Goal: Transaction & Acquisition: Book appointment/travel/reservation

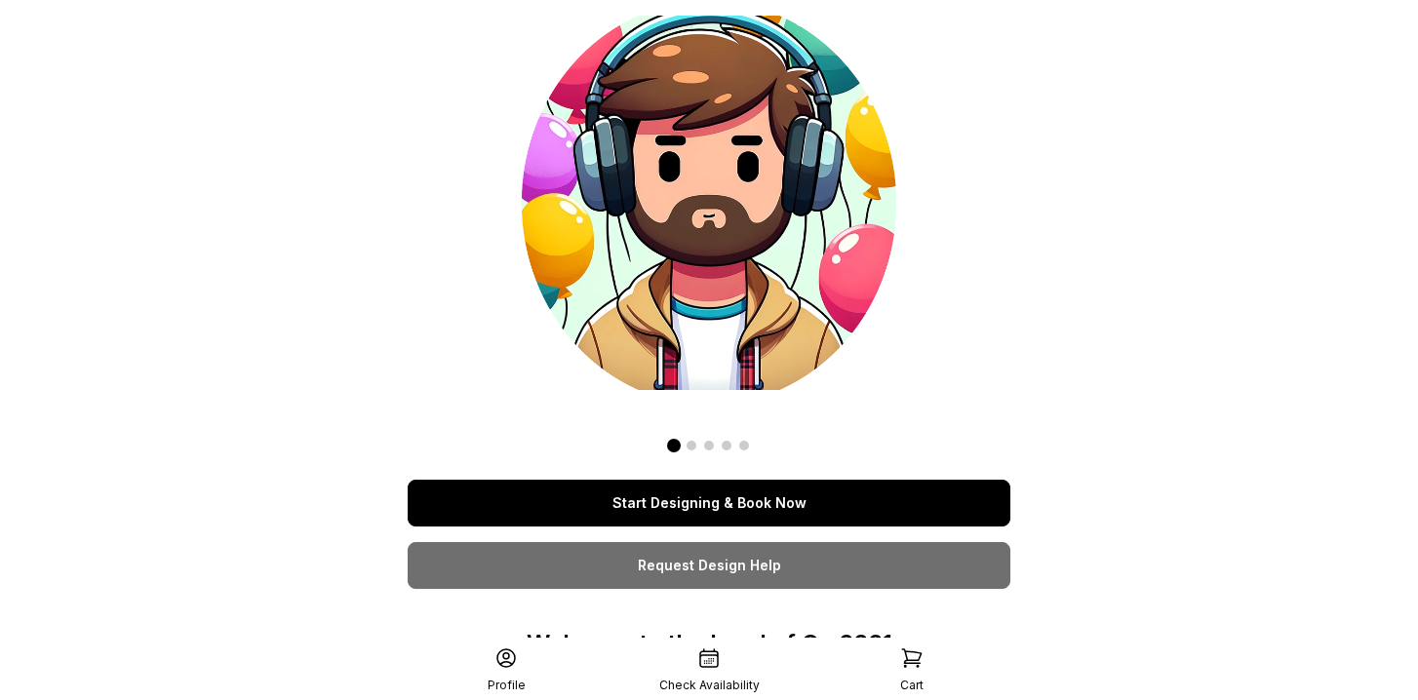
click at [757, 485] on link "Start Designing & Book Now" at bounding box center [709, 503] width 603 height 47
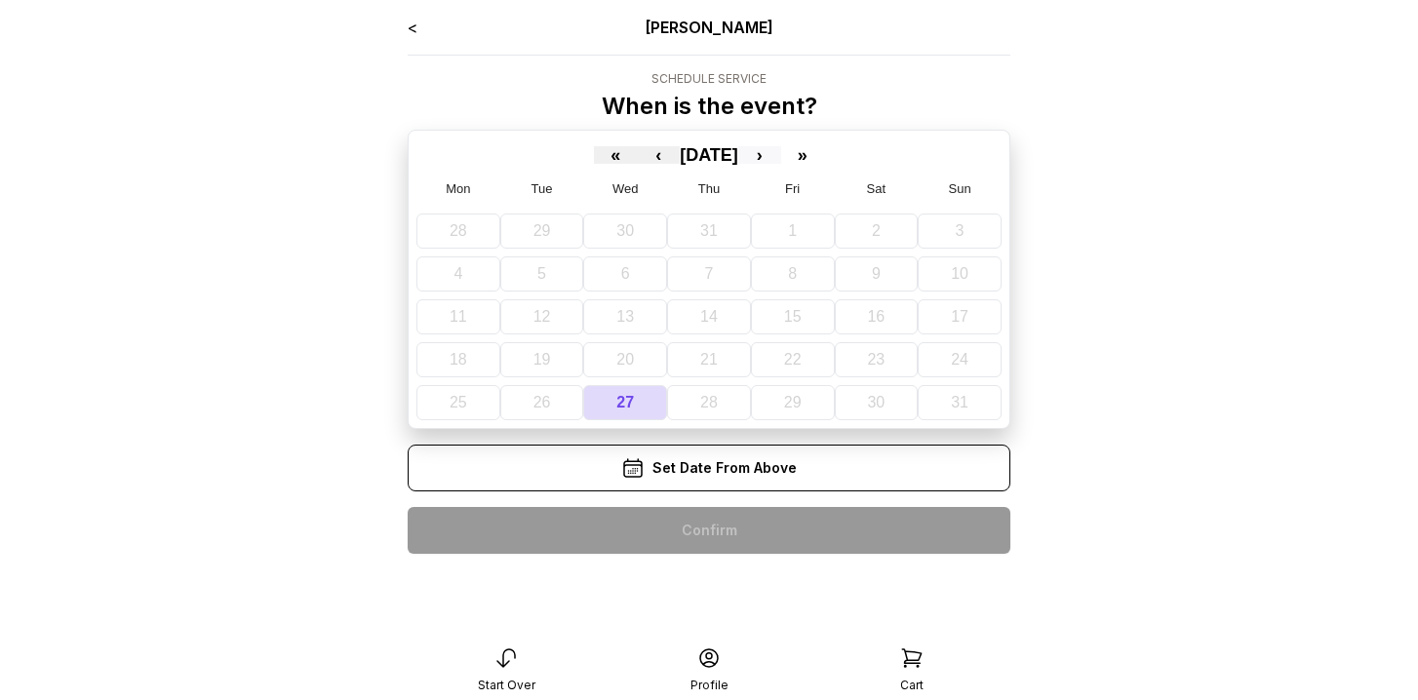
click at [777, 156] on button "›" at bounding box center [759, 155] width 43 height 18
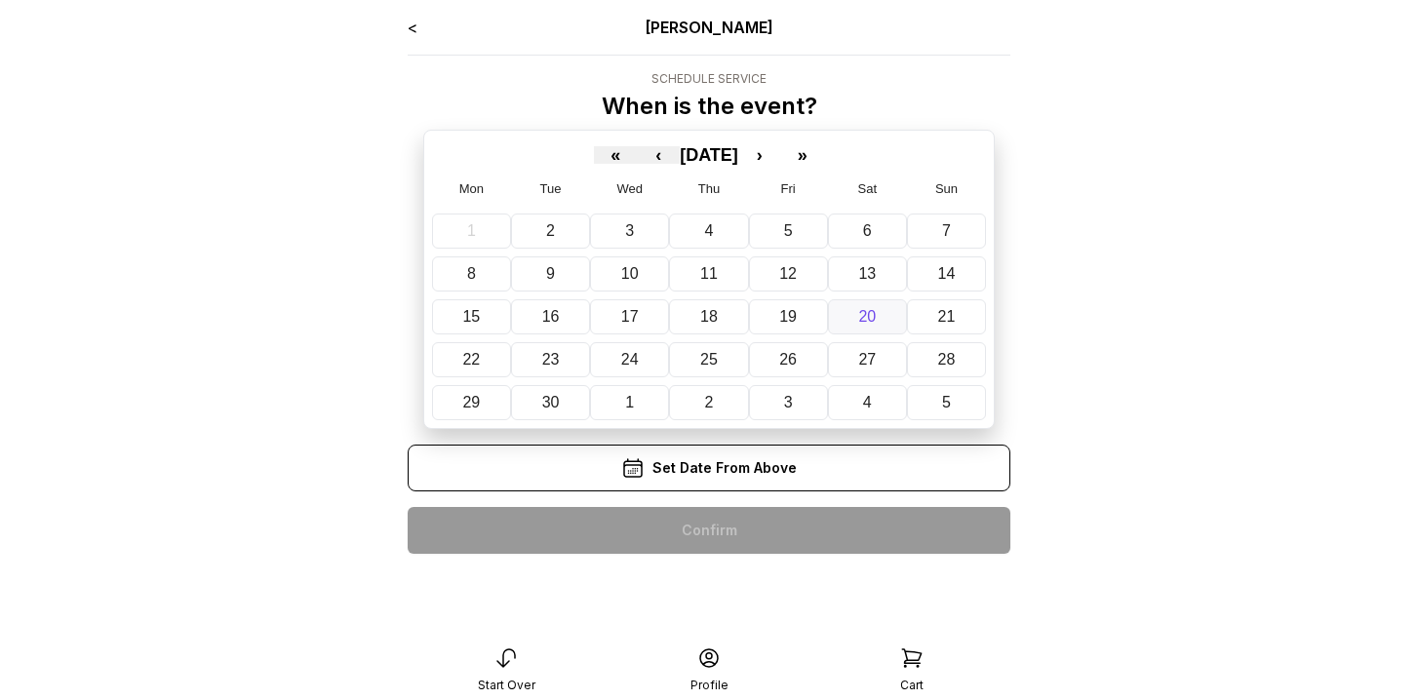
click at [862, 318] on abbr "20" at bounding box center [867, 316] width 18 height 17
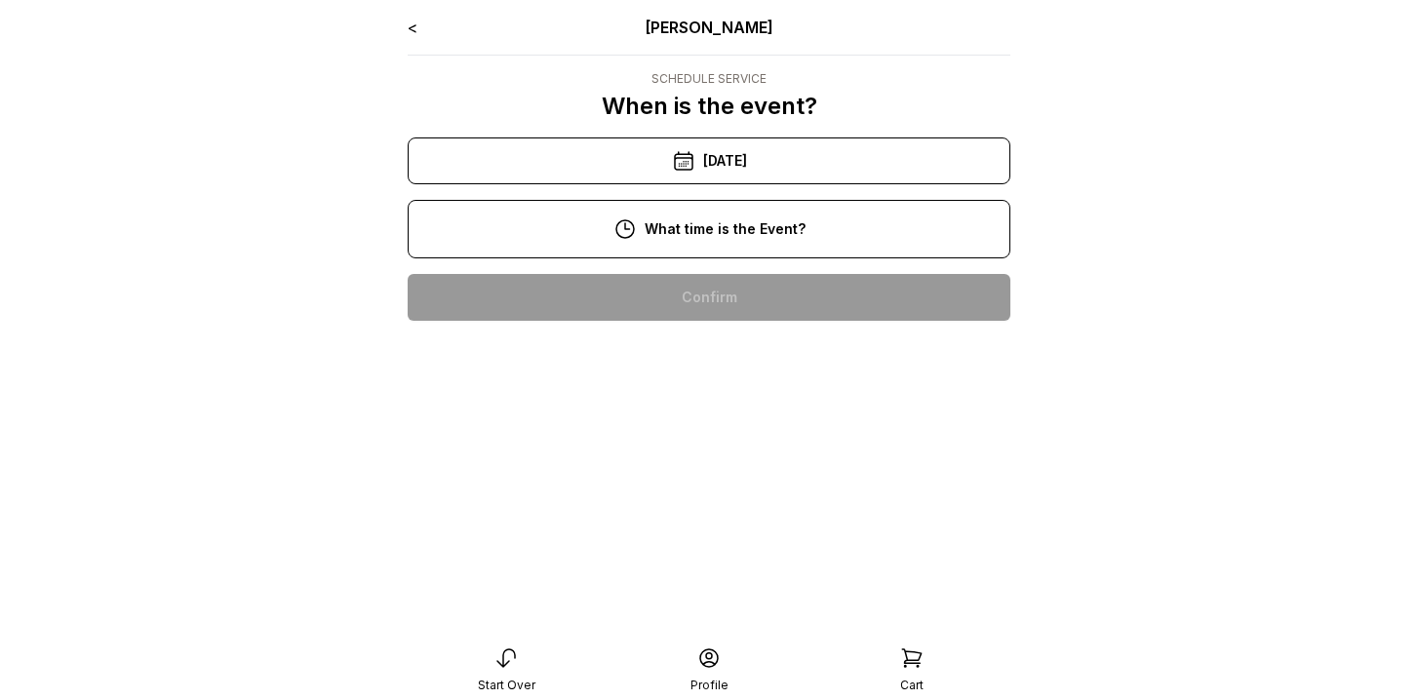
click at [771, 291] on div "10:00 am" at bounding box center [709, 297] width 572 height 47
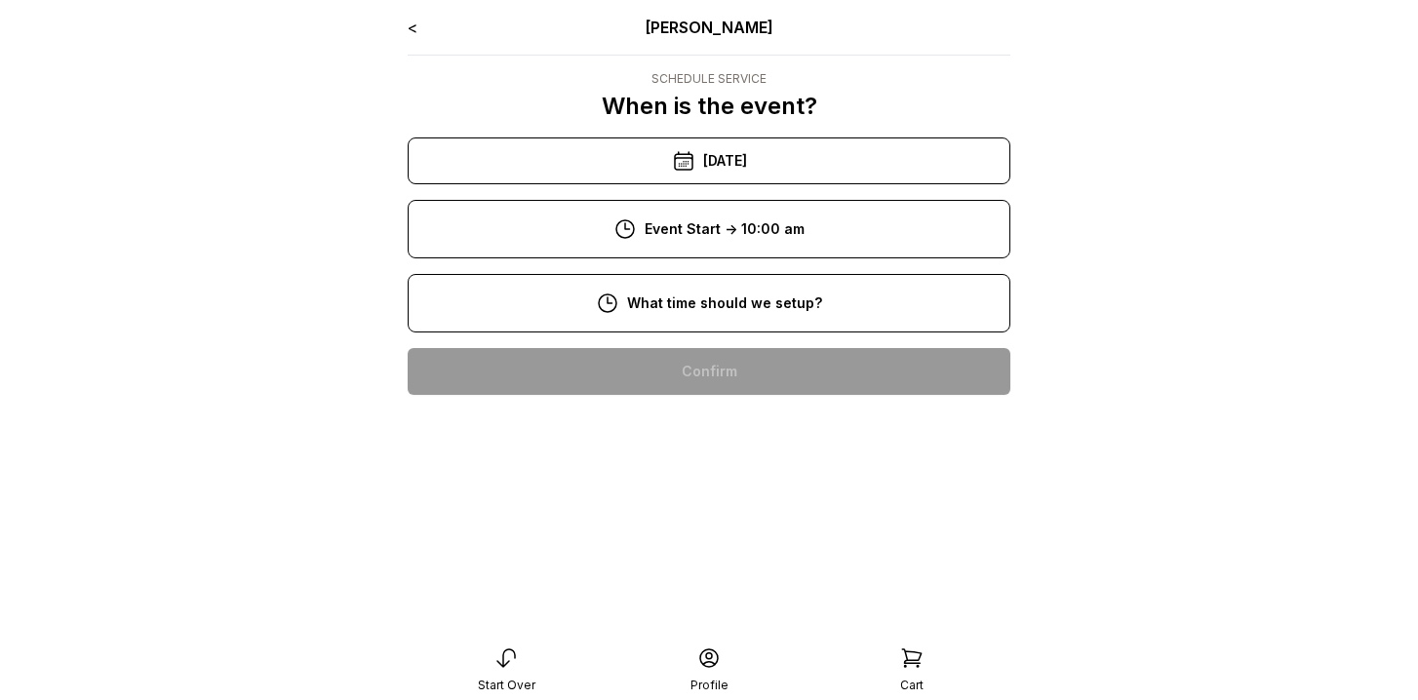
click at [771, 363] on div "8:00 am" at bounding box center [709, 371] width 572 height 47
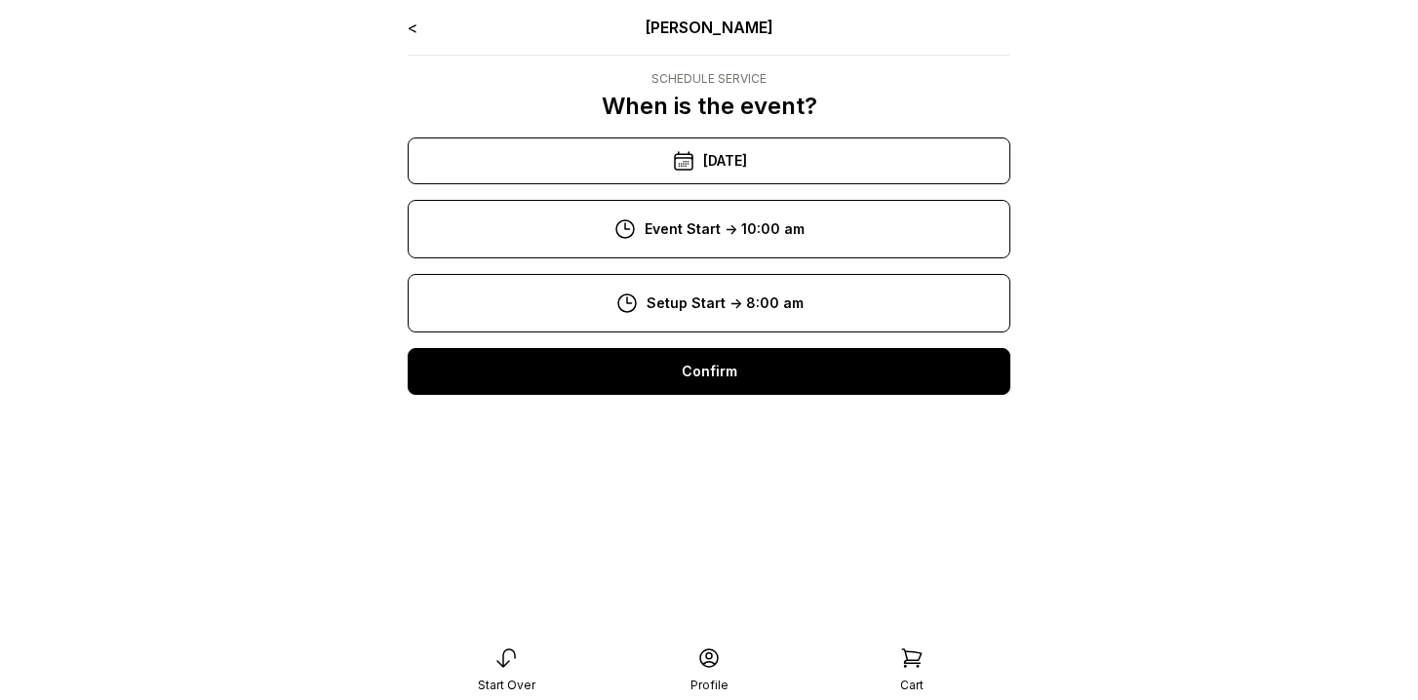
click at [770, 392] on div "Confirm" at bounding box center [709, 371] width 603 height 47
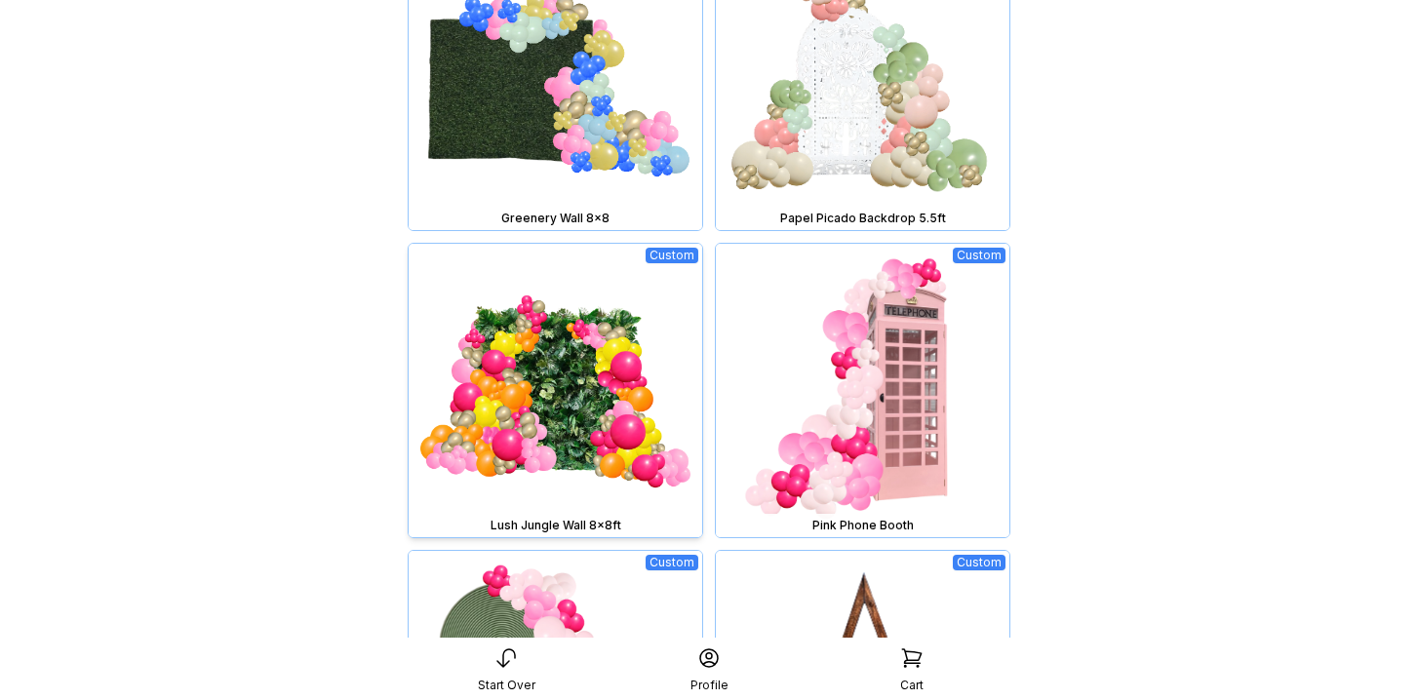
click at [631, 377] on img at bounding box center [556, 391] width 294 height 294
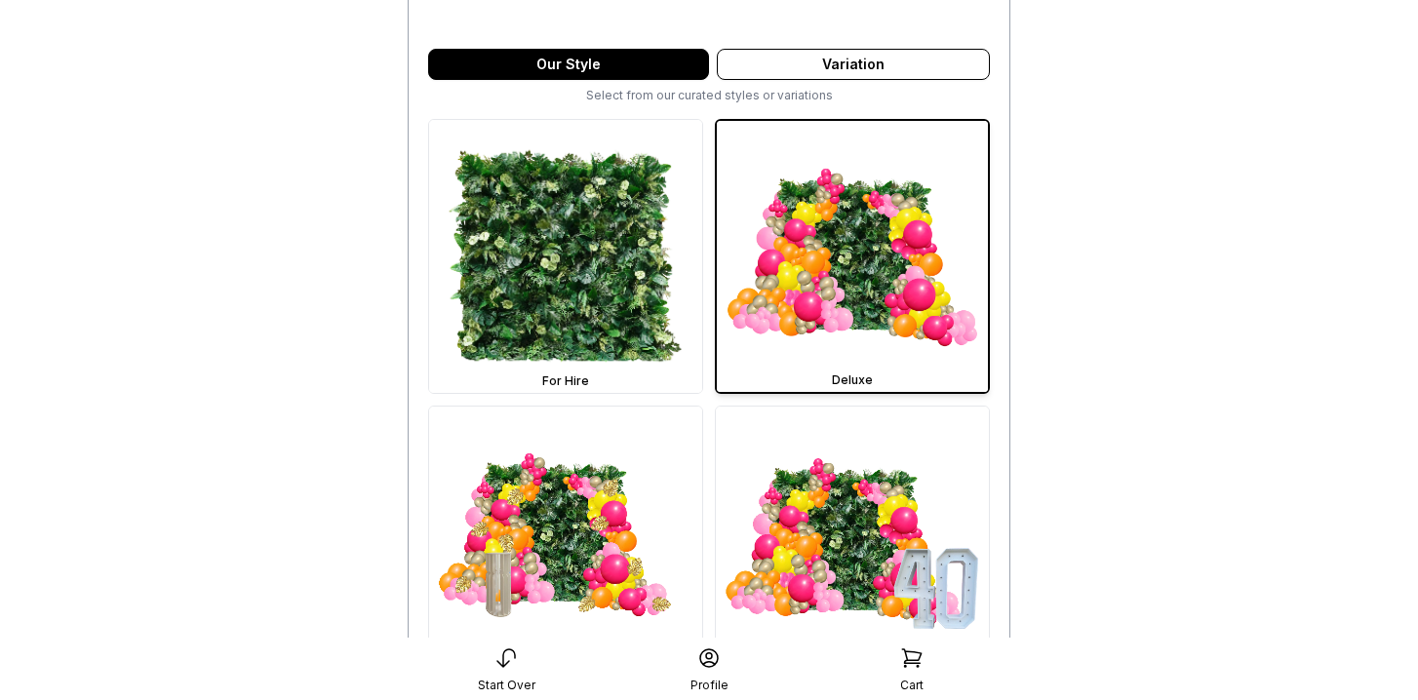
scroll to position [540, 0]
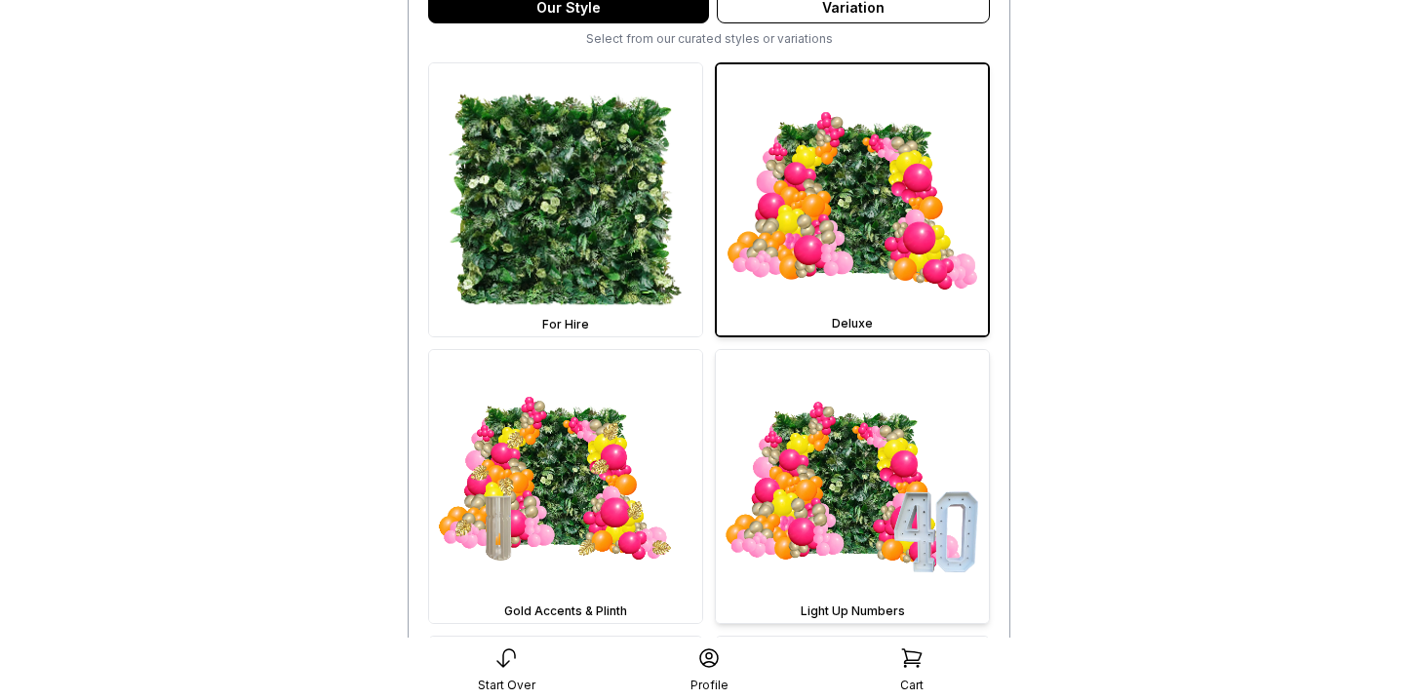
click at [854, 496] on img at bounding box center [852, 486] width 273 height 273
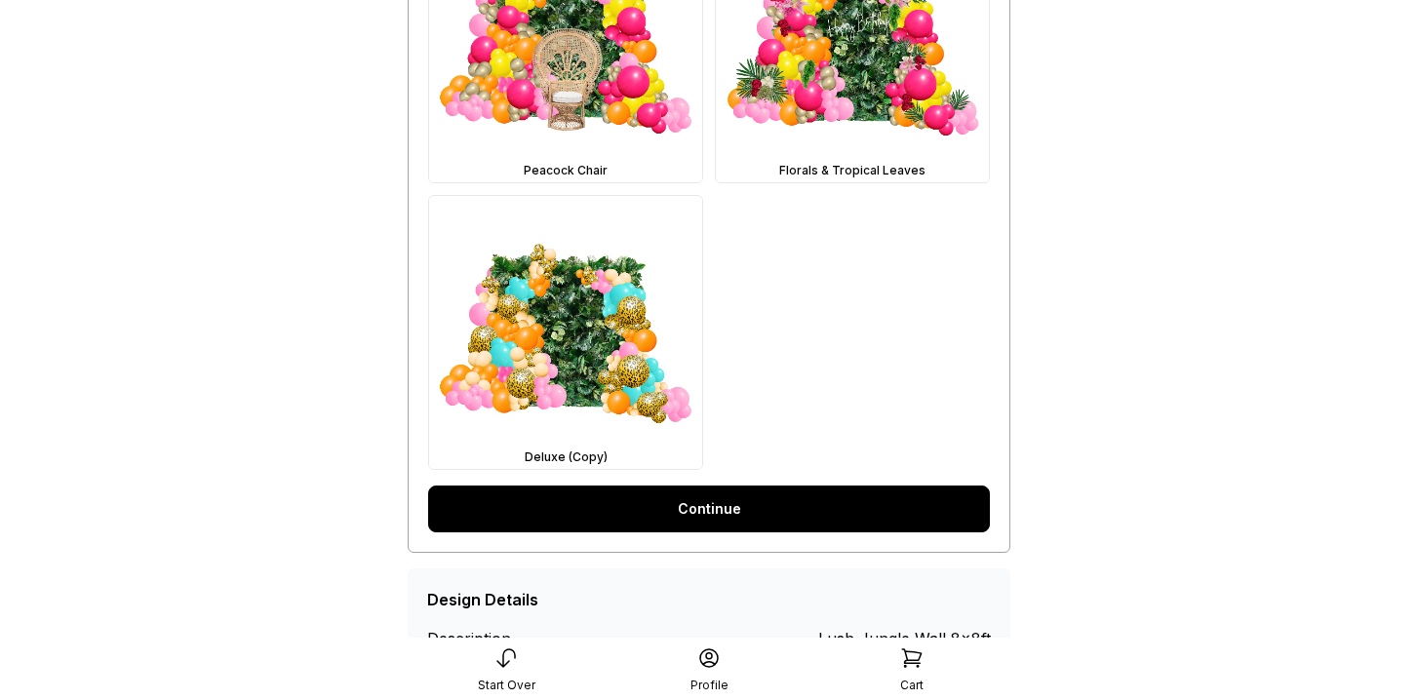
scroll to position [1351, 0]
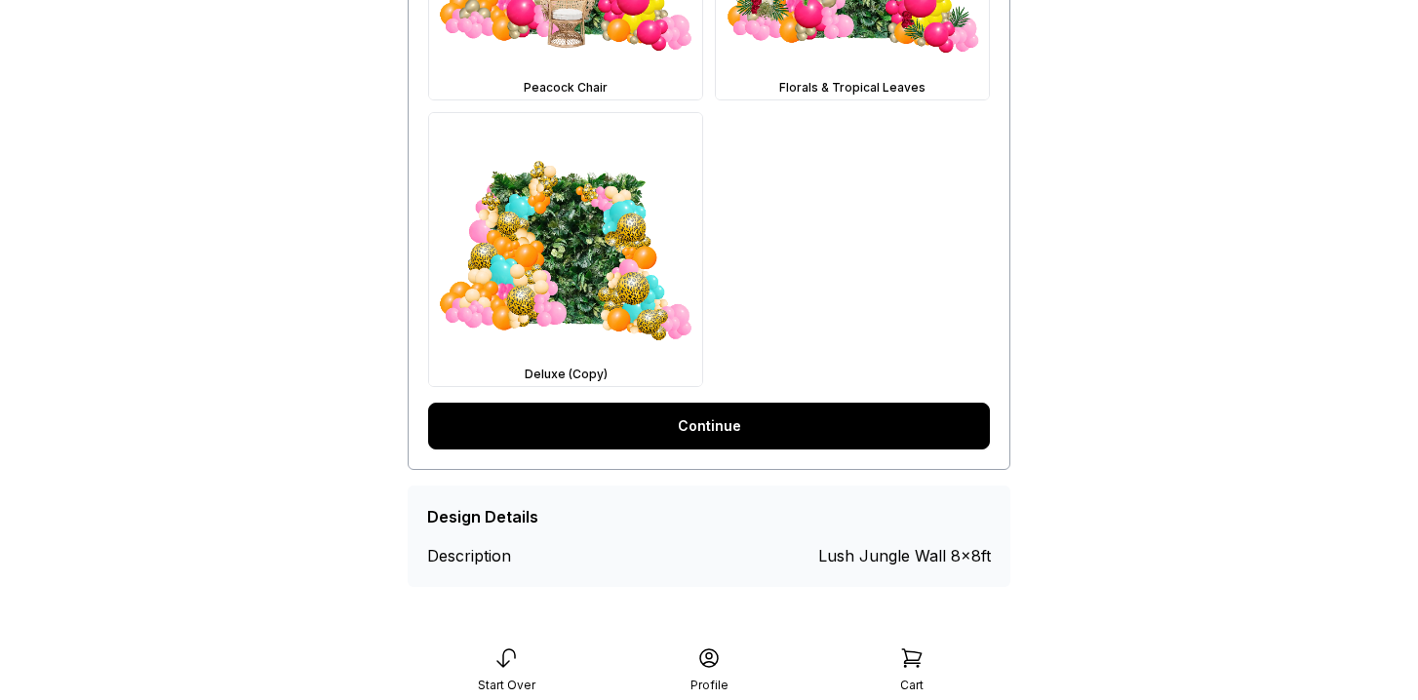
click at [765, 422] on link "Continue" at bounding box center [709, 426] width 562 height 47
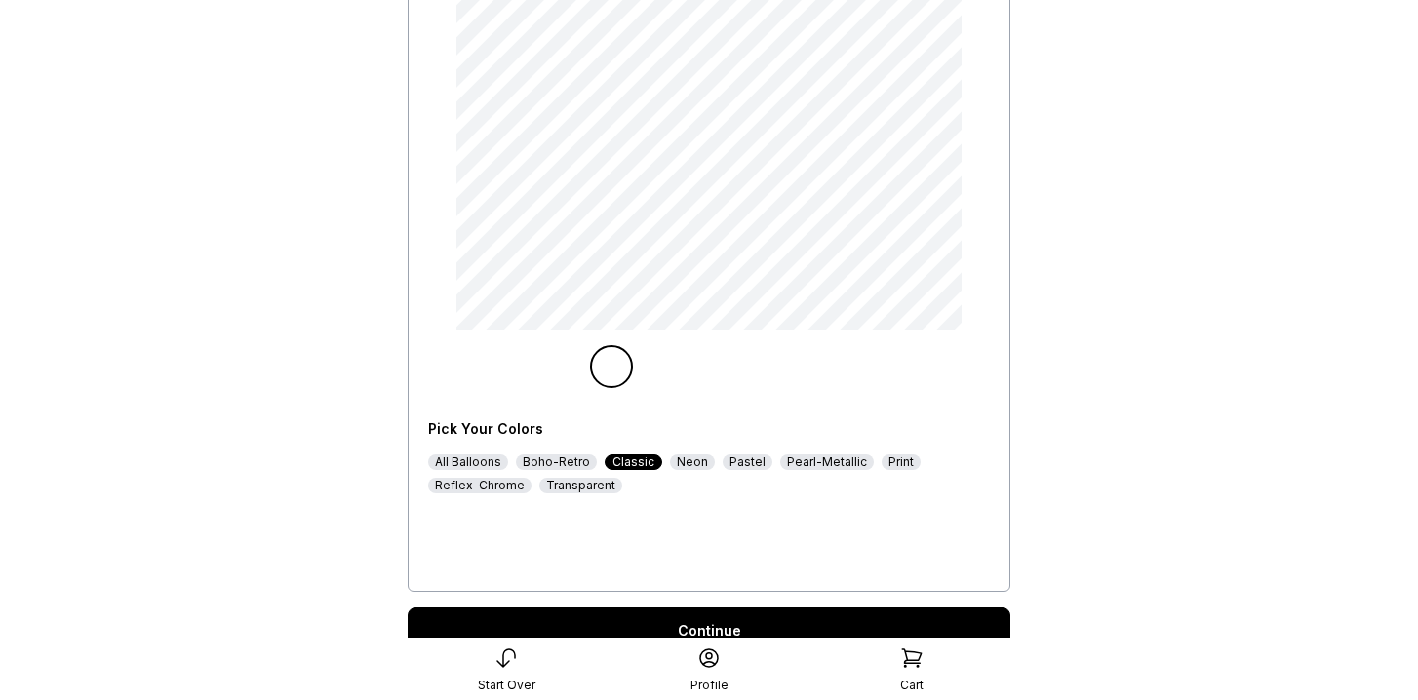
scroll to position [274, 0]
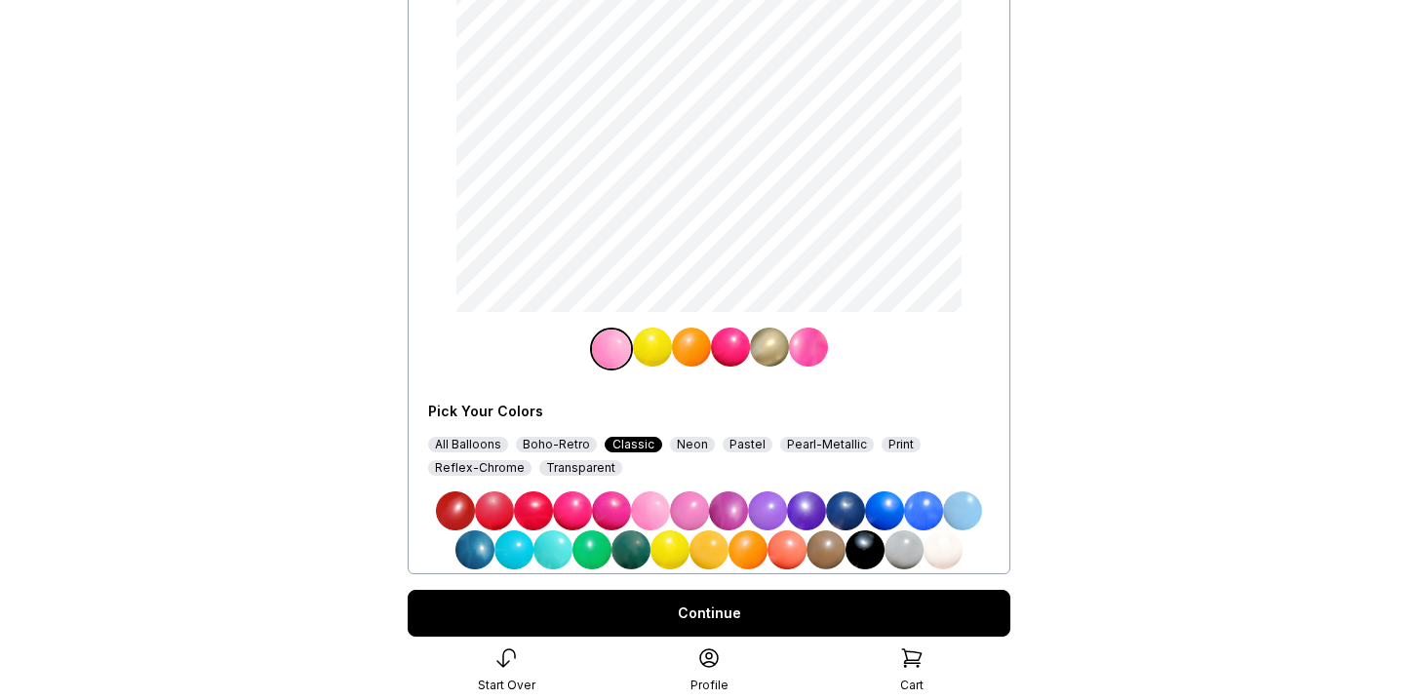
click at [739, 445] on div "Pastel" at bounding box center [748, 445] width 50 height 16
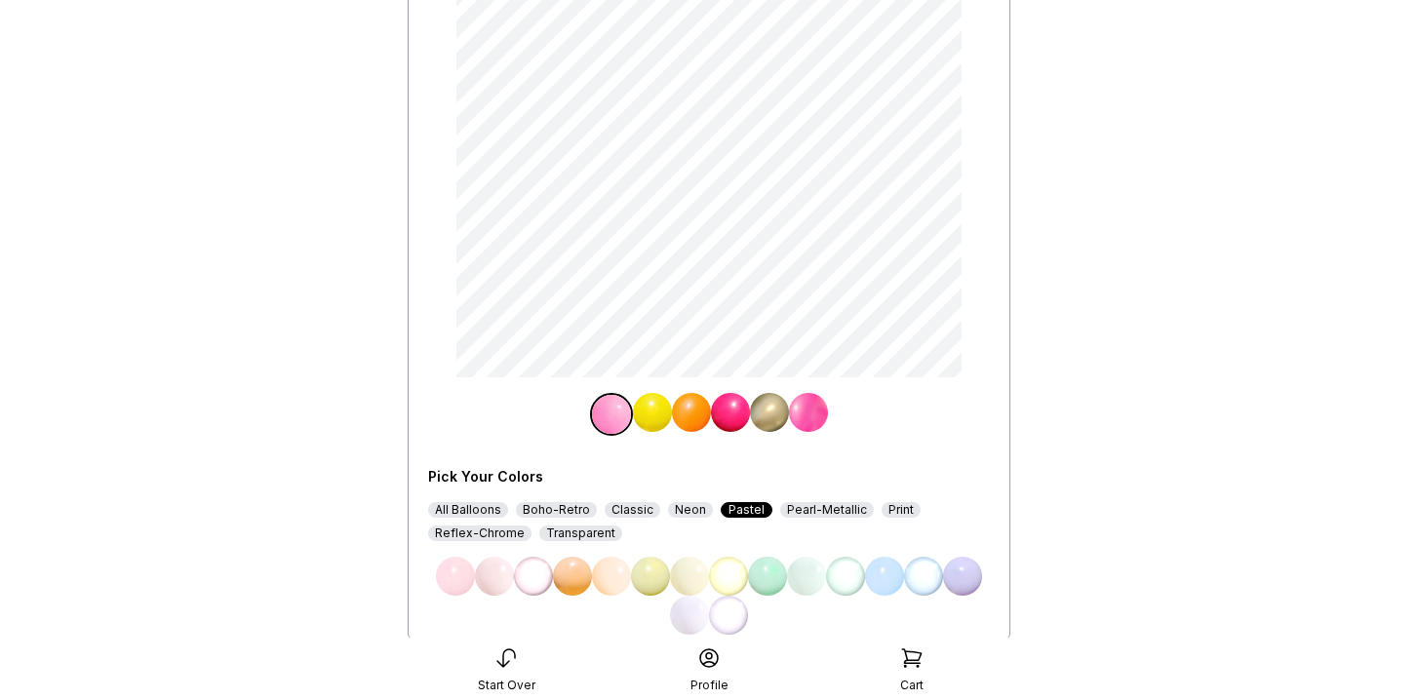
scroll to position [191, 0]
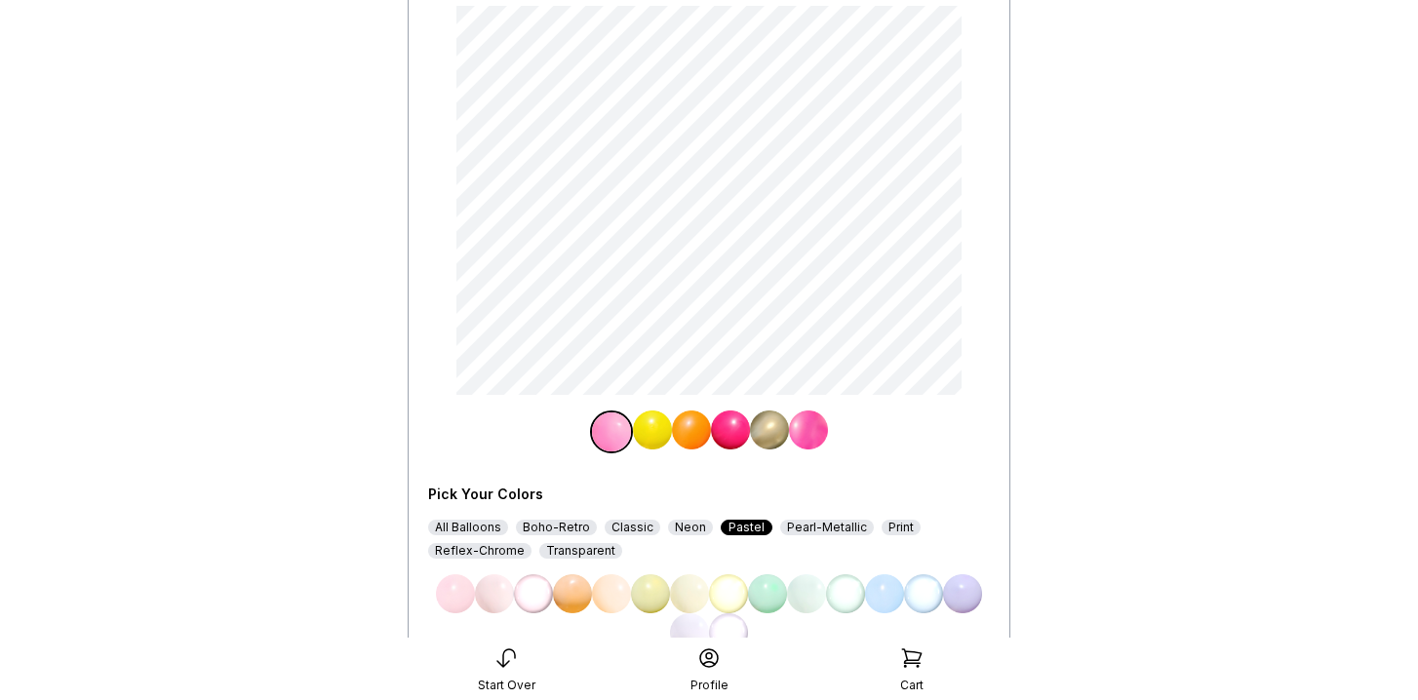
click at [737, 443] on img at bounding box center [730, 430] width 39 height 39
click at [777, 588] on img at bounding box center [767, 593] width 39 height 39
click at [812, 440] on img at bounding box center [808, 430] width 39 height 39
click at [578, 583] on img at bounding box center [572, 593] width 39 height 39
click at [759, 425] on img at bounding box center [765, 430] width 39 height 39
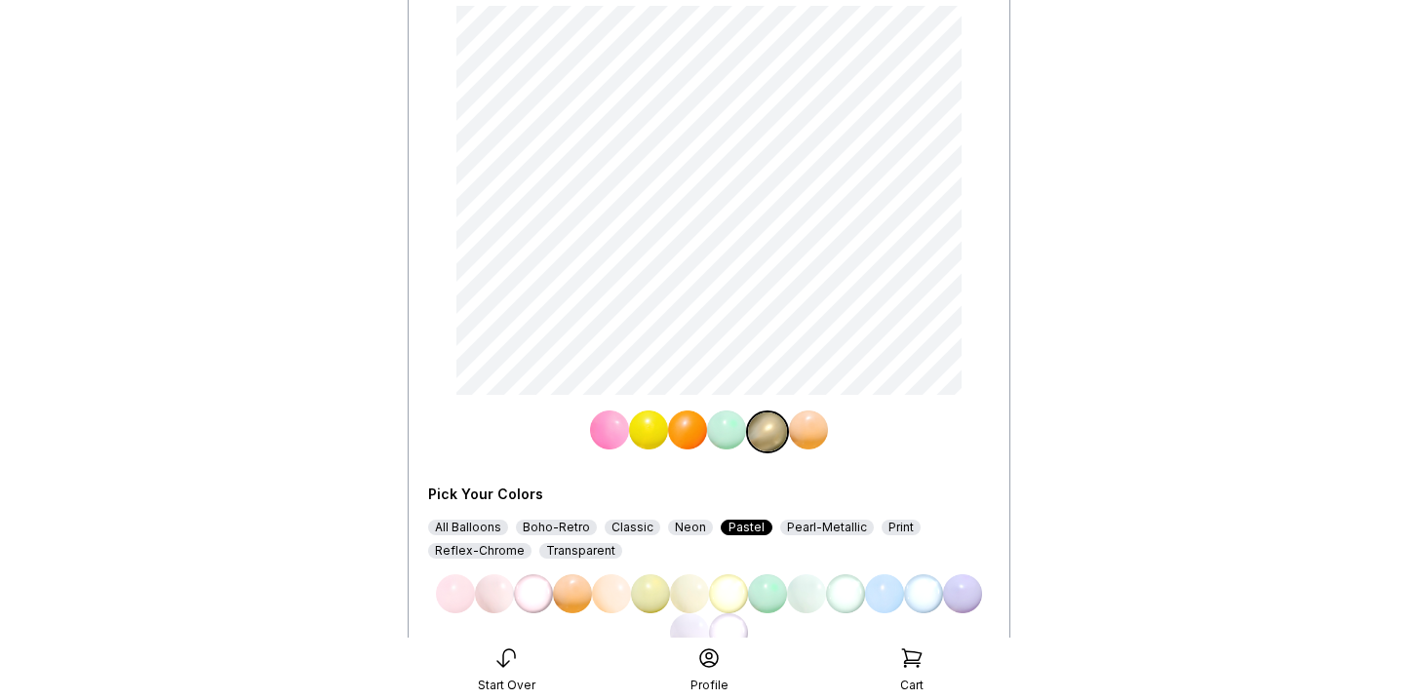
click at [463, 595] on img at bounding box center [455, 593] width 39 height 39
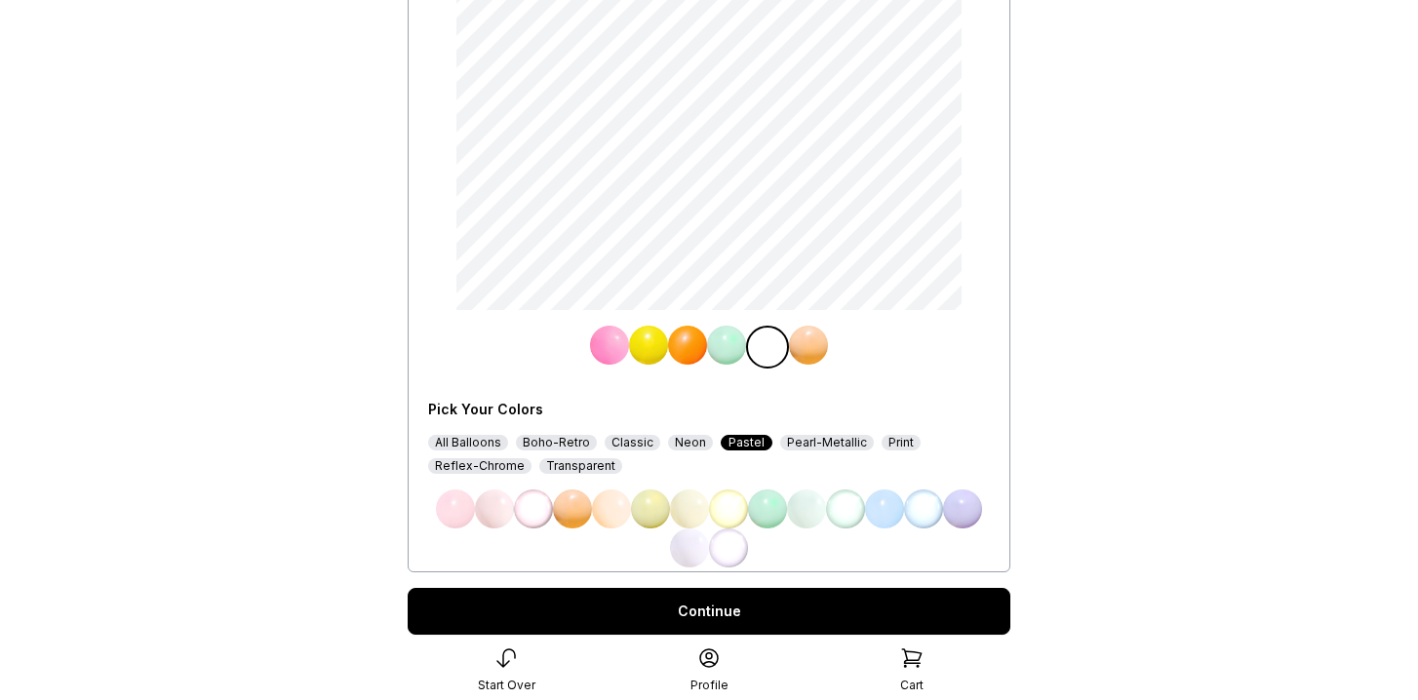
scroll to position [339, 0]
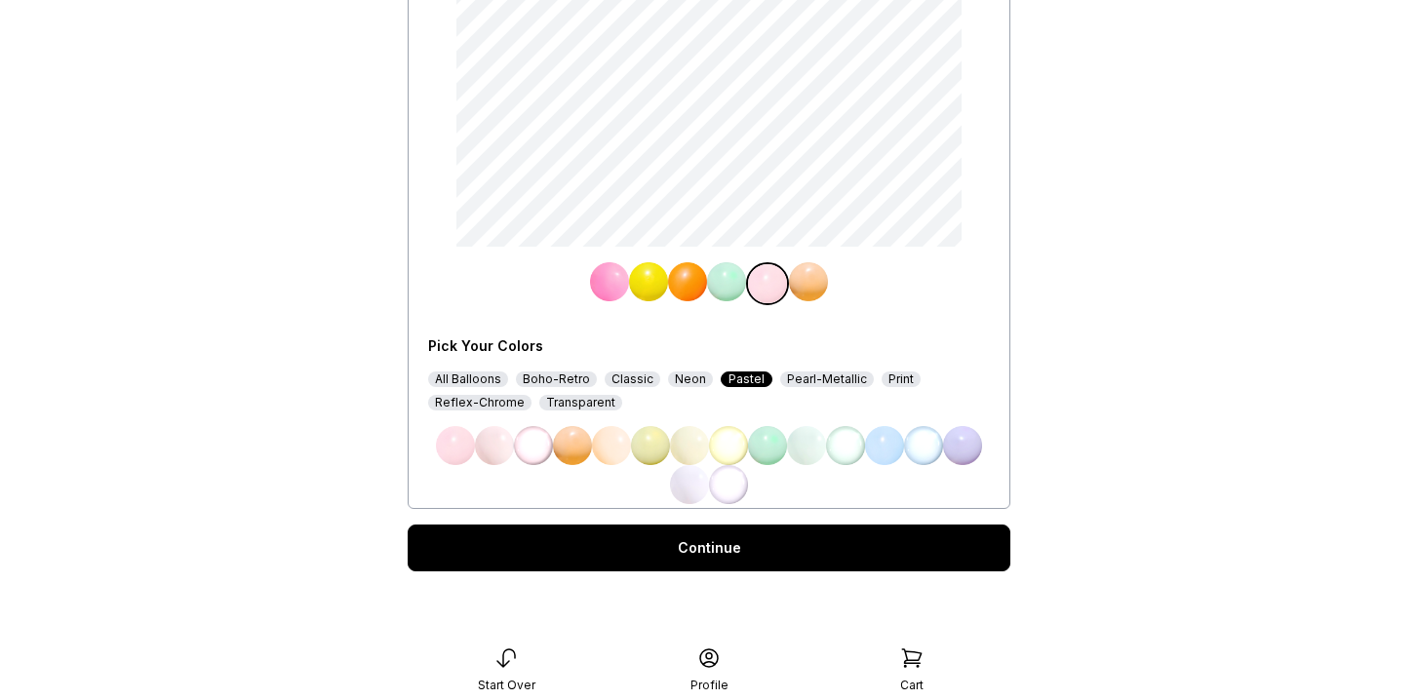
click at [680, 548] on div "Continue" at bounding box center [709, 548] width 603 height 47
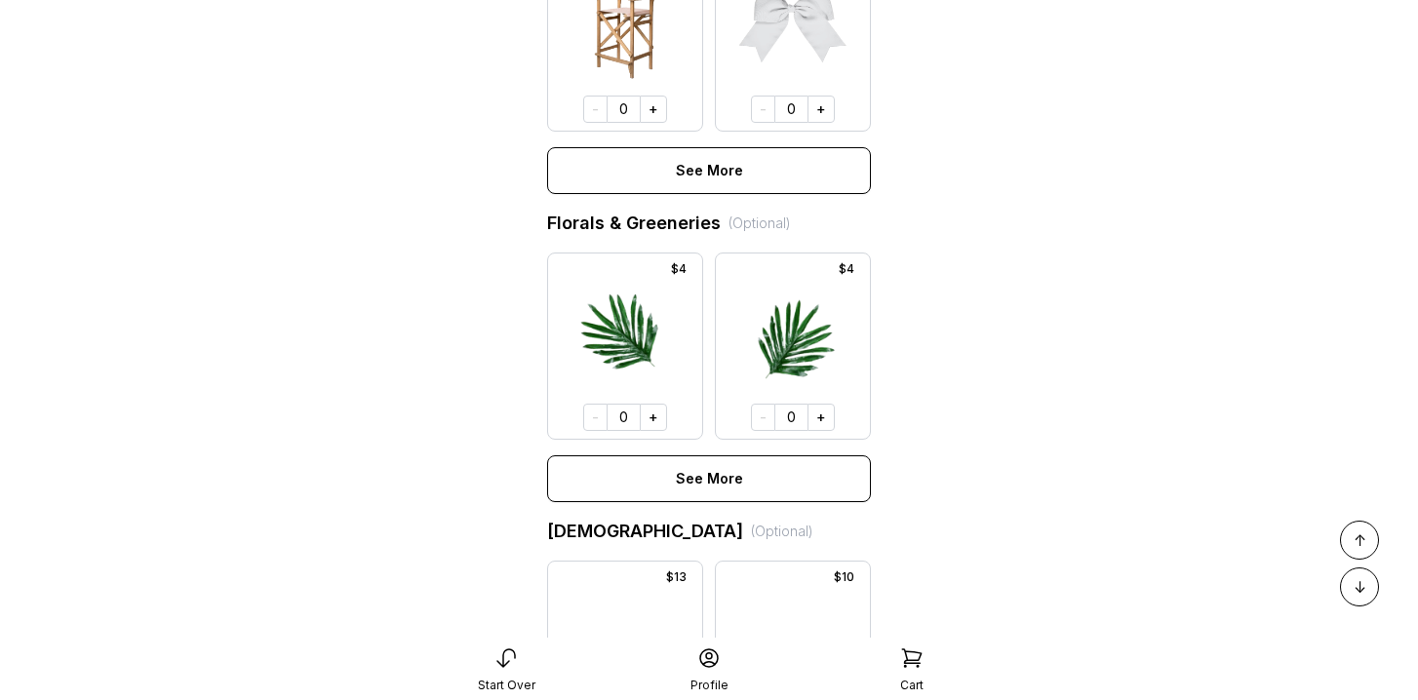
scroll to position [1136, 0]
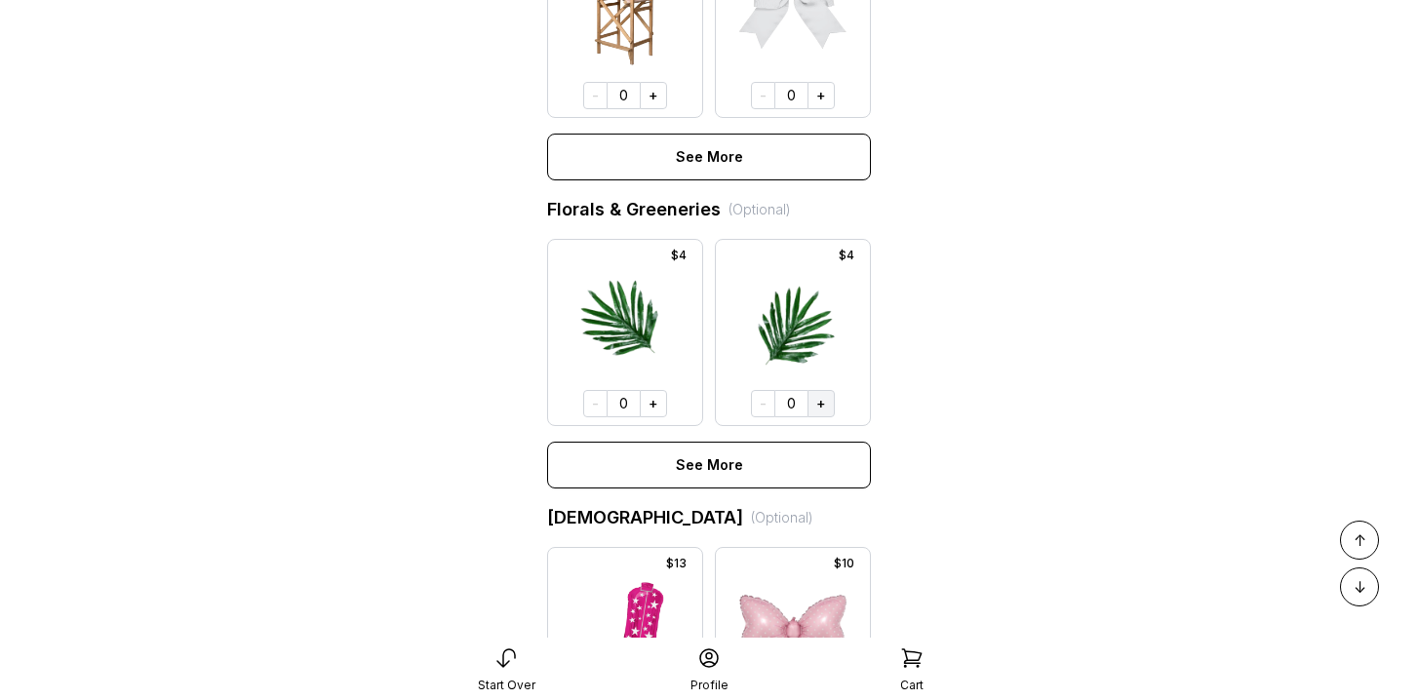
click at [817, 402] on button "+" at bounding box center [821, 403] width 27 height 27
click at [817, 402] on button "+" at bounding box center [819, 402] width 27 height 27
click at [817, 402] on button "+" at bounding box center [821, 402] width 27 height 27
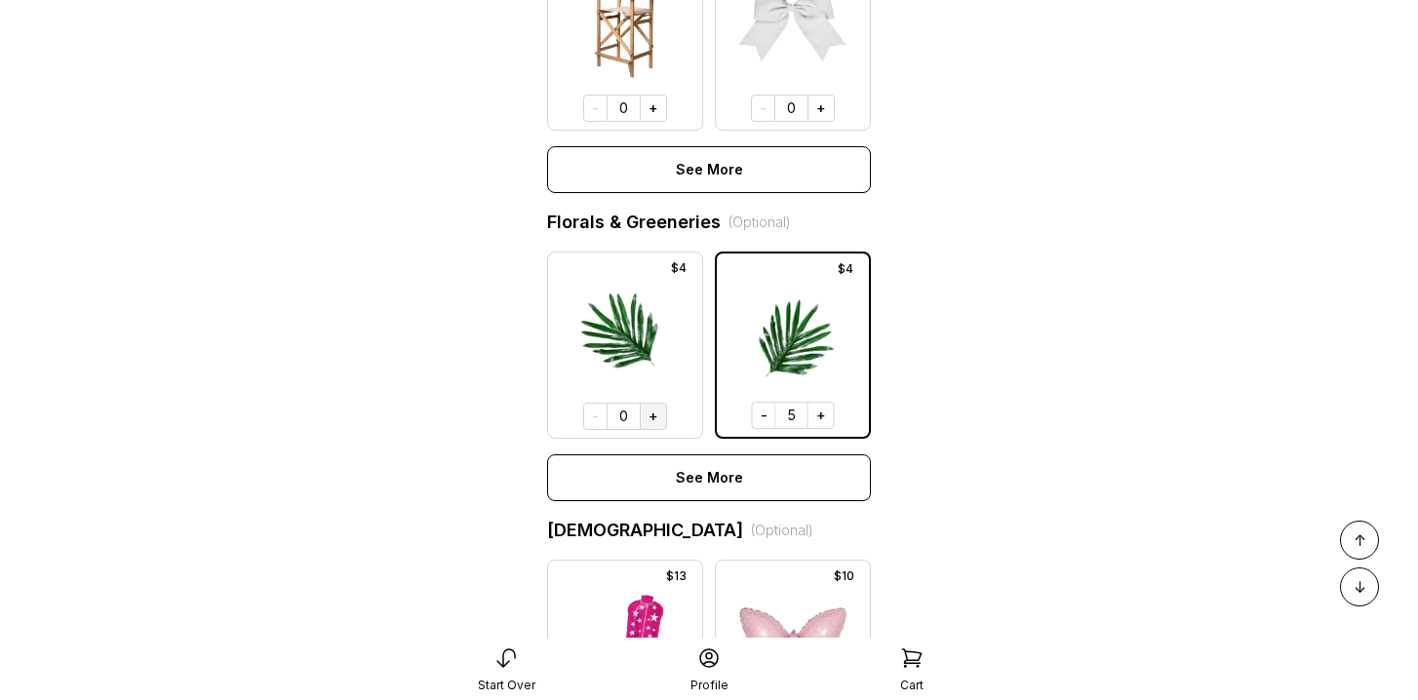
scroll to position [1560, 0]
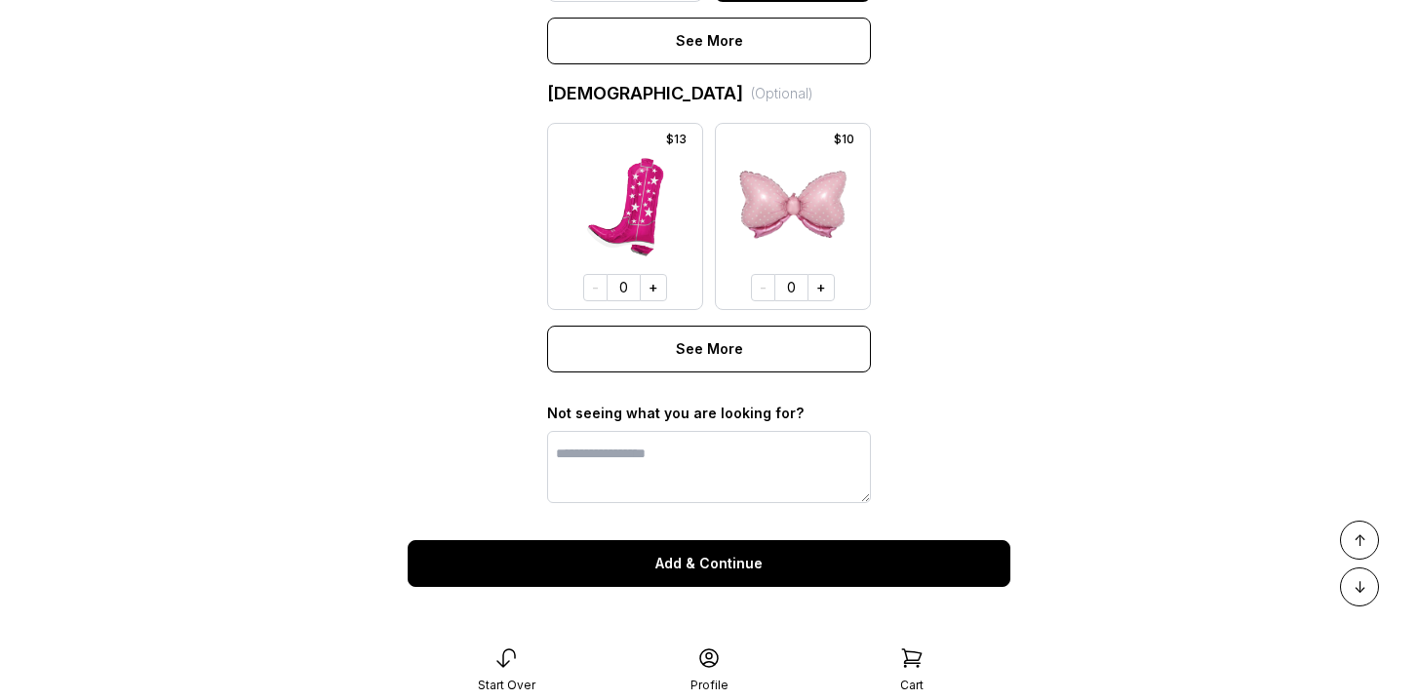
click at [741, 574] on button "Add & Continue" at bounding box center [709, 563] width 603 height 47
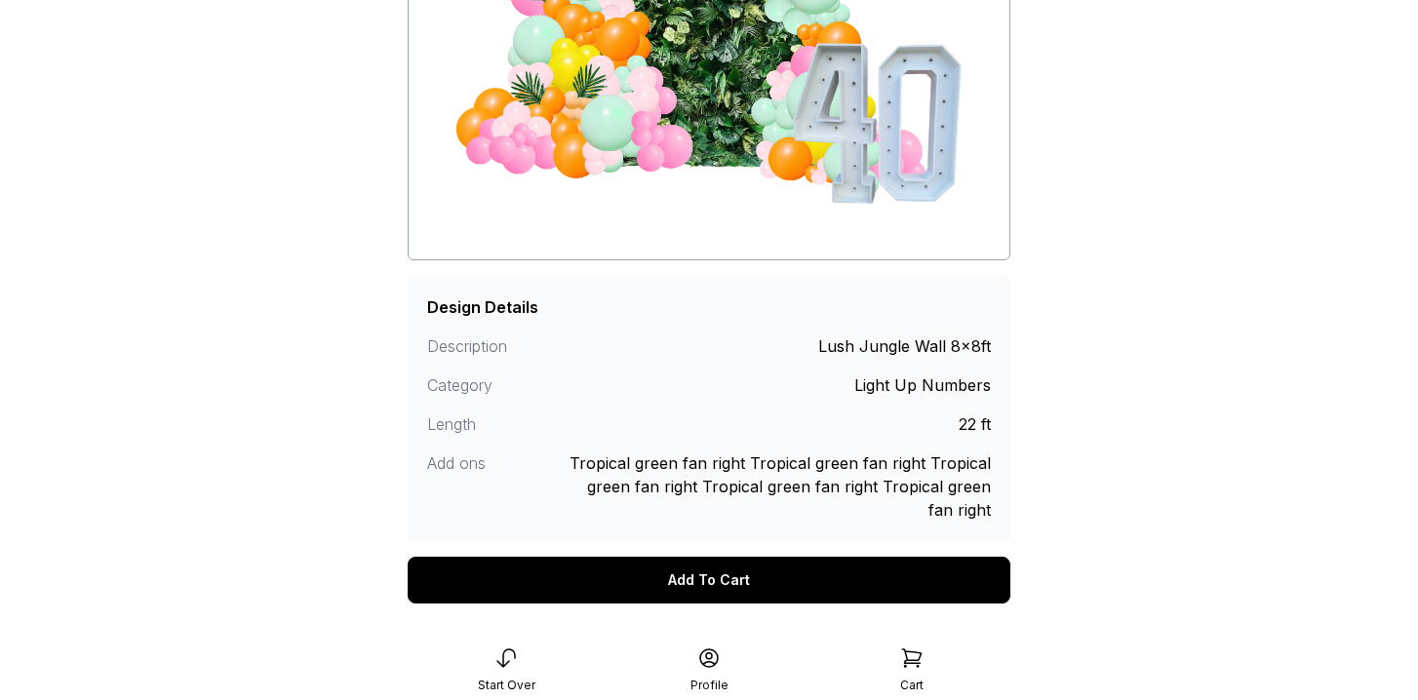
scroll to position [405, 0]
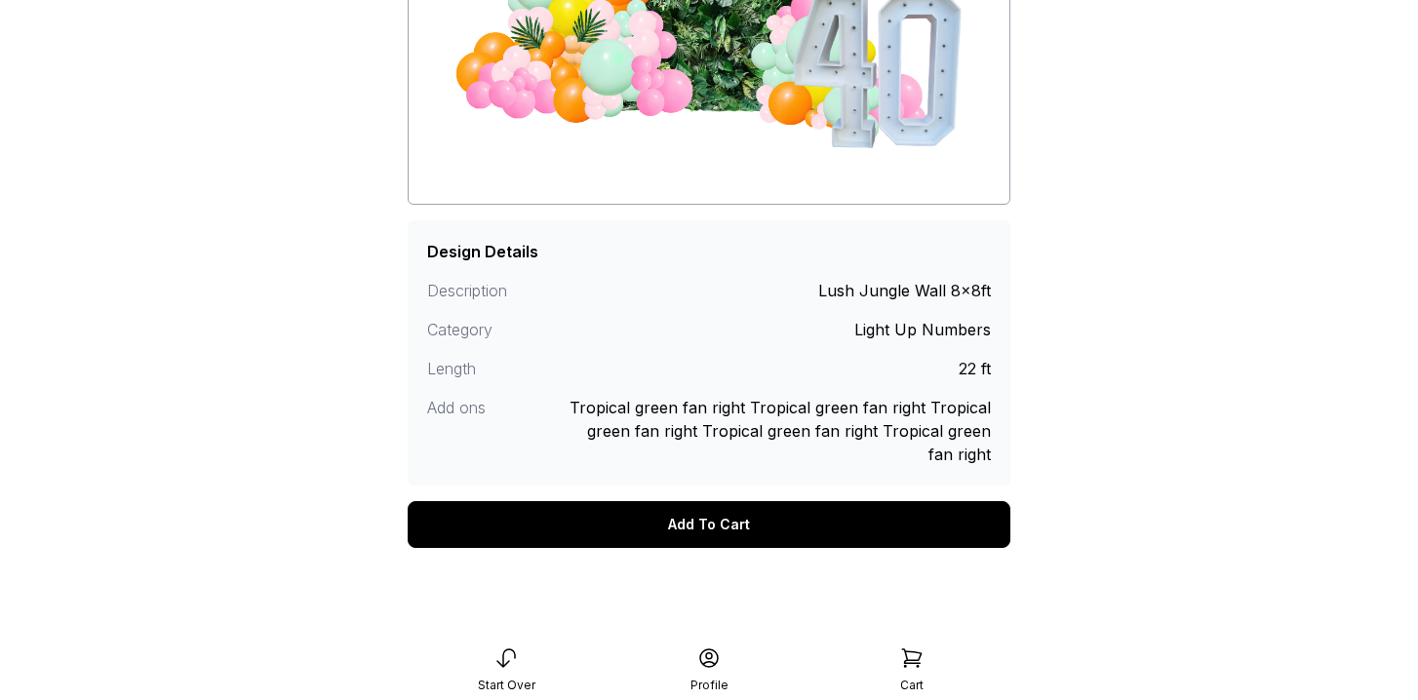
click at [748, 525] on div "Add To Cart" at bounding box center [709, 524] width 603 height 47
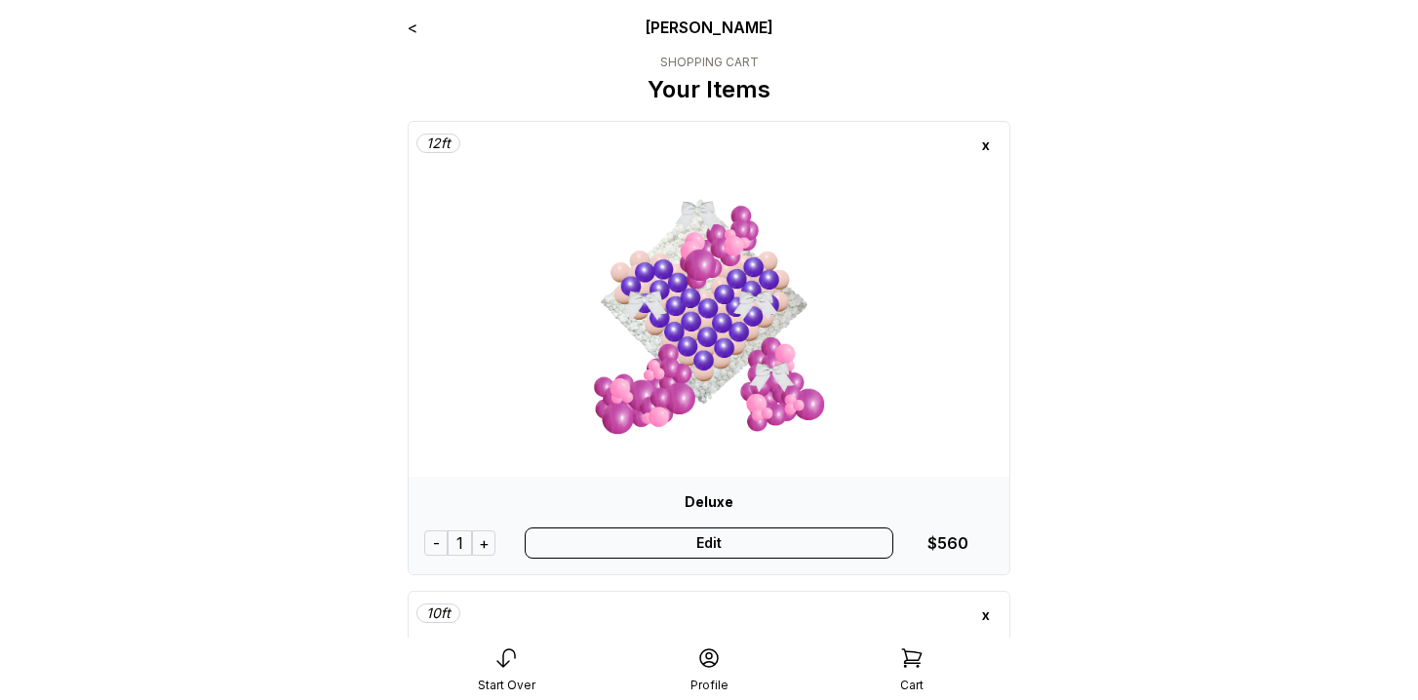
click at [985, 147] on div "x" at bounding box center [985, 145] width 31 height 31
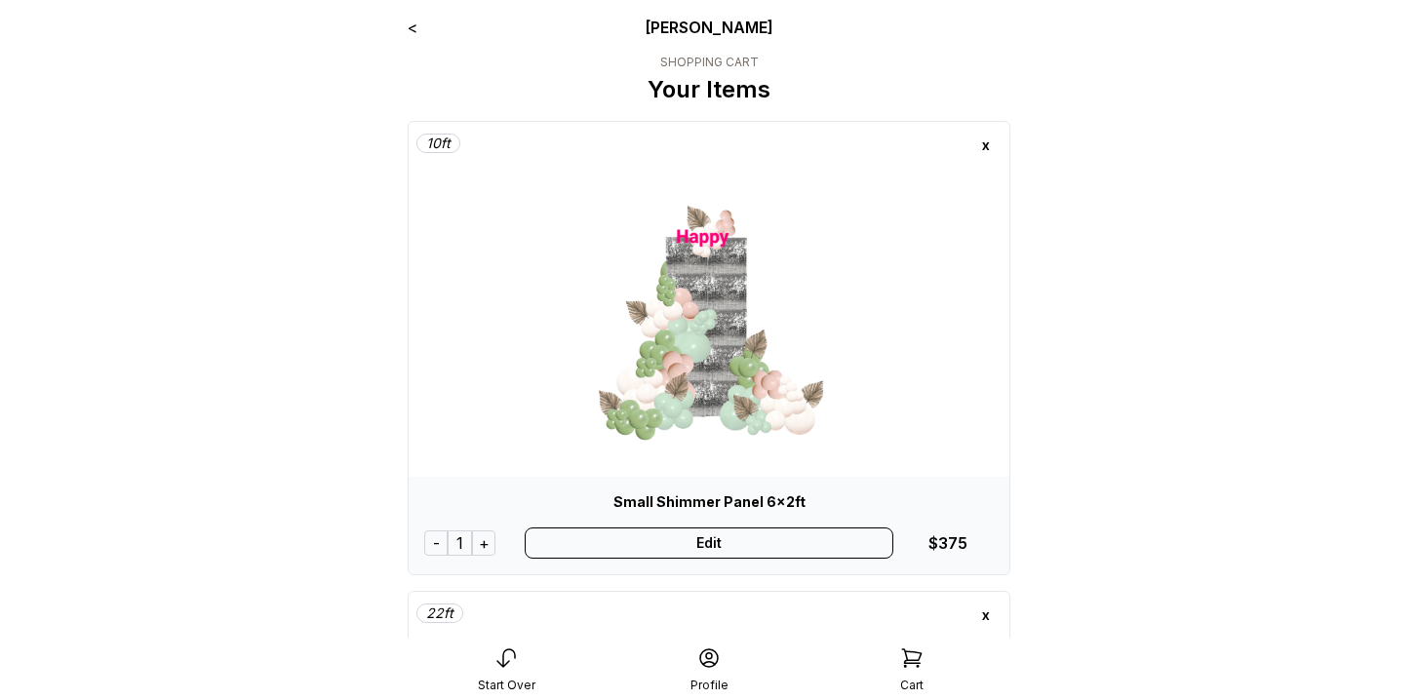
click at [985, 147] on div "x" at bounding box center [985, 145] width 31 height 31
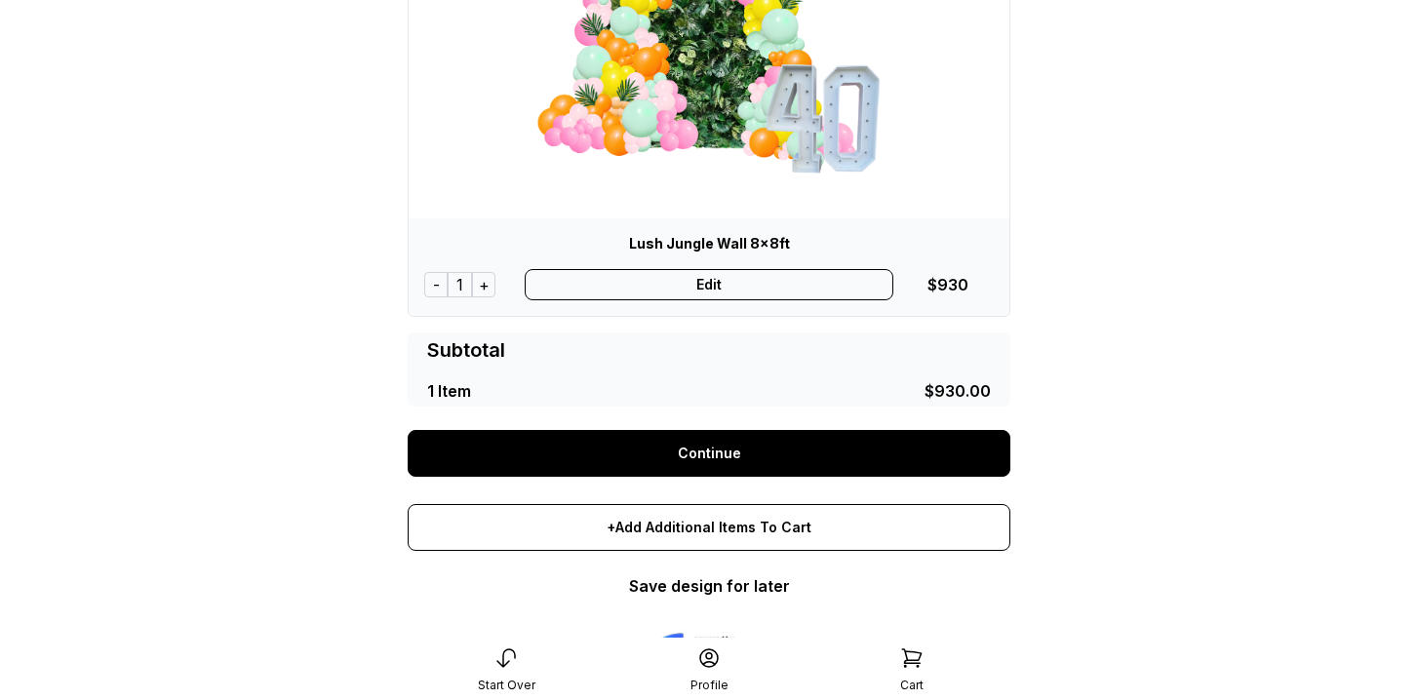
scroll to position [349, 0]
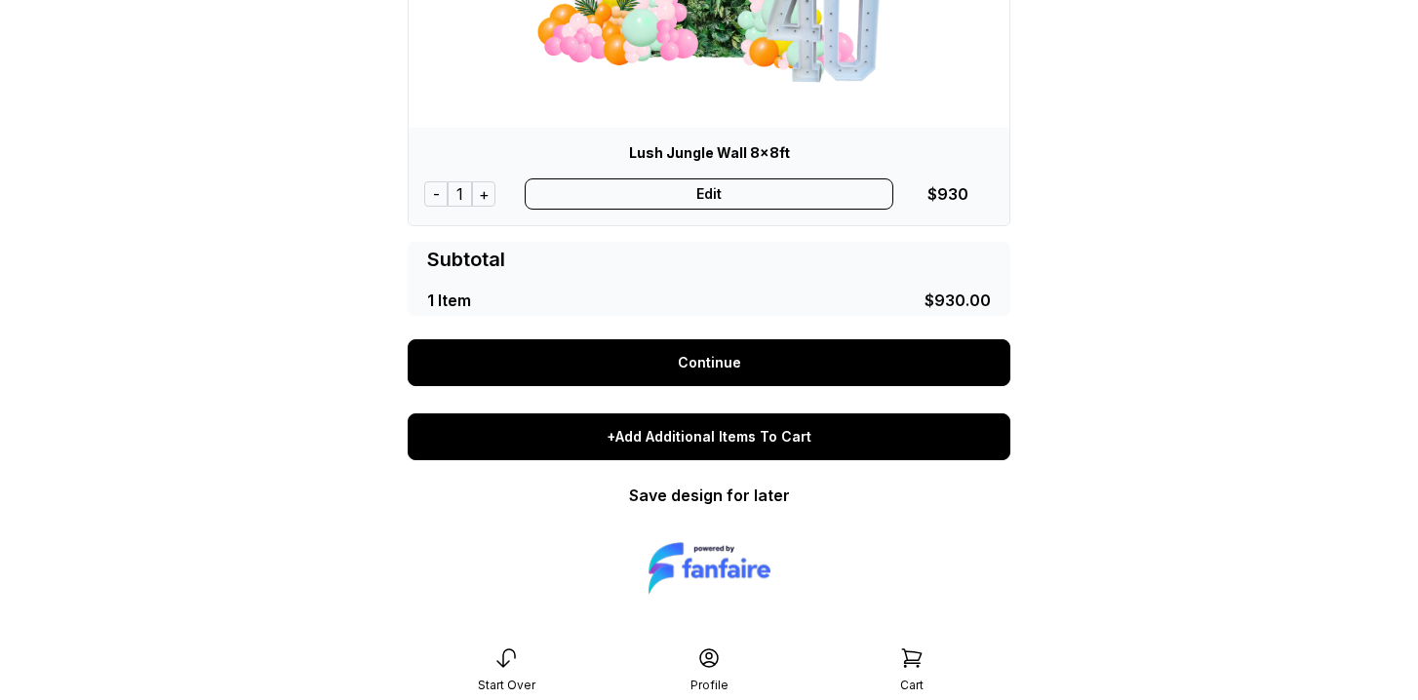
click at [772, 453] on div "+Add Additional Items To Cart" at bounding box center [709, 437] width 603 height 47
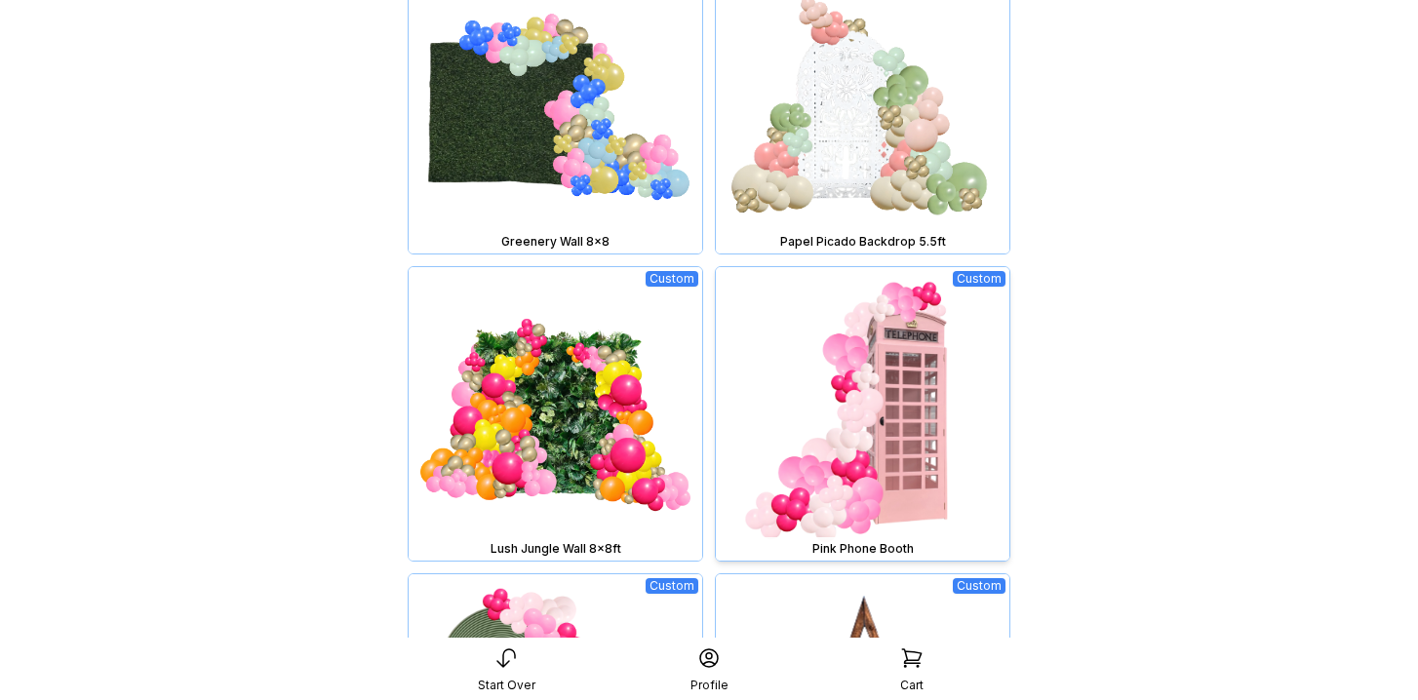
click at [867, 437] on img at bounding box center [863, 414] width 294 height 294
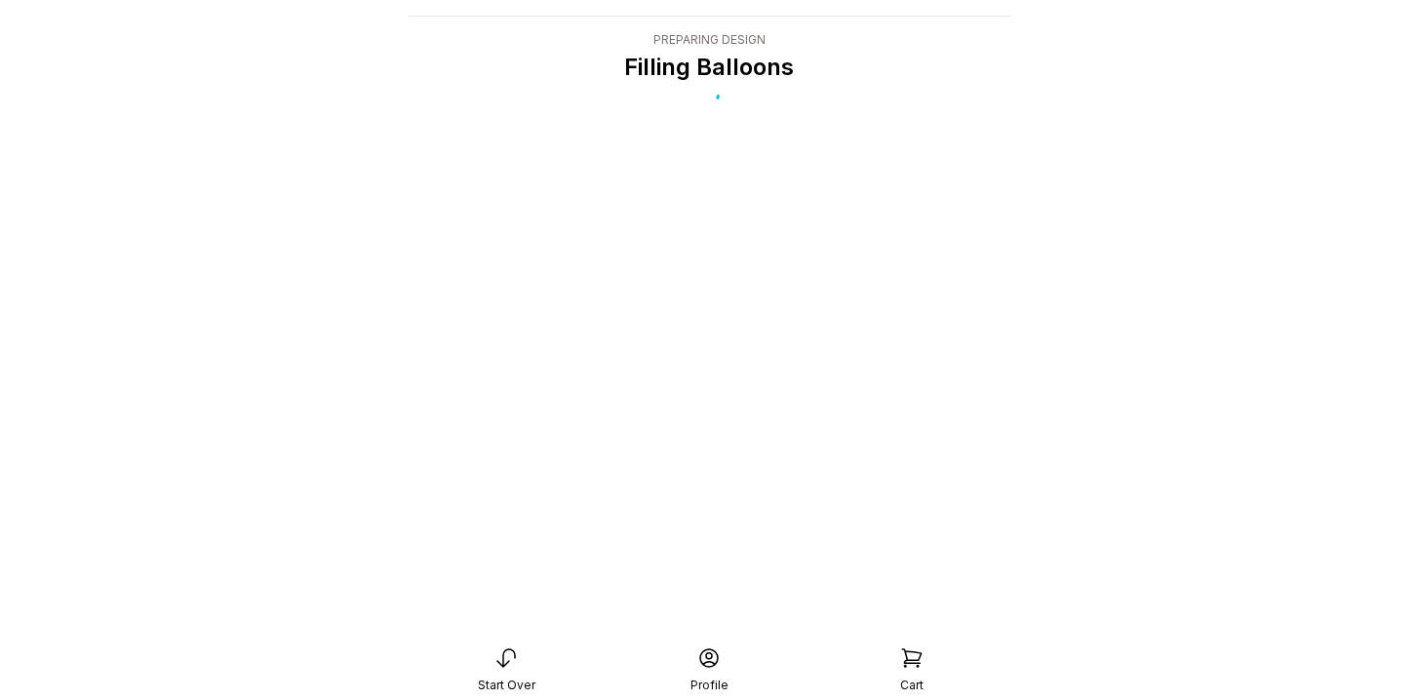
scroll to position [39, 0]
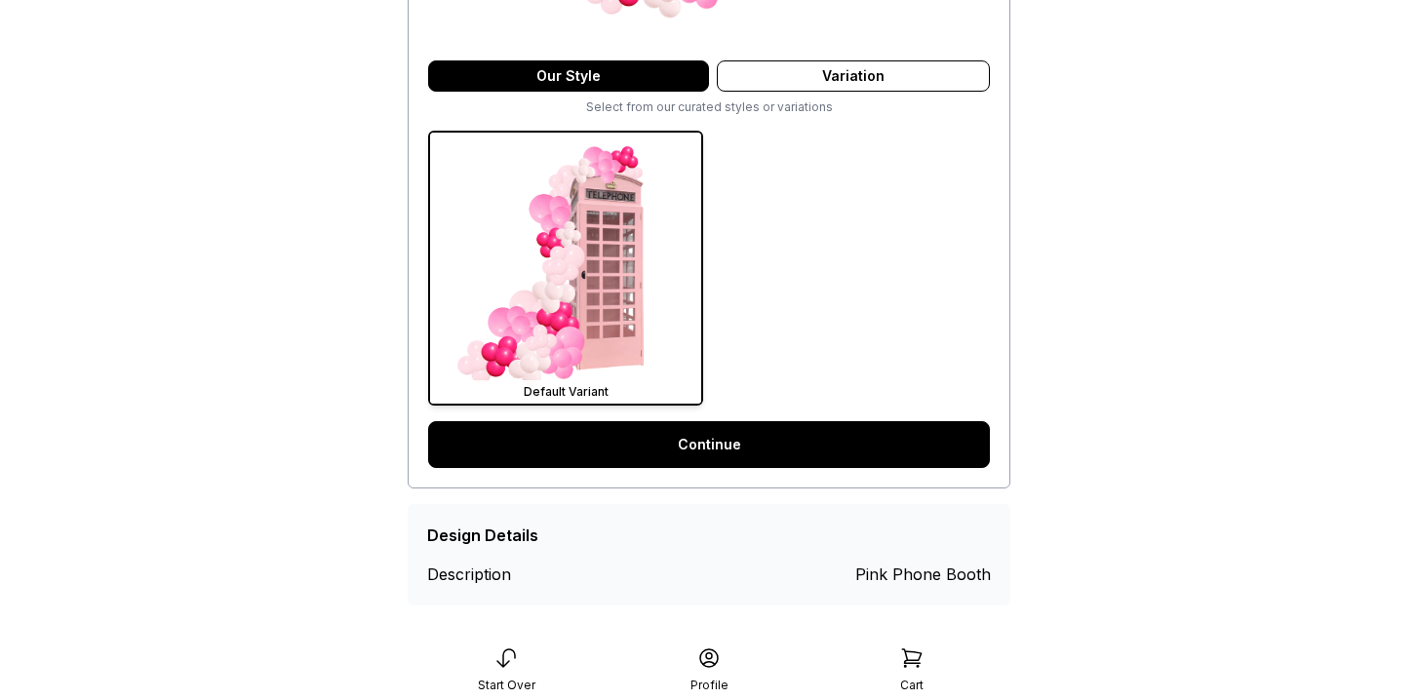
scroll to position [474, 0]
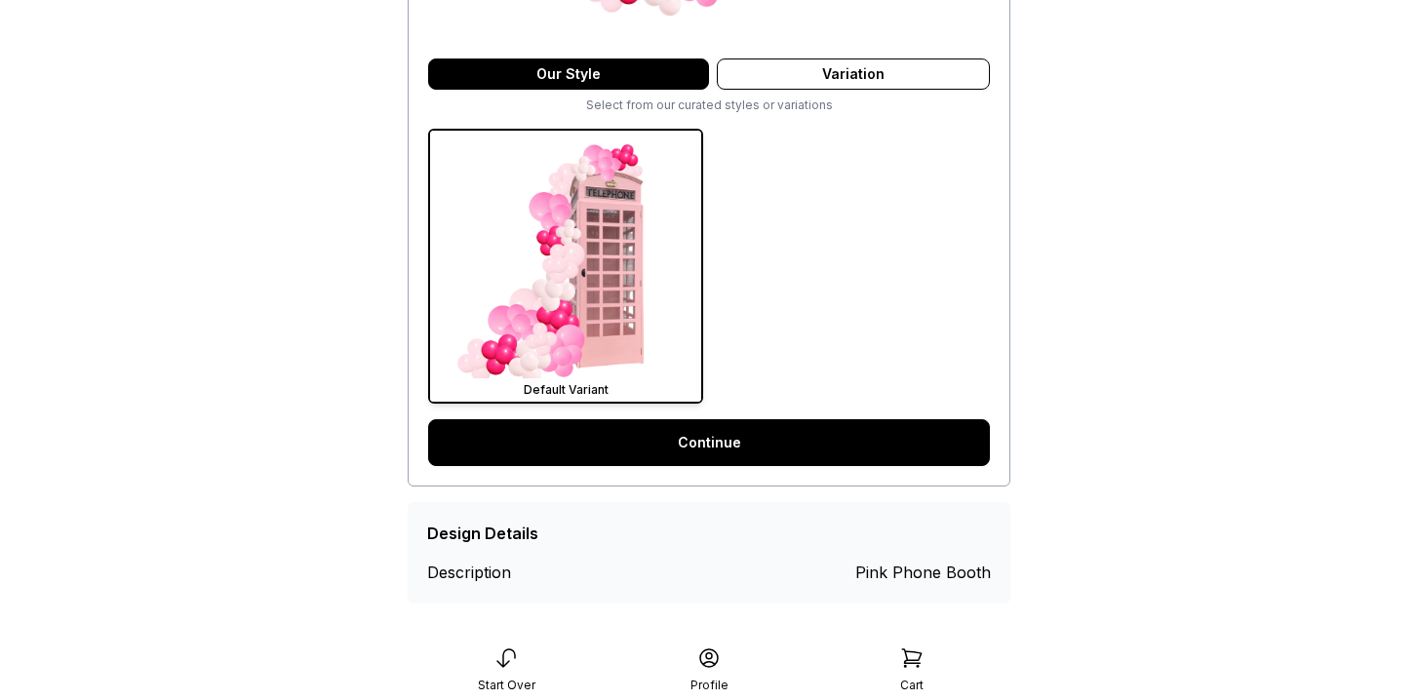
click at [831, 448] on link "Continue" at bounding box center [709, 442] width 562 height 47
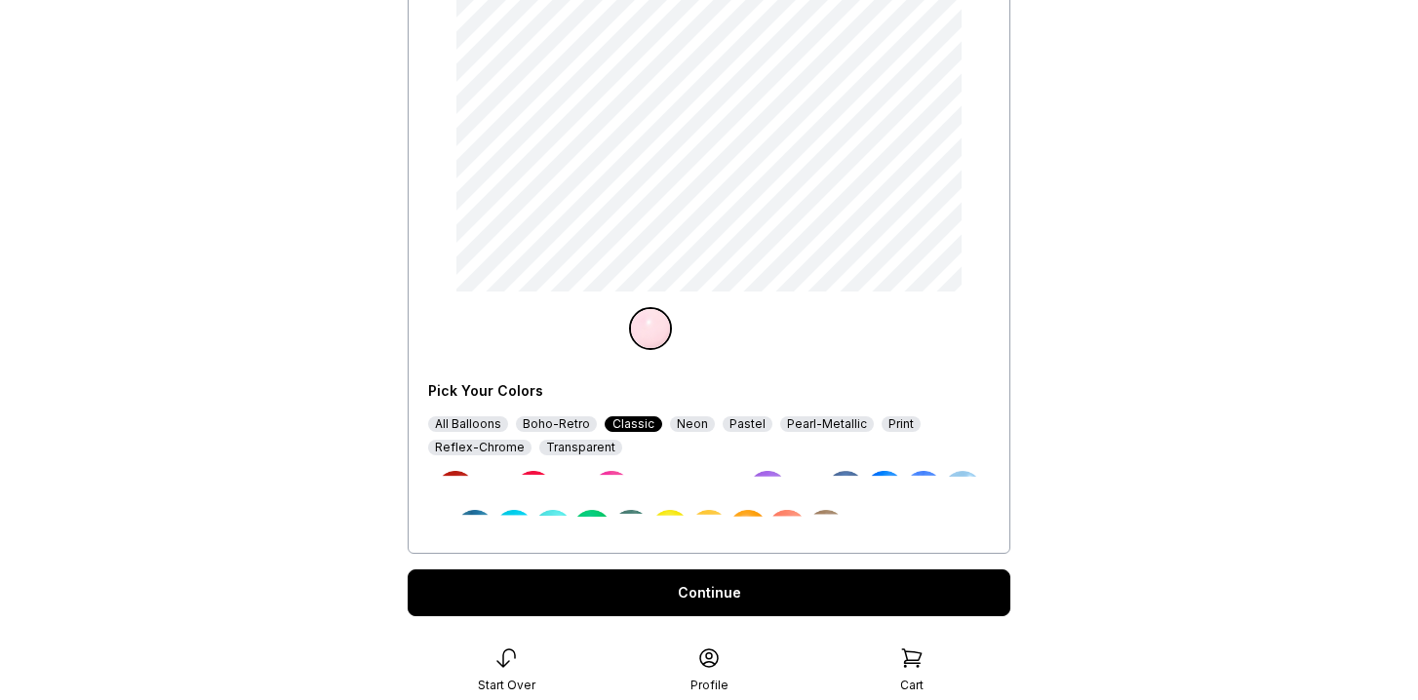
scroll to position [330, 0]
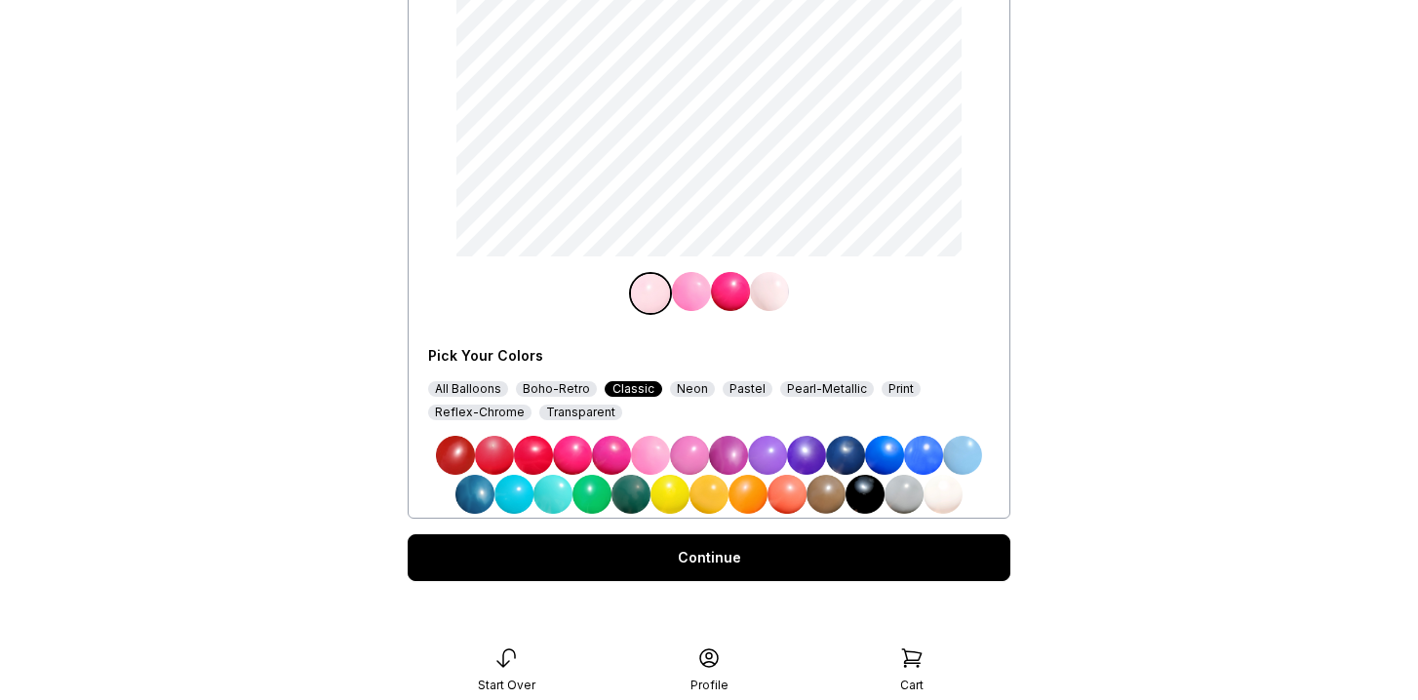
click at [681, 397] on div "All Balloons Boho-Retro Classic Neon Pastel Pearl-Metallic Print Reflex-Chrome …" at bounding box center [709, 400] width 562 height 39
click at [682, 391] on div "Neon" at bounding box center [692, 389] width 45 height 16
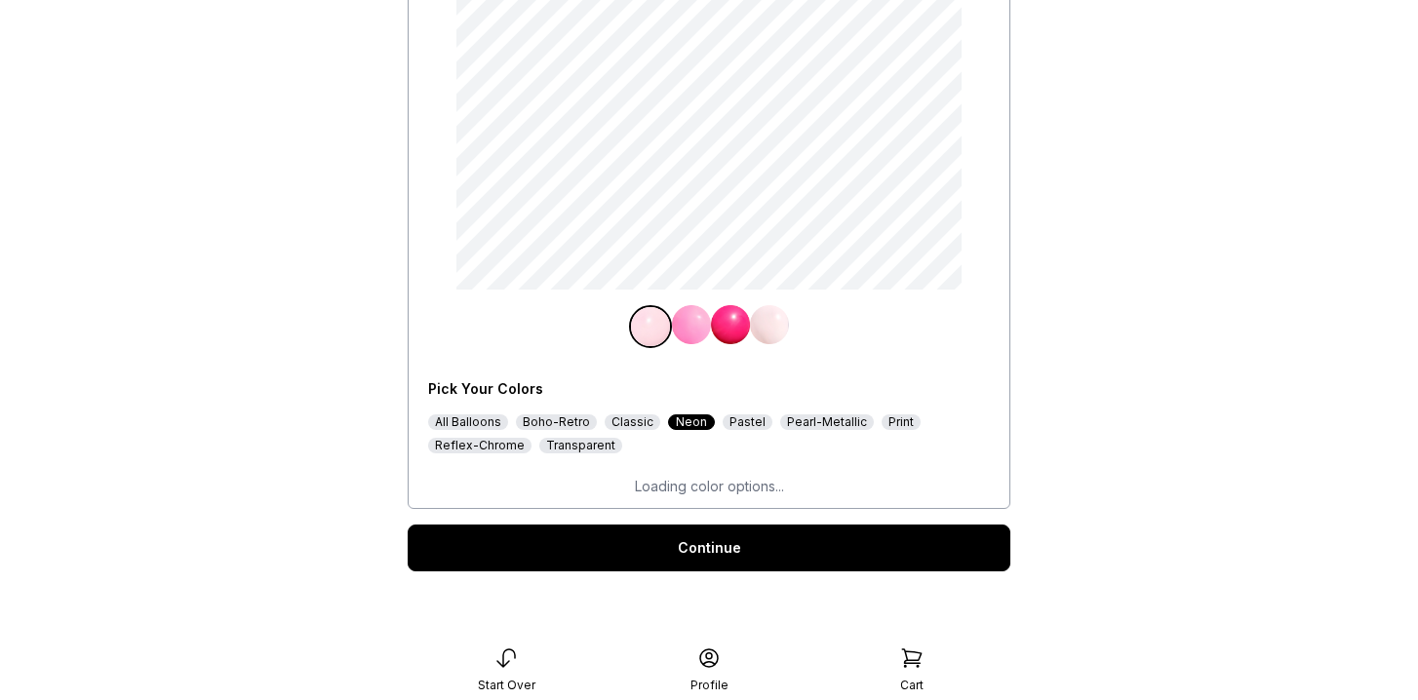
scroll to position [300, 0]
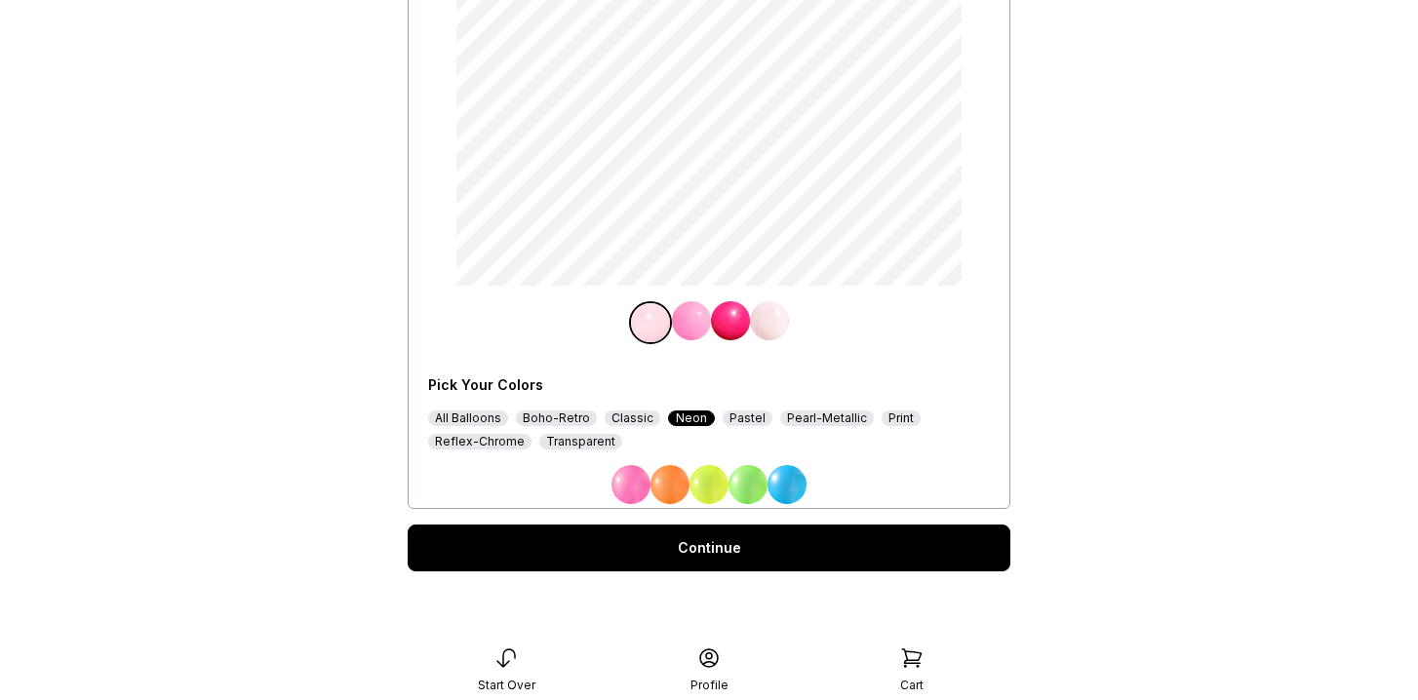
click at [636, 476] on img at bounding box center [631, 484] width 39 height 39
click at [763, 330] on img at bounding box center [769, 320] width 39 height 39
click at [708, 481] on img at bounding box center [709, 484] width 39 height 39
click at [731, 553] on div "Continue" at bounding box center [709, 548] width 603 height 47
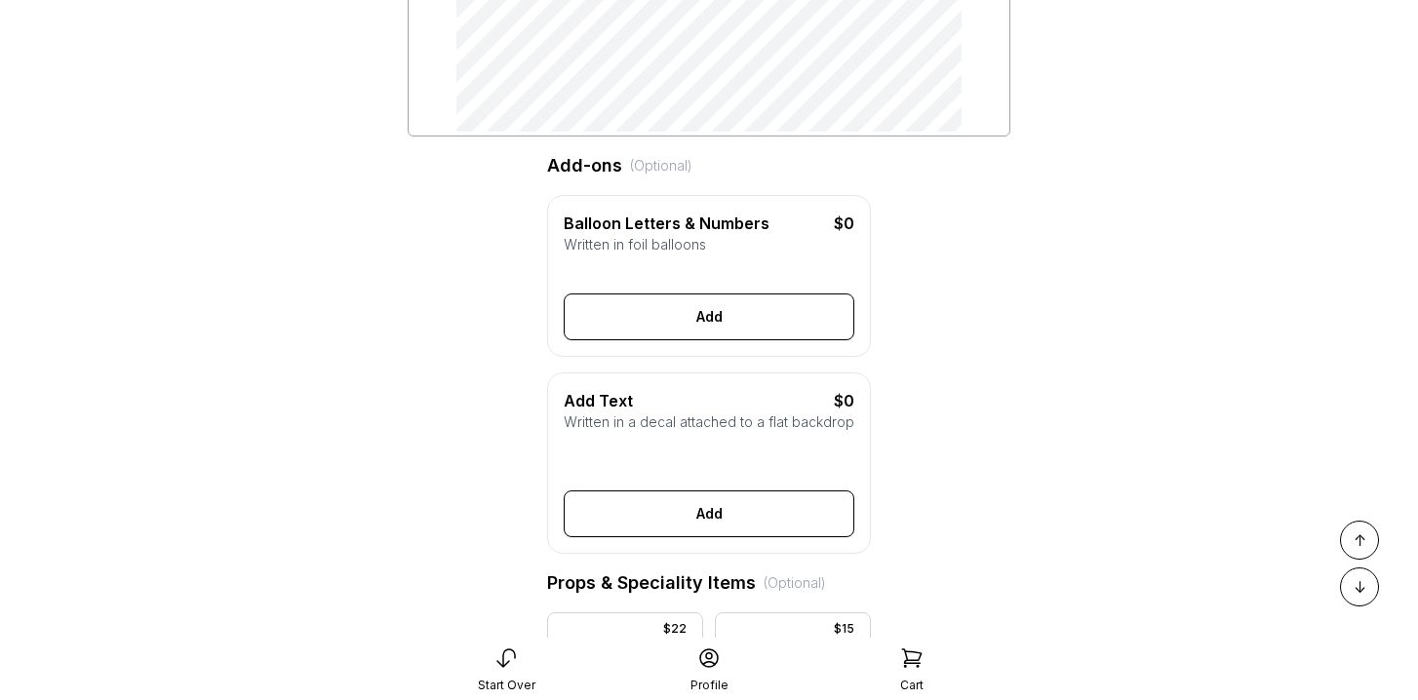
scroll to position [451, 0]
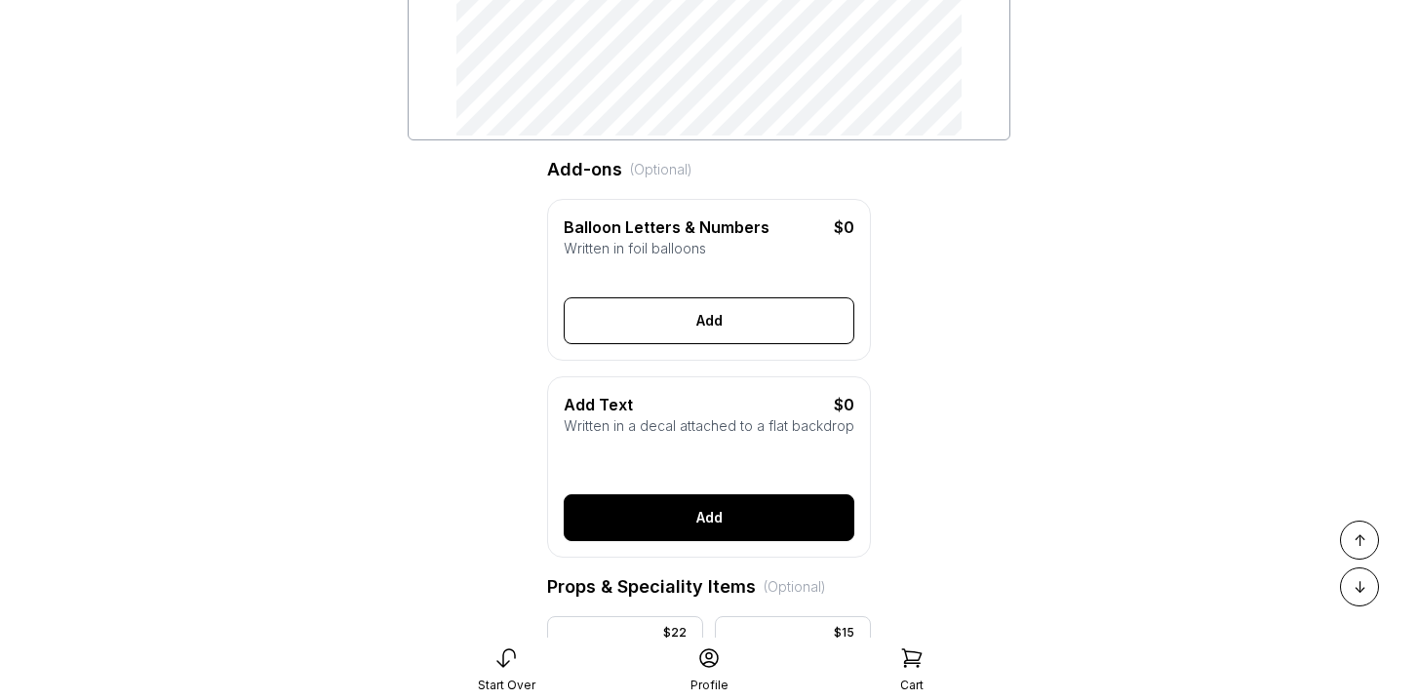
click at [725, 517] on button "Add" at bounding box center [709, 517] width 291 height 47
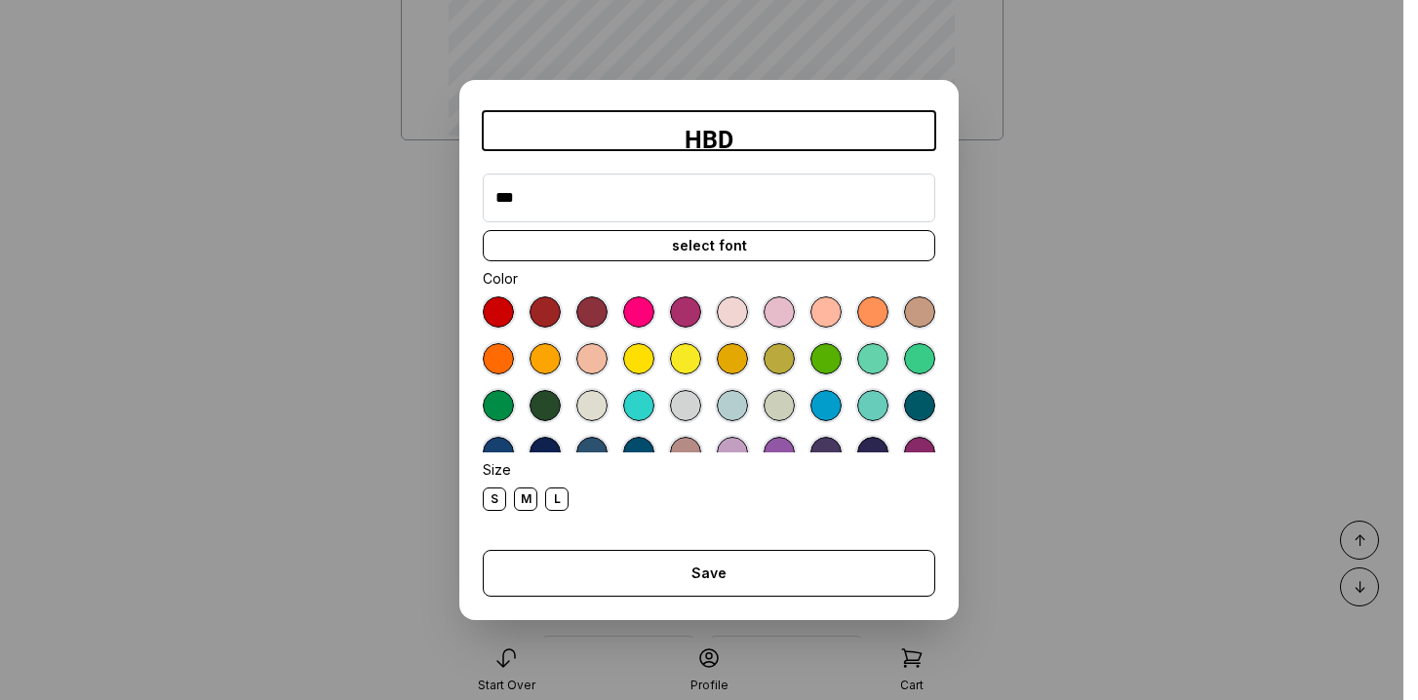
type input "***"
click at [757, 237] on div "select font" at bounding box center [709, 245] width 453 height 31
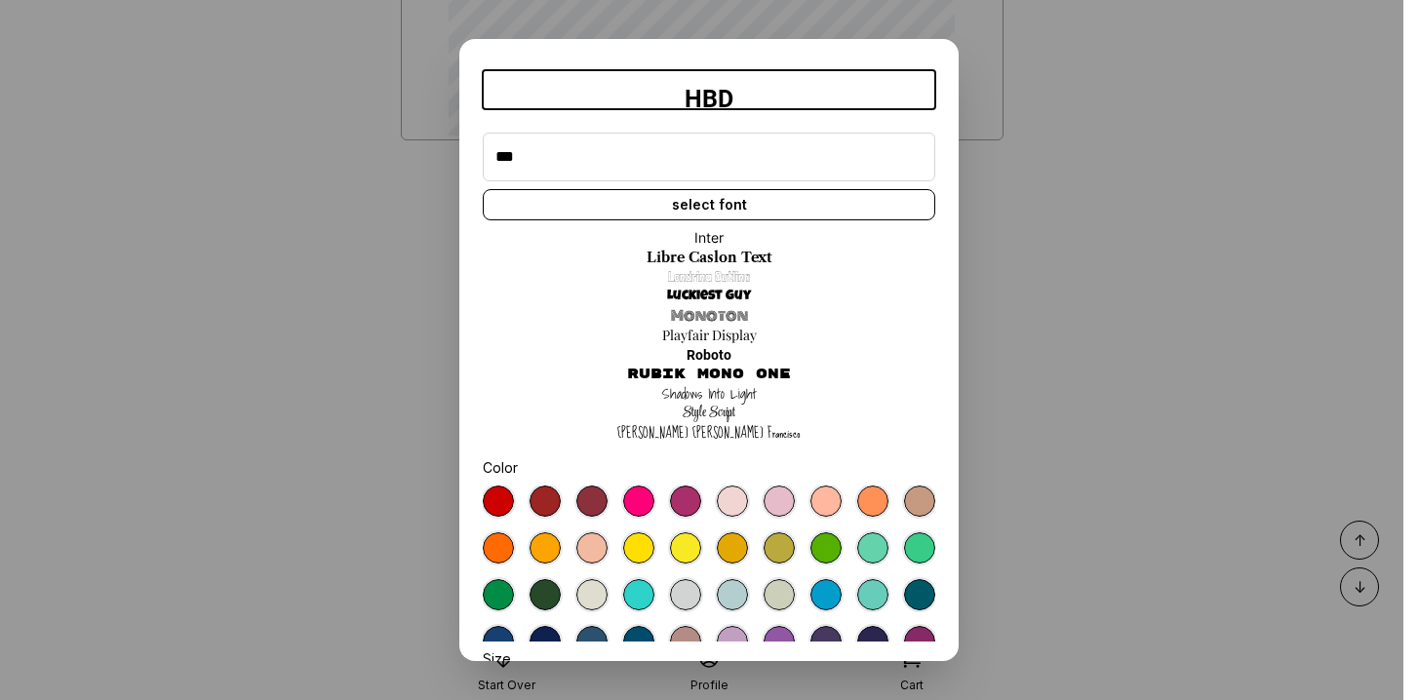
click at [726, 372] on link "Rubik Mono One" at bounding box center [709, 375] width 164 height 20
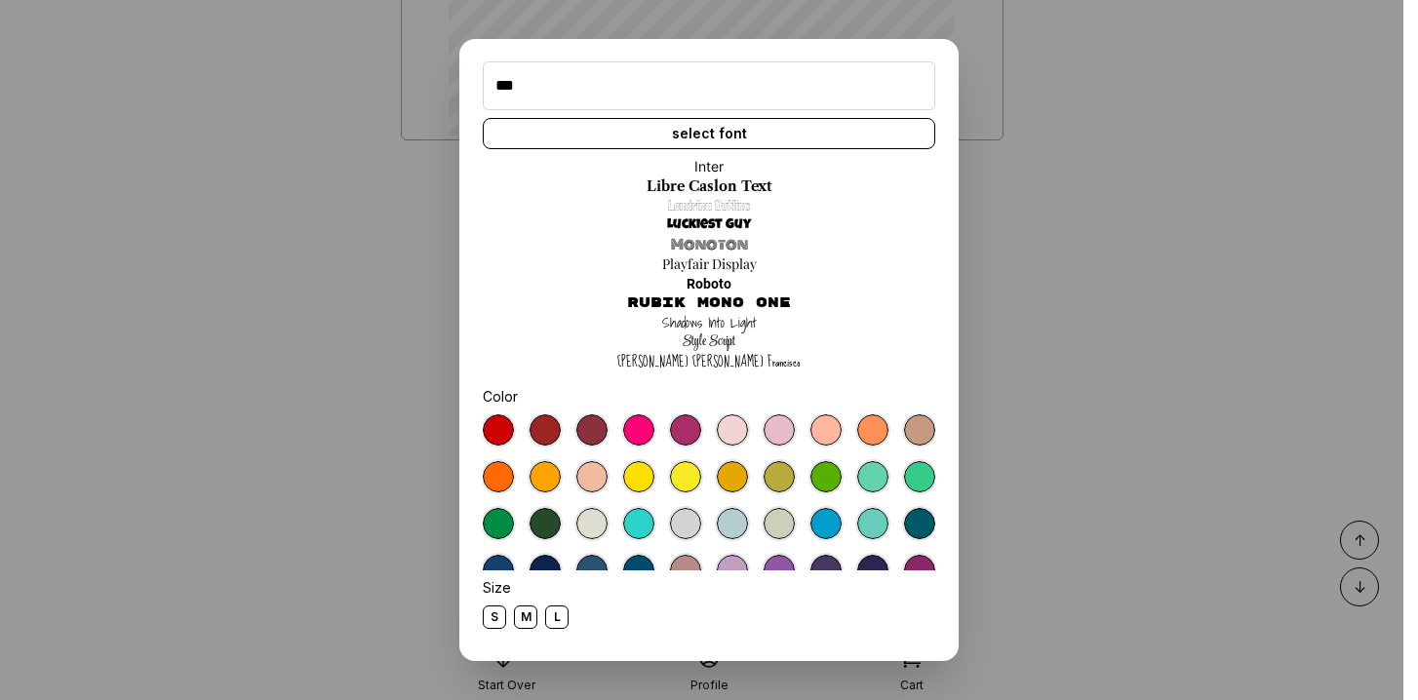
scroll to position [148, 0]
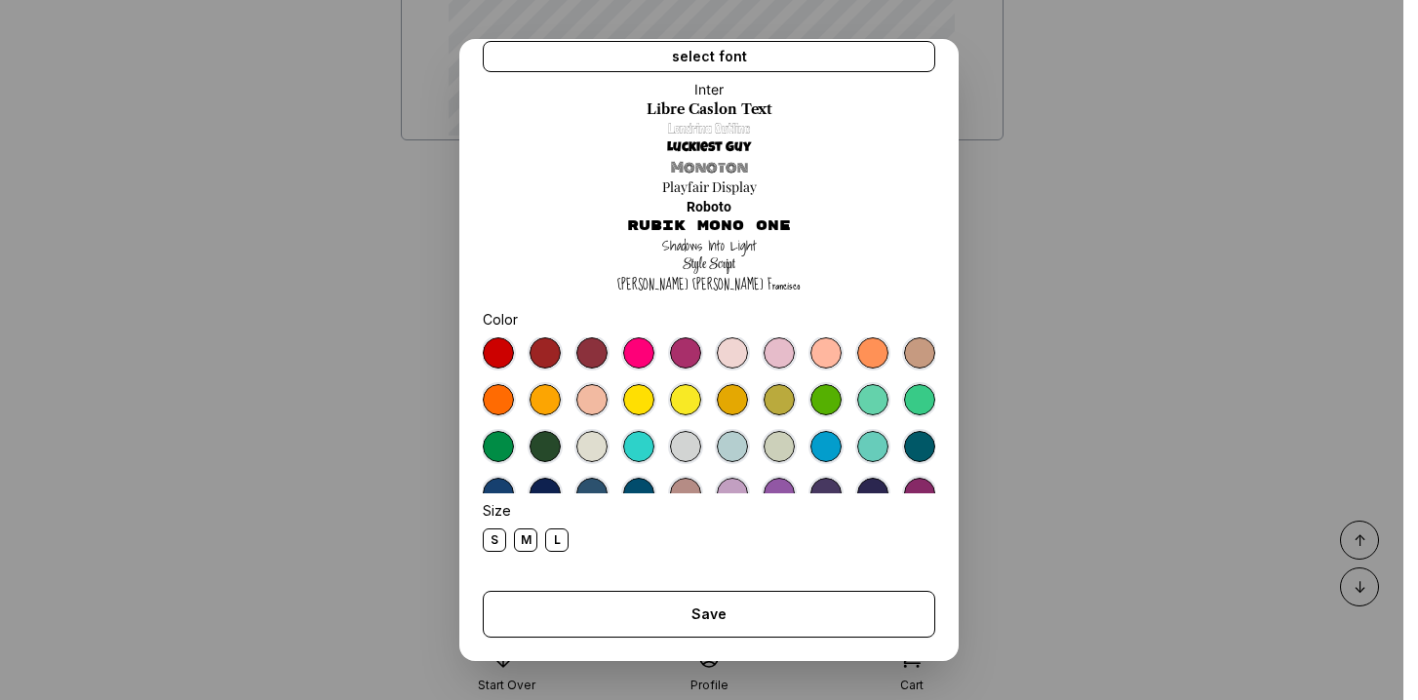
click at [541, 485] on div at bounding box center [545, 493] width 31 height 31
click at [559, 530] on div "L" at bounding box center [556, 540] width 23 height 23
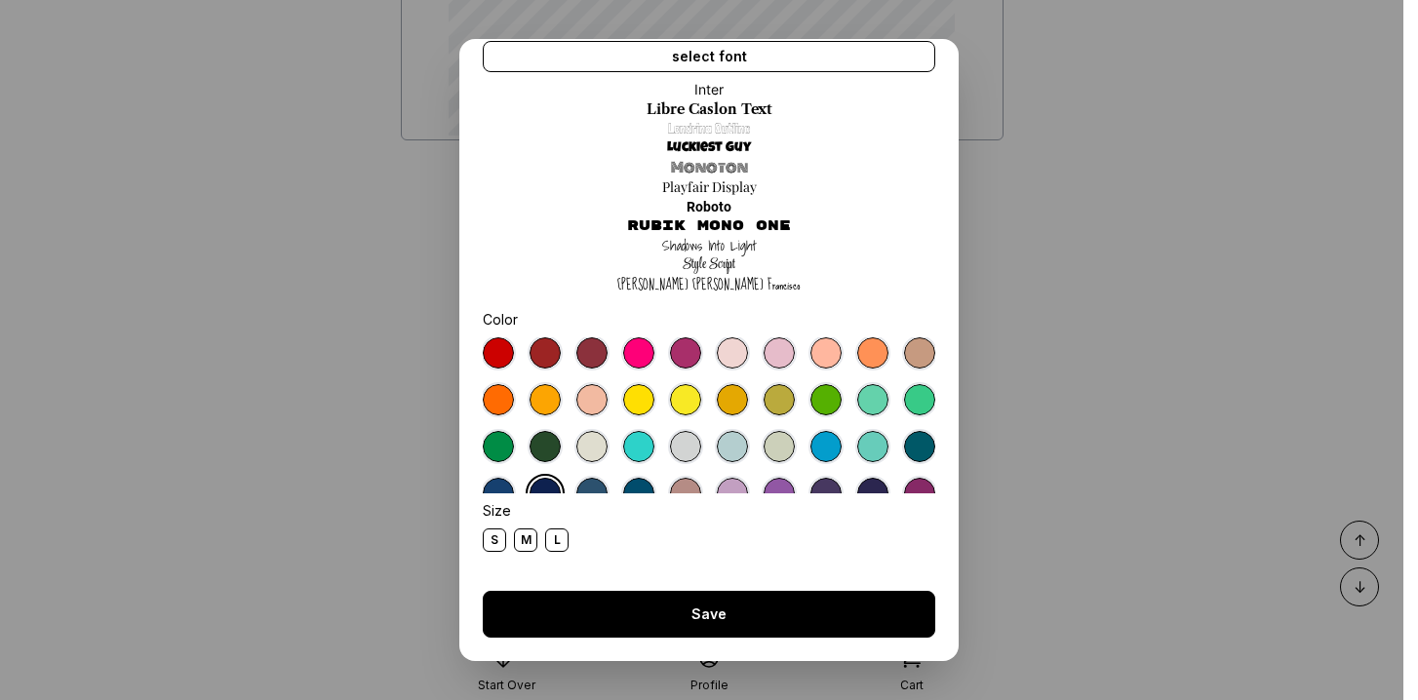
click at [688, 624] on button "Save" at bounding box center [709, 614] width 453 height 47
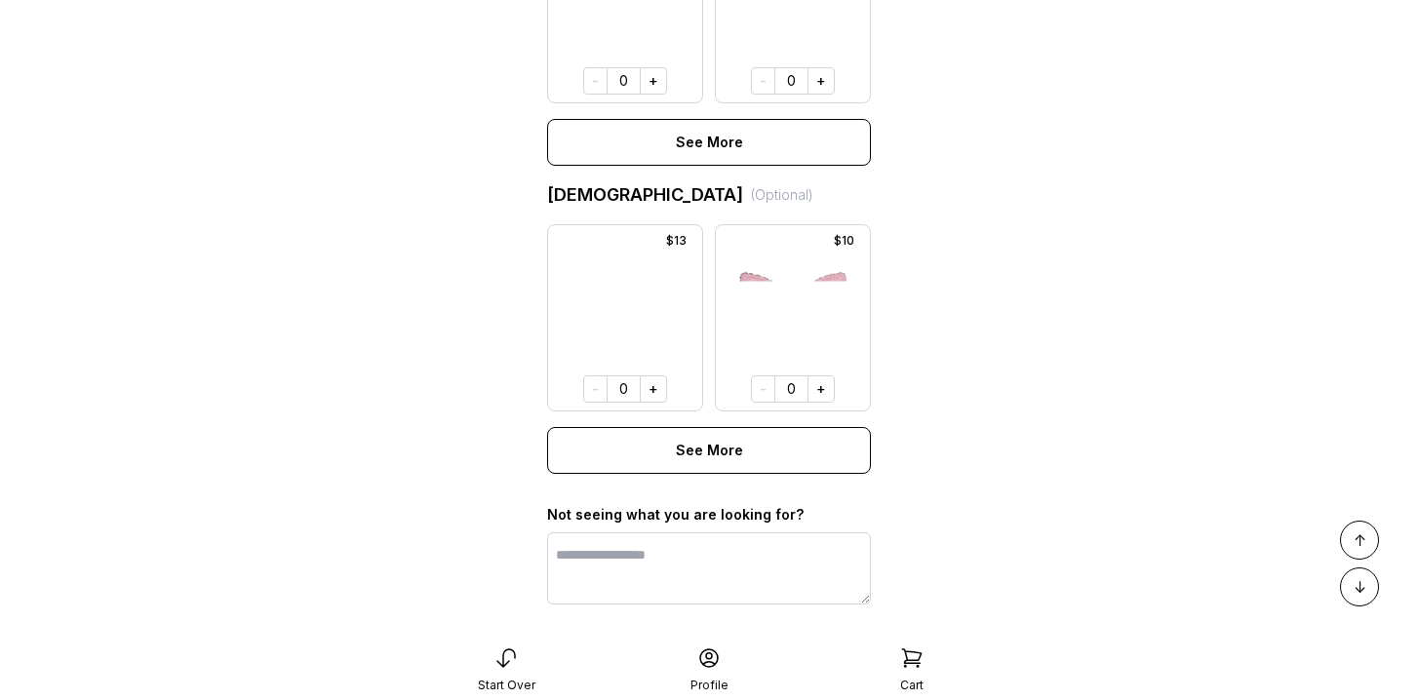
scroll to position [1580, 0]
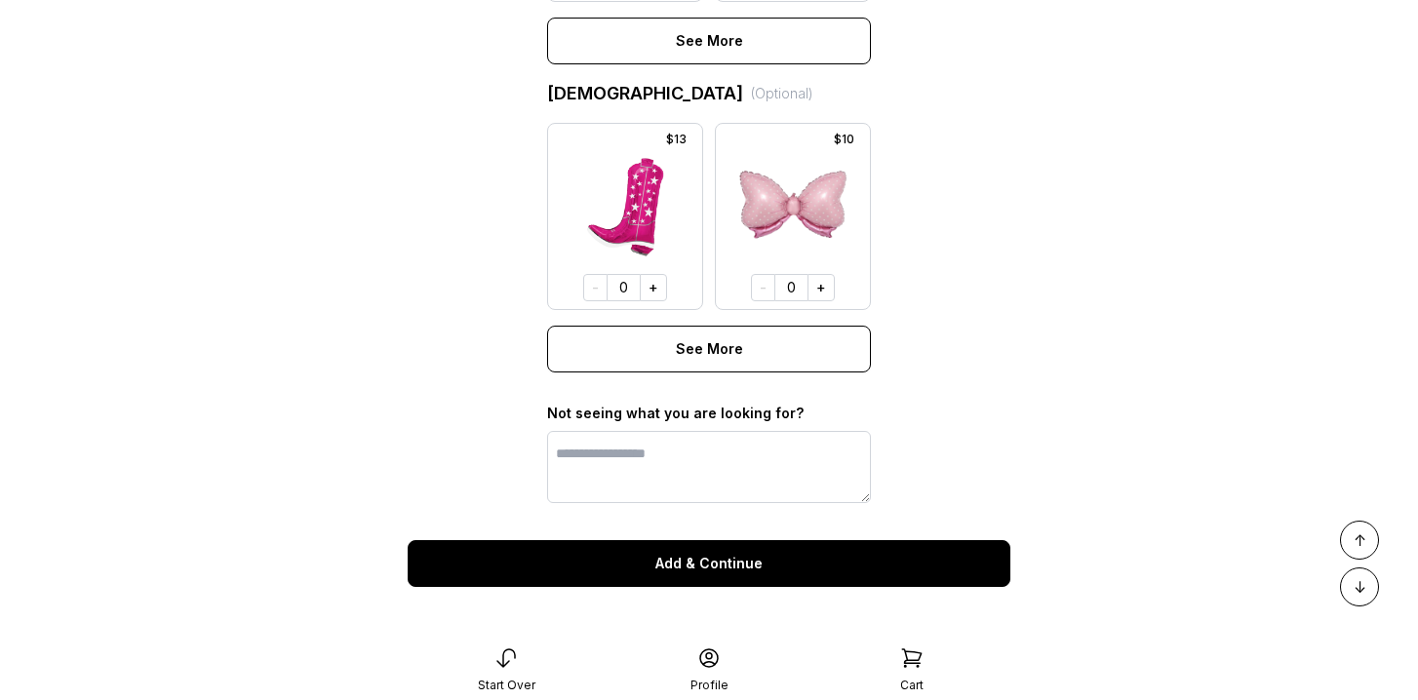
click at [753, 579] on button "Add & Continue" at bounding box center [709, 563] width 603 height 47
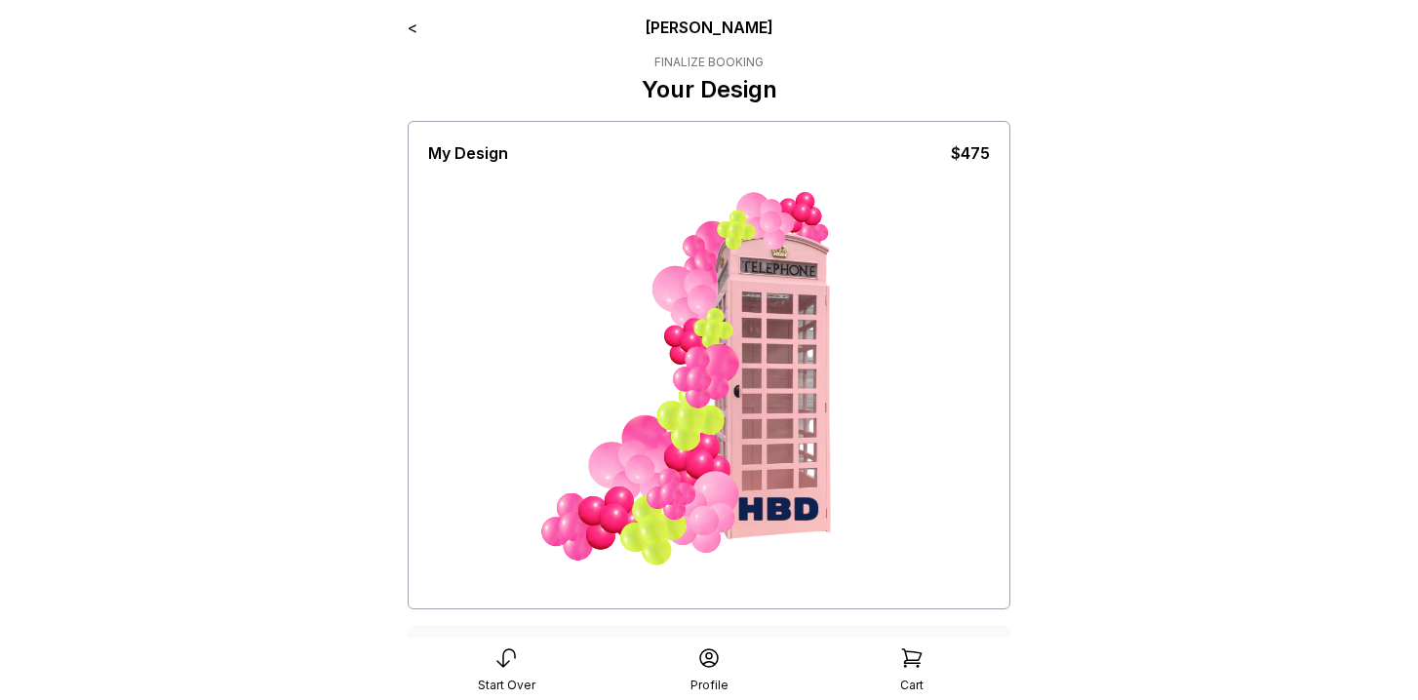
click at [413, 34] on link "<" at bounding box center [413, 28] width 10 height 20
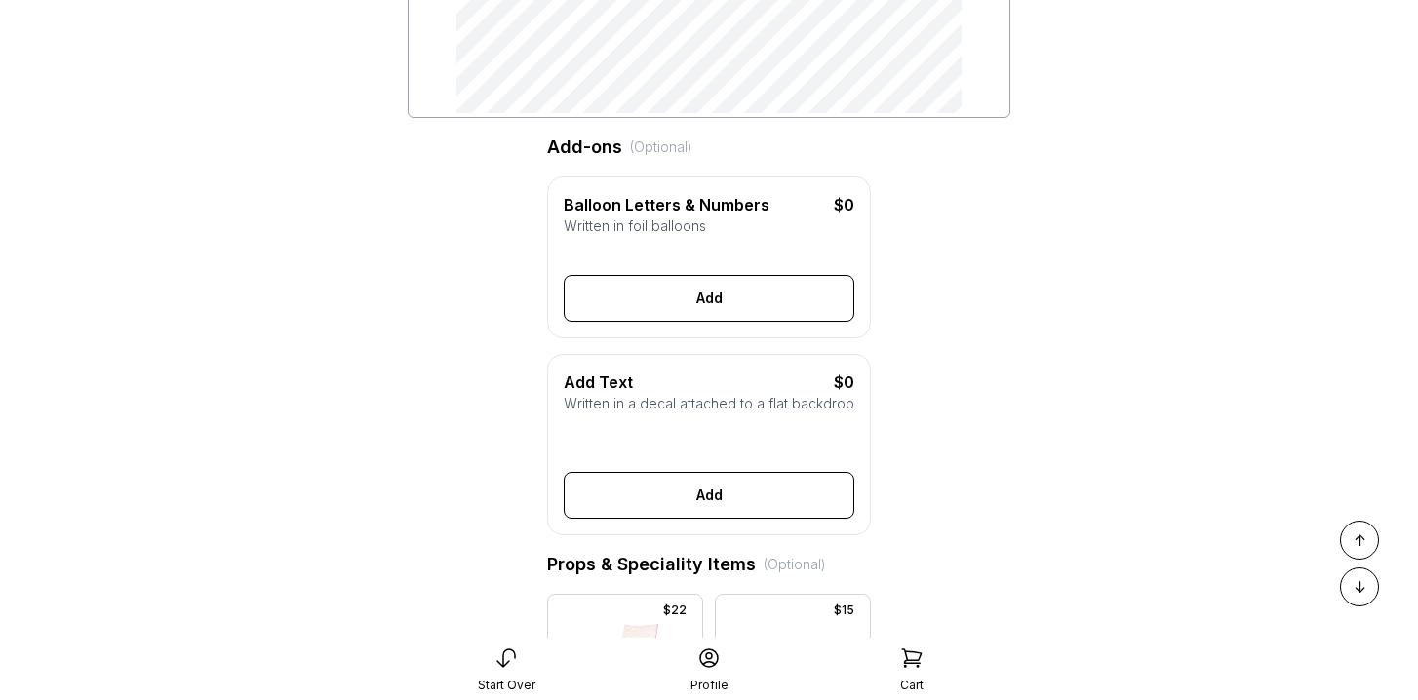
scroll to position [522, 0]
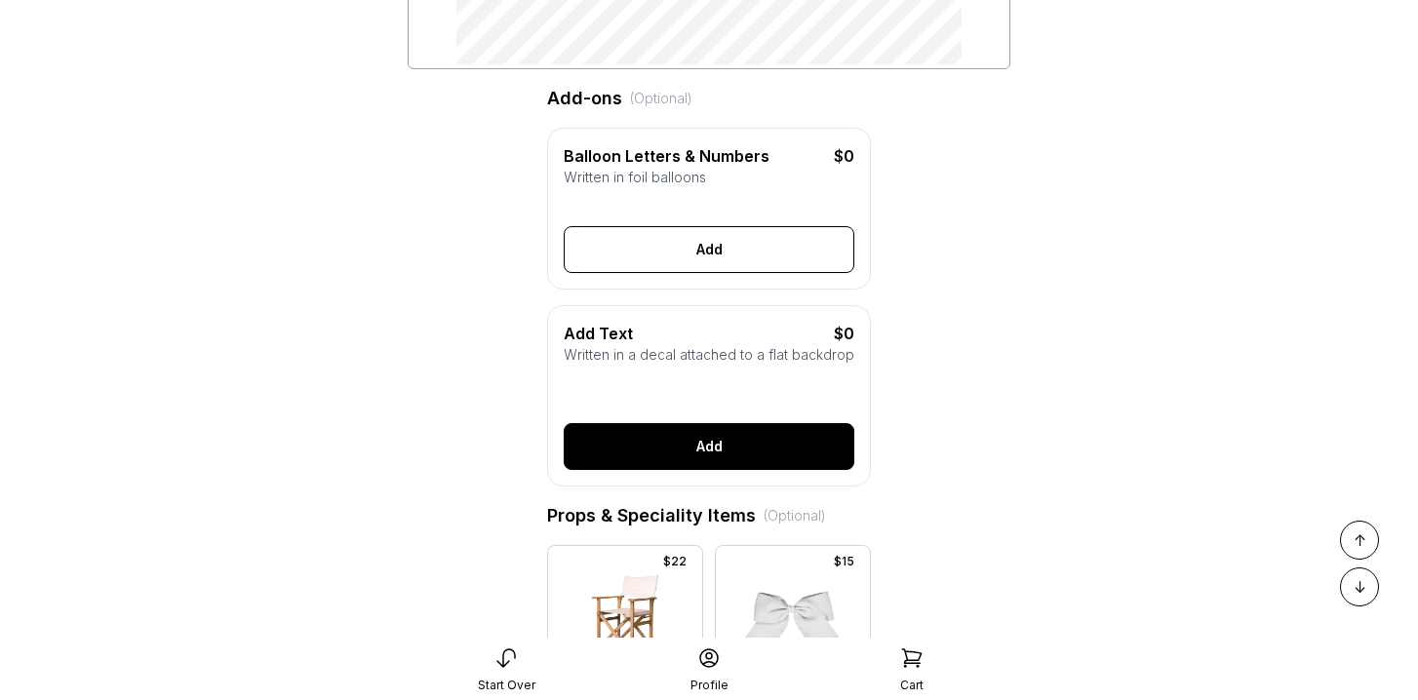
click at [701, 454] on button "Add" at bounding box center [709, 446] width 291 height 47
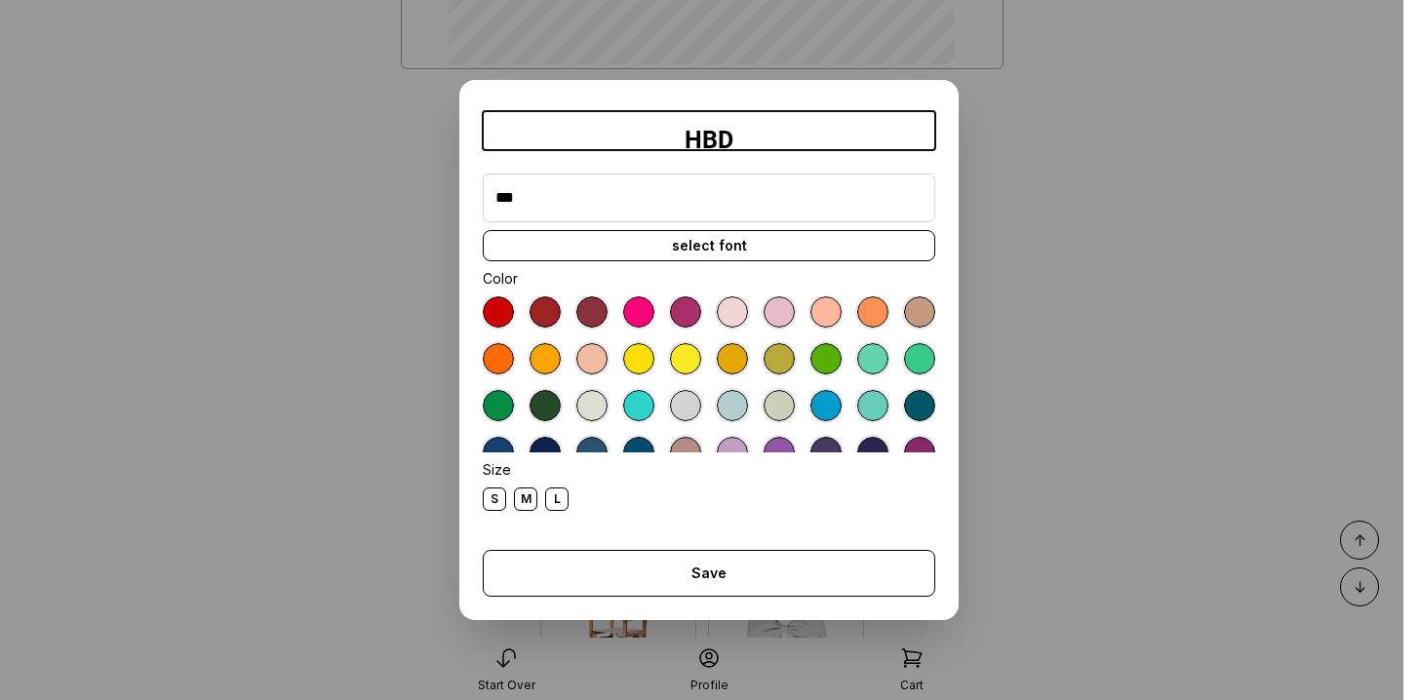
type input "***"
click at [718, 250] on div "select font" at bounding box center [709, 245] width 453 height 31
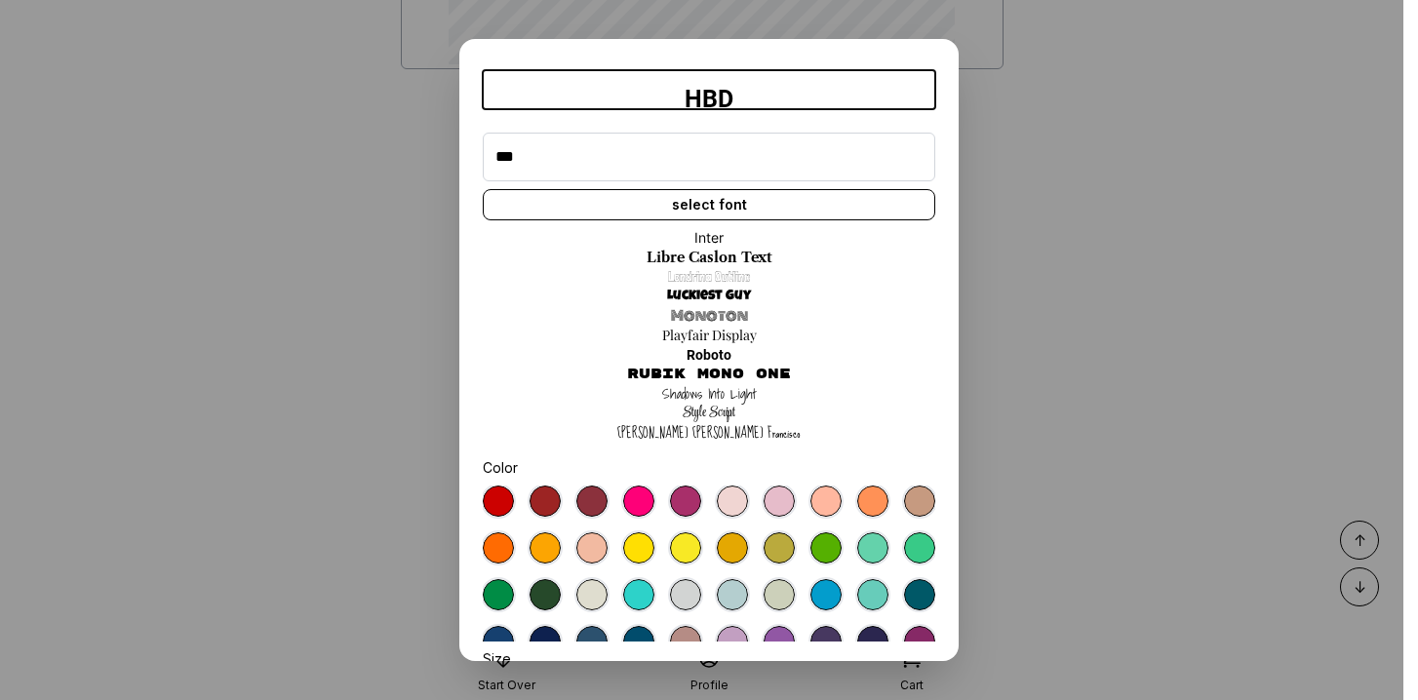
click at [726, 370] on link "Rubik Mono One" at bounding box center [709, 375] width 164 height 20
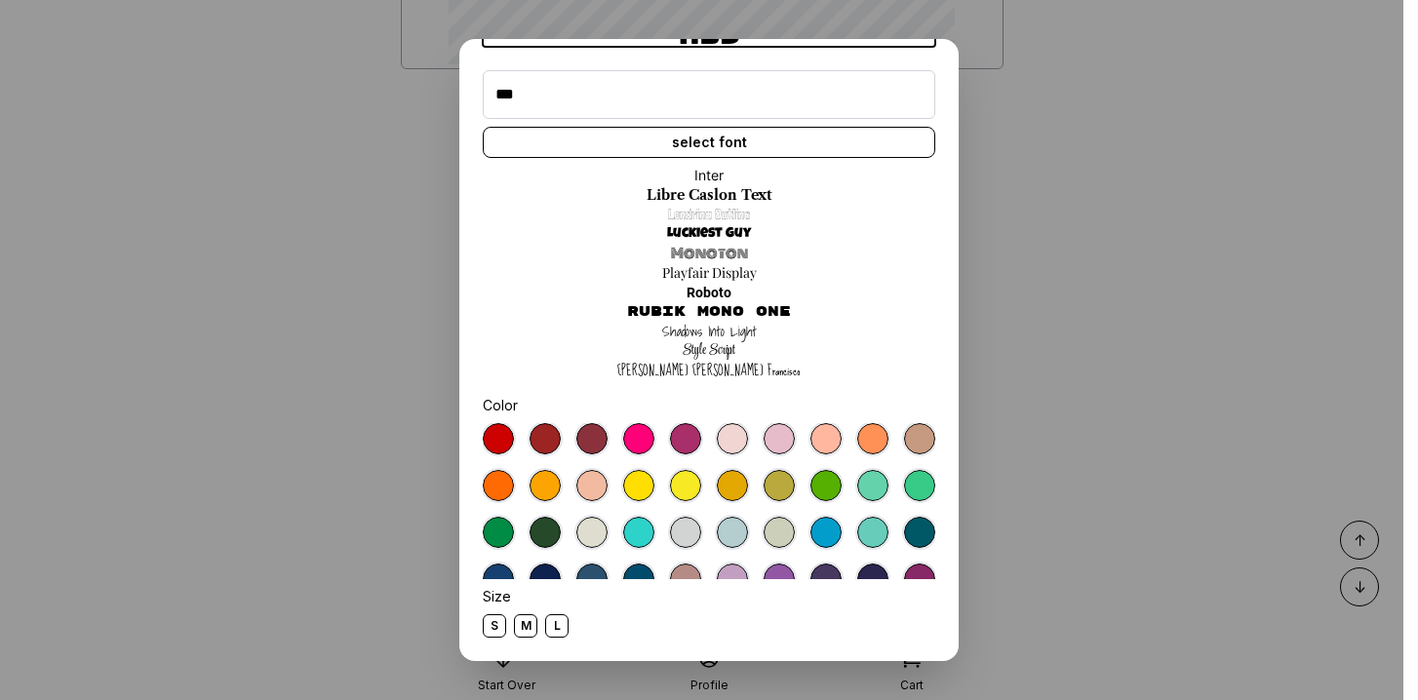
scroll to position [148, 0]
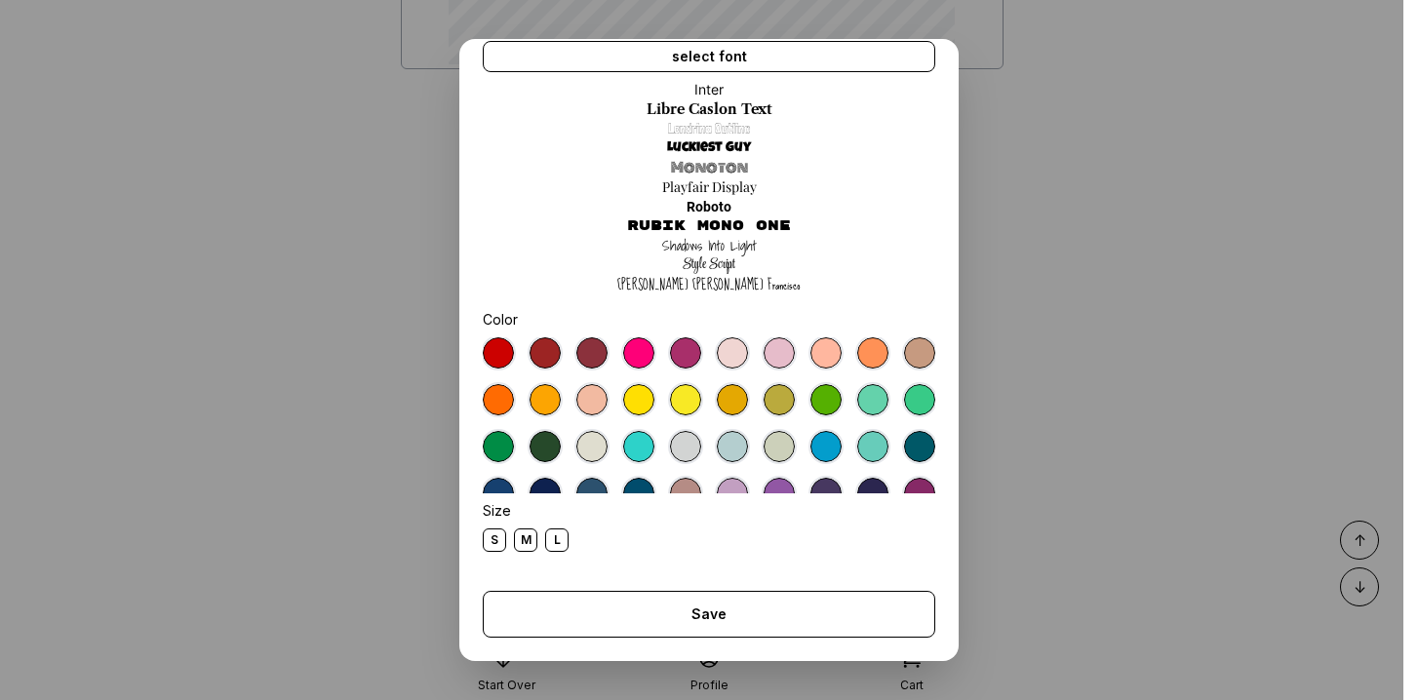
click at [599, 491] on div at bounding box center [591, 493] width 31 height 31
click at [558, 539] on div "L" at bounding box center [556, 540] width 23 height 23
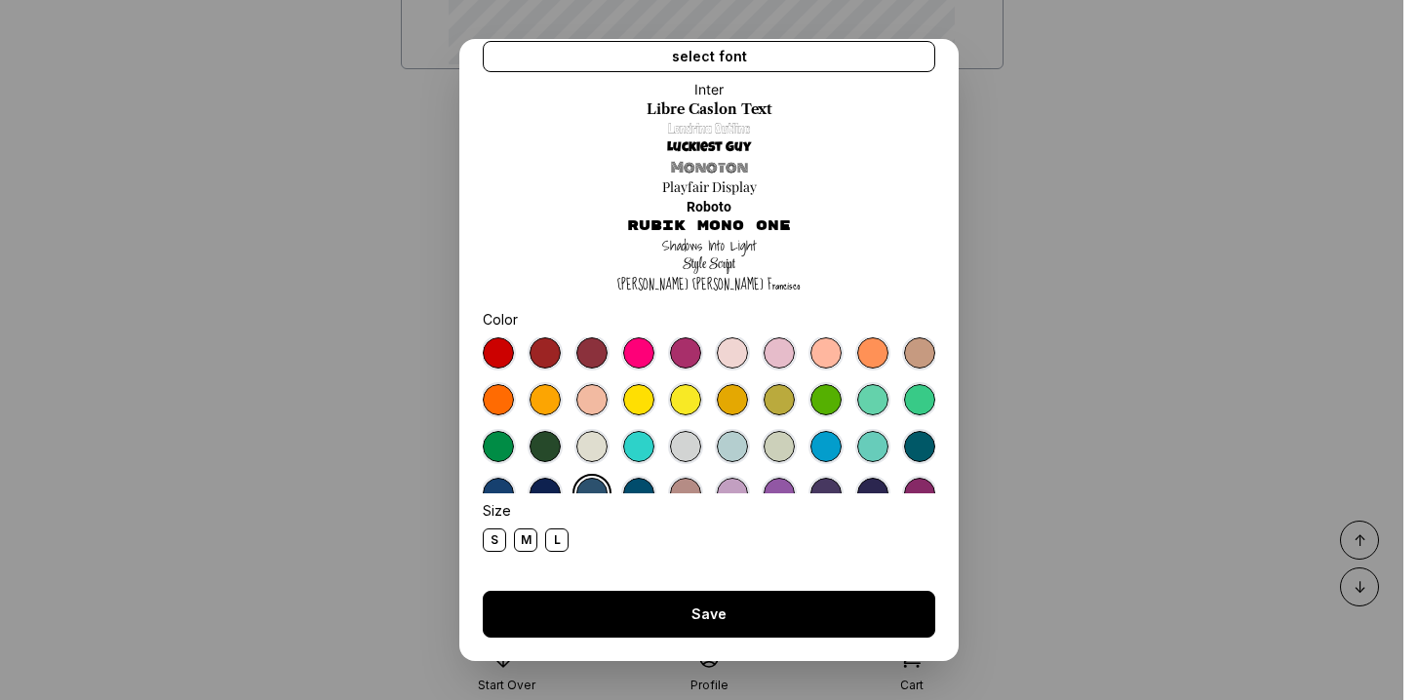
click at [696, 601] on button "Save" at bounding box center [709, 614] width 453 height 47
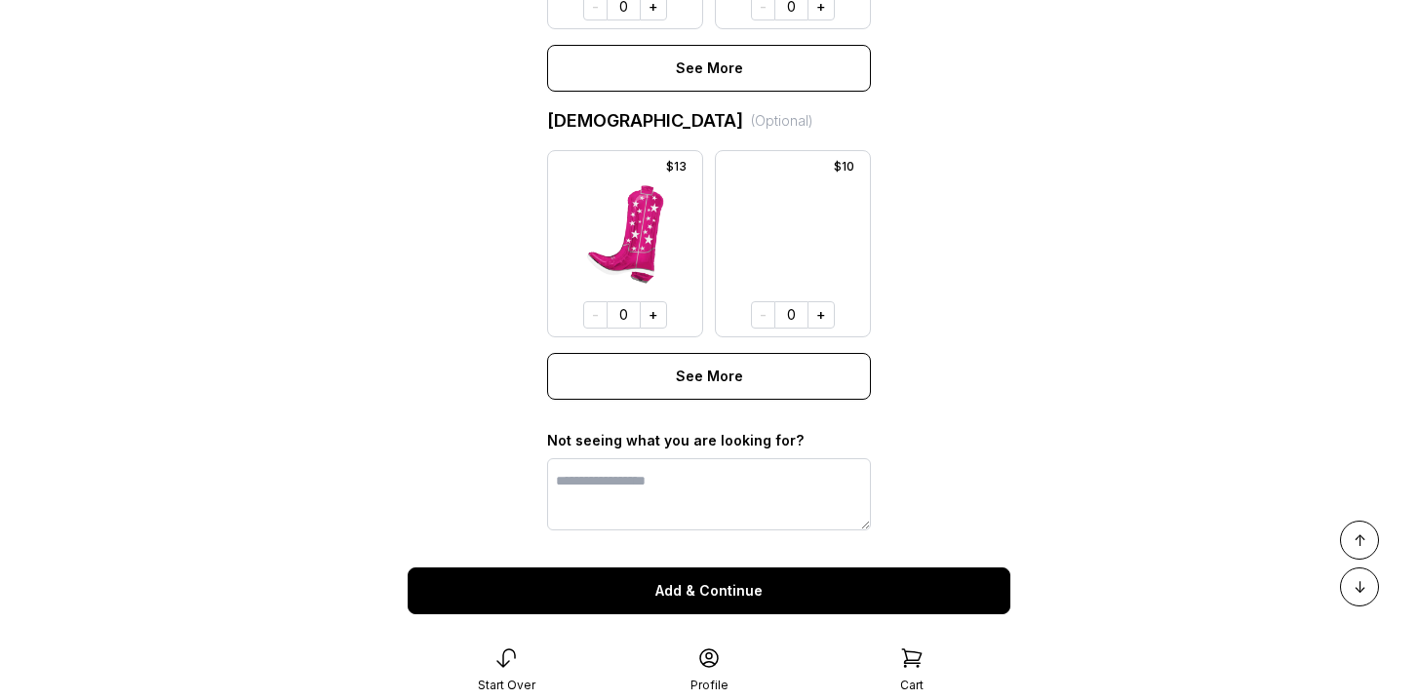
scroll to position [1580, 0]
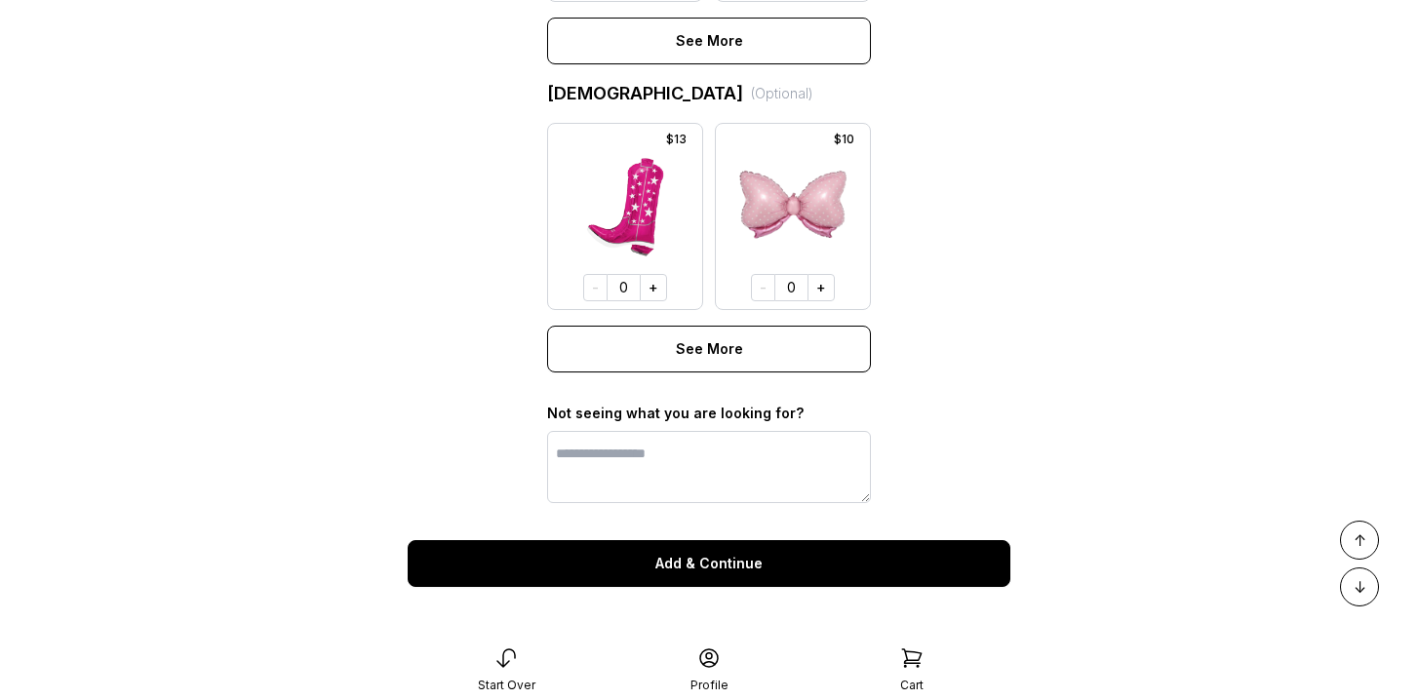
click at [804, 558] on button "Add & Continue" at bounding box center [709, 563] width 603 height 47
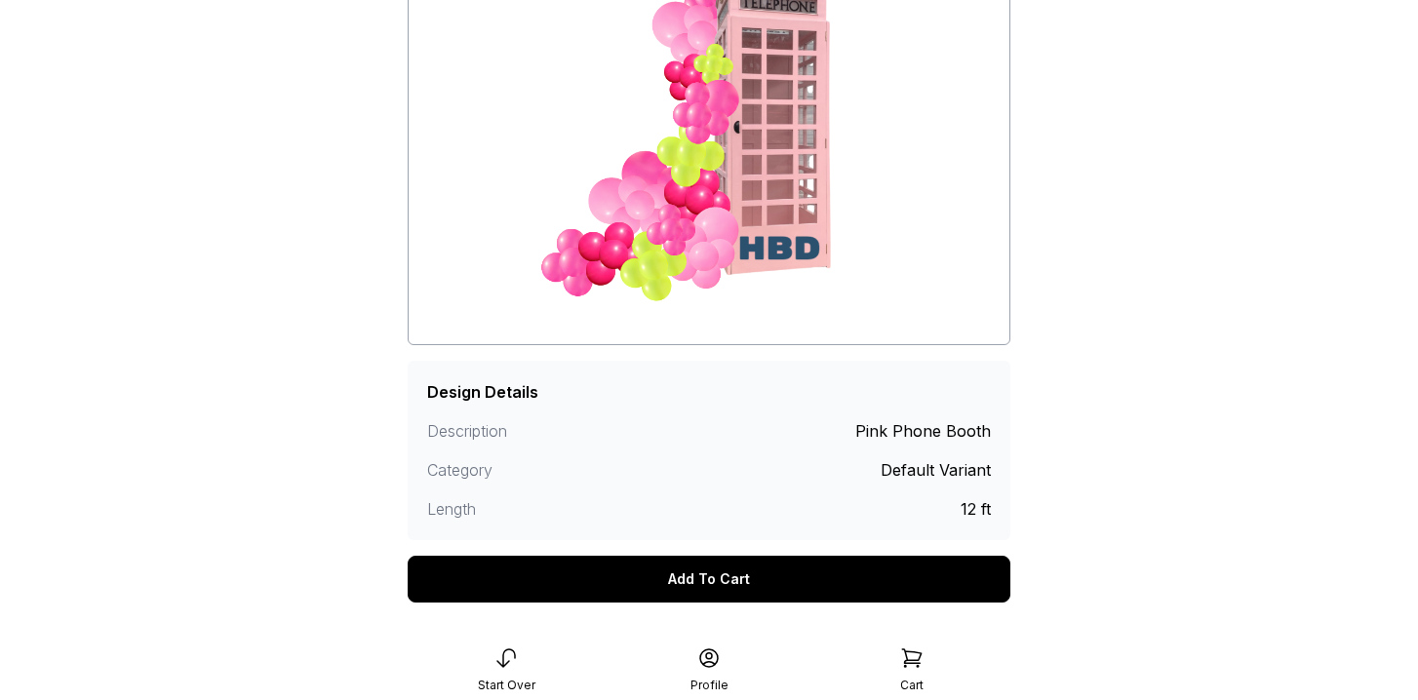
scroll to position [319, 0]
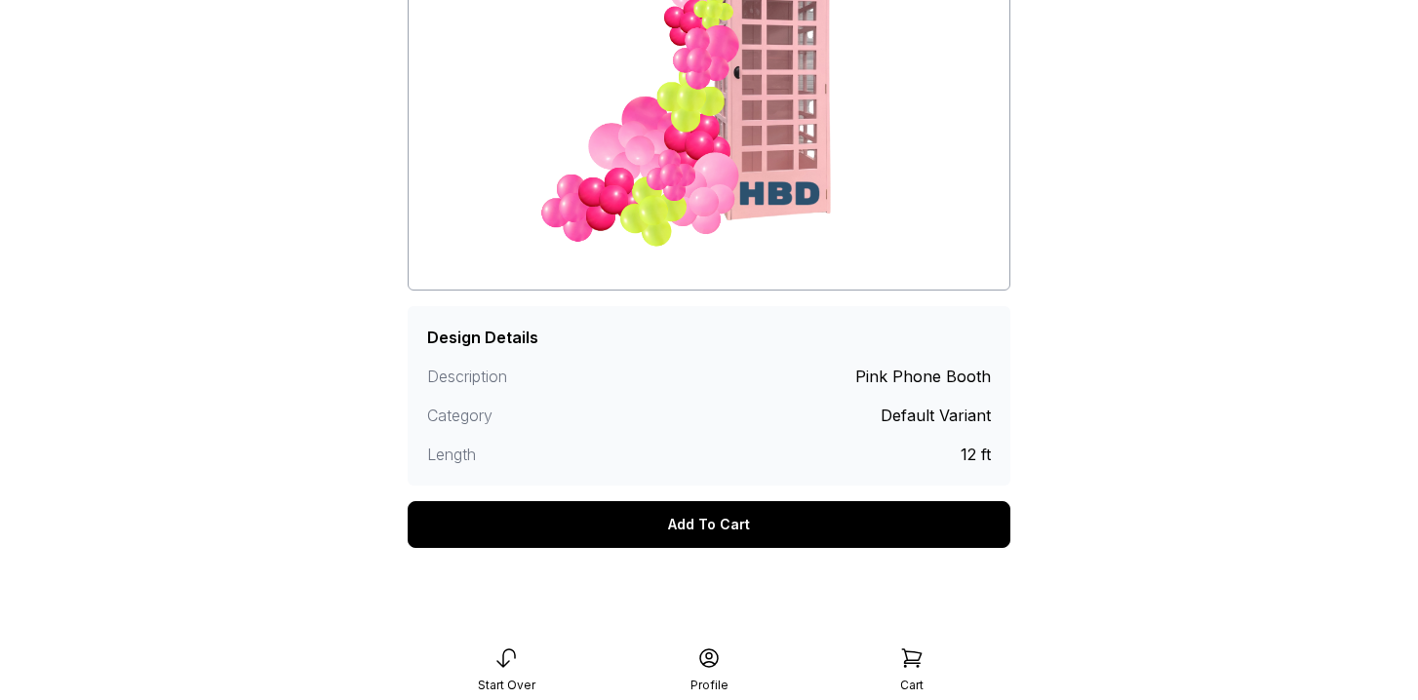
click at [724, 527] on div "Add To Cart" at bounding box center [709, 524] width 603 height 47
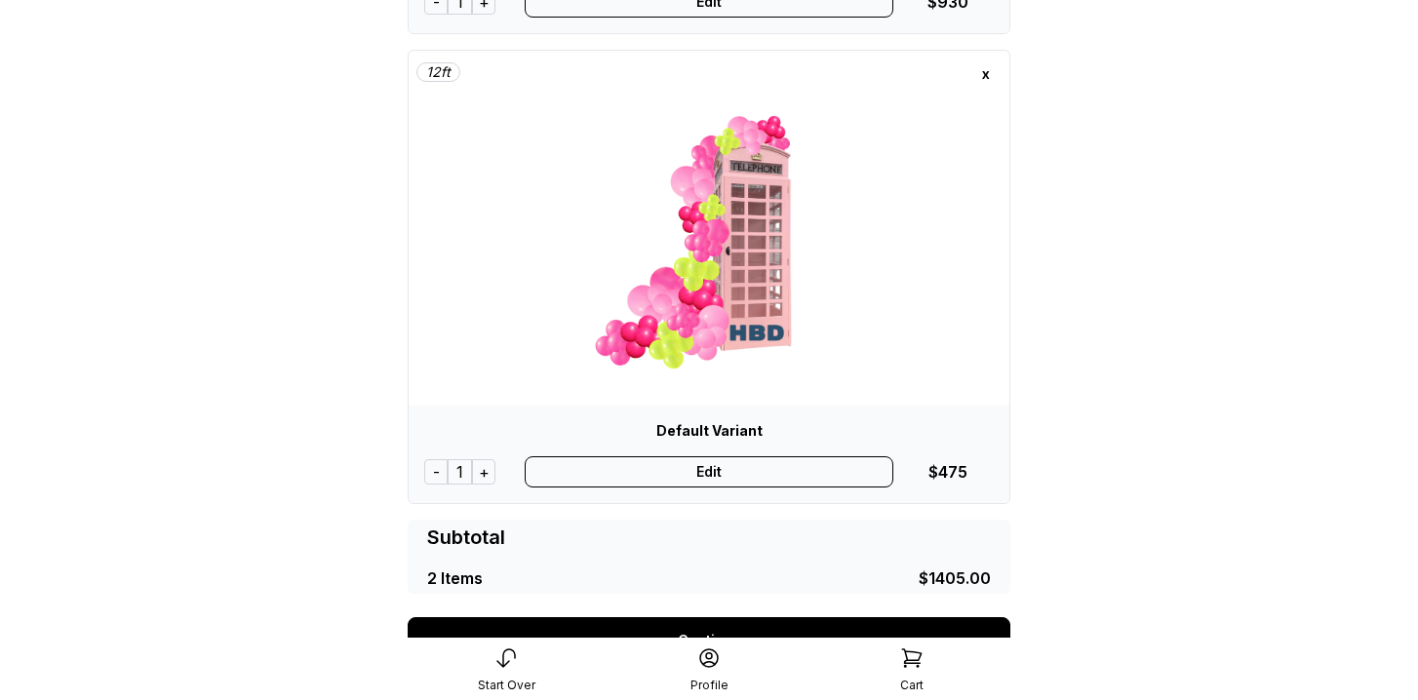
scroll to position [545, 0]
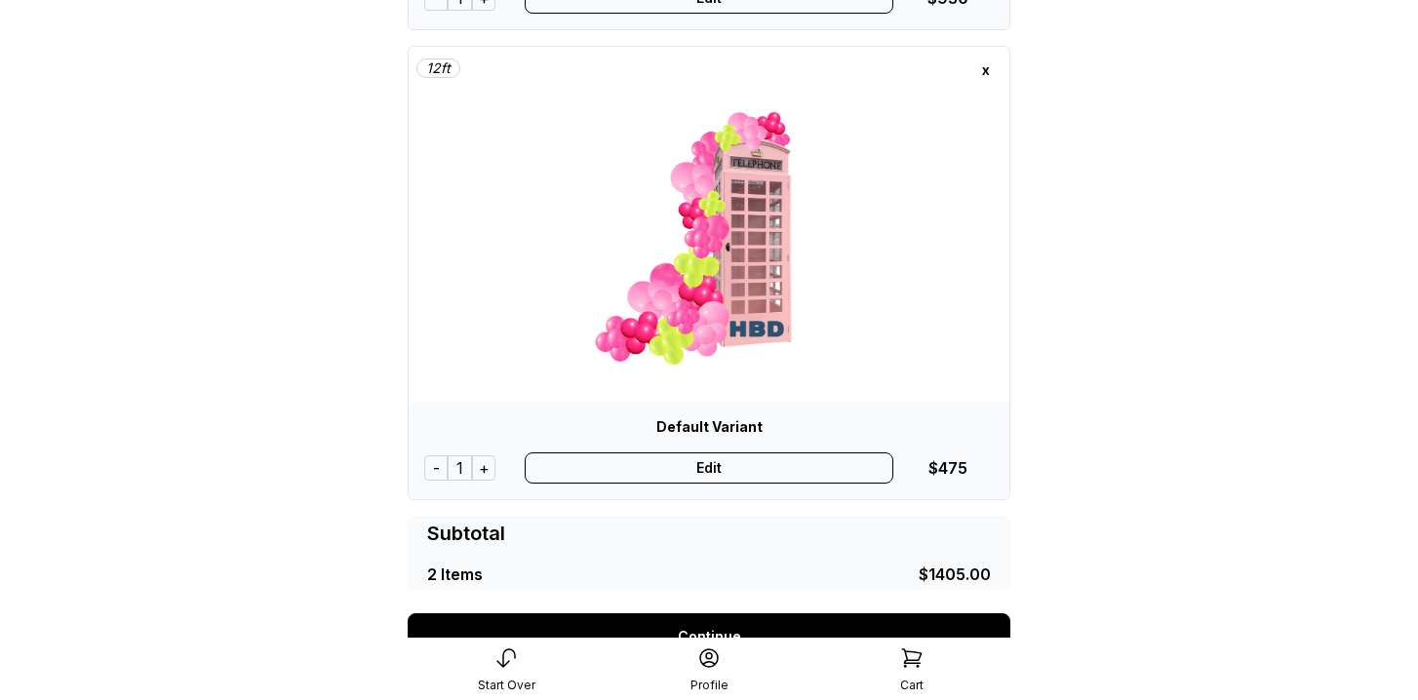
click at [721, 468] on div "Edit" at bounding box center [710, 468] width 370 height 31
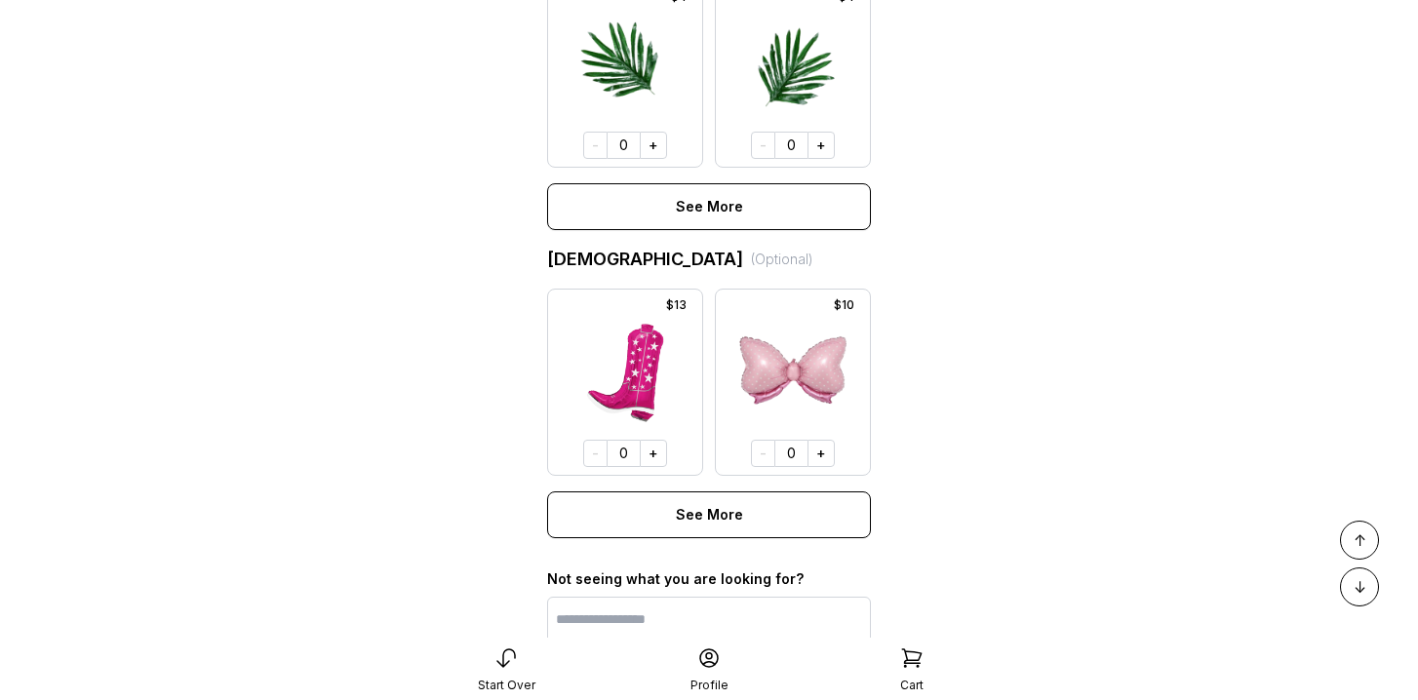
scroll to position [1398, 0]
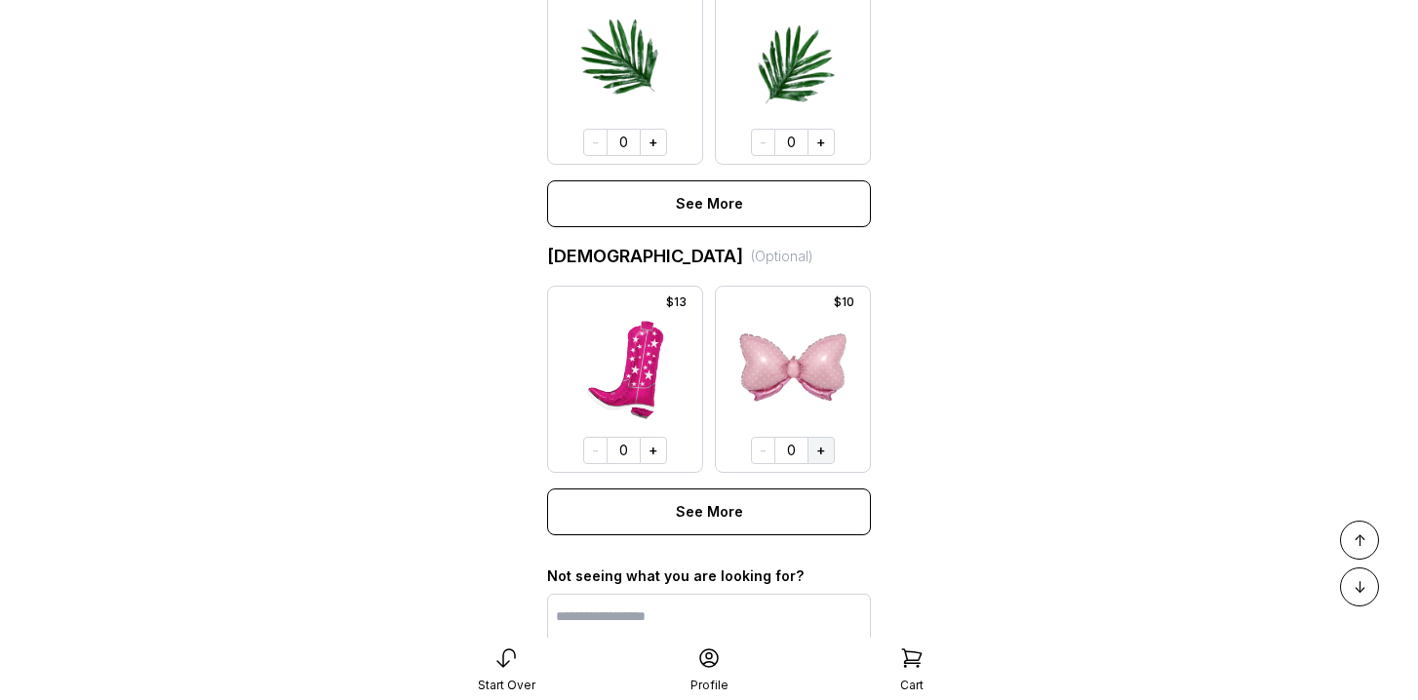
click at [817, 453] on button "+" at bounding box center [821, 450] width 27 height 27
click at [817, 453] on button "+" at bounding box center [819, 449] width 27 height 27
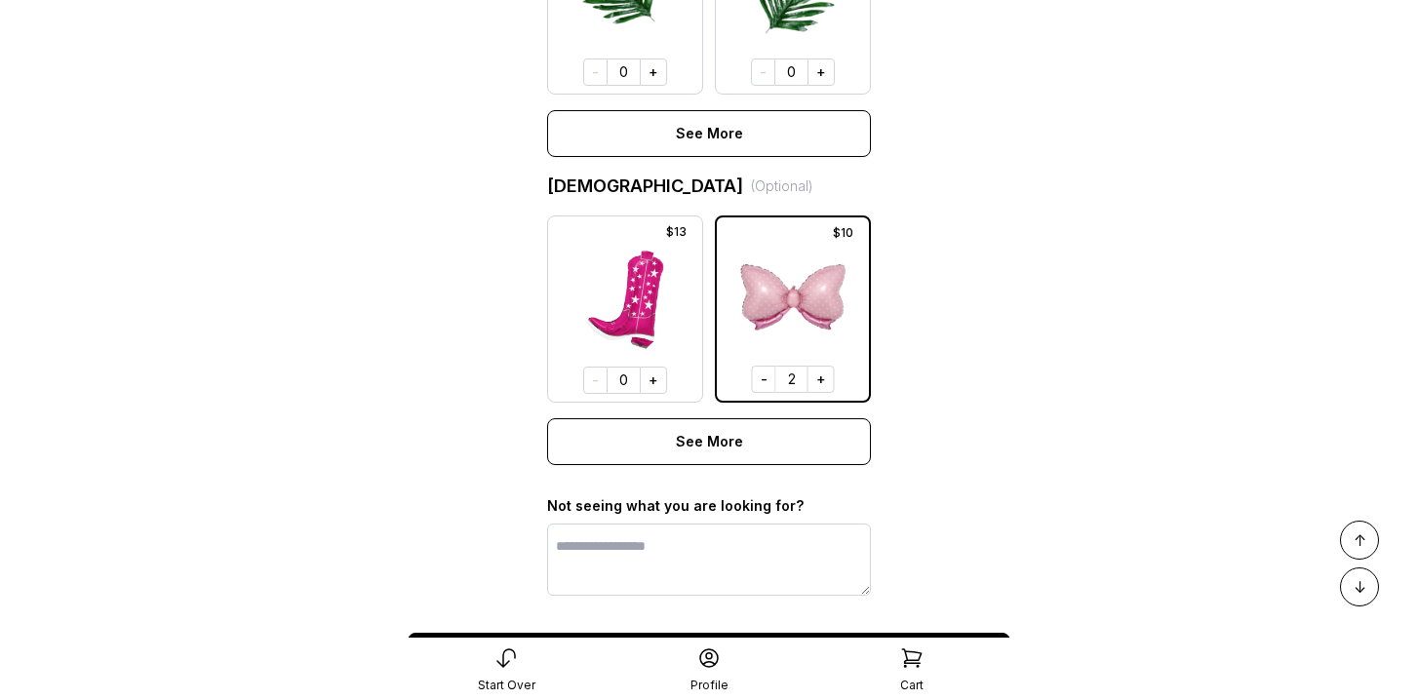
scroll to position [1520, 0]
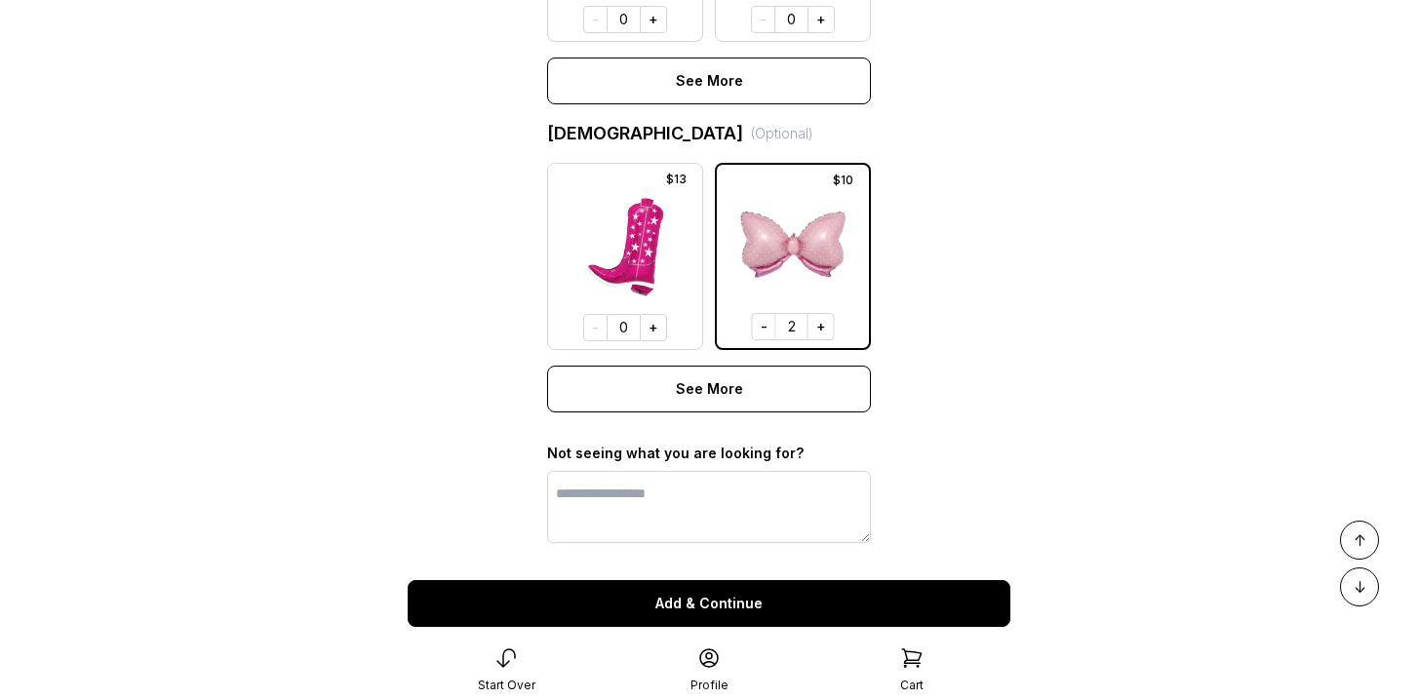
click at [768, 589] on button "Add & Continue" at bounding box center [709, 603] width 603 height 47
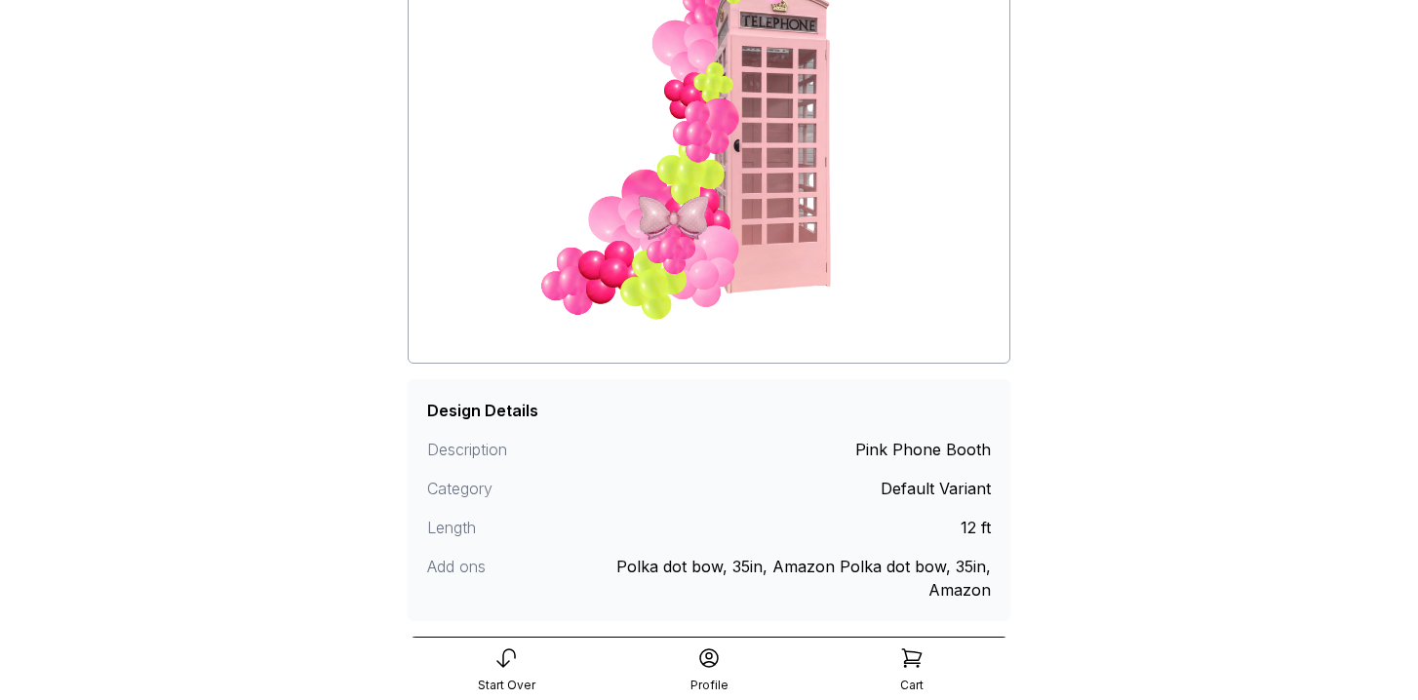
scroll to position [381, 0]
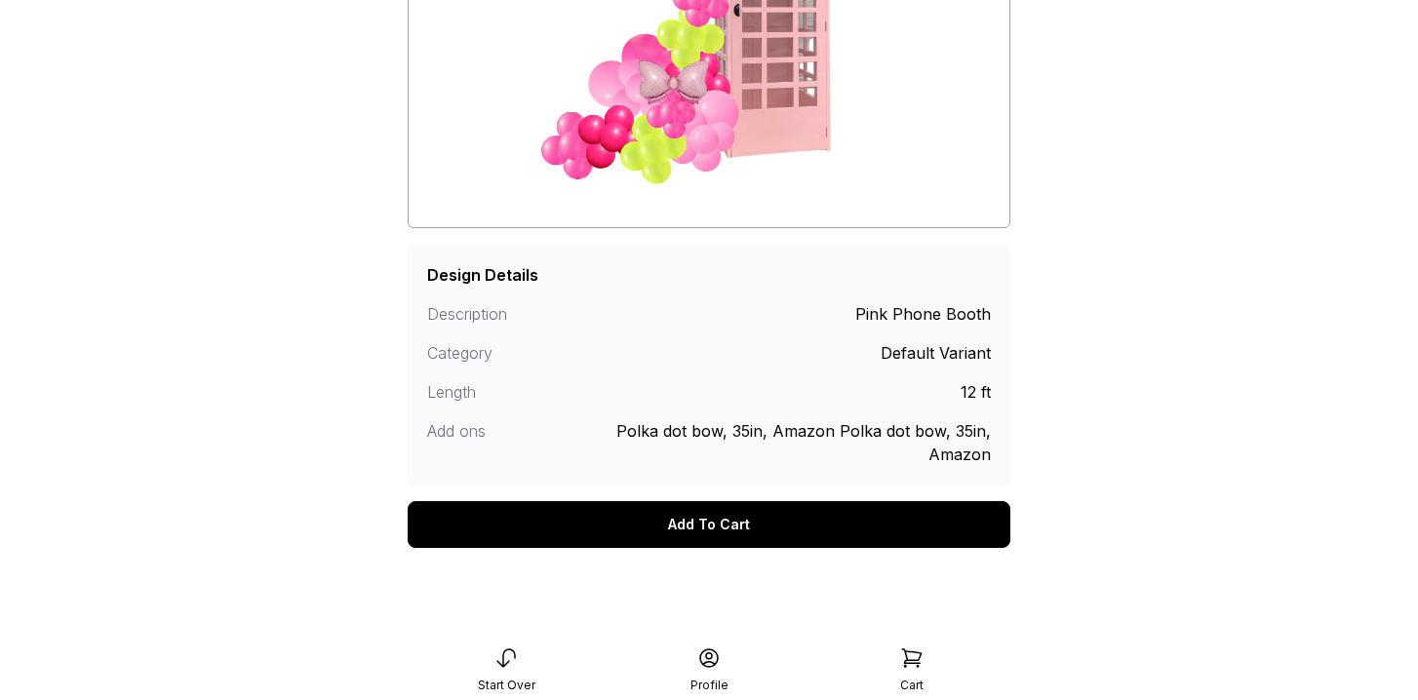
click at [766, 516] on div "Add To Cart" at bounding box center [709, 524] width 603 height 47
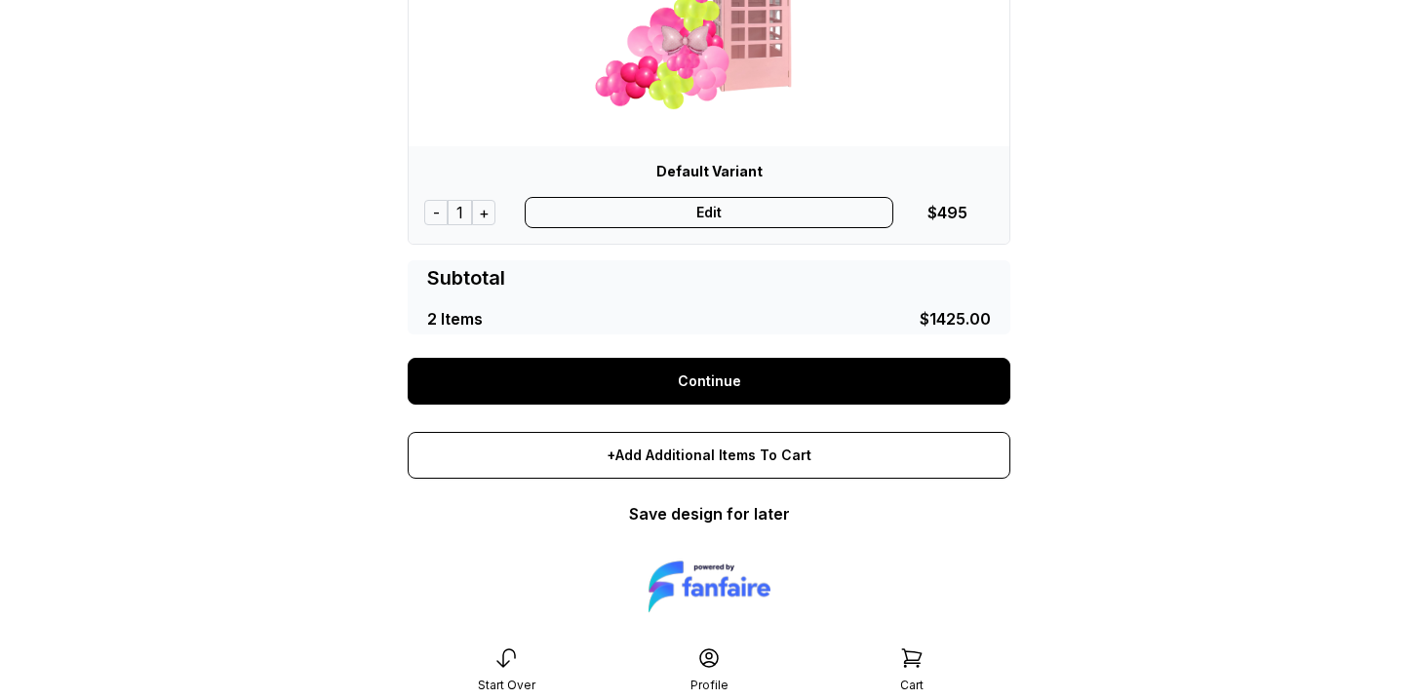
scroll to position [830, 0]
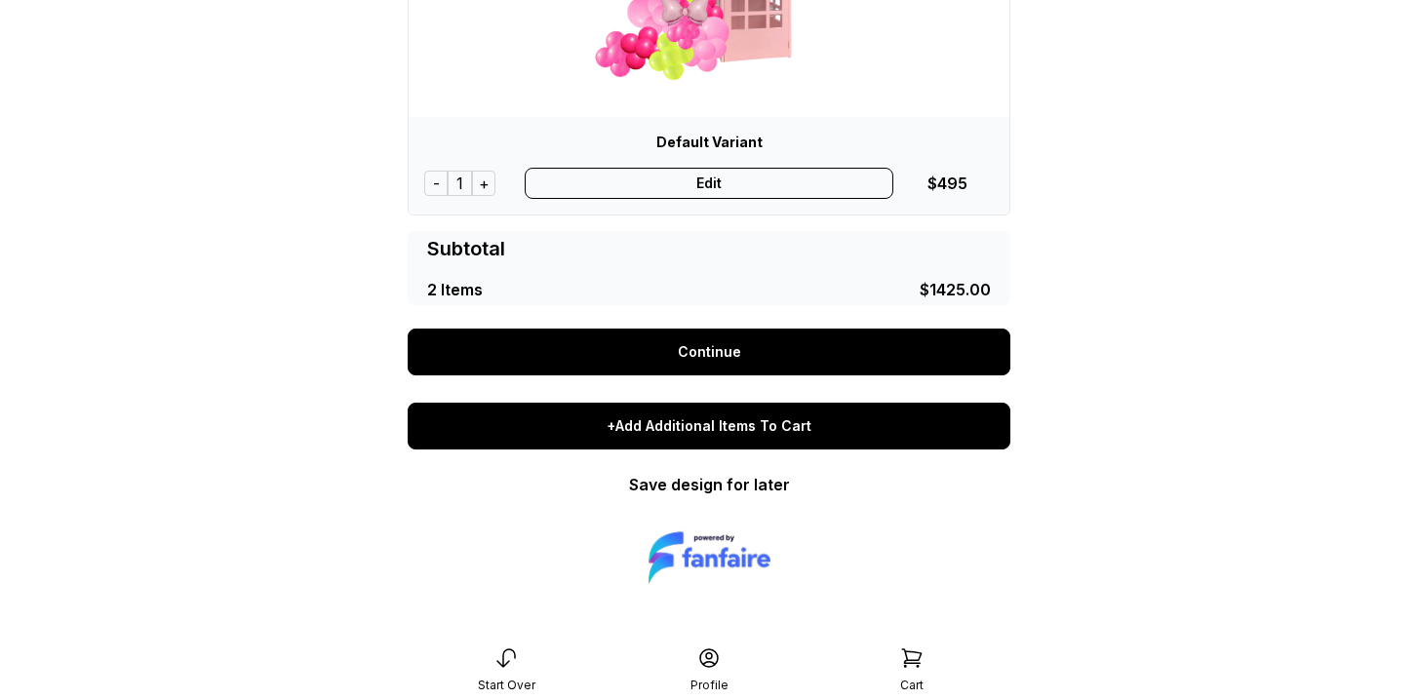
click at [736, 436] on div "+Add Additional Items To Cart" at bounding box center [709, 426] width 603 height 47
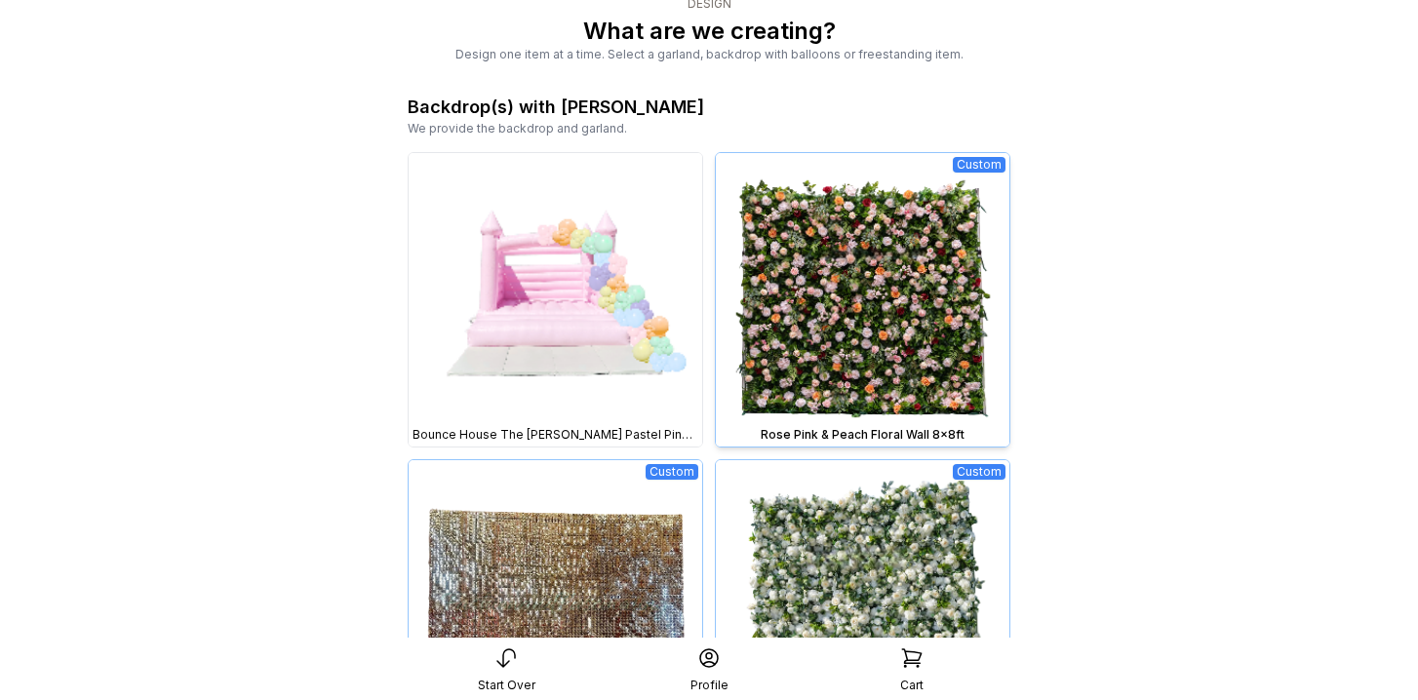
scroll to position [113, 0]
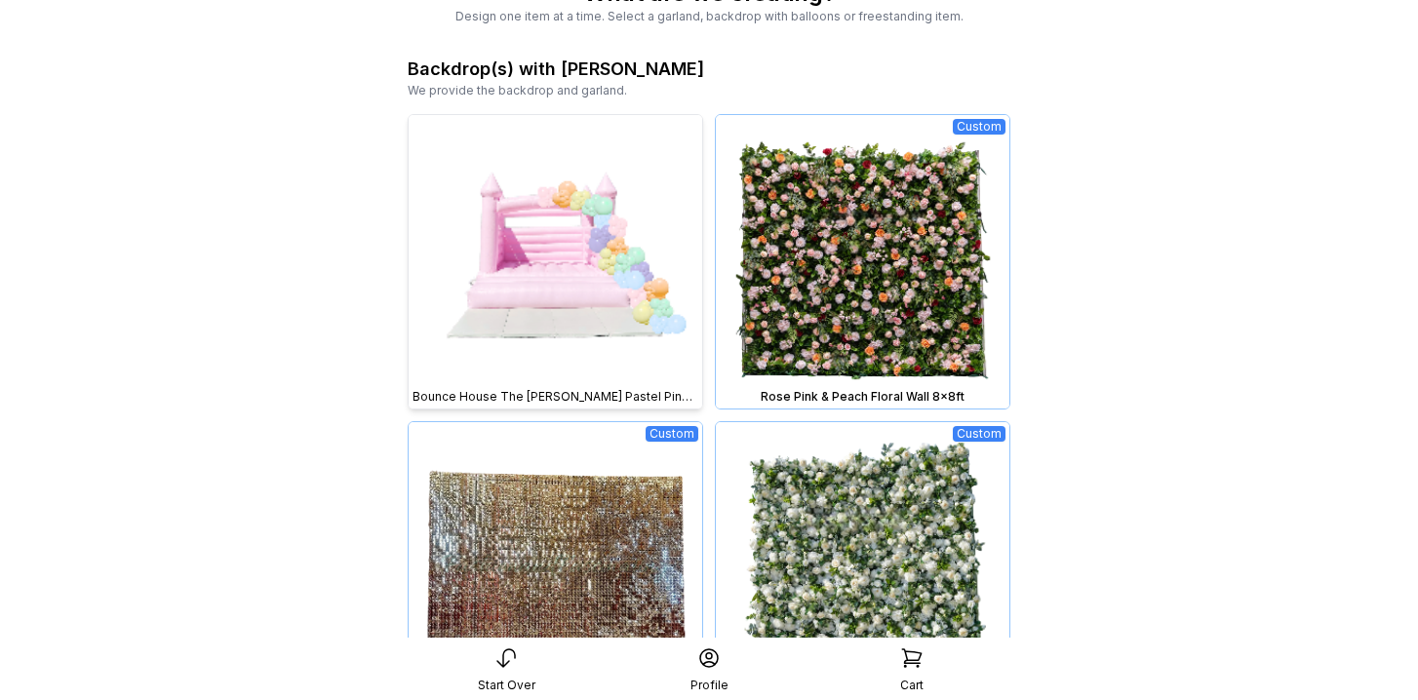
click at [587, 299] on img at bounding box center [556, 262] width 294 height 294
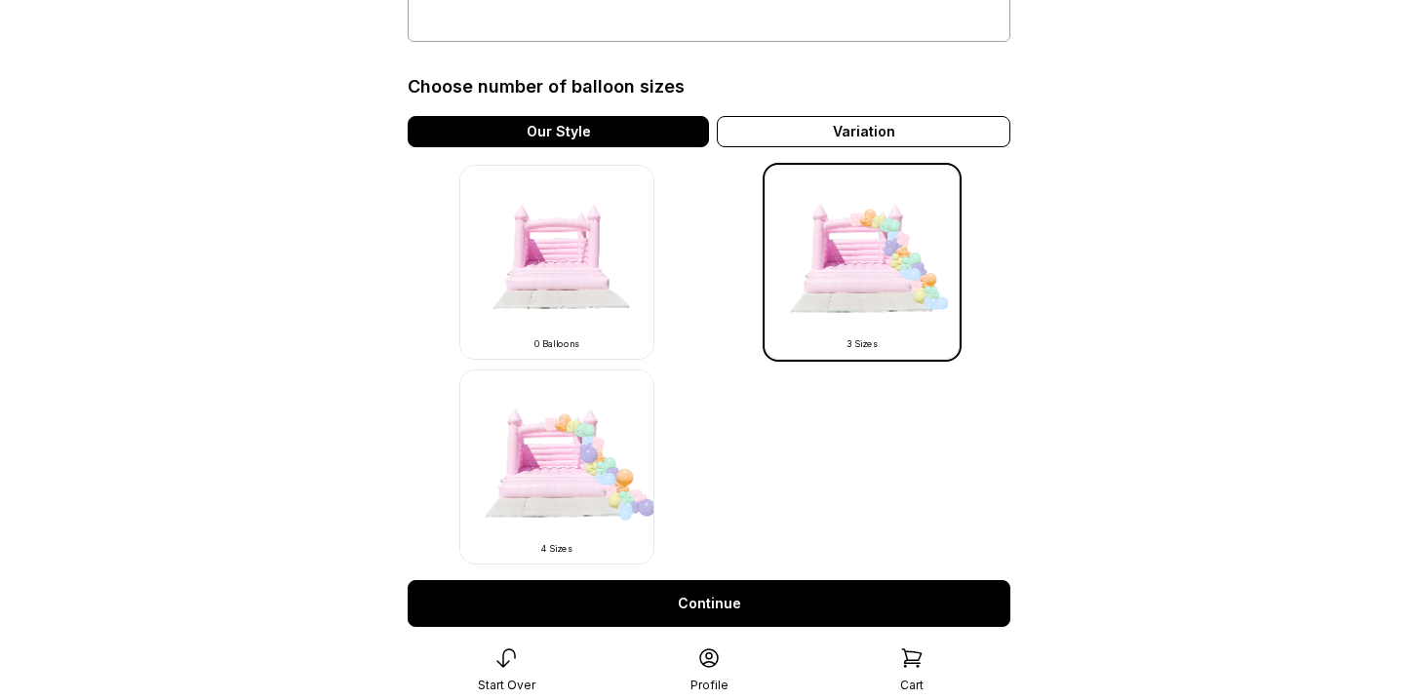
scroll to position [525, 0]
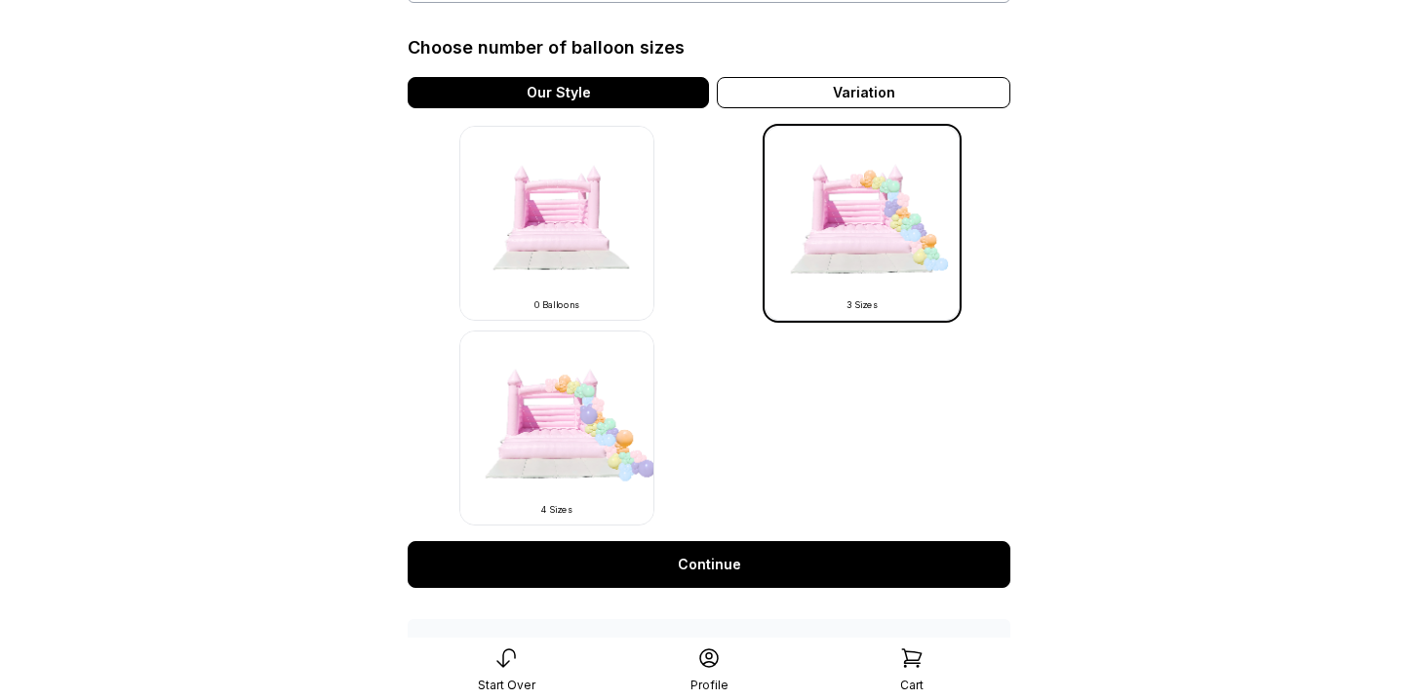
click at [684, 557] on link "Continue" at bounding box center [709, 564] width 603 height 47
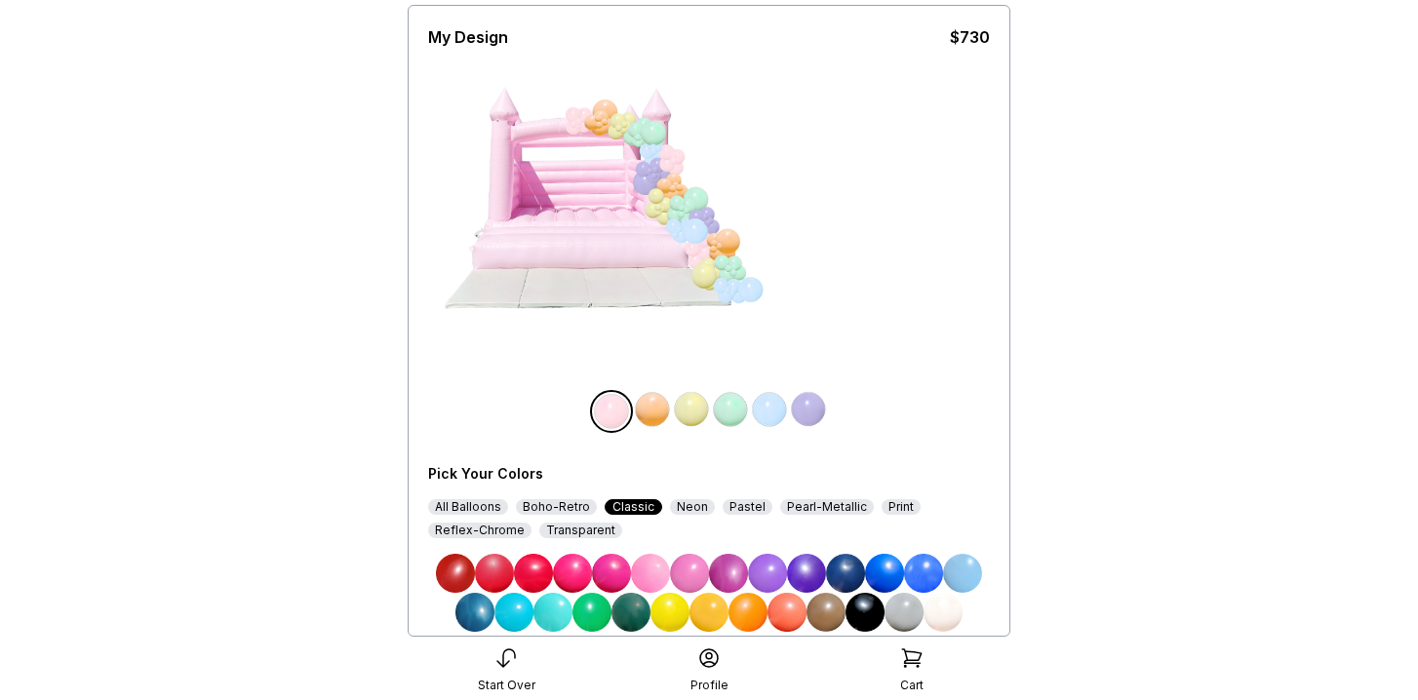
scroll to position [152, 0]
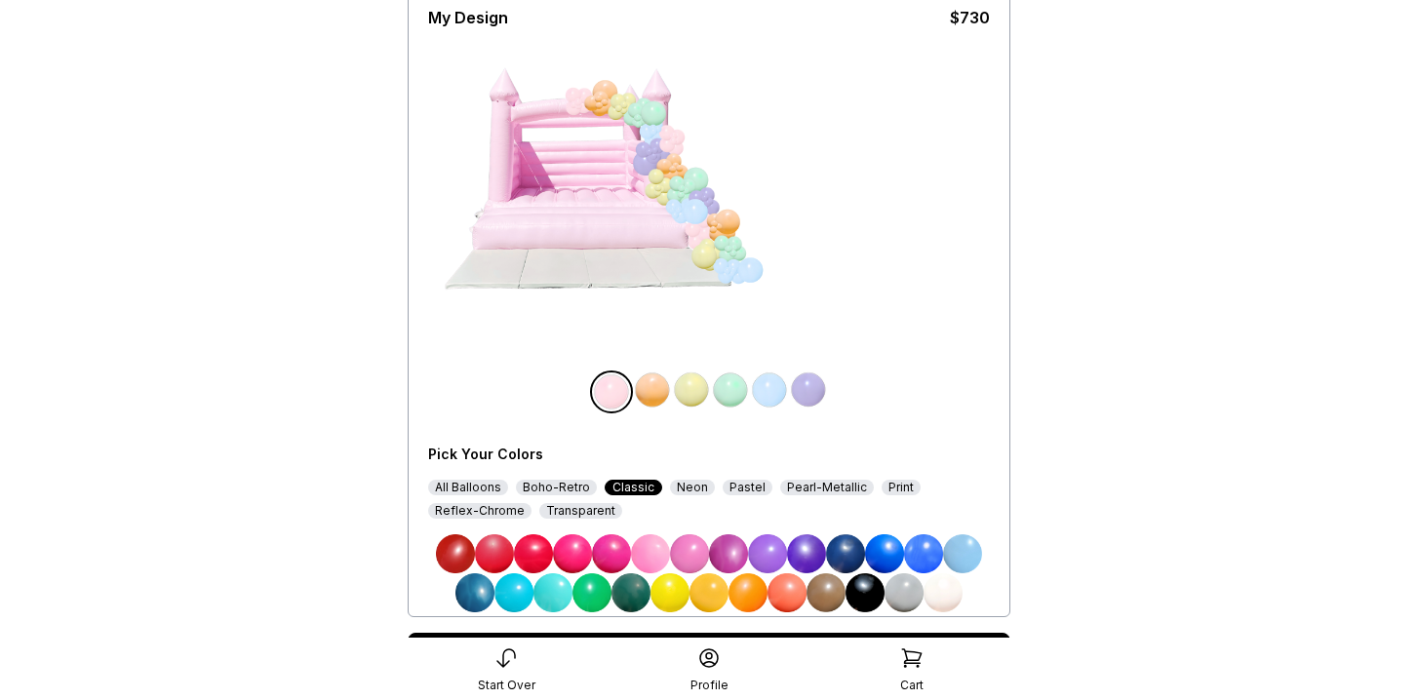
click at [651, 557] on img at bounding box center [650, 553] width 39 height 39
click at [691, 395] on img at bounding box center [691, 390] width 39 height 39
click at [736, 560] on img at bounding box center [728, 553] width 39 height 39
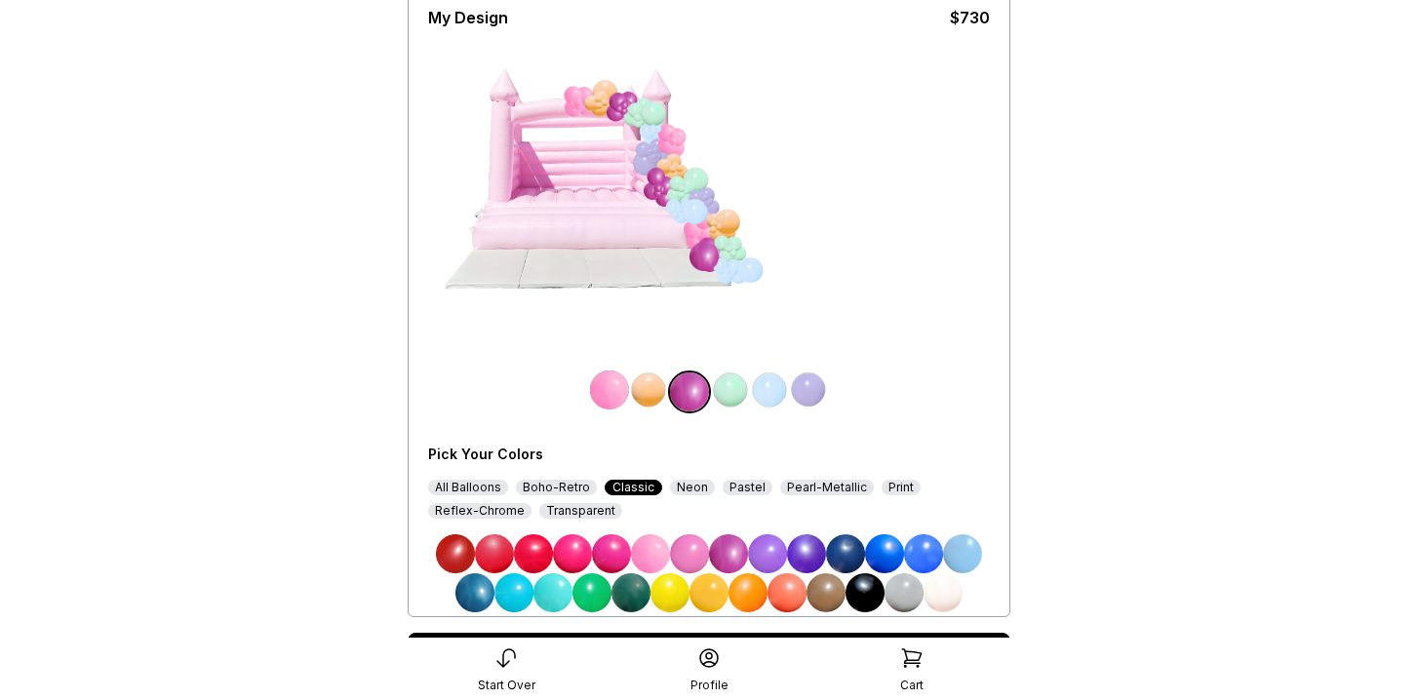
click at [765, 386] on img at bounding box center [769, 390] width 39 height 39
click at [791, 586] on img at bounding box center [787, 592] width 39 height 39
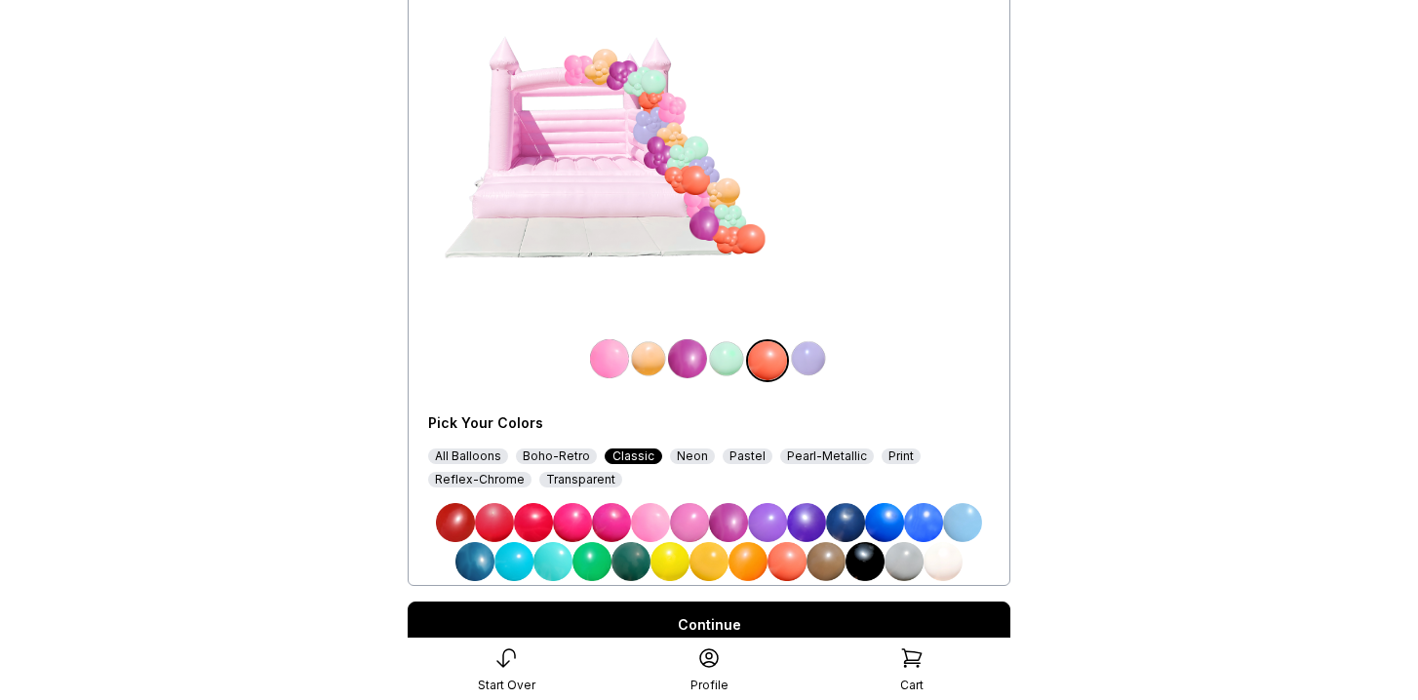
scroll to position [189, 0]
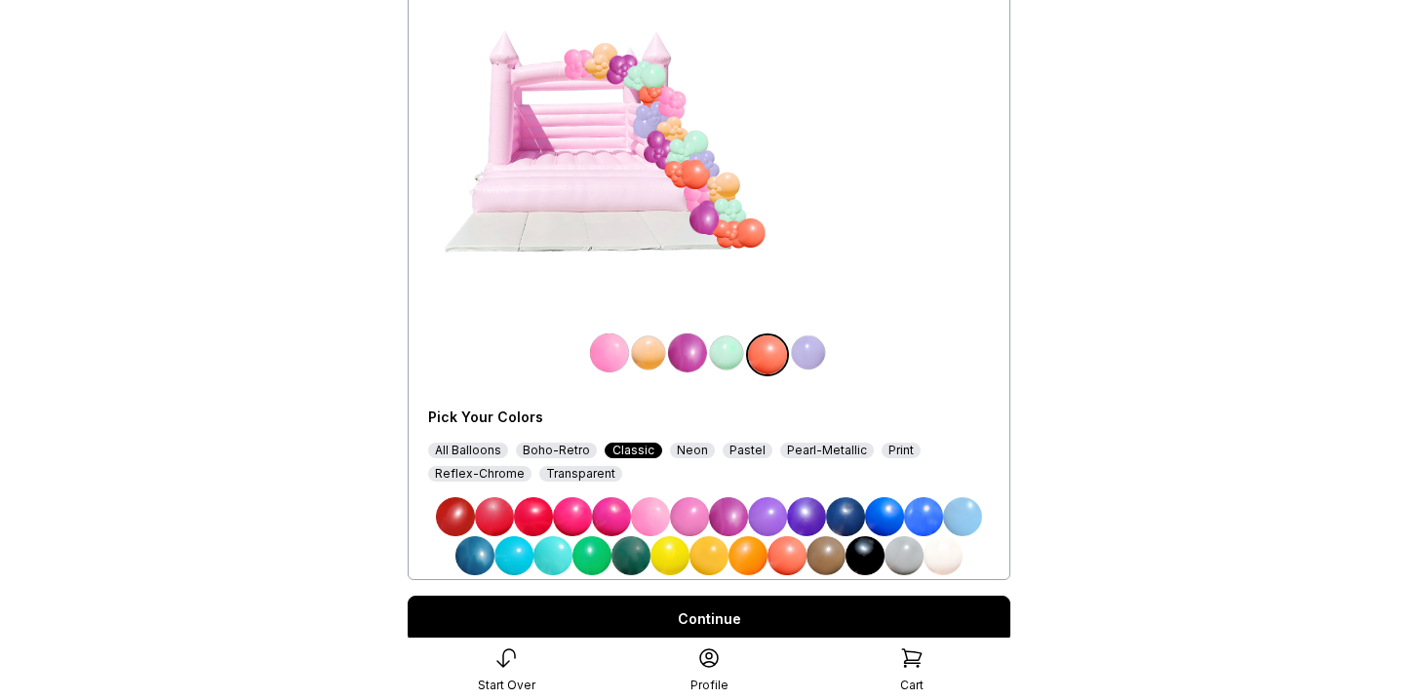
click at [774, 618] on link "Continue" at bounding box center [709, 619] width 603 height 47
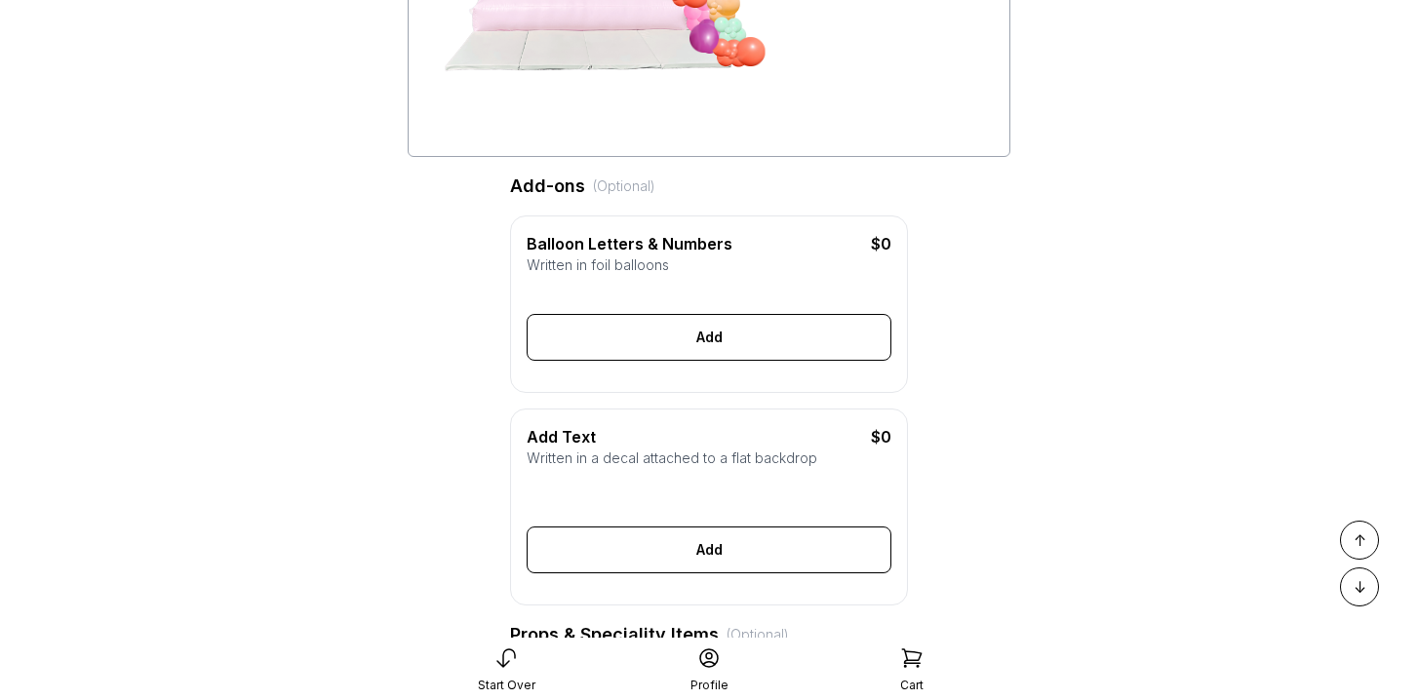
scroll to position [394, 0]
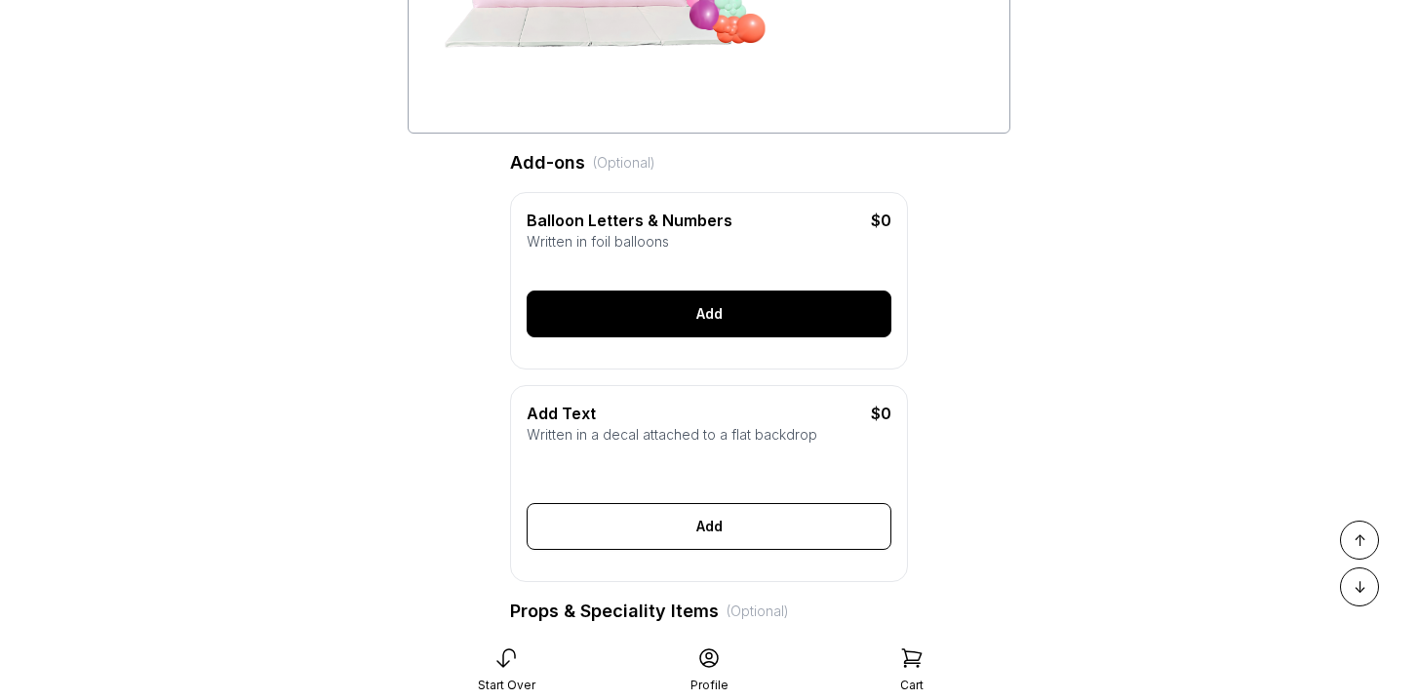
click at [721, 305] on div "Add" at bounding box center [709, 314] width 365 height 47
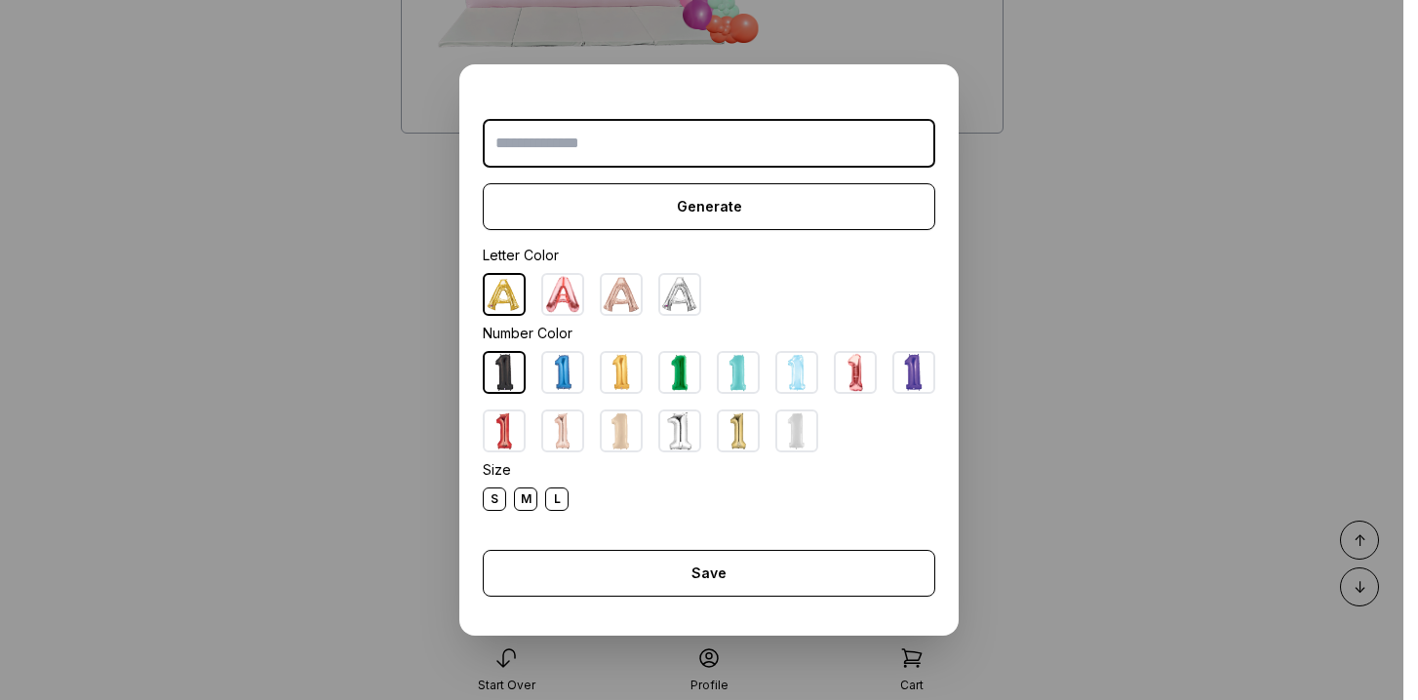
click at [745, 379] on img at bounding box center [738, 372] width 39 height 39
click at [669, 133] on input "text" at bounding box center [709, 143] width 453 height 49
type input "*"
click at [557, 499] on div "L" at bounding box center [556, 499] width 23 height 23
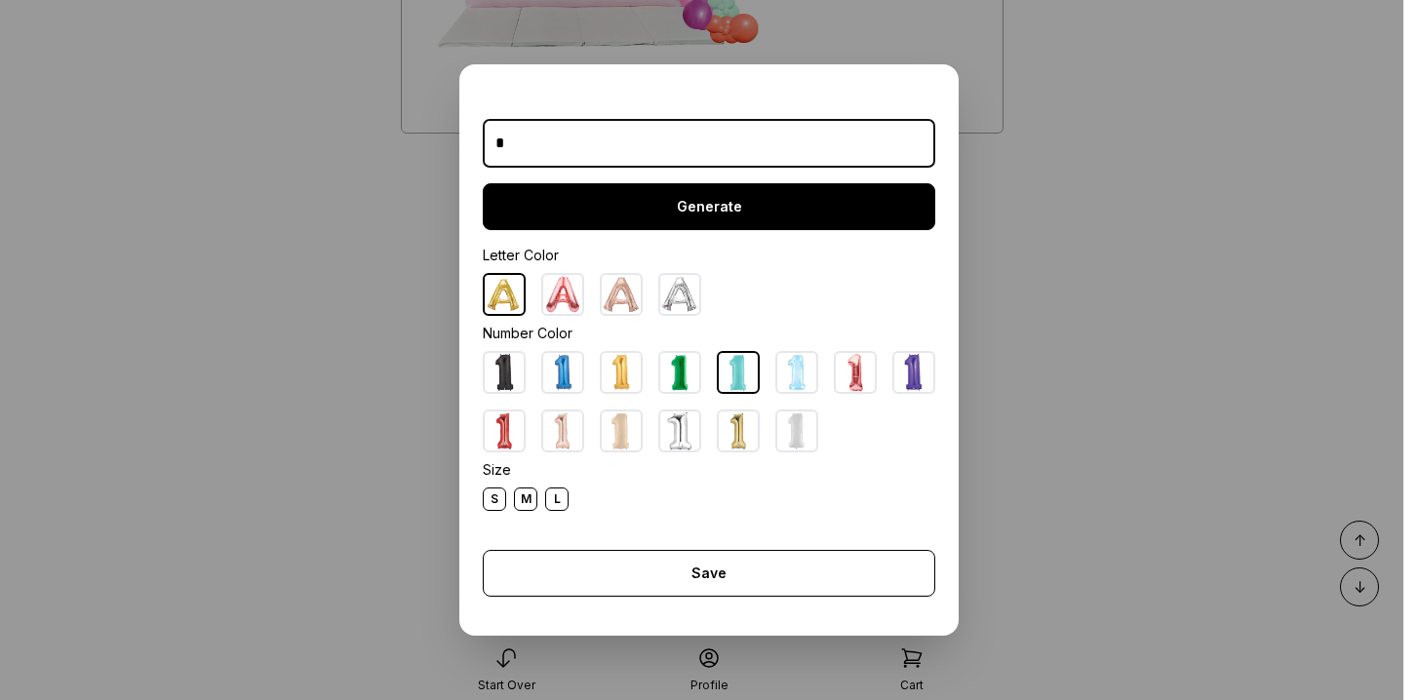
click at [674, 202] on div "Generate" at bounding box center [709, 206] width 453 height 47
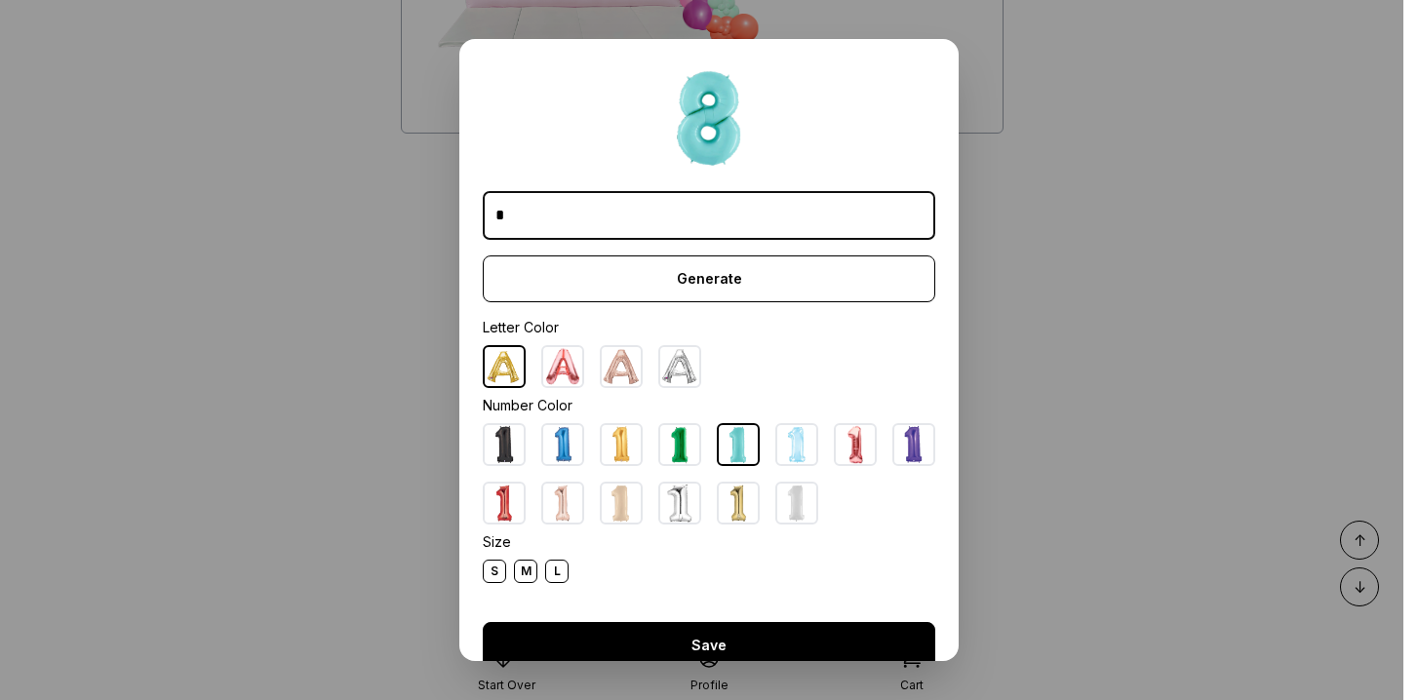
click at [667, 629] on div "Save" at bounding box center [709, 645] width 453 height 47
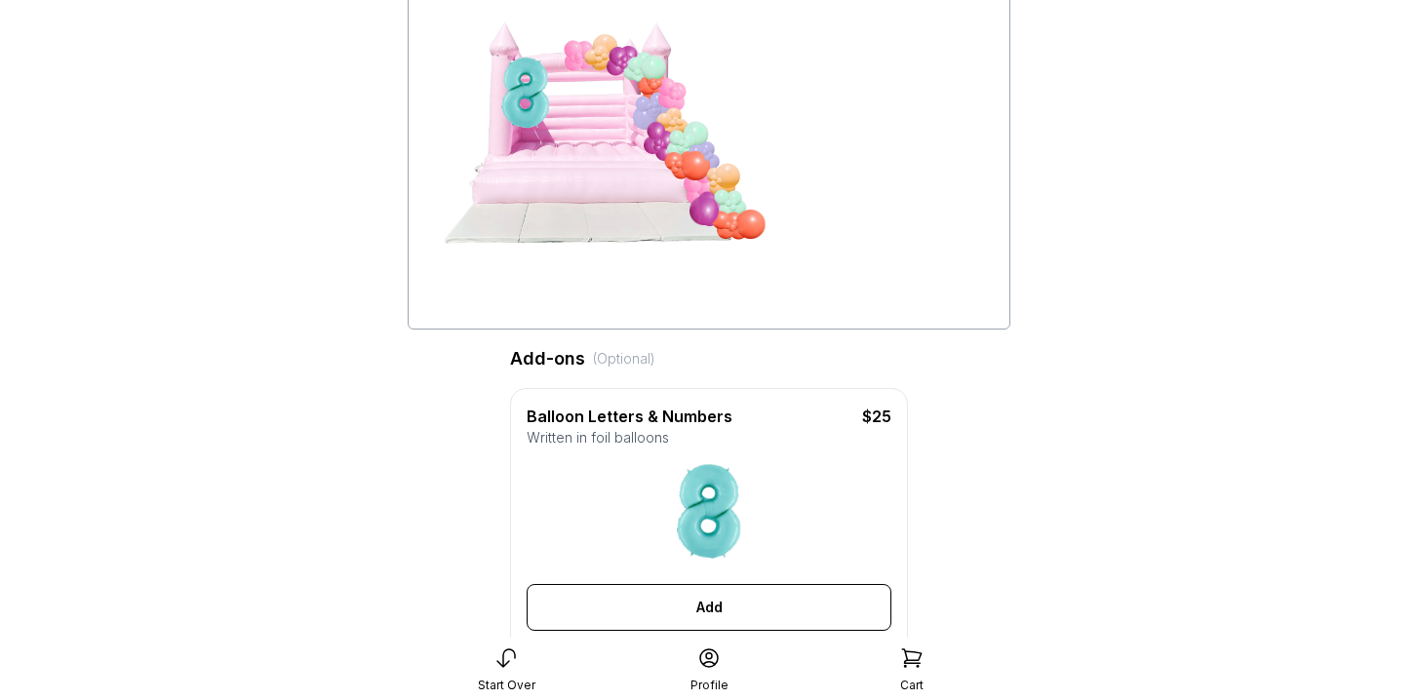
scroll to position [0, 0]
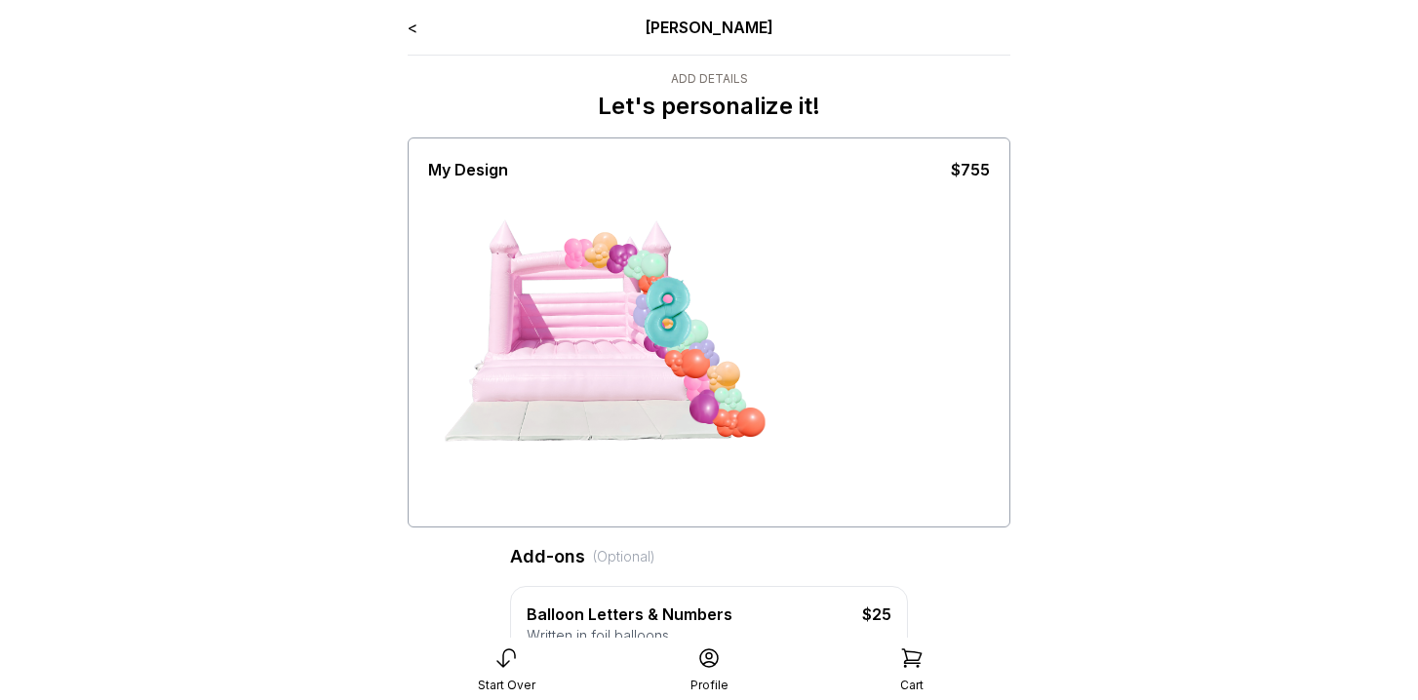
drag, startPoint x: 536, startPoint y: 296, endPoint x: 897, endPoint y: 383, distance: 371.1
click at [897, 383] on div at bounding box center [709, 351] width 562 height 341
drag, startPoint x: 691, startPoint y: 350, endPoint x: 740, endPoint y: 435, distance: 97.9
click at [648, 435] on div at bounding box center [574, 352] width 146 height 171
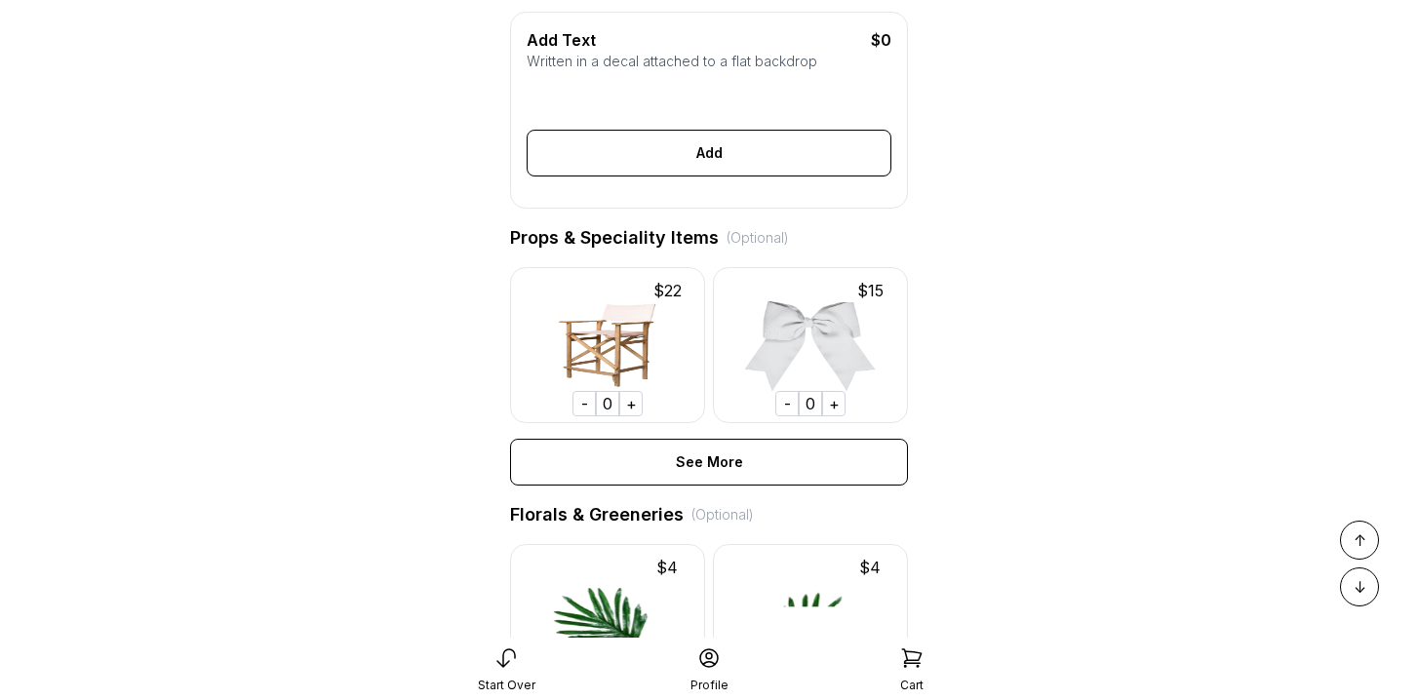
scroll to position [888, 0]
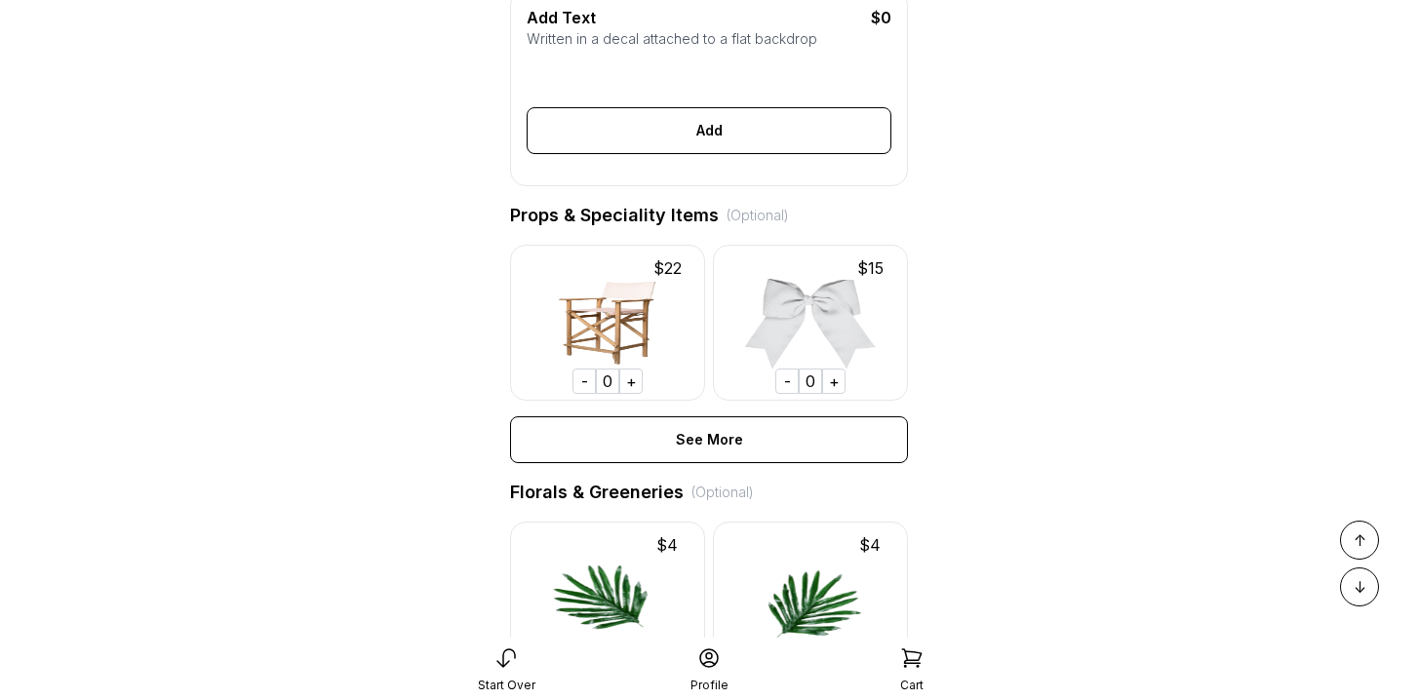
click at [835, 380] on div "+" at bounding box center [833, 381] width 23 height 25
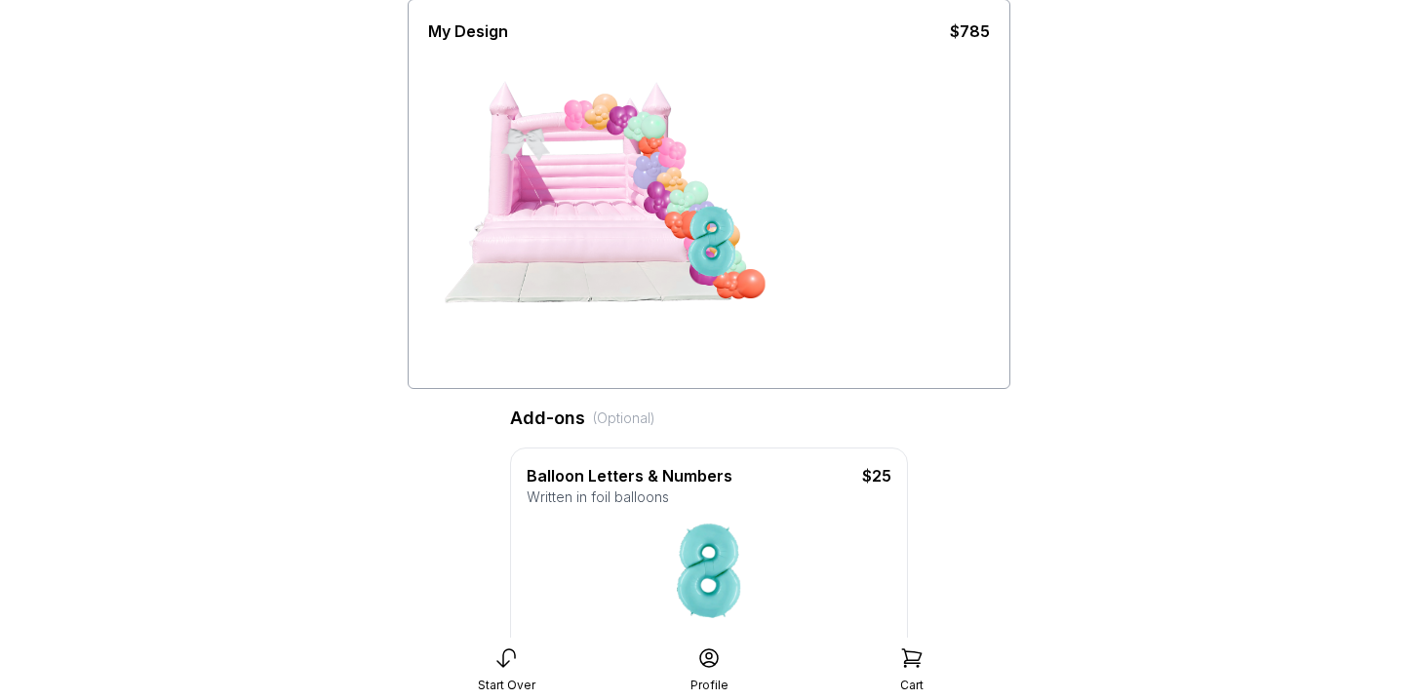
scroll to position [0, 0]
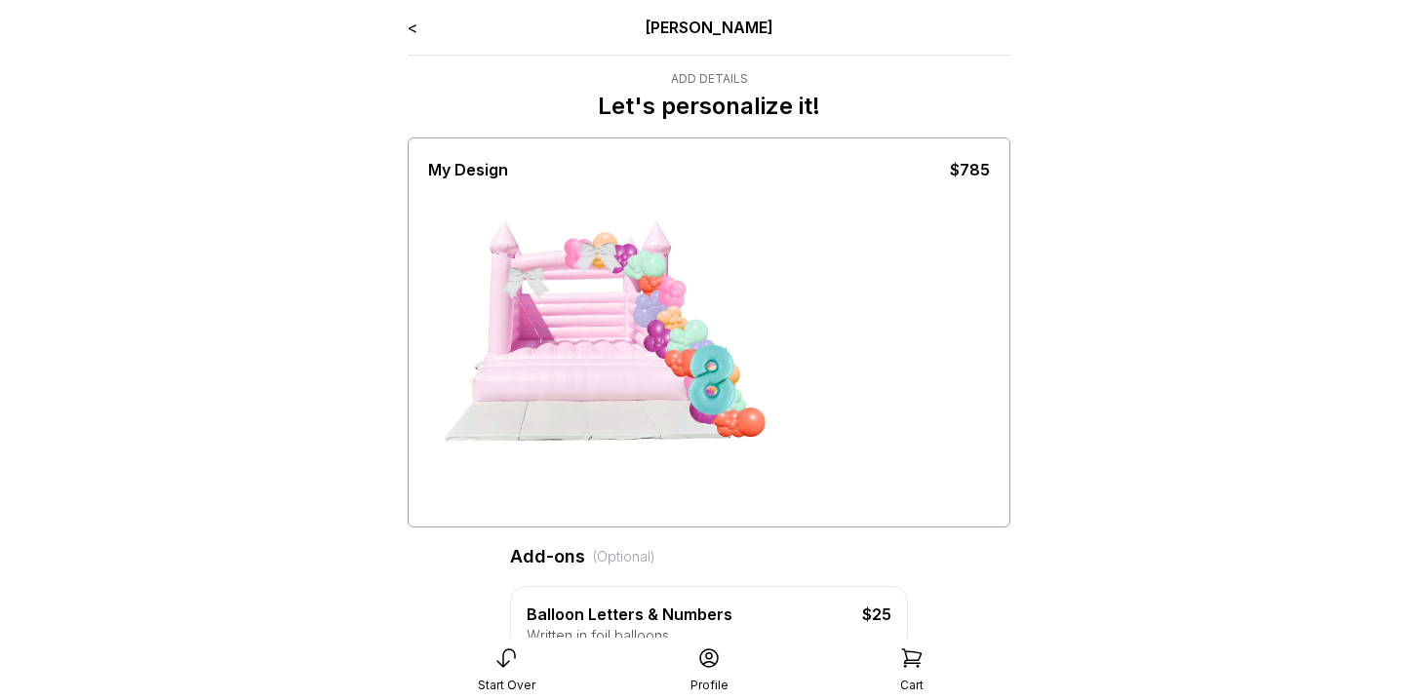
drag, startPoint x: 535, startPoint y: 280, endPoint x: 687, endPoint y: 227, distance: 160.1
click at [648, 267] on div at bounding box center [574, 352] width 146 height 171
drag, startPoint x: 527, startPoint y: 285, endPoint x: 841, endPoint y: 375, distance: 326.9
click at [841, 375] on div at bounding box center [709, 351] width 562 height 341
click at [893, 486] on div at bounding box center [709, 351] width 562 height 341
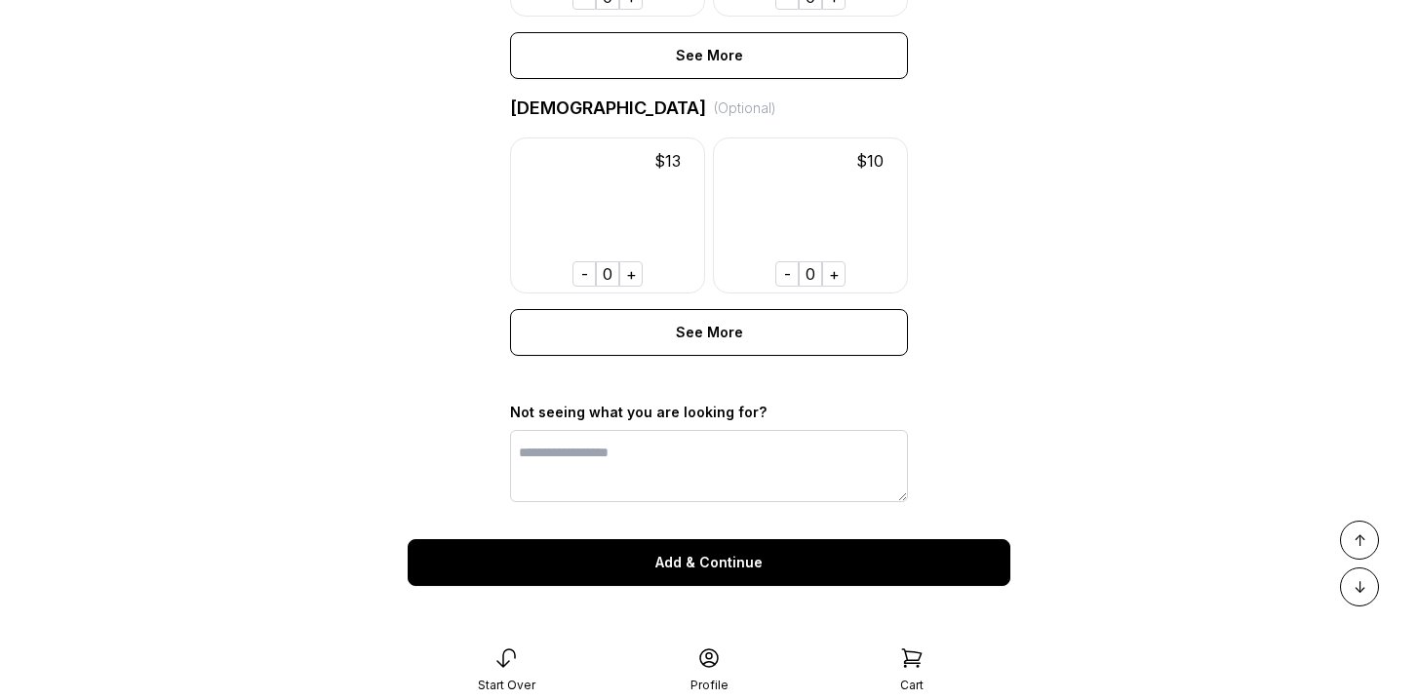
scroll to position [1563, 0]
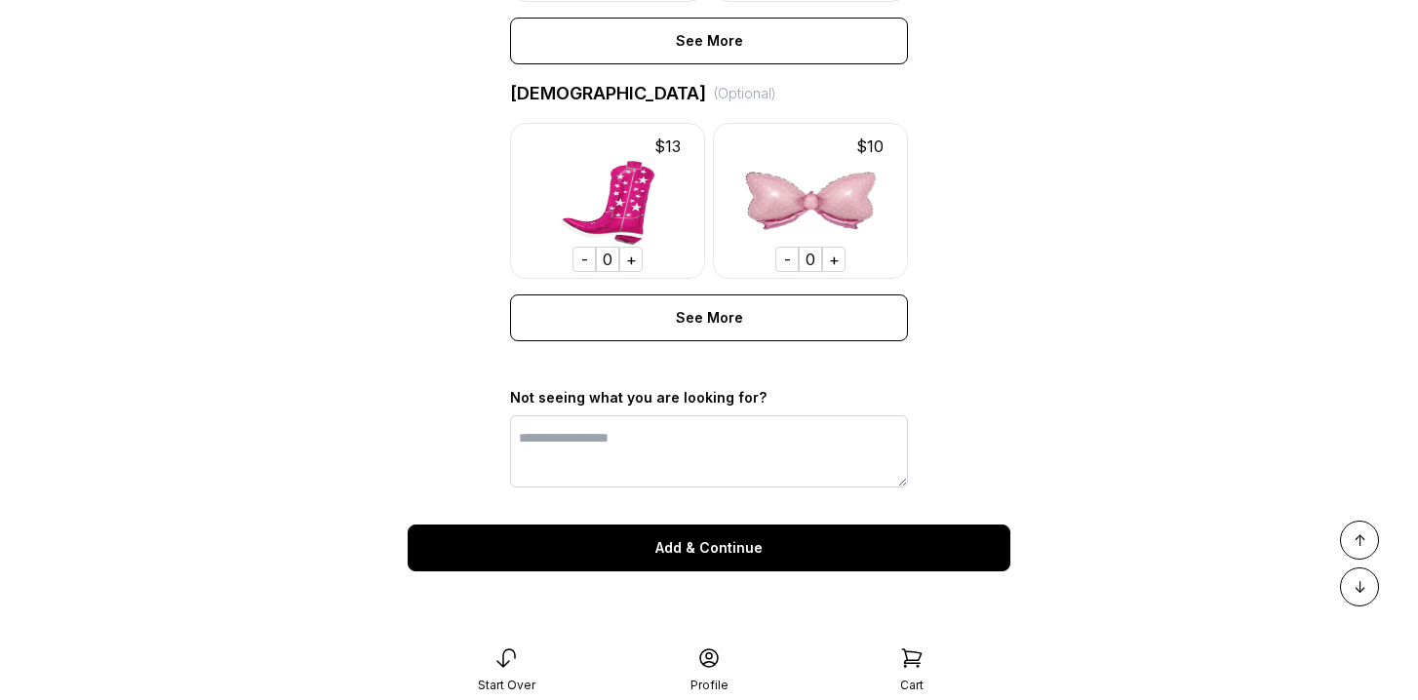
click at [745, 546] on div "Add & Continue" at bounding box center [709, 548] width 603 height 47
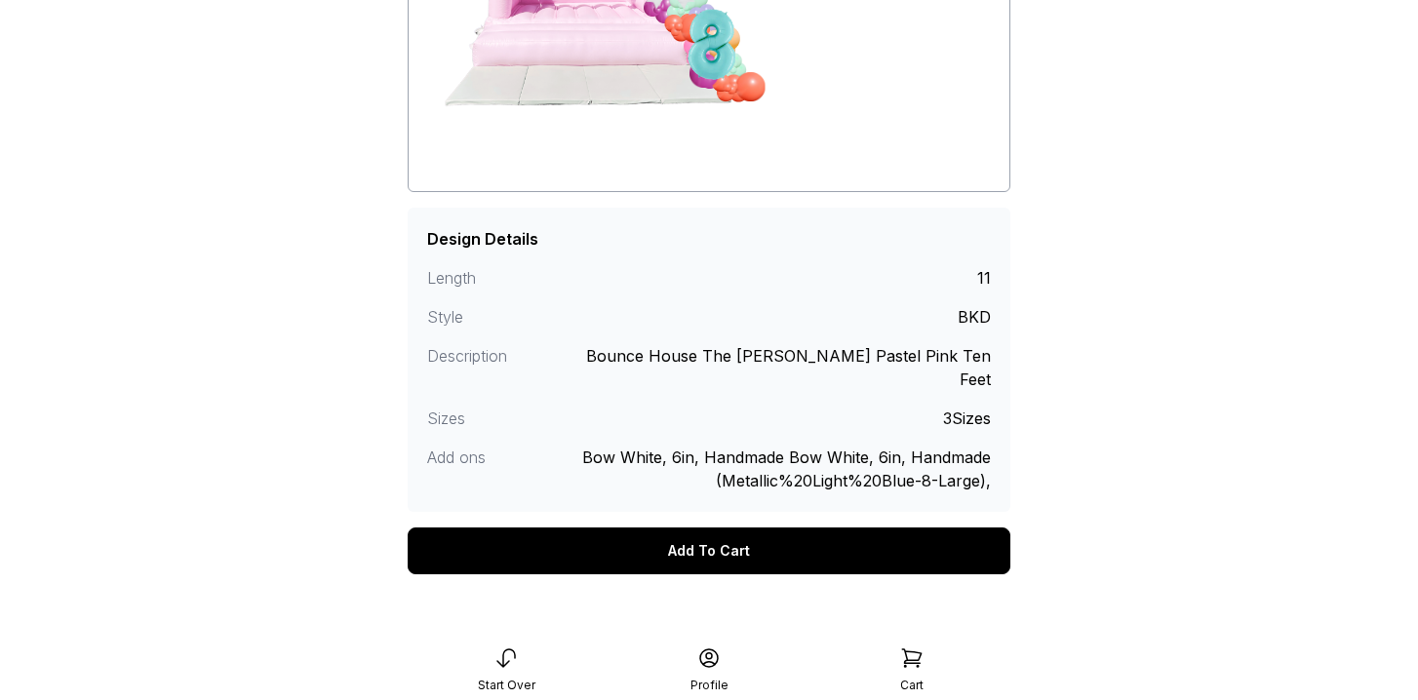
scroll to position [321, 0]
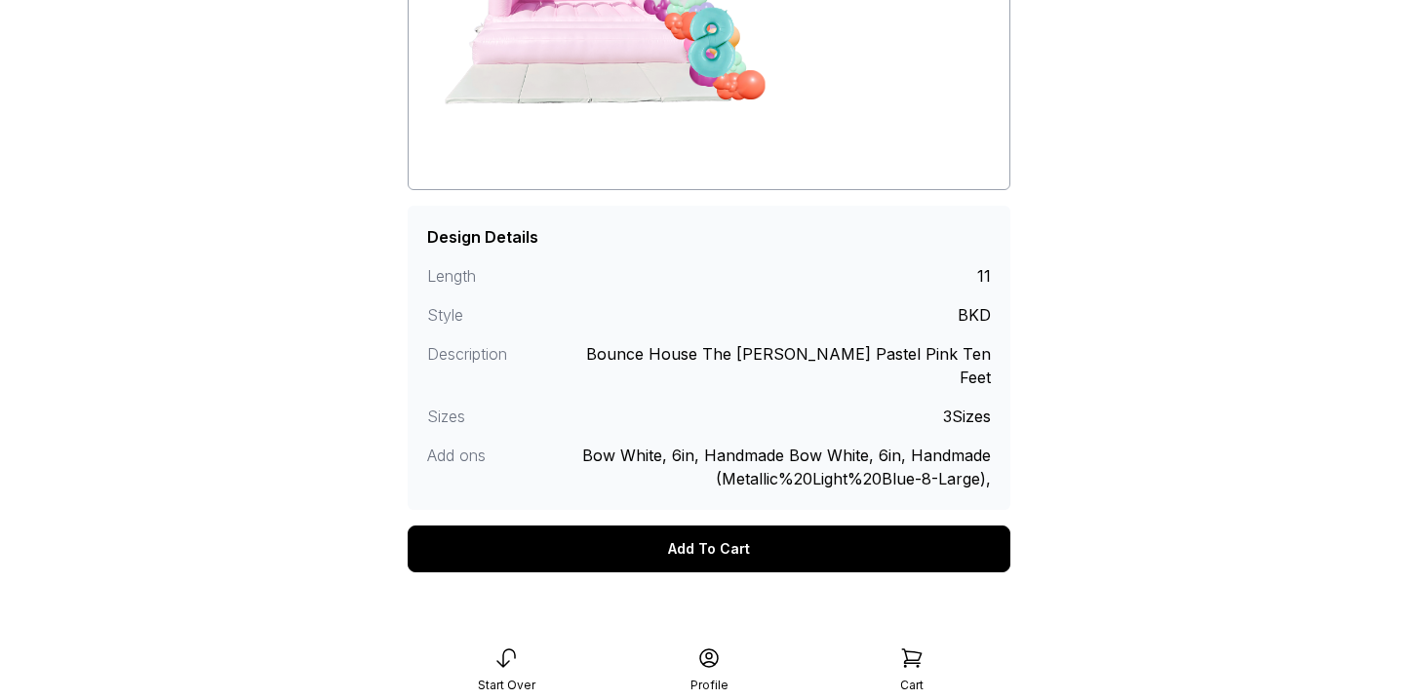
click at [815, 533] on div "Add To Cart" at bounding box center [709, 549] width 603 height 47
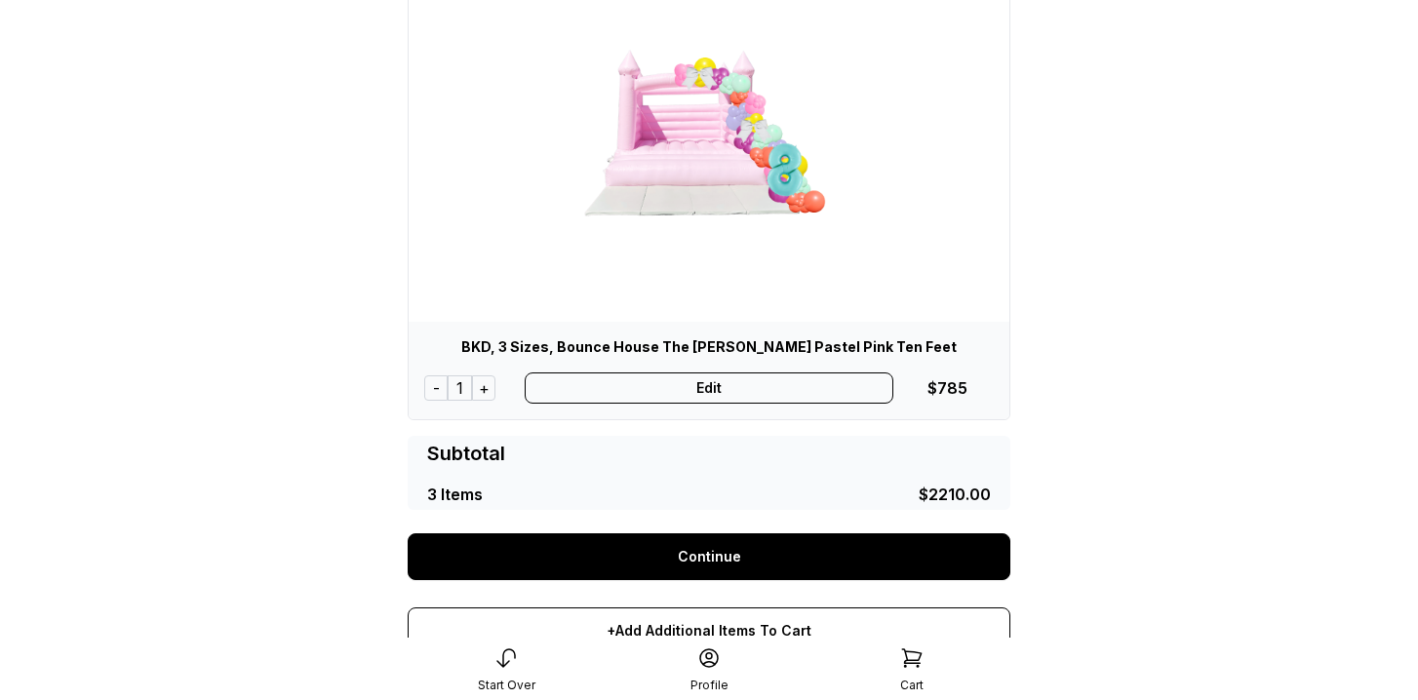
scroll to position [1096, 0]
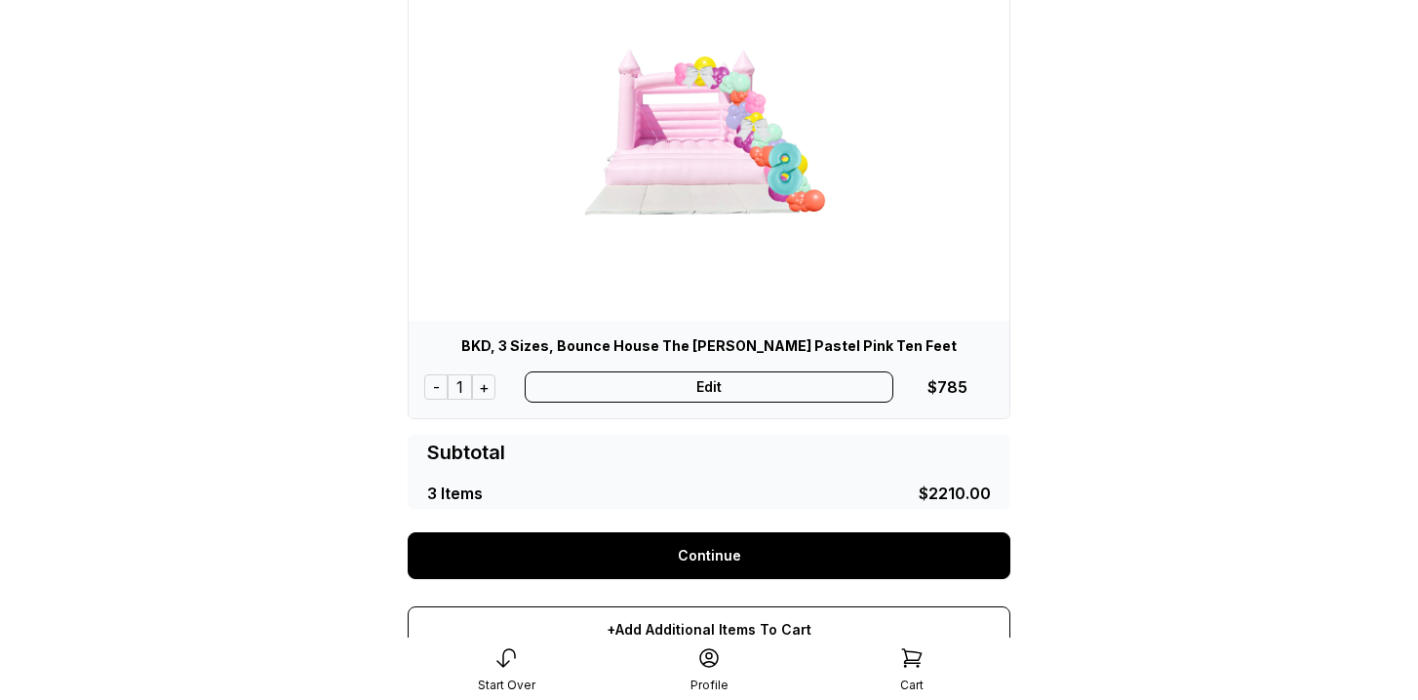
click at [726, 391] on div "Edit" at bounding box center [710, 387] width 370 height 31
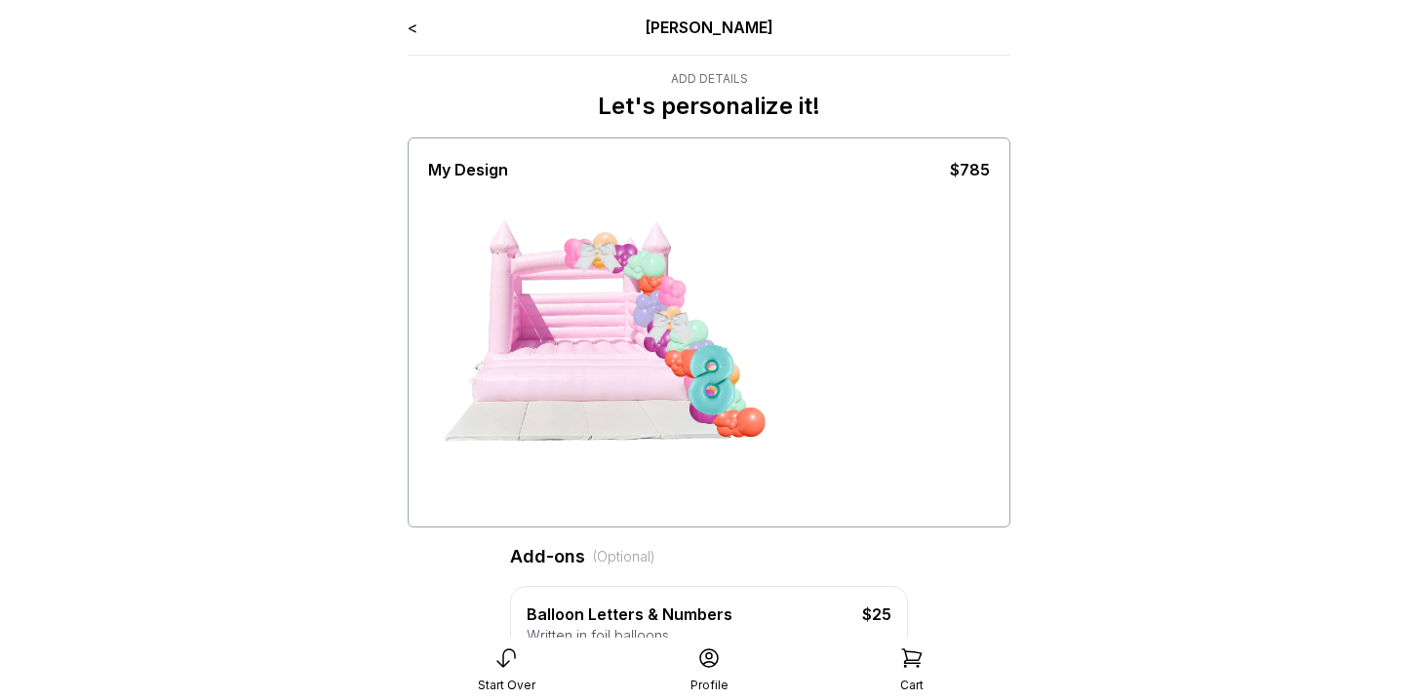
click at [412, 32] on link "<" at bounding box center [413, 28] width 10 height 20
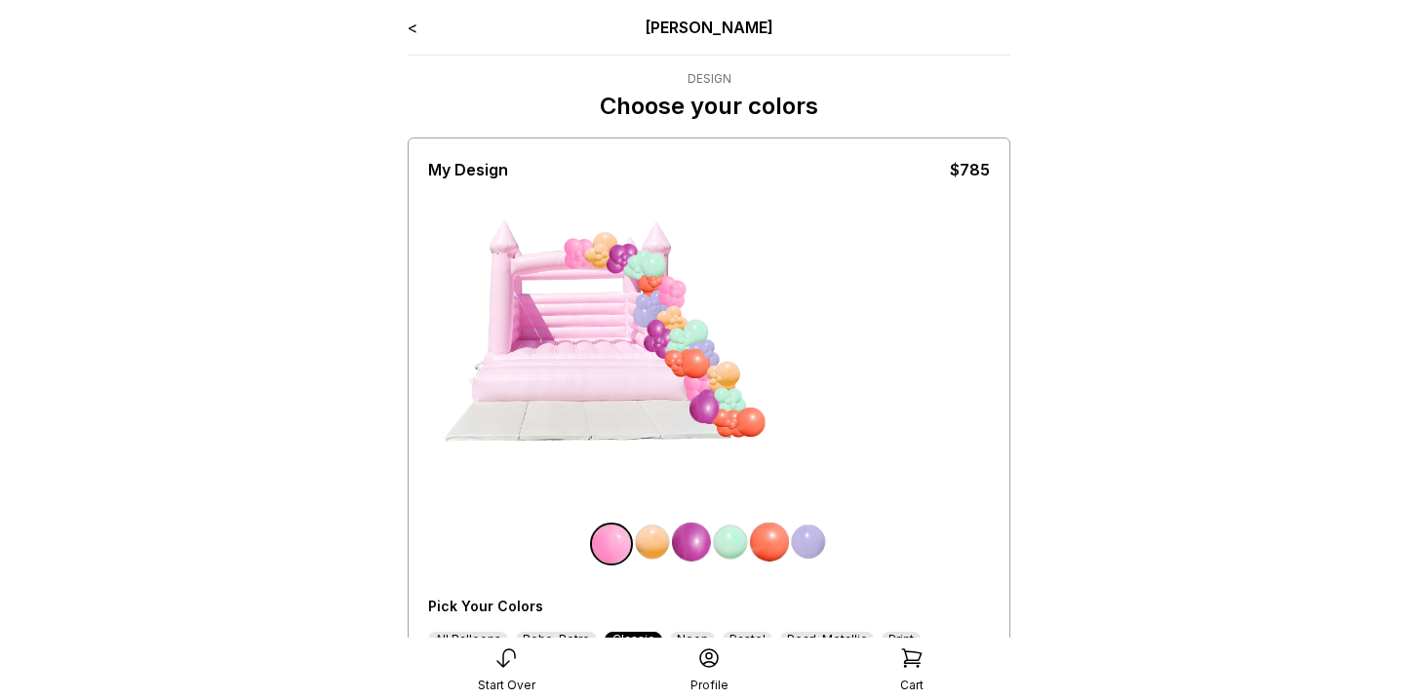
click at [651, 542] on img at bounding box center [652, 542] width 39 height 39
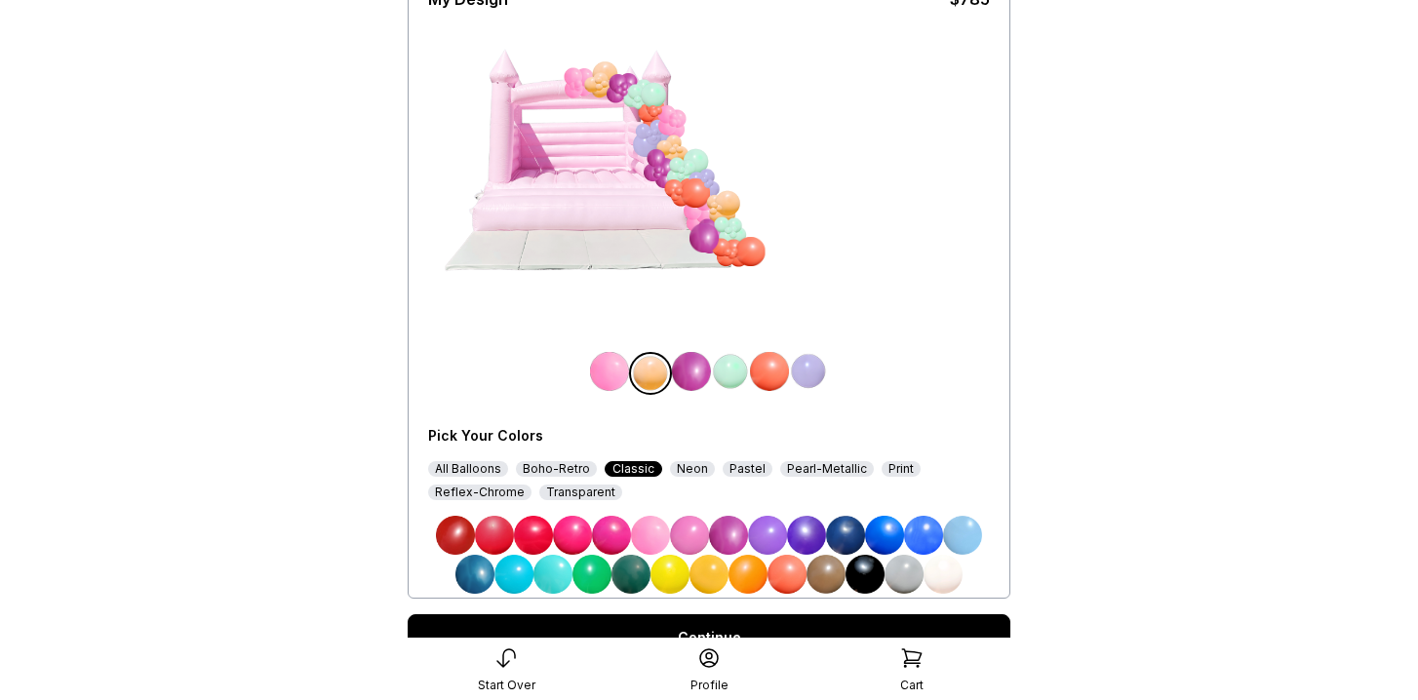
scroll to position [260, 0]
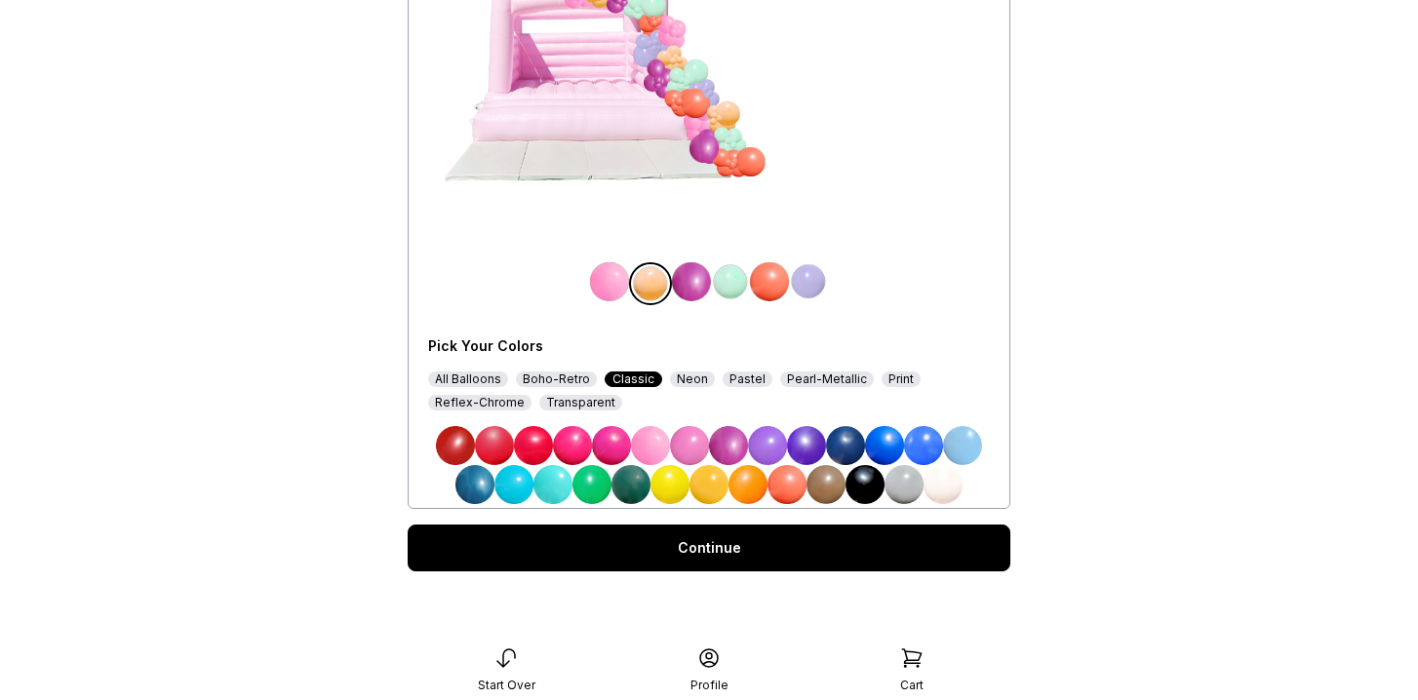
click at [670, 493] on img at bounding box center [670, 484] width 39 height 39
click at [688, 554] on link "Continue" at bounding box center [709, 548] width 603 height 47
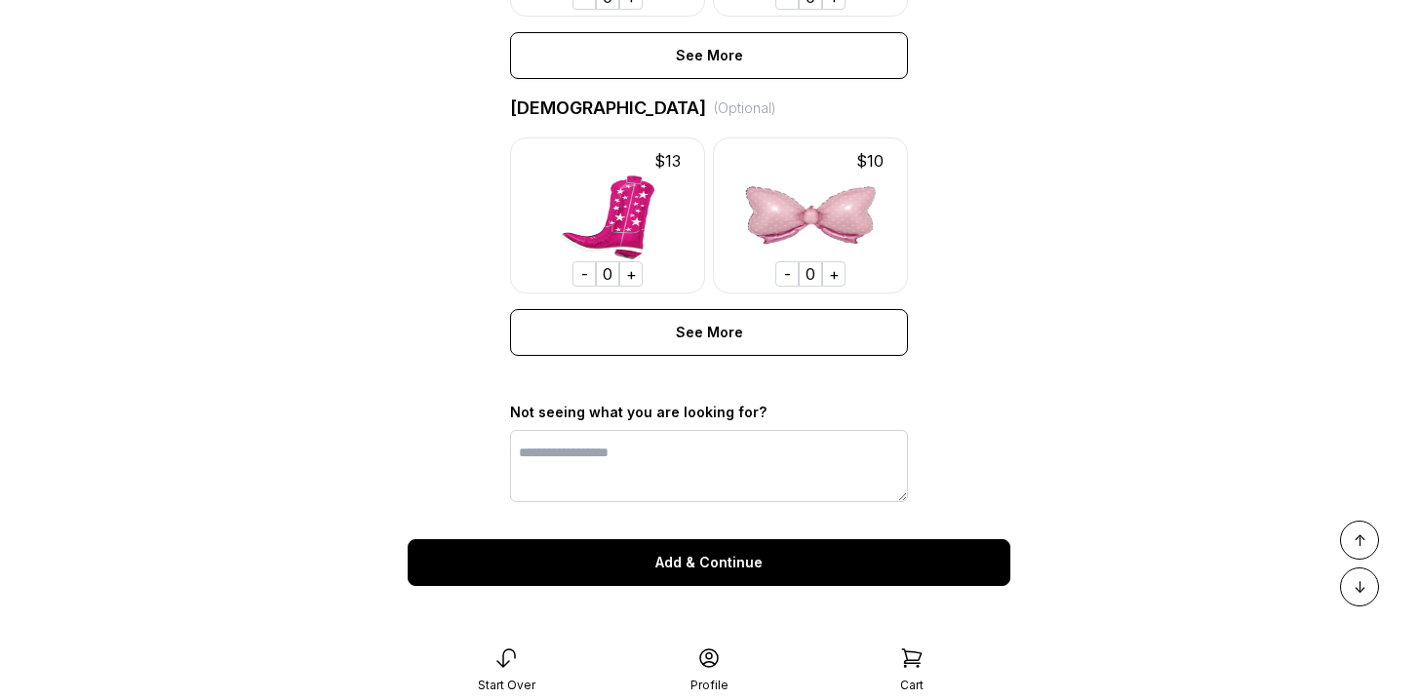
scroll to position [1466, 0]
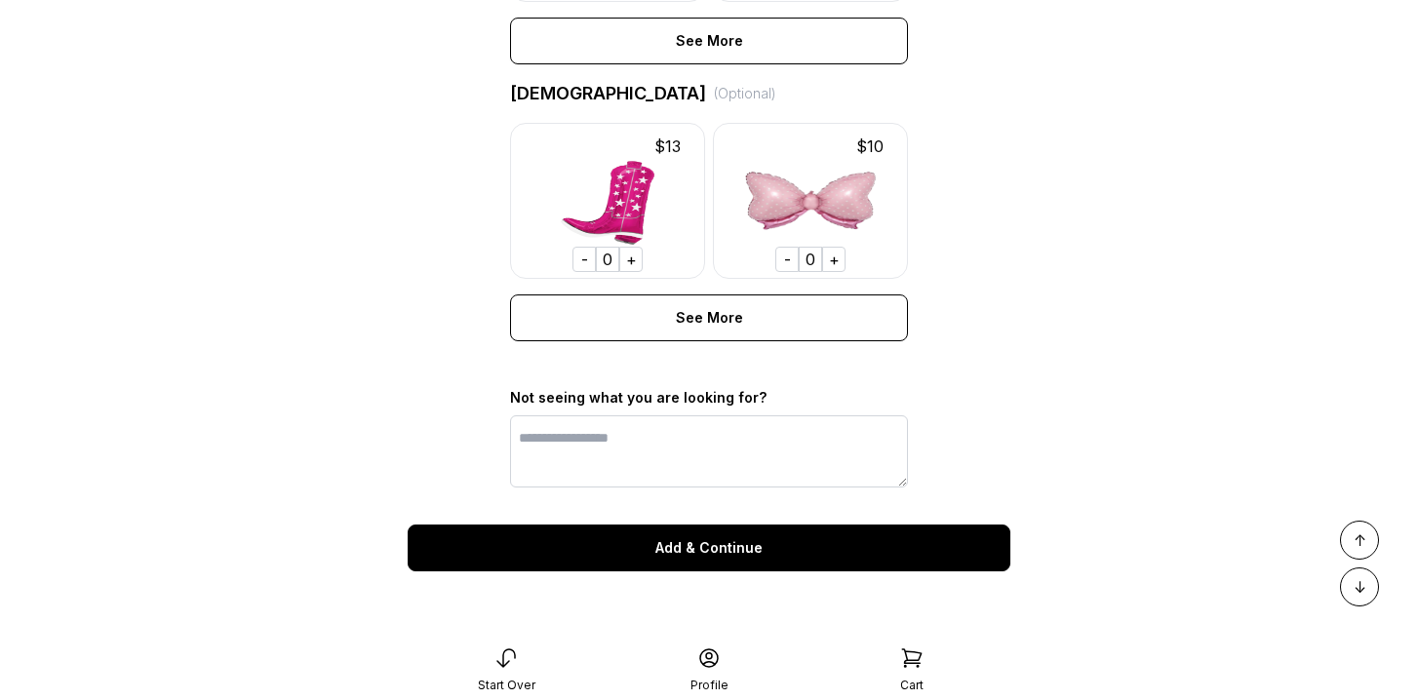
click at [688, 554] on div "Add & Continue" at bounding box center [709, 548] width 603 height 47
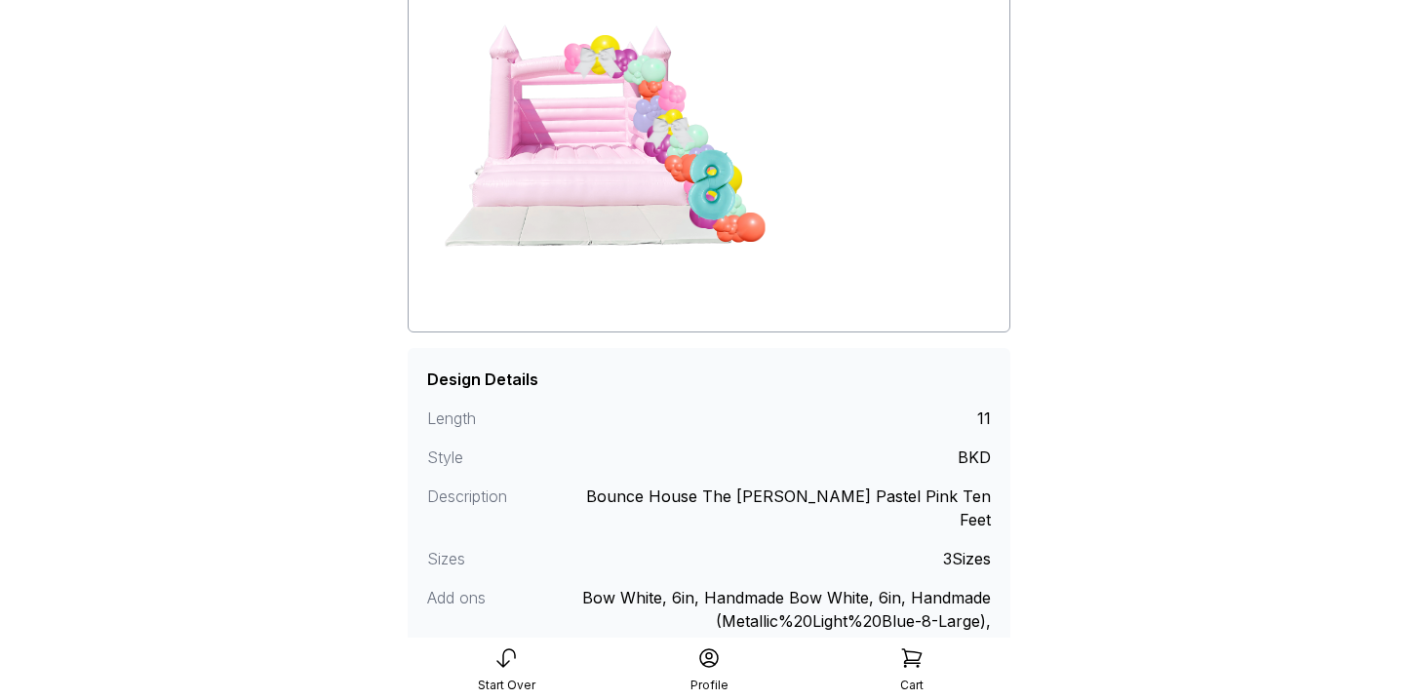
scroll to position [322, 0]
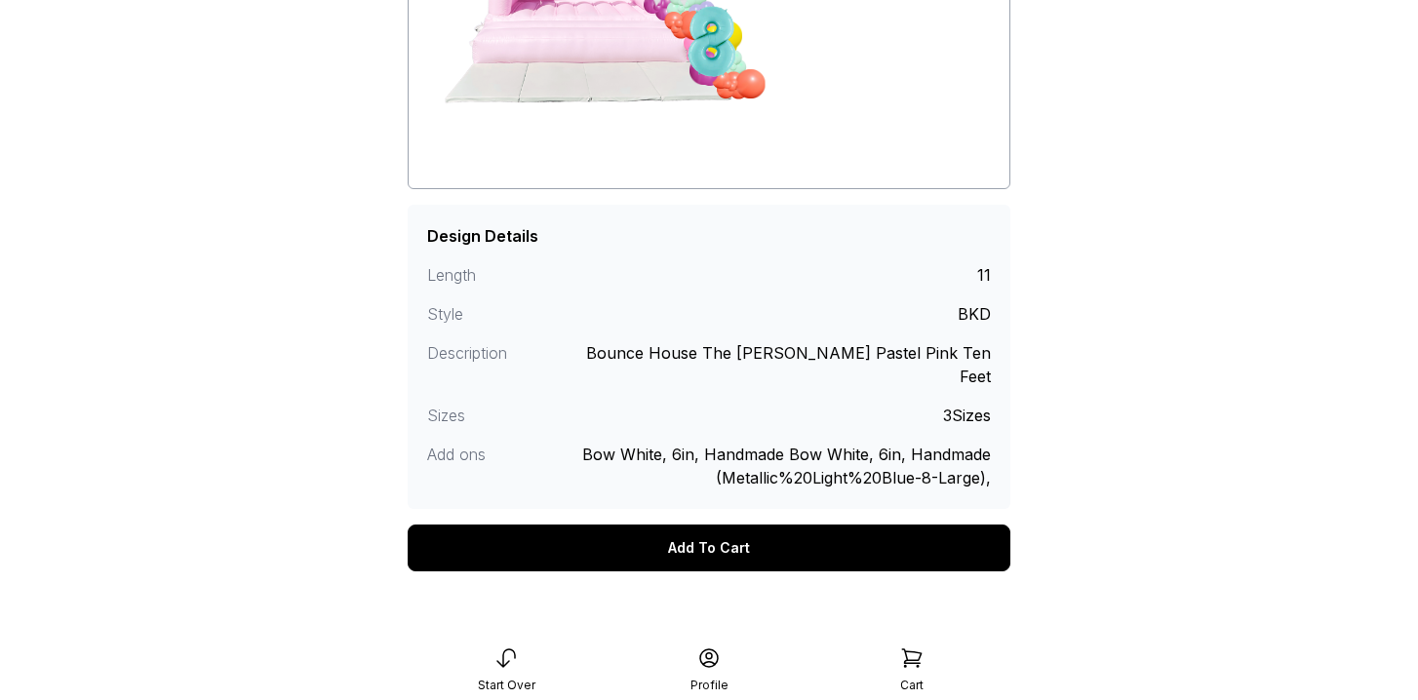
click at [692, 525] on div "Add To Cart" at bounding box center [709, 548] width 603 height 47
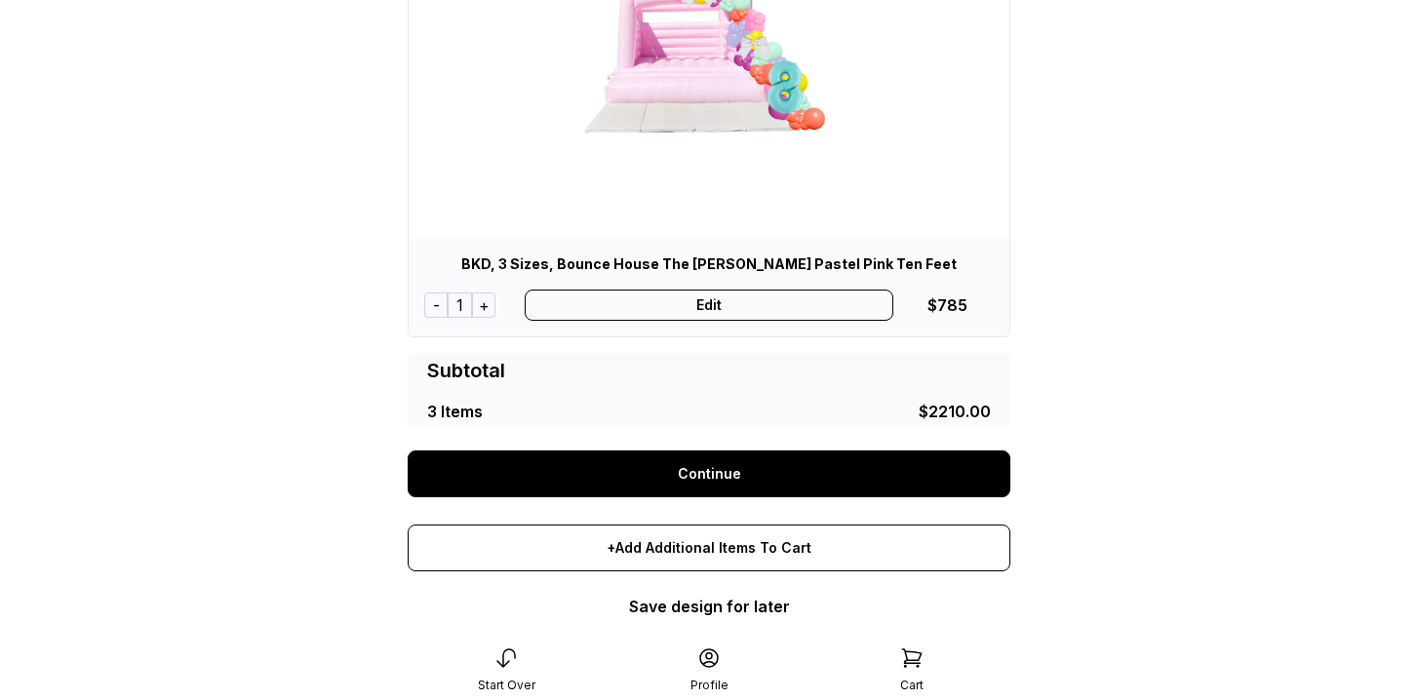
scroll to position [1300, 0]
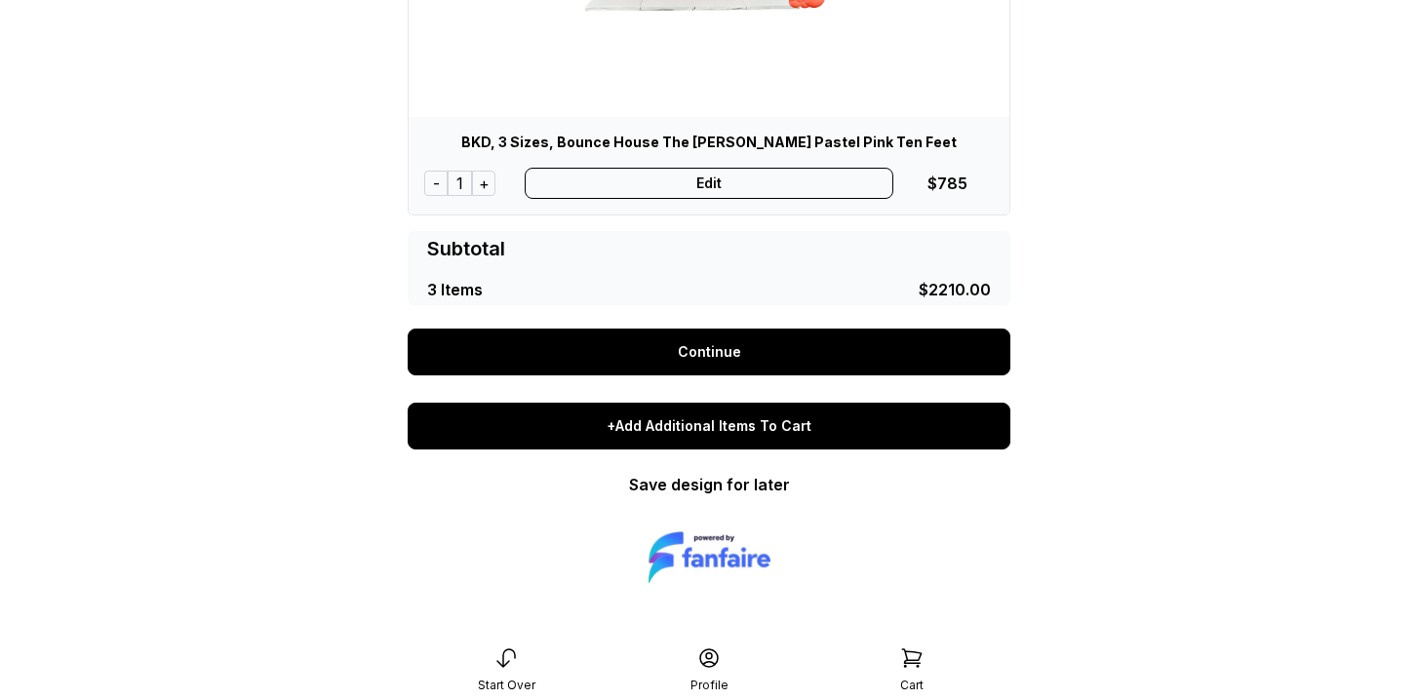
click at [695, 437] on div "+Add Additional Items To Cart" at bounding box center [709, 426] width 603 height 47
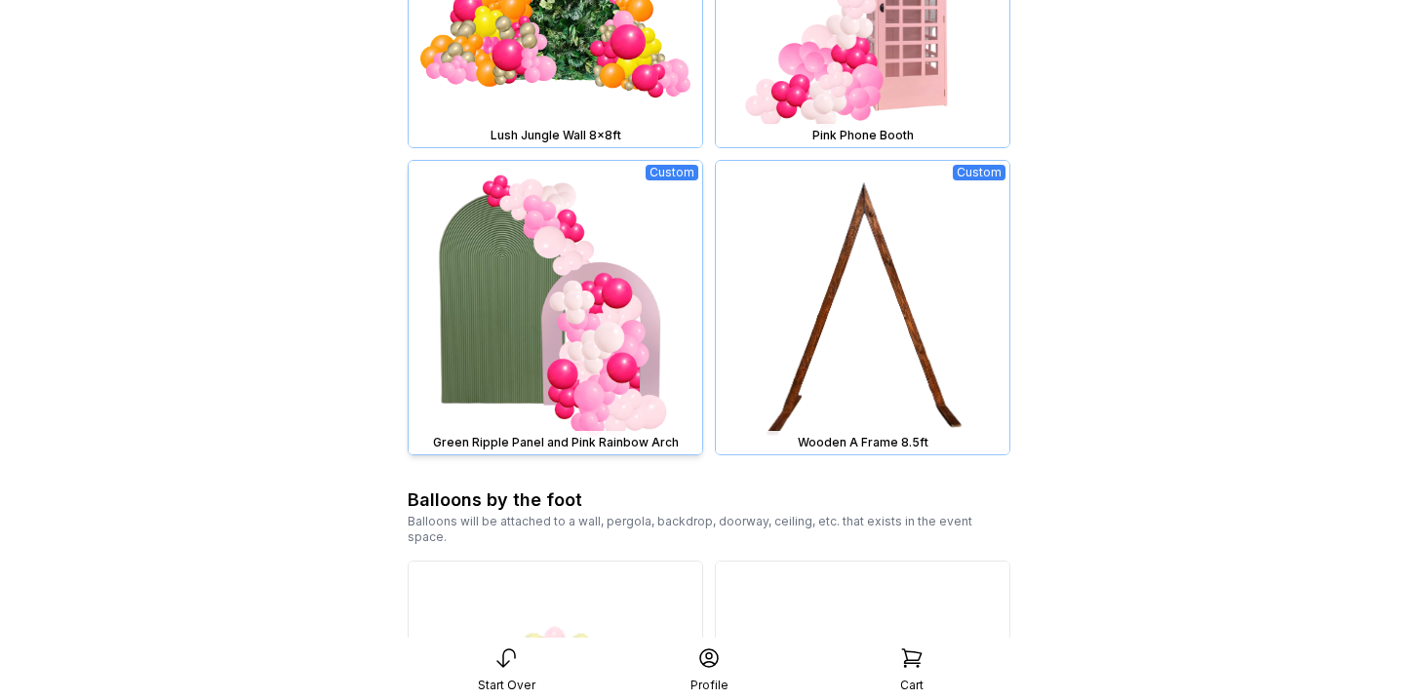
scroll to position [2305, 0]
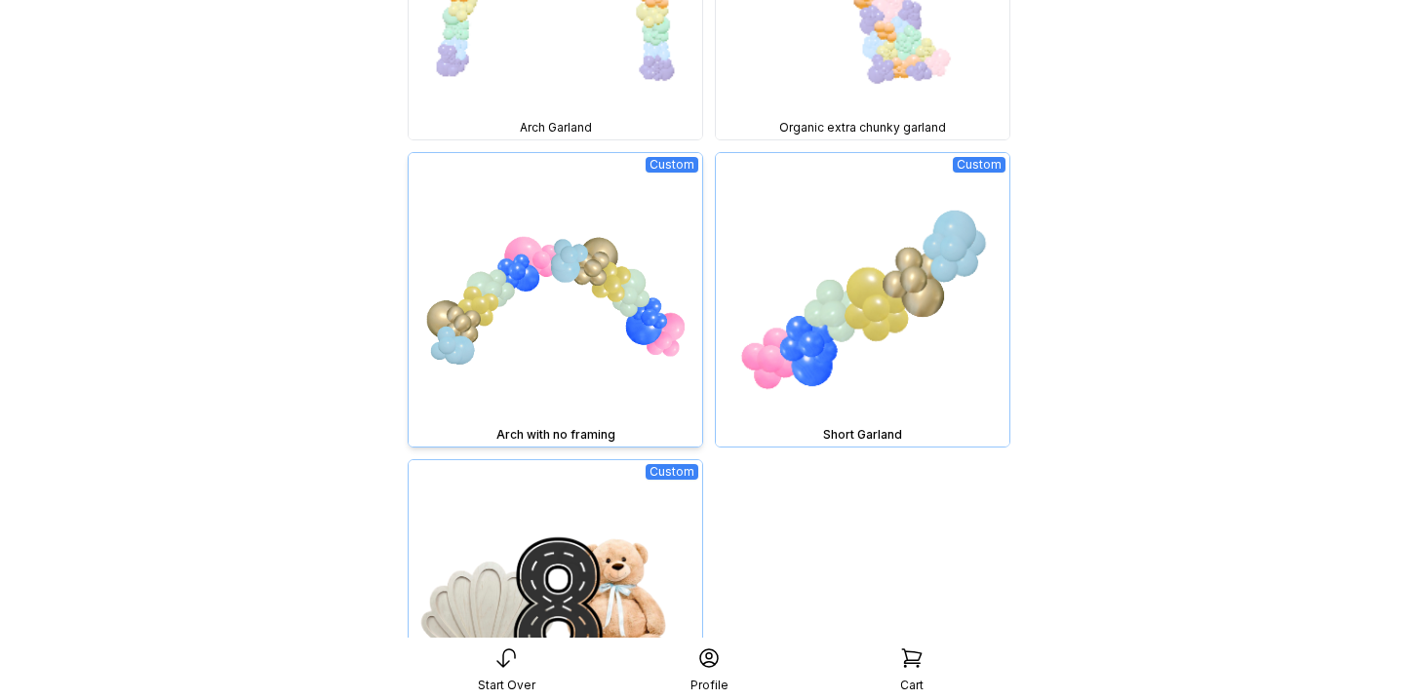
click at [650, 289] on img at bounding box center [556, 300] width 294 height 294
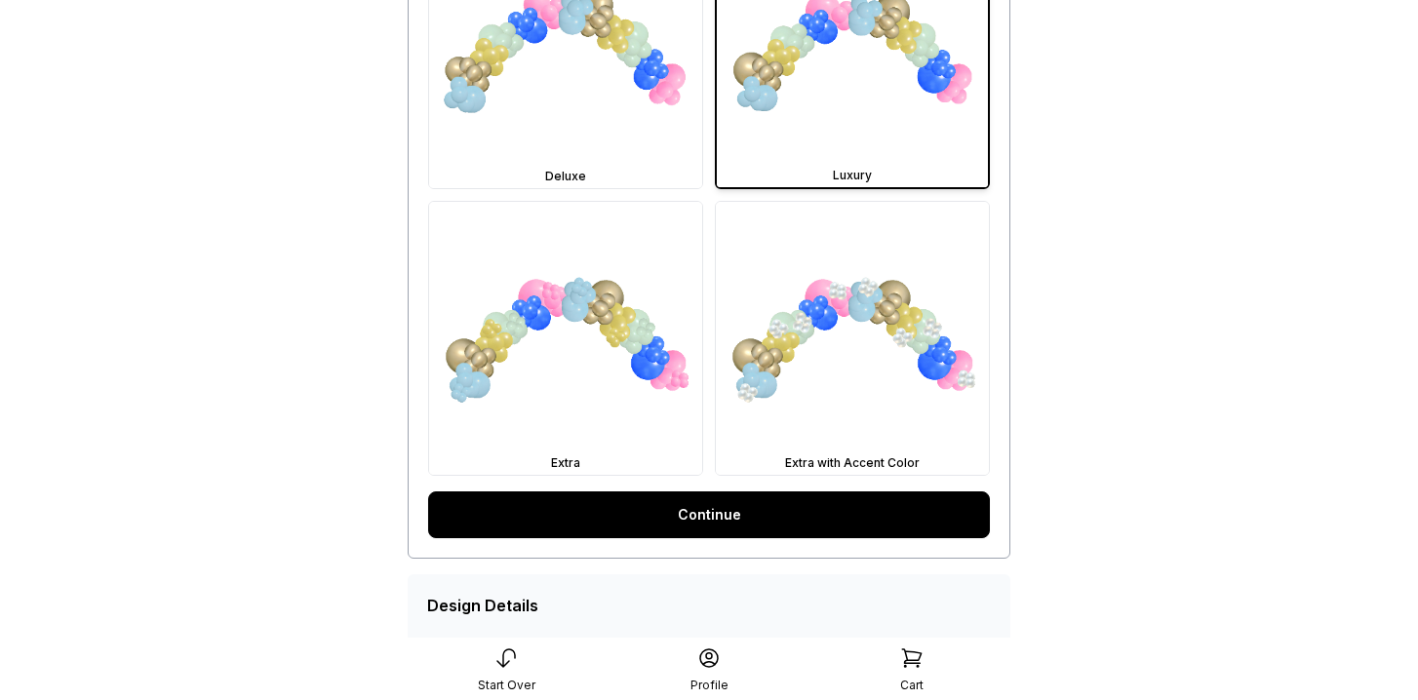
scroll to position [698, 0]
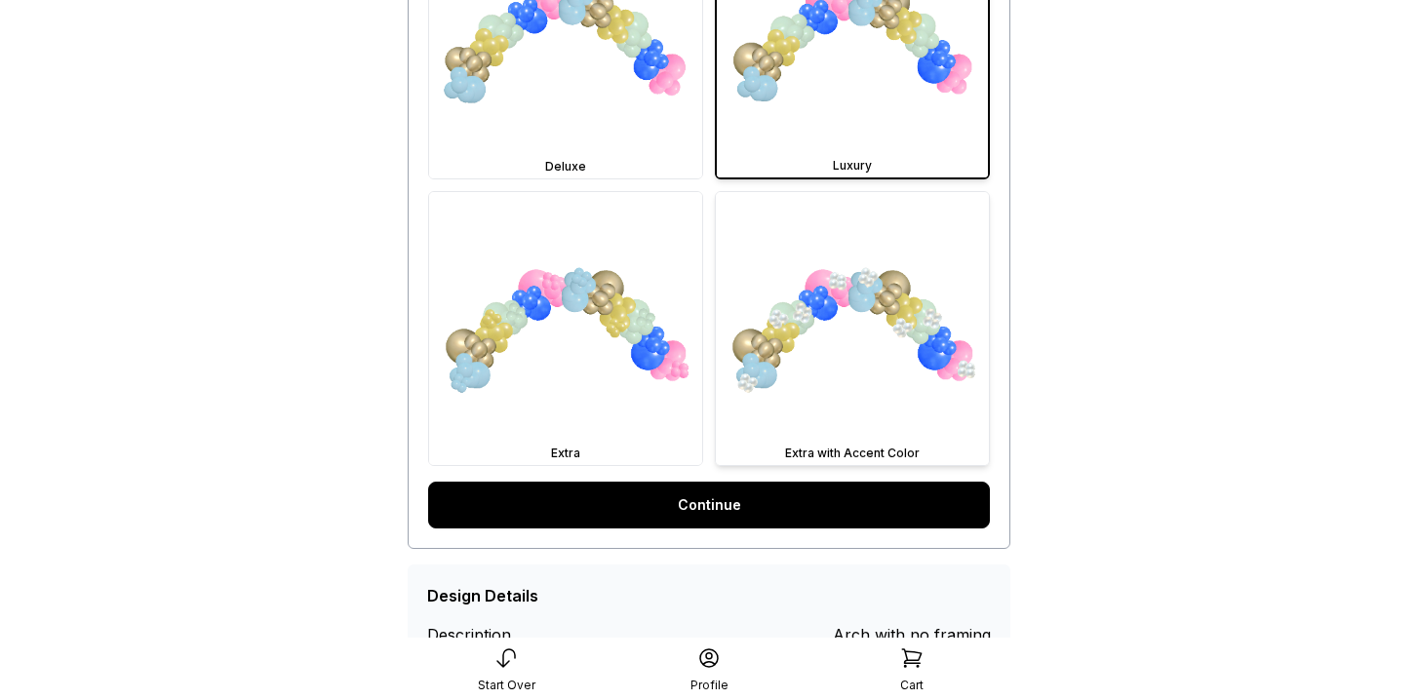
click at [785, 319] on img at bounding box center [852, 328] width 273 height 273
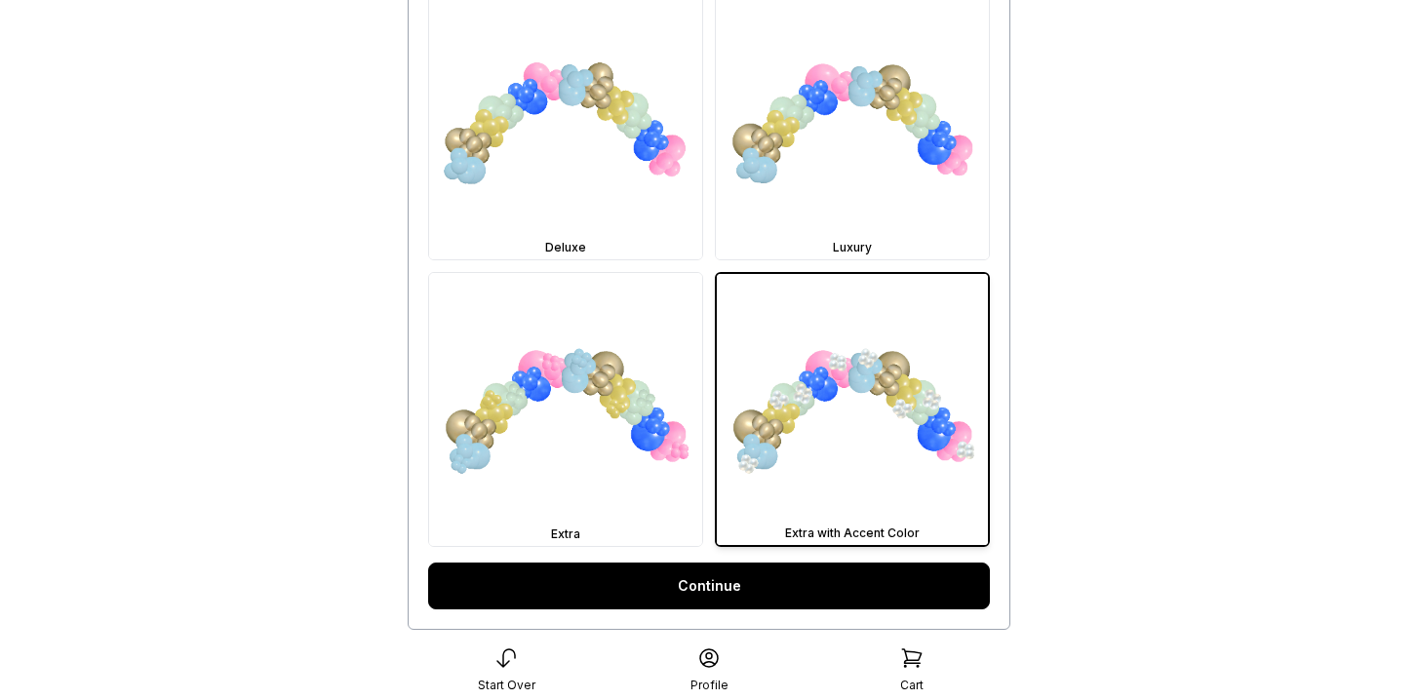
scroll to position [693, 0]
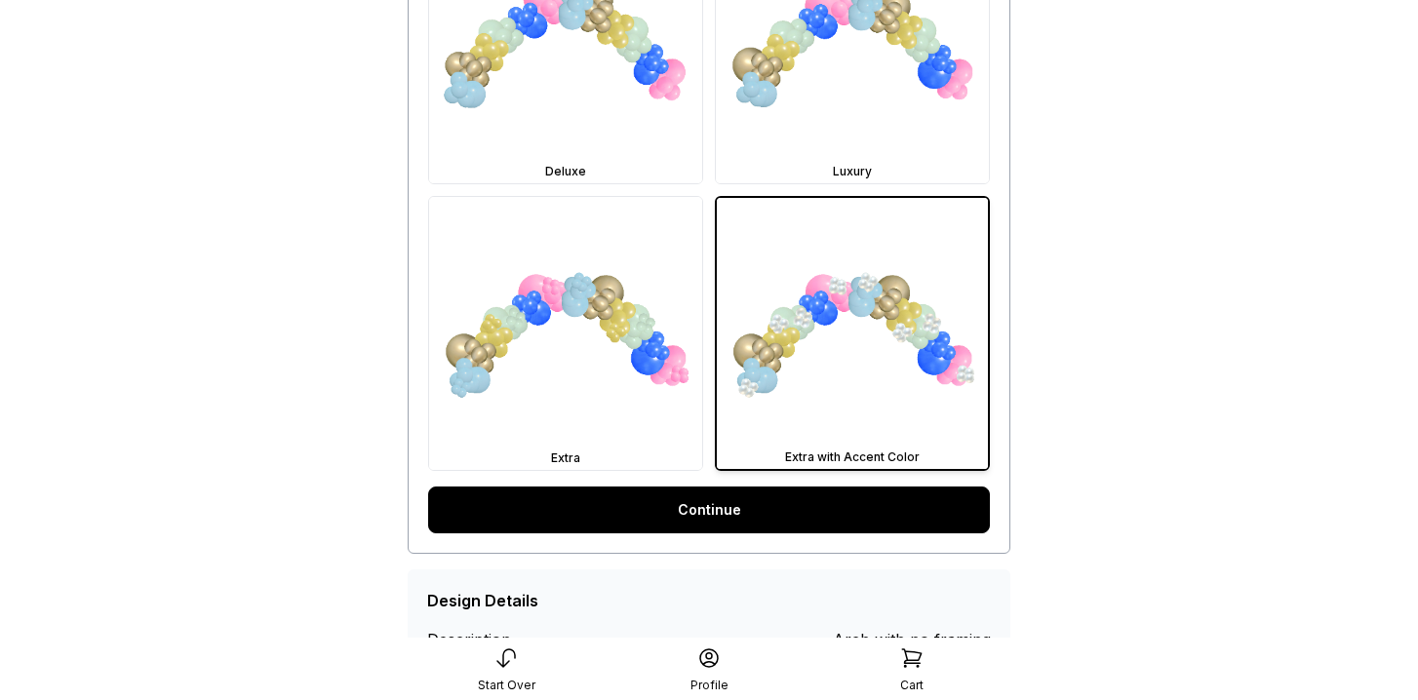
click at [766, 511] on link "Continue" at bounding box center [709, 510] width 562 height 47
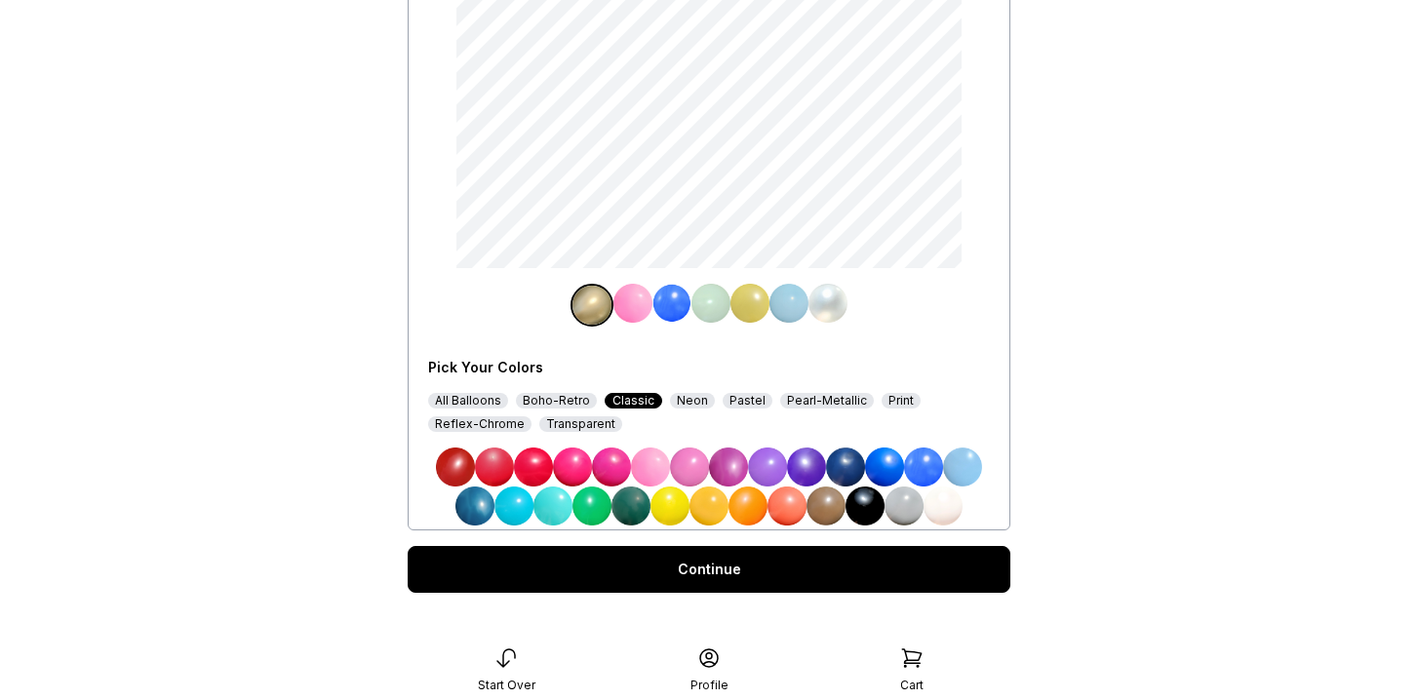
scroll to position [339, 0]
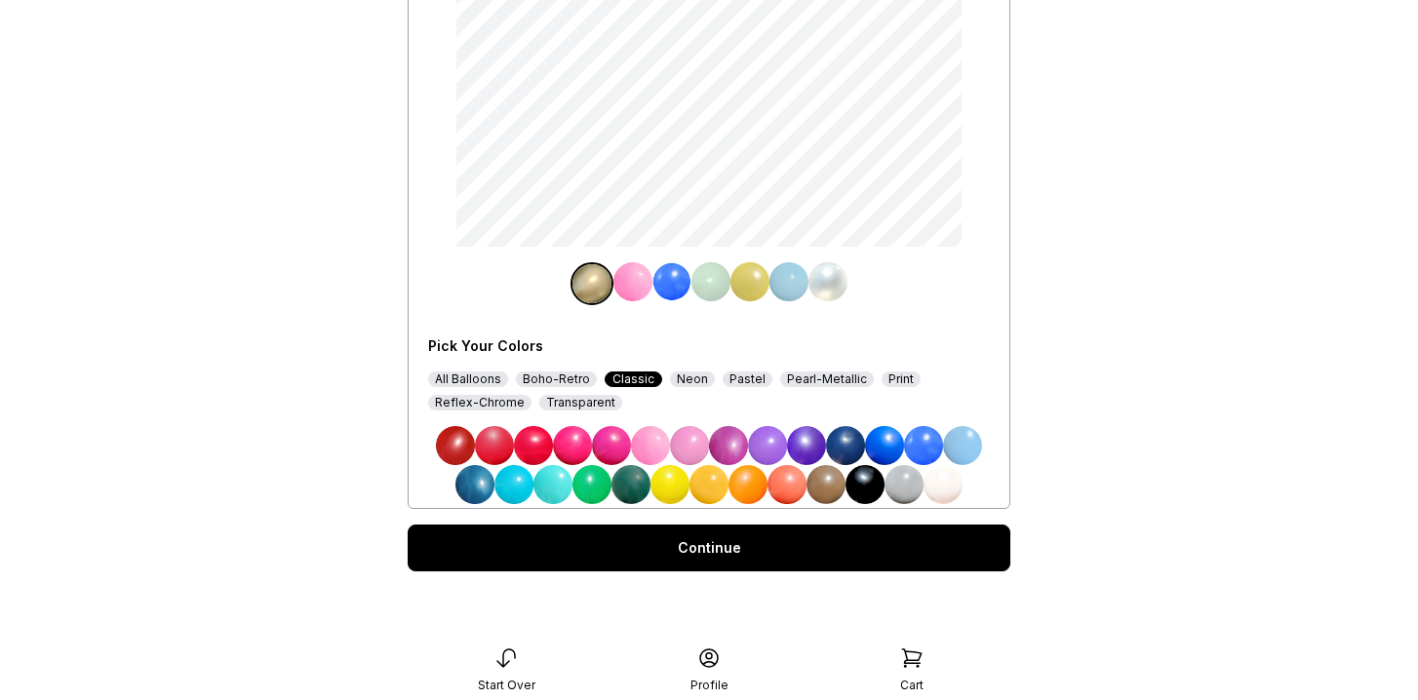
click at [686, 441] on img at bounding box center [689, 445] width 39 height 39
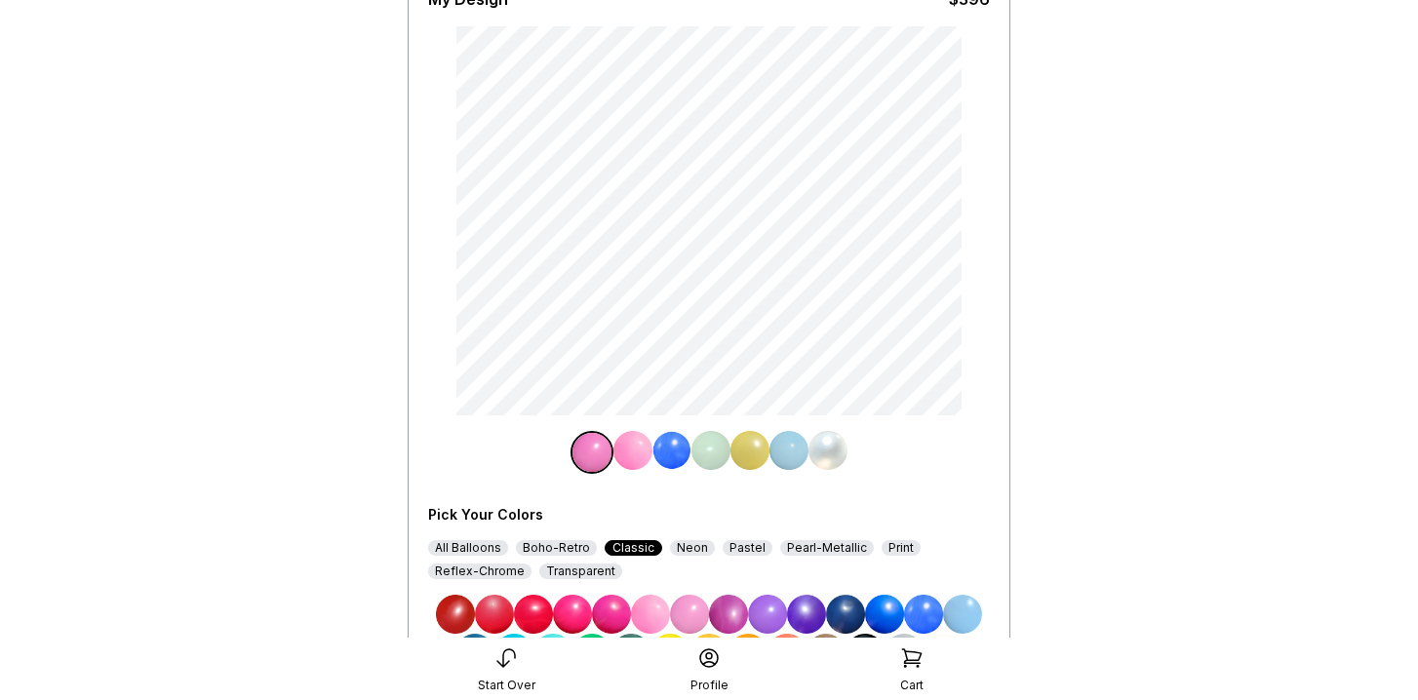
scroll to position [169, 0]
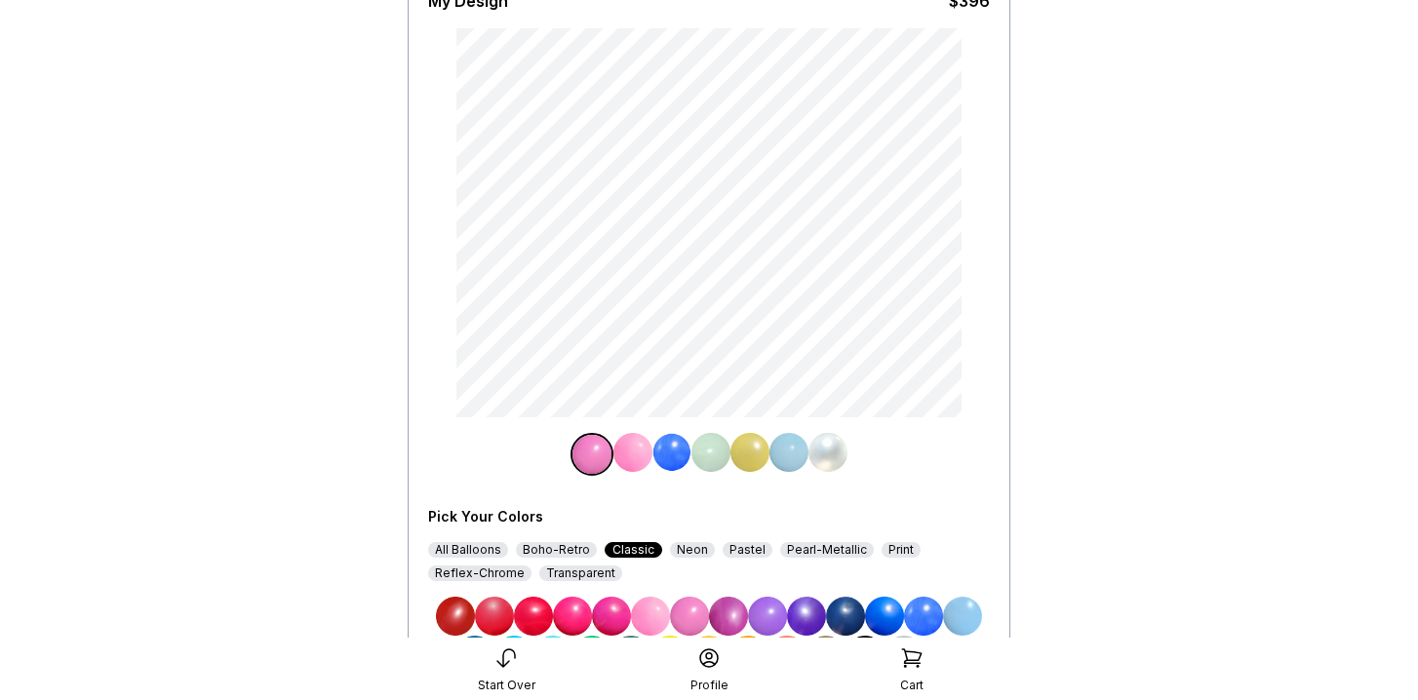
click at [715, 453] on img at bounding box center [710, 452] width 39 height 39
click at [809, 622] on img at bounding box center [806, 616] width 39 height 39
click at [790, 449] on img at bounding box center [788, 452] width 39 height 39
click at [800, 547] on div "Pearl-Metallic" at bounding box center [827, 550] width 94 height 16
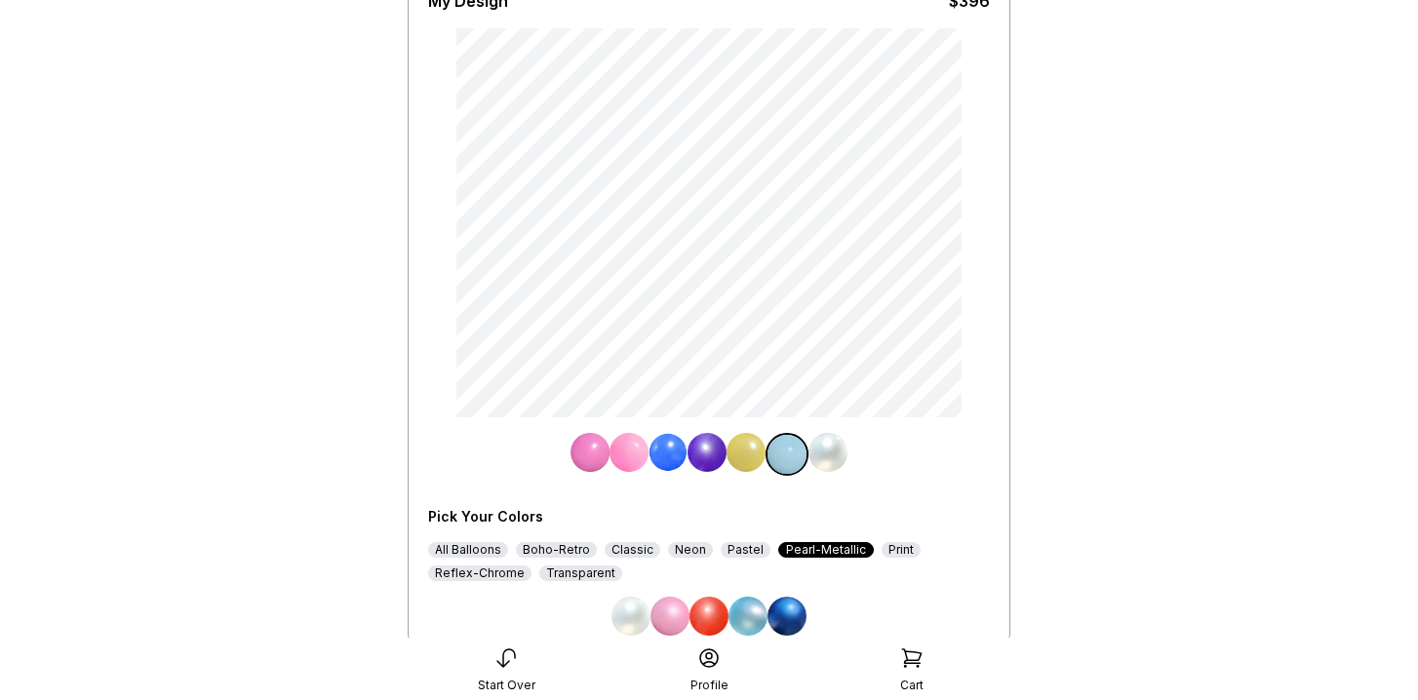
click at [632, 613] on img at bounding box center [631, 616] width 39 height 39
click at [752, 453] on img at bounding box center [746, 452] width 39 height 39
click at [798, 608] on img at bounding box center [787, 616] width 39 height 39
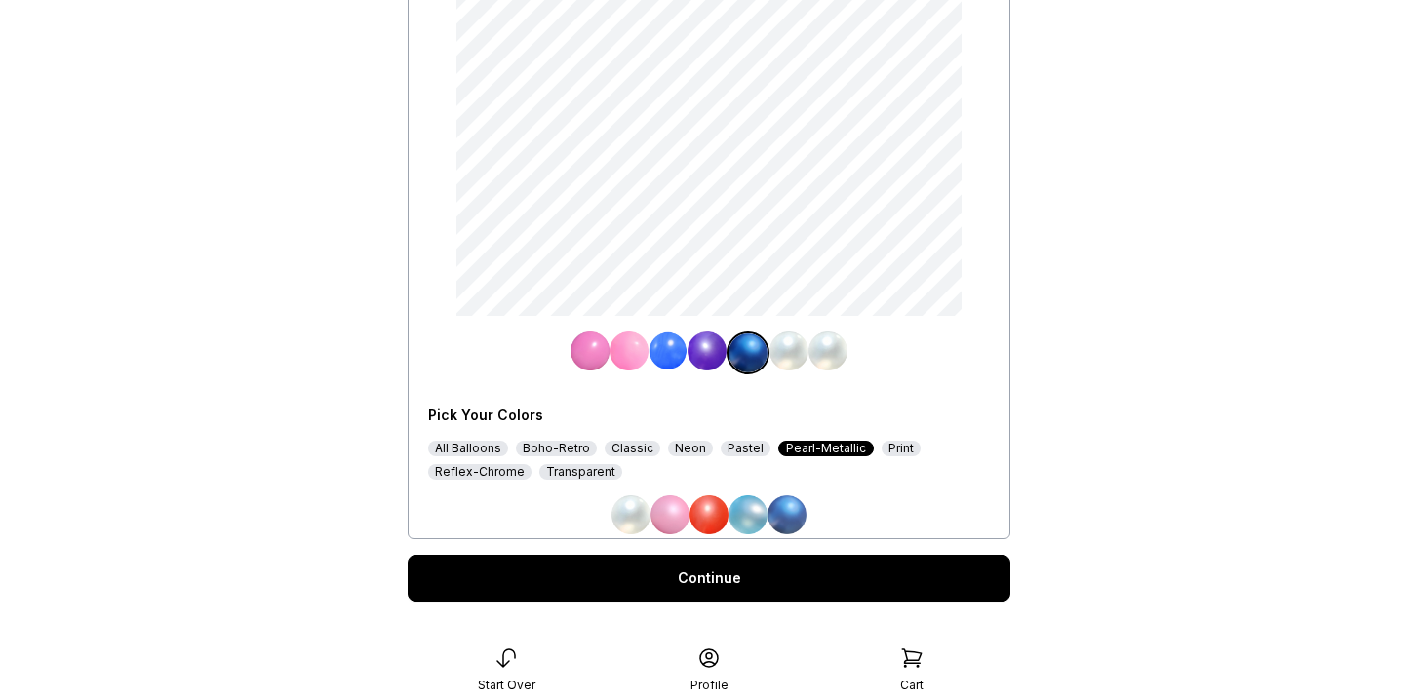
scroll to position [300, 0]
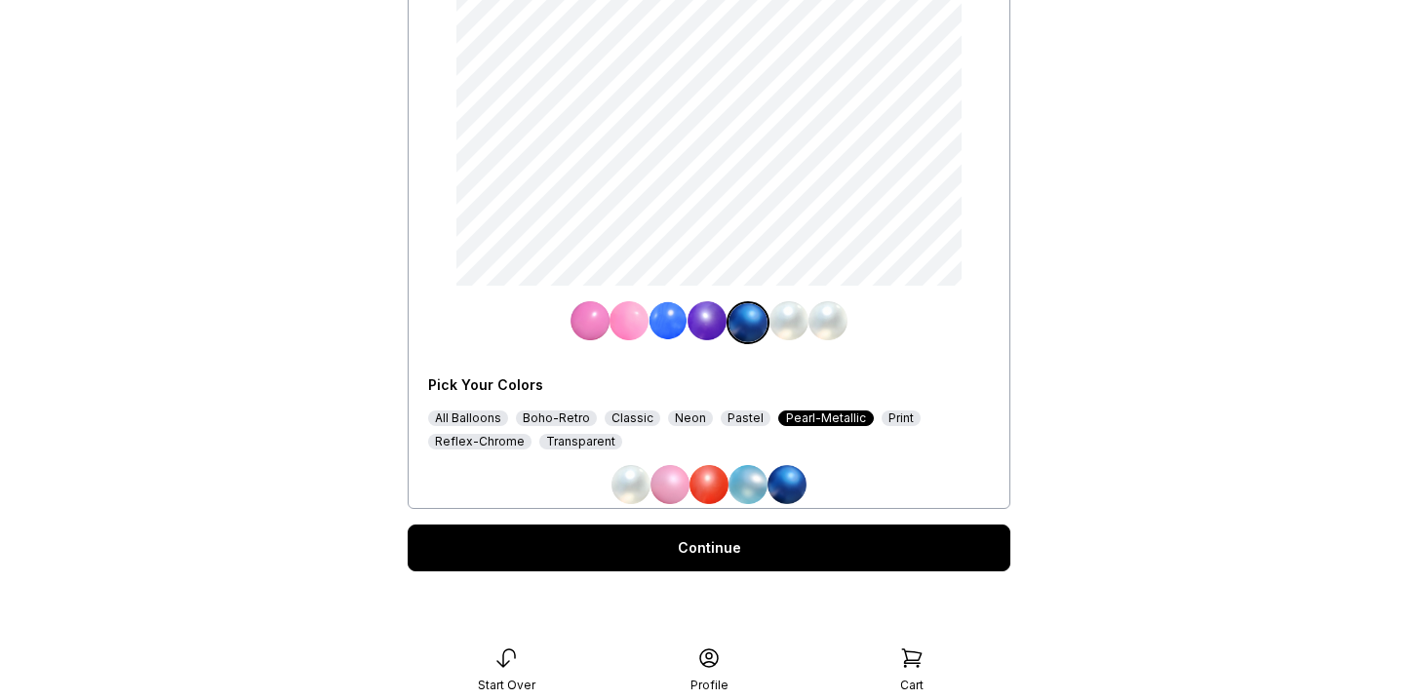
click at [783, 557] on div "Continue" at bounding box center [709, 548] width 603 height 47
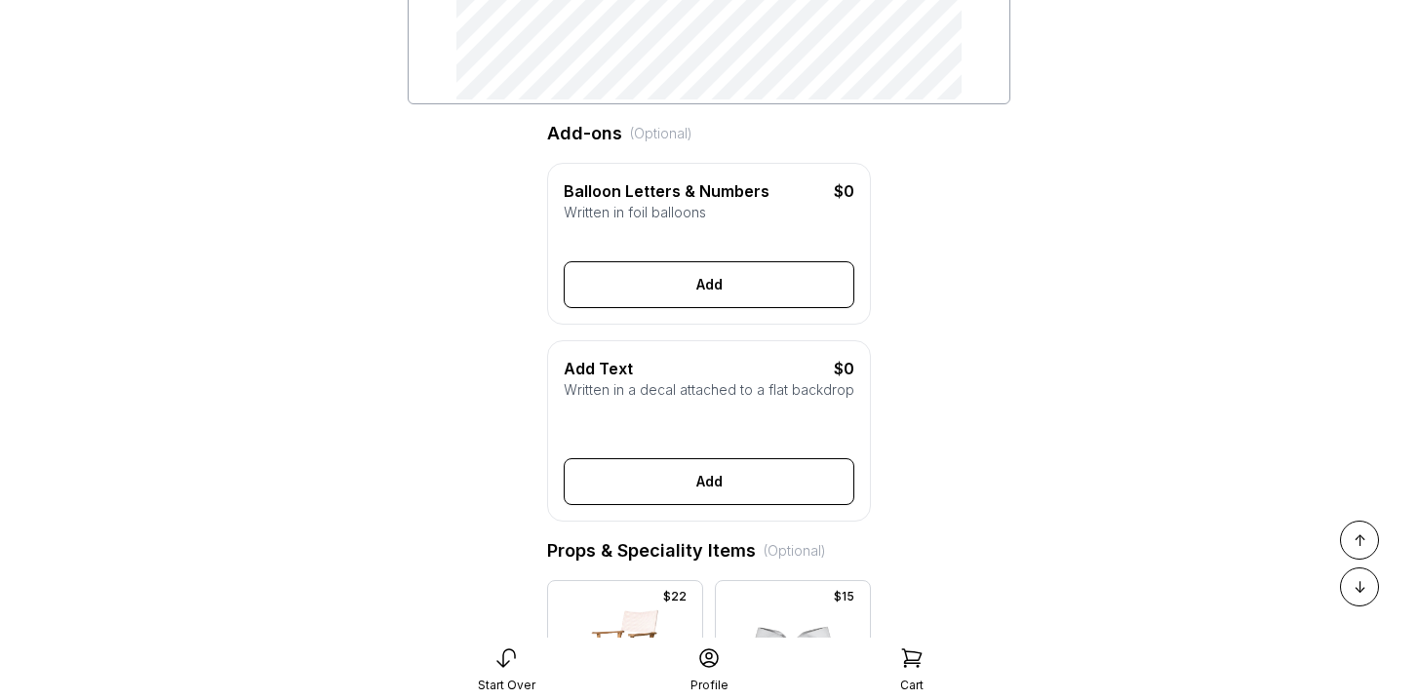
scroll to position [488, 0]
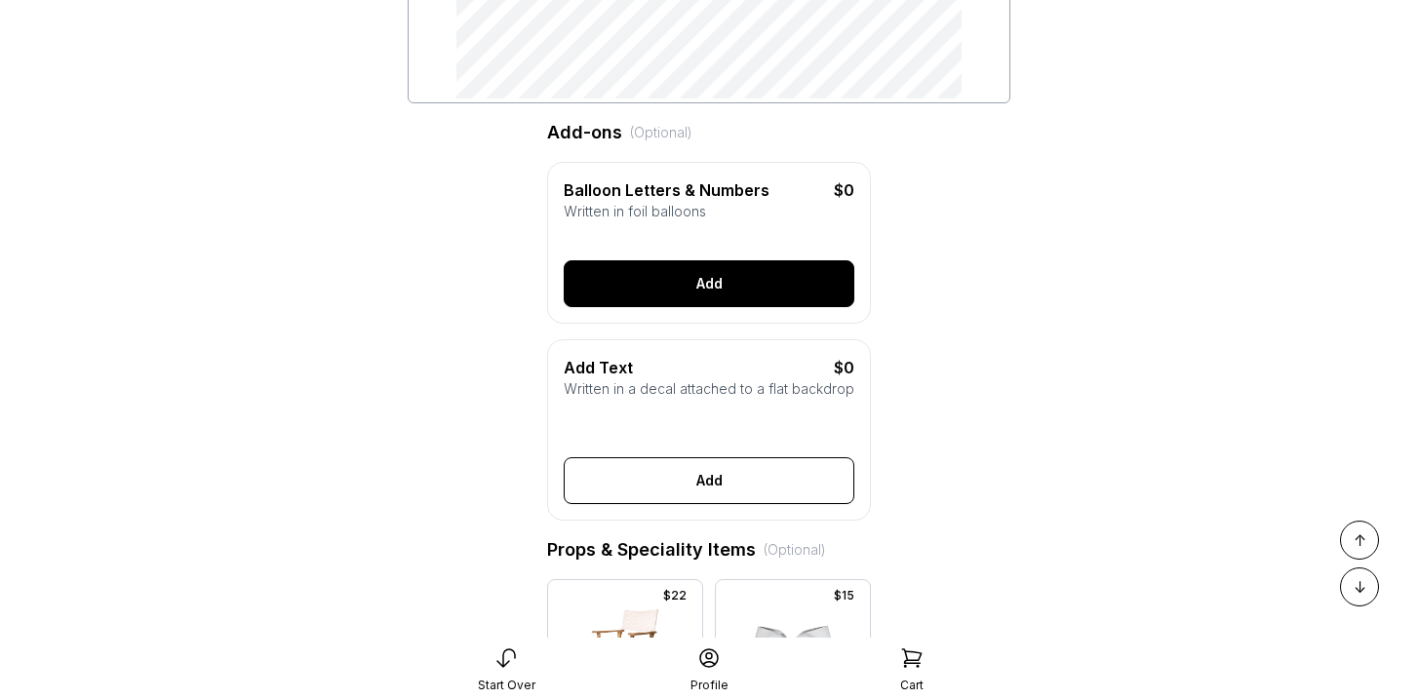
click at [712, 288] on button "Add" at bounding box center [709, 283] width 291 height 47
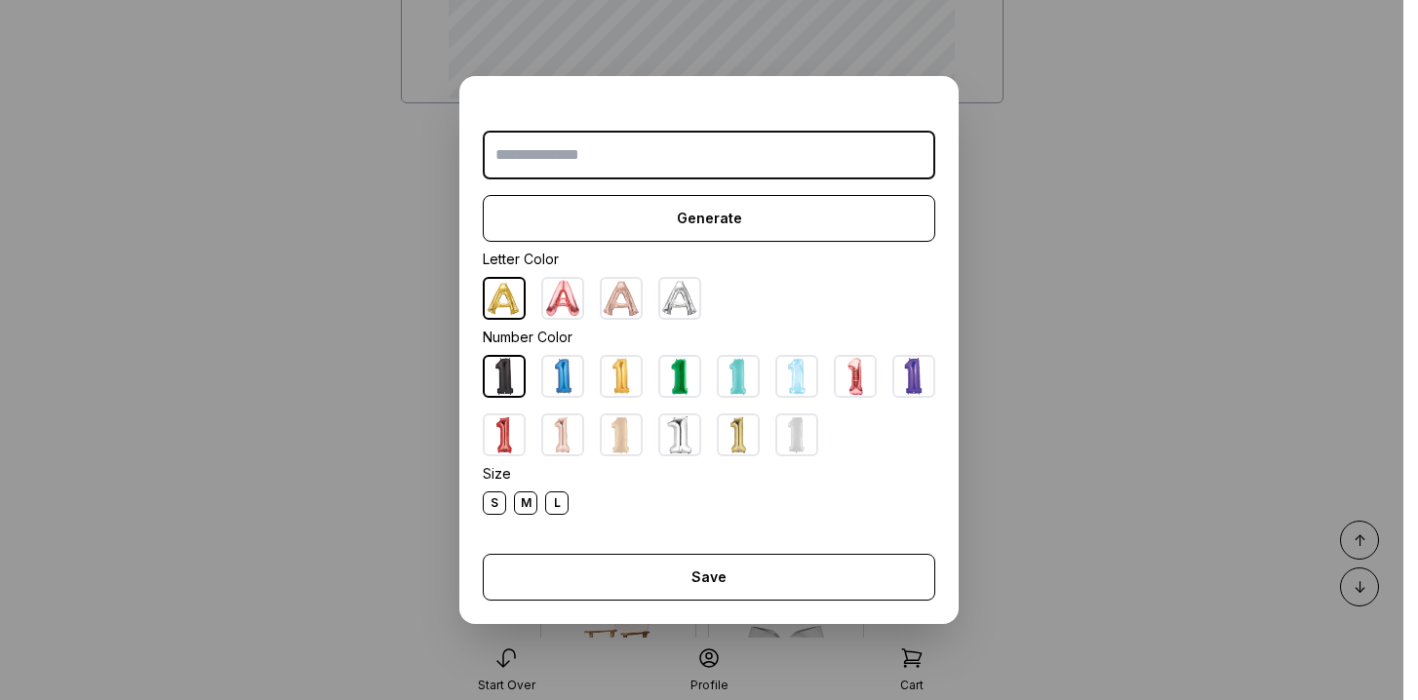
click at [637, 150] on input "text" at bounding box center [709, 155] width 453 height 49
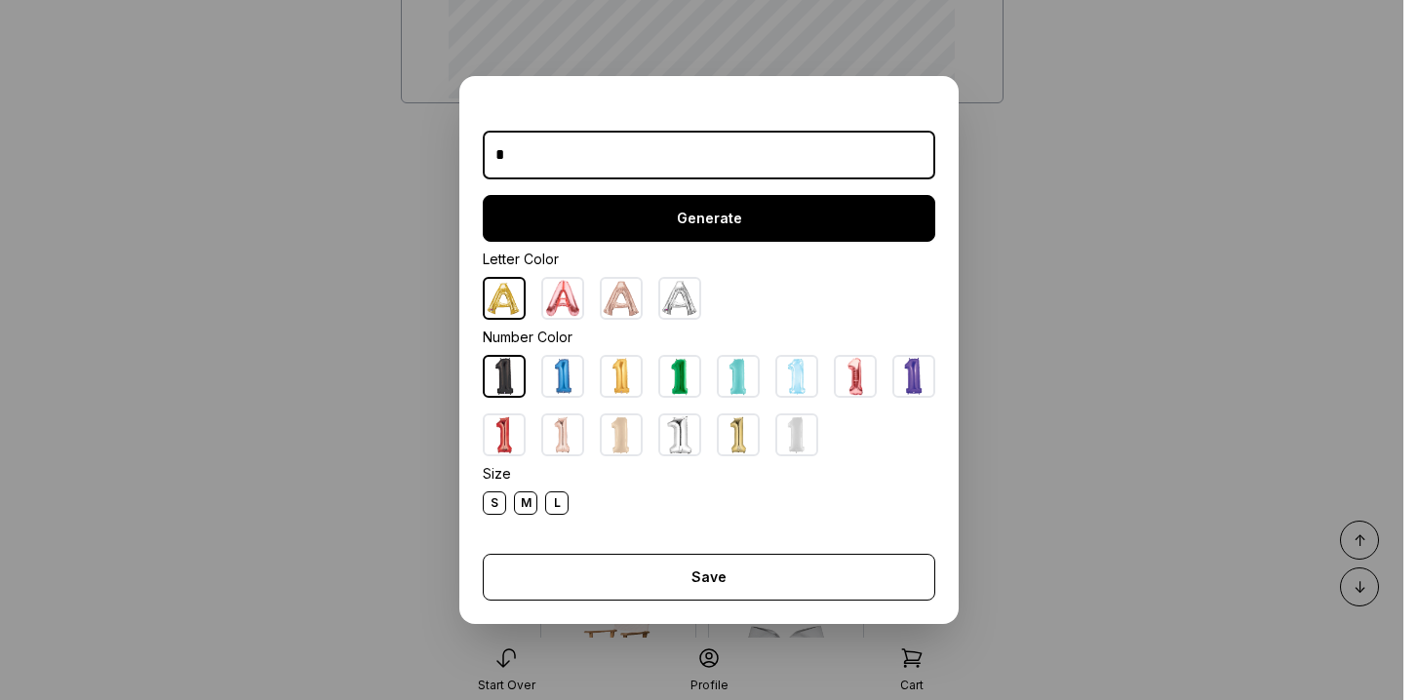
type input "*"
click at [642, 223] on button "Generate" at bounding box center [709, 218] width 453 height 47
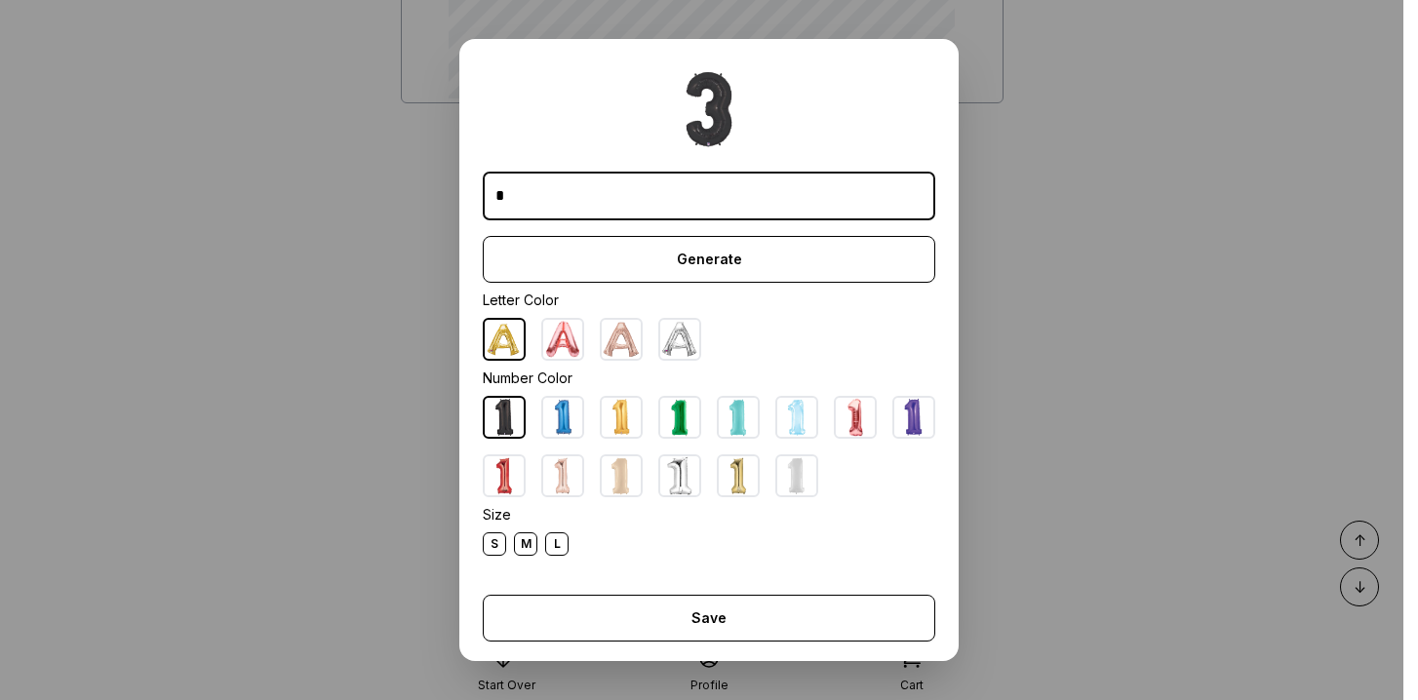
click at [531, 536] on div "M" at bounding box center [525, 544] width 23 height 23
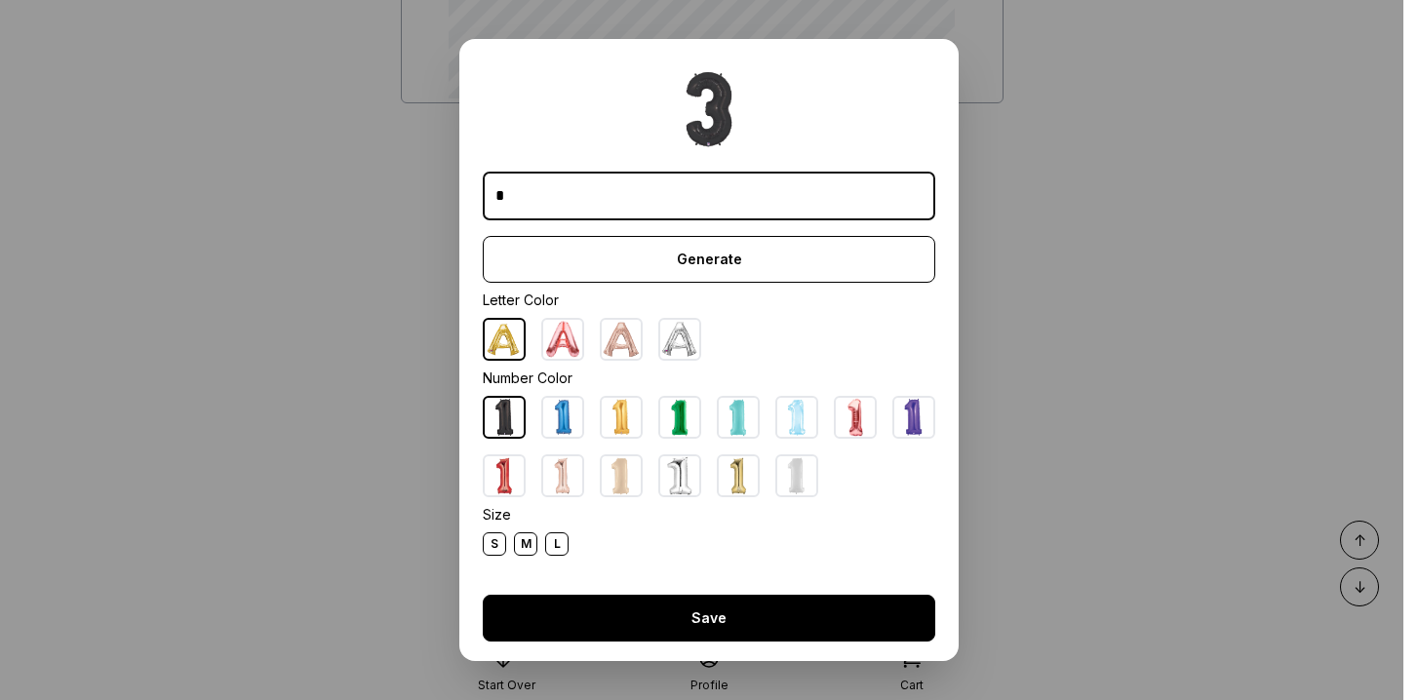
click at [685, 603] on button "Save" at bounding box center [709, 618] width 453 height 47
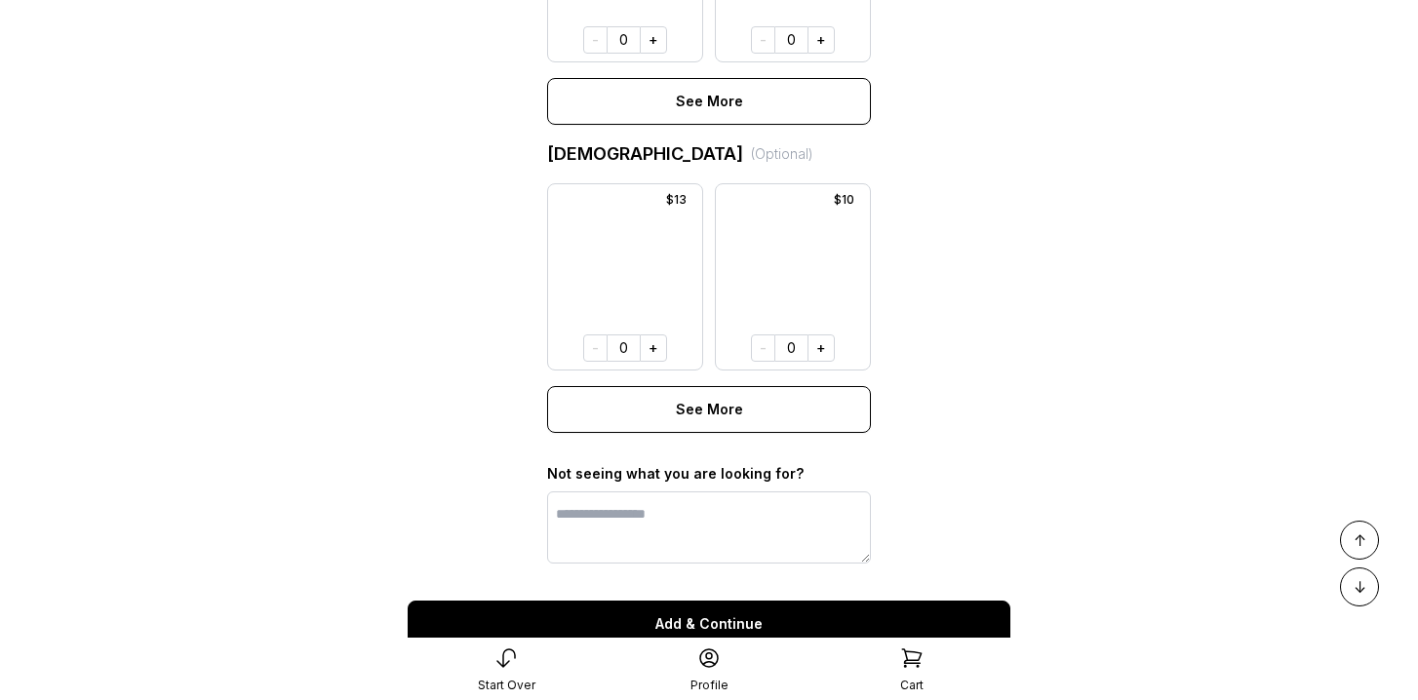
scroll to position [1638, 0]
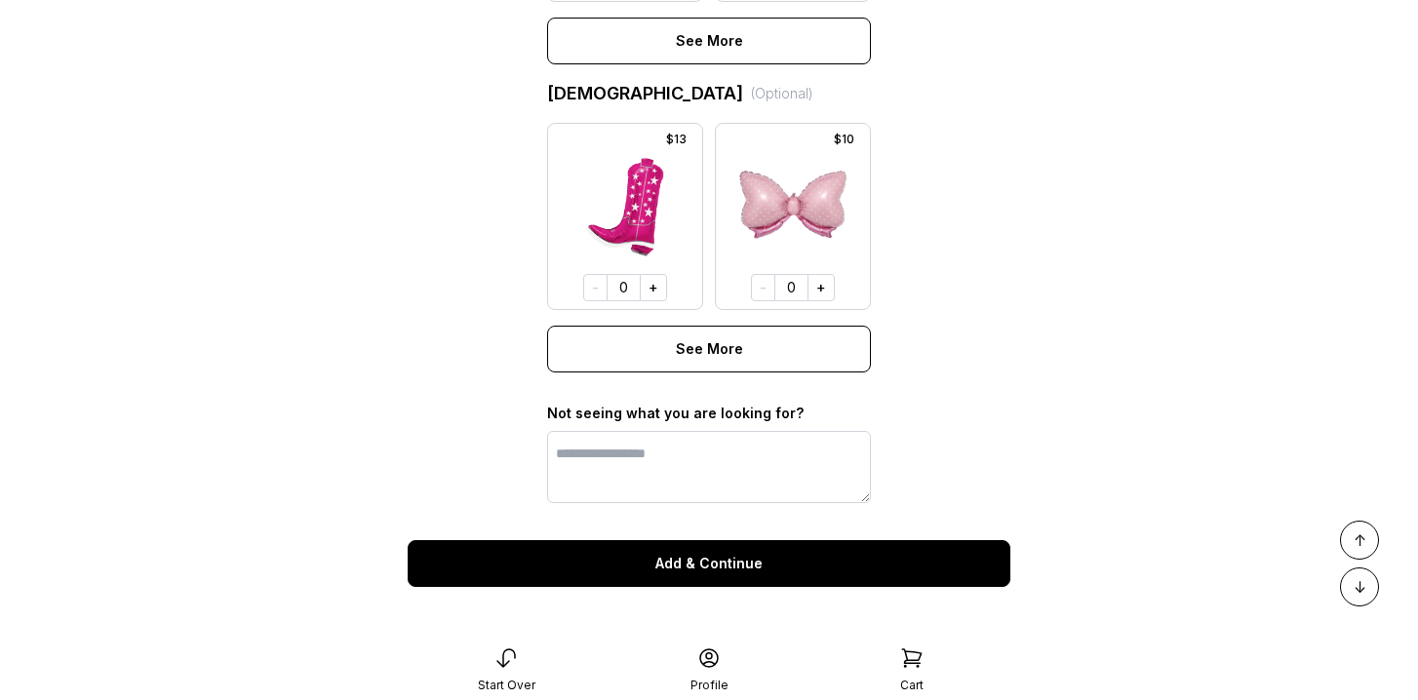
click at [722, 563] on button "Add & Continue" at bounding box center [709, 563] width 603 height 47
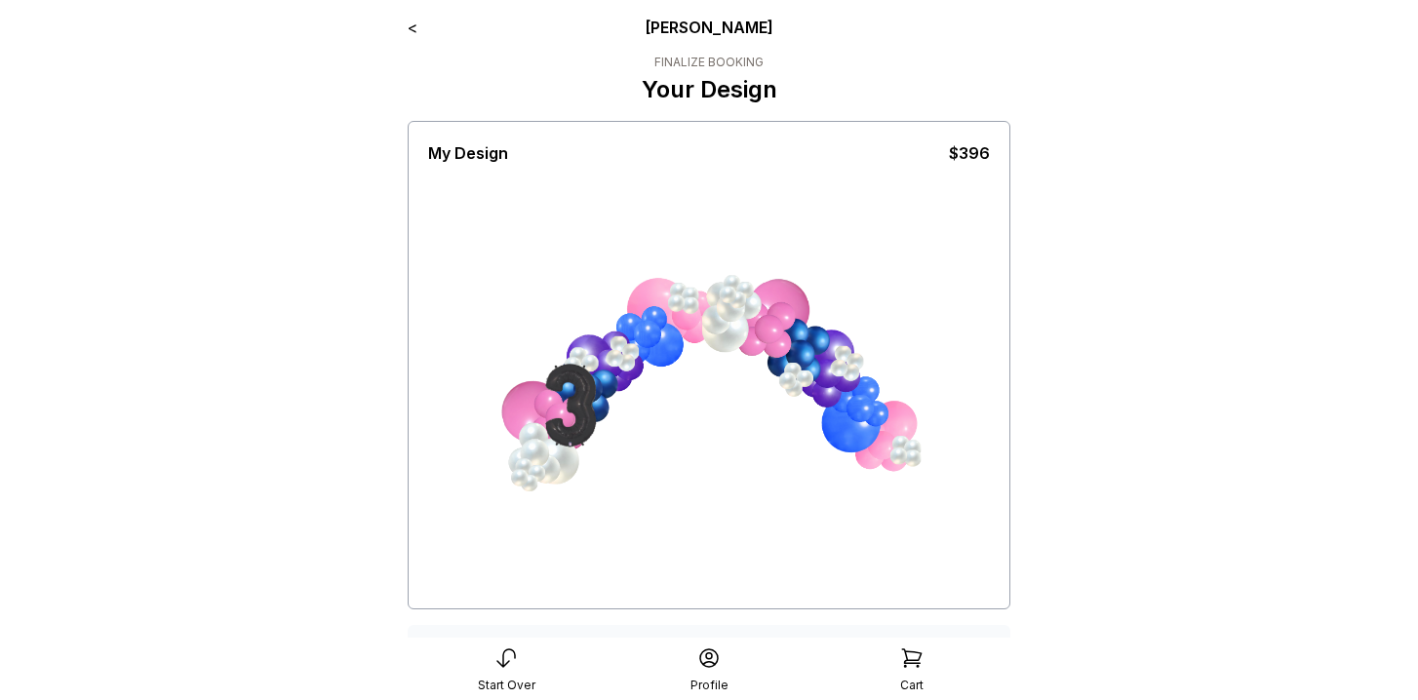
click at [412, 27] on link "<" at bounding box center [413, 28] width 10 height 20
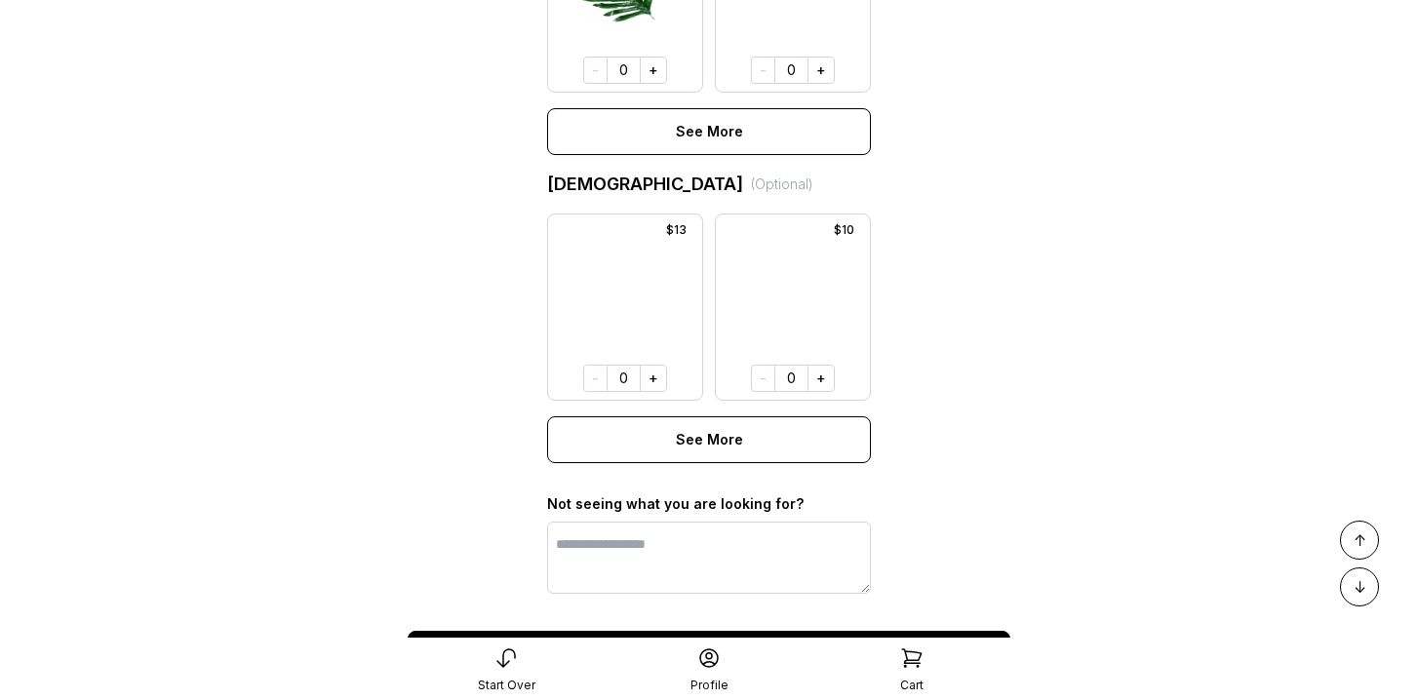
scroll to position [1560, 0]
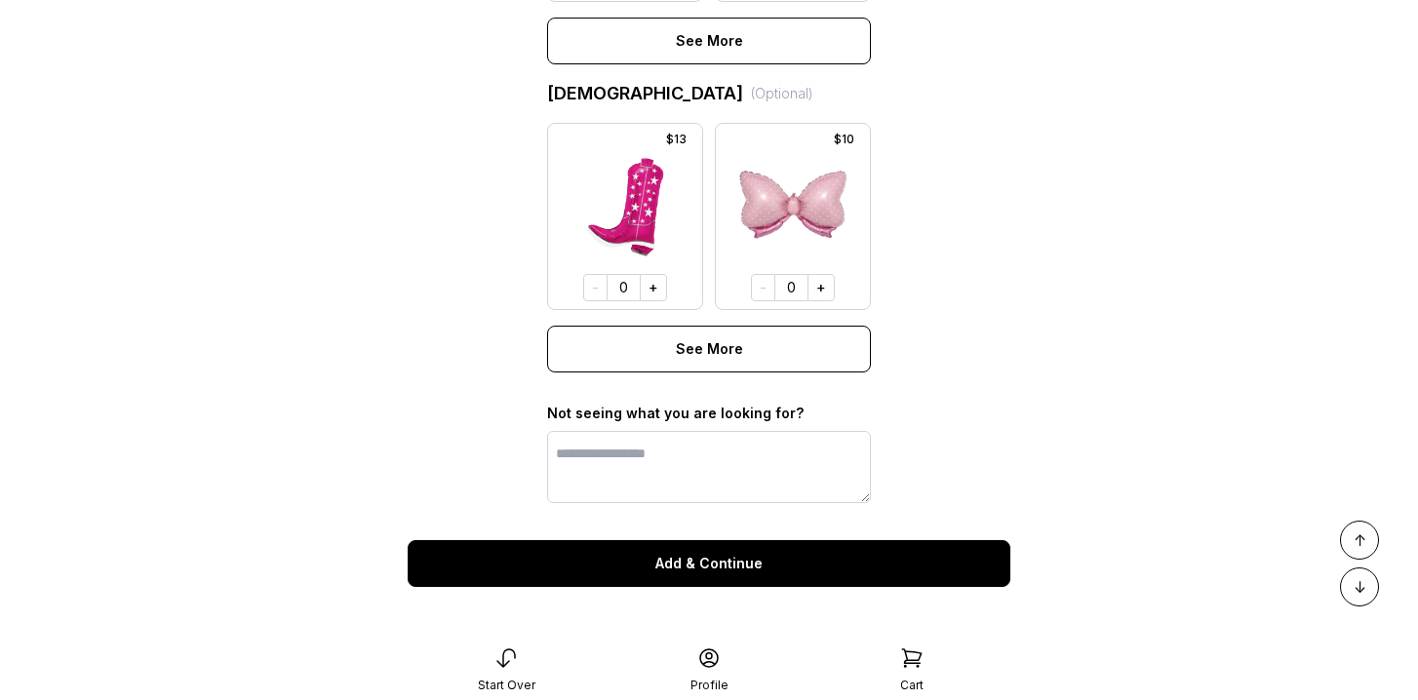
click at [723, 571] on button "Add & Continue" at bounding box center [709, 563] width 603 height 47
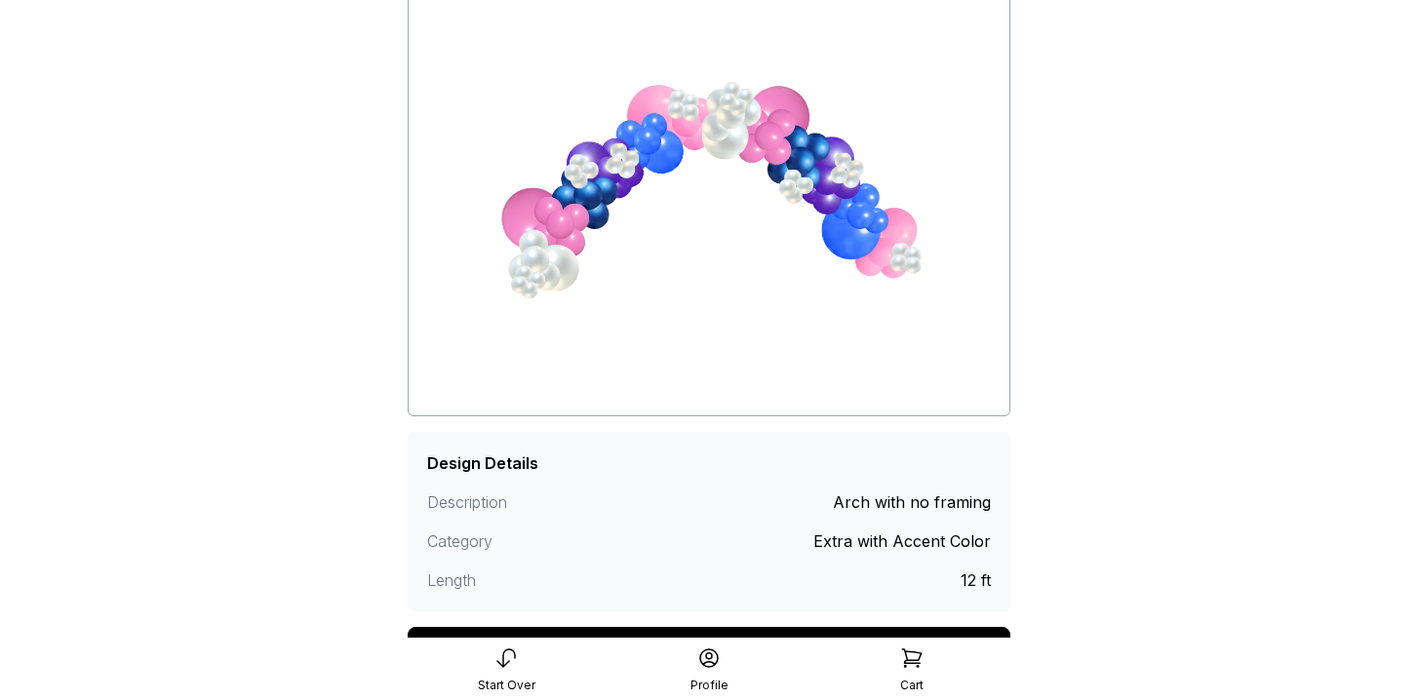
scroll to position [319, 0]
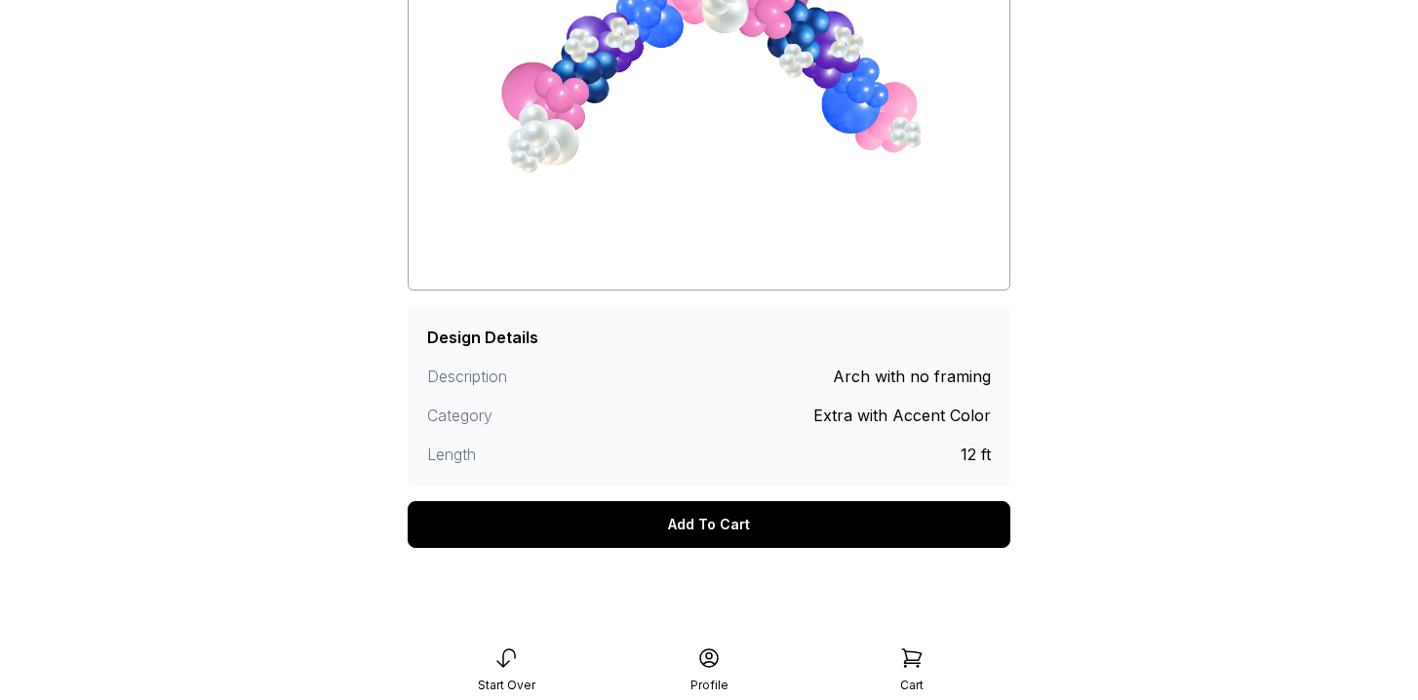
click at [725, 521] on div "Add To Cart" at bounding box center [709, 524] width 603 height 47
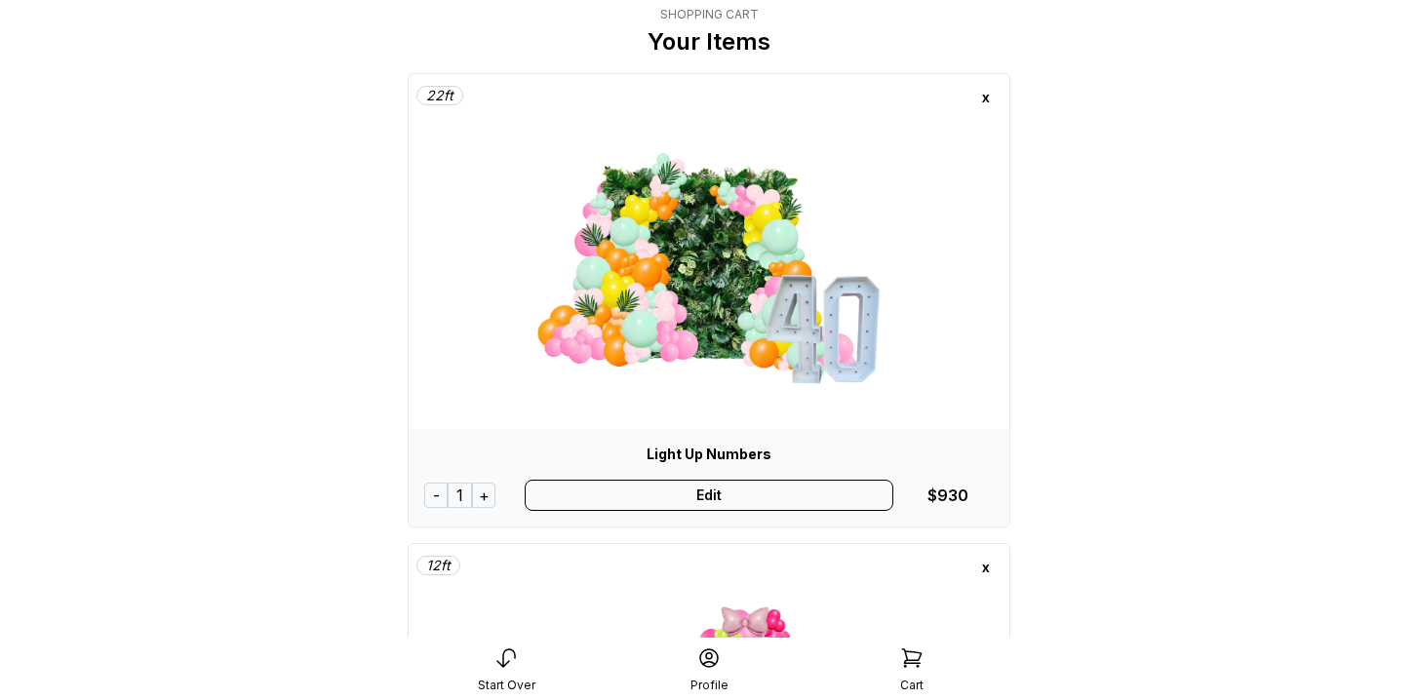
scroll to position [32, 0]
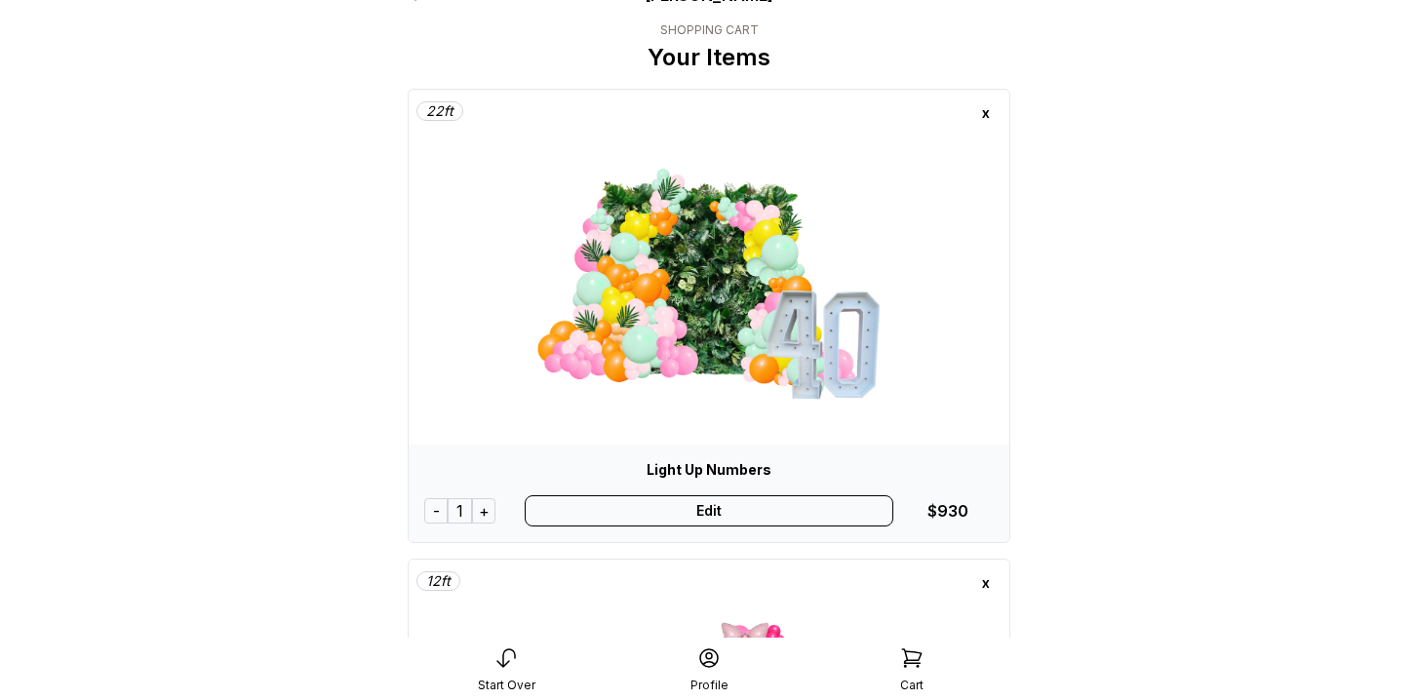
click at [717, 508] on div "Edit" at bounding box center [710, 510] width 370 height 31
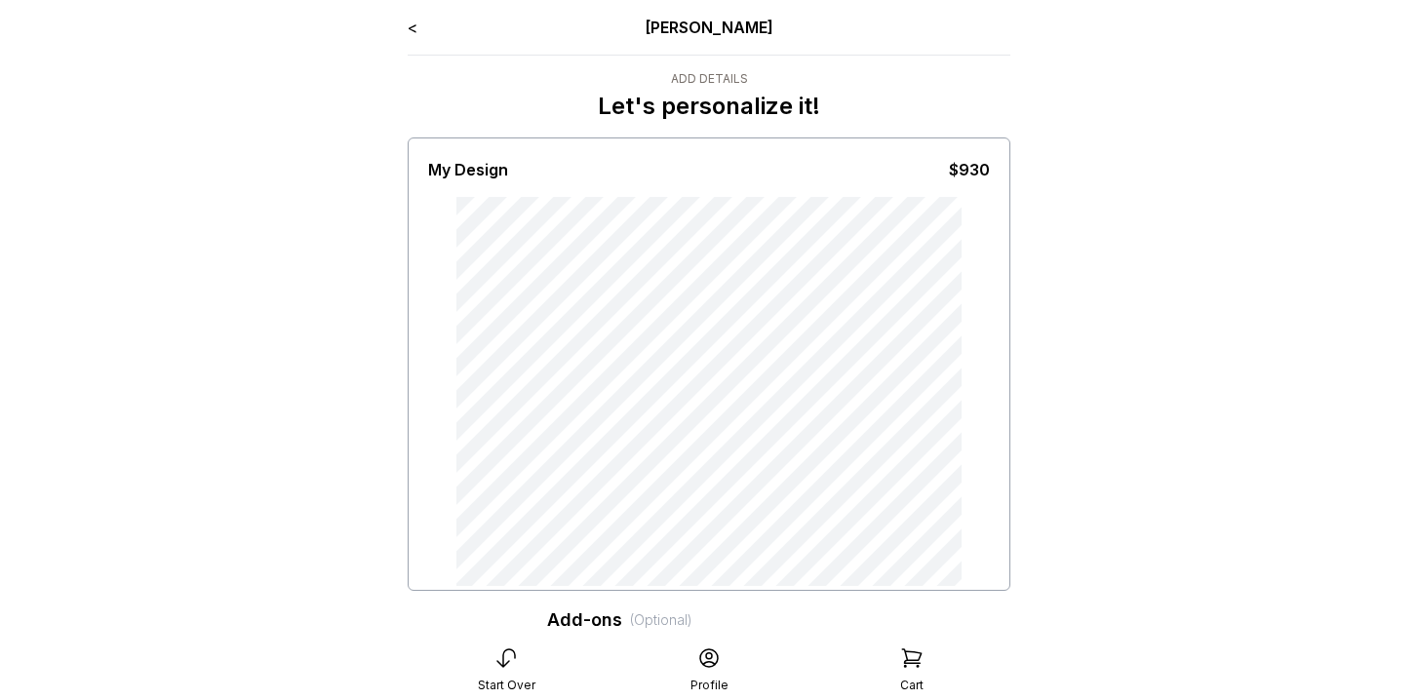
click at [415, 25] on link "<" at bounding box center [413, 28] width 10 height 20
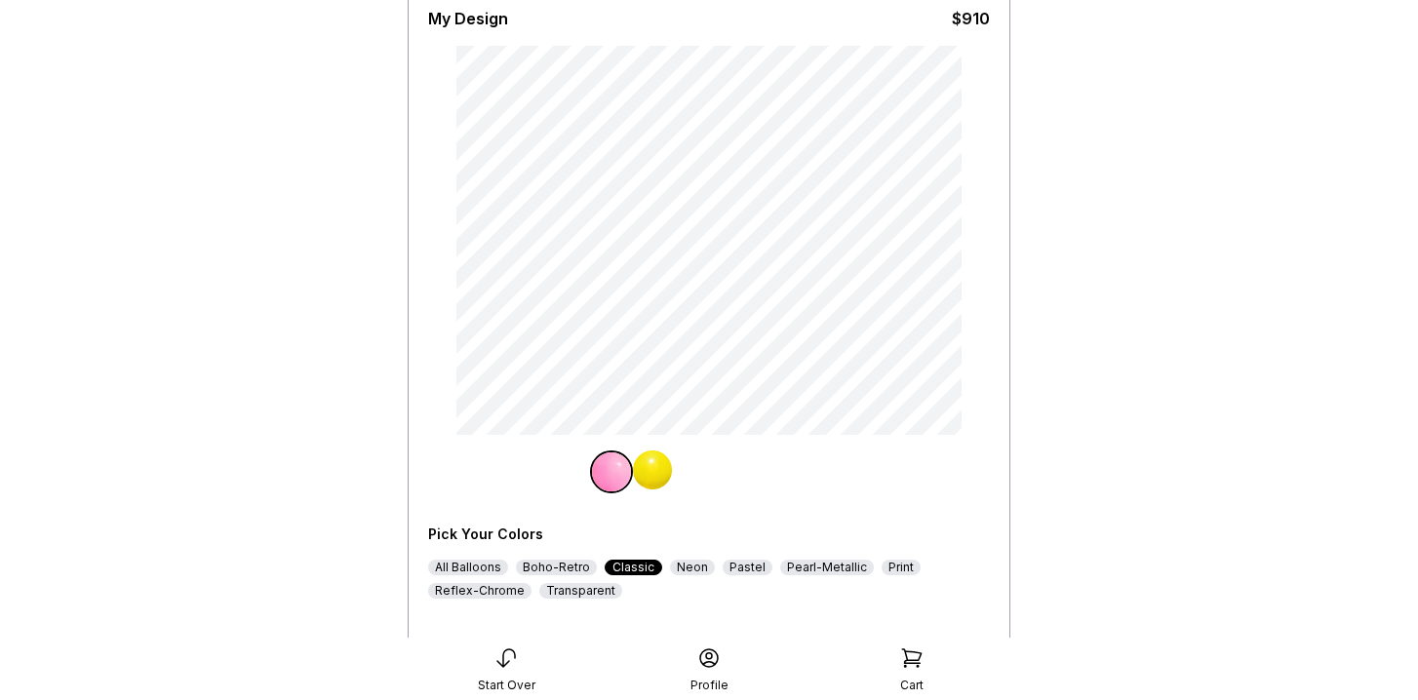
scroll to position [269, 0]
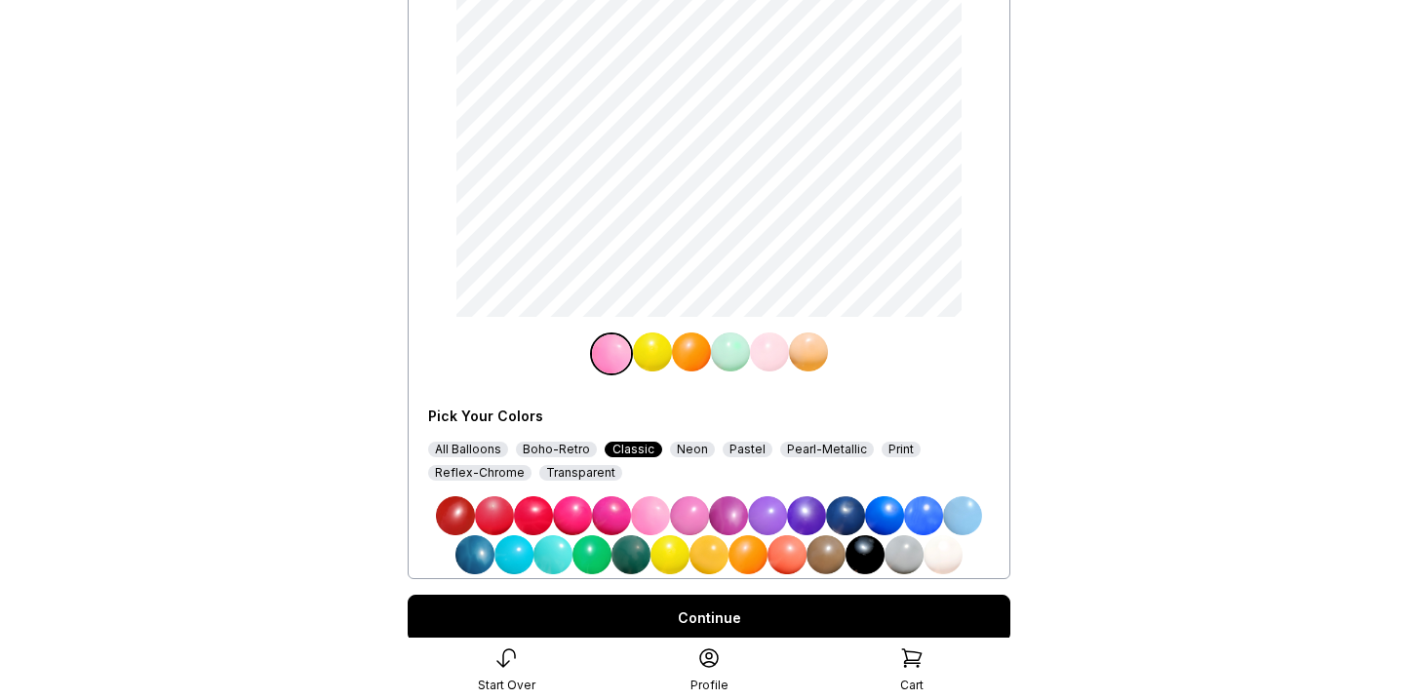
click at [687, 353] on img at bounding box center [691, 352] width 39 height 39
click at [605, 512] on img at bounding box center [611, 515] width 39 height 39
click at [710, 615] on div "Continue" at bounding box center [709, 618] width 603 height 47
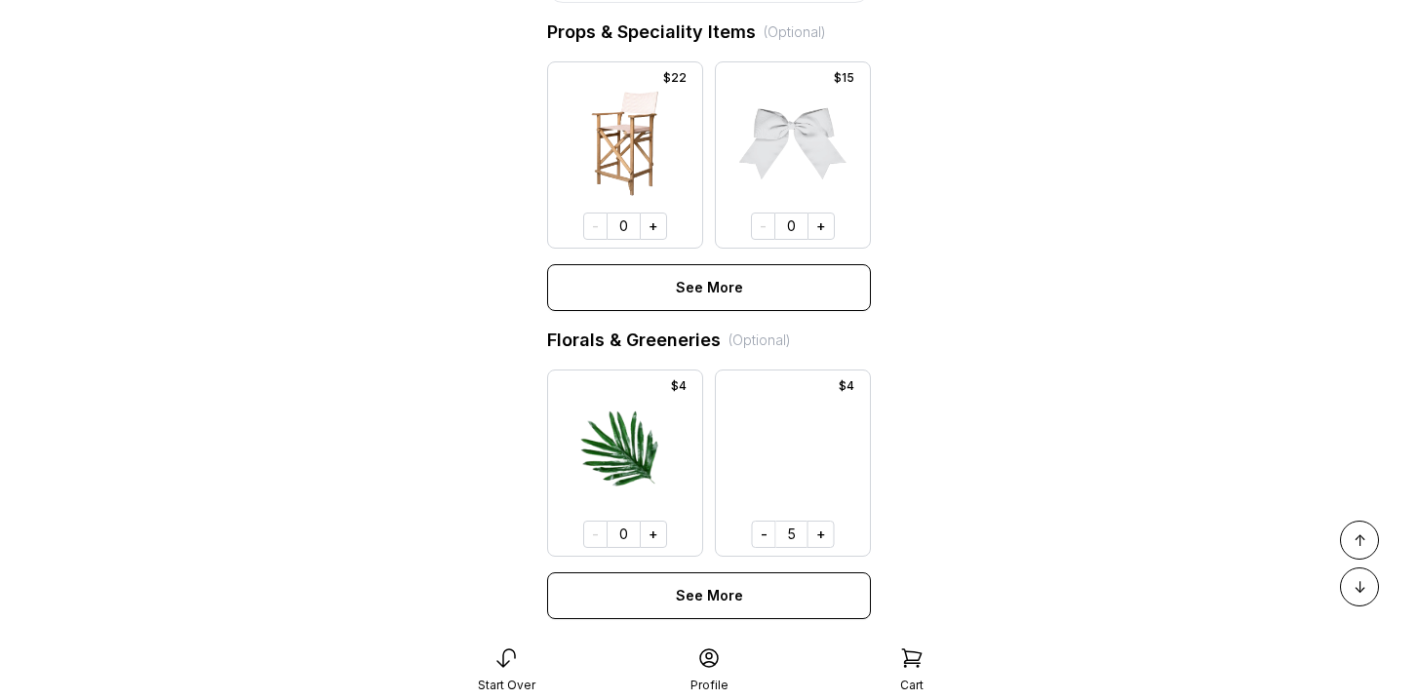
scroll to position [1560, 0]
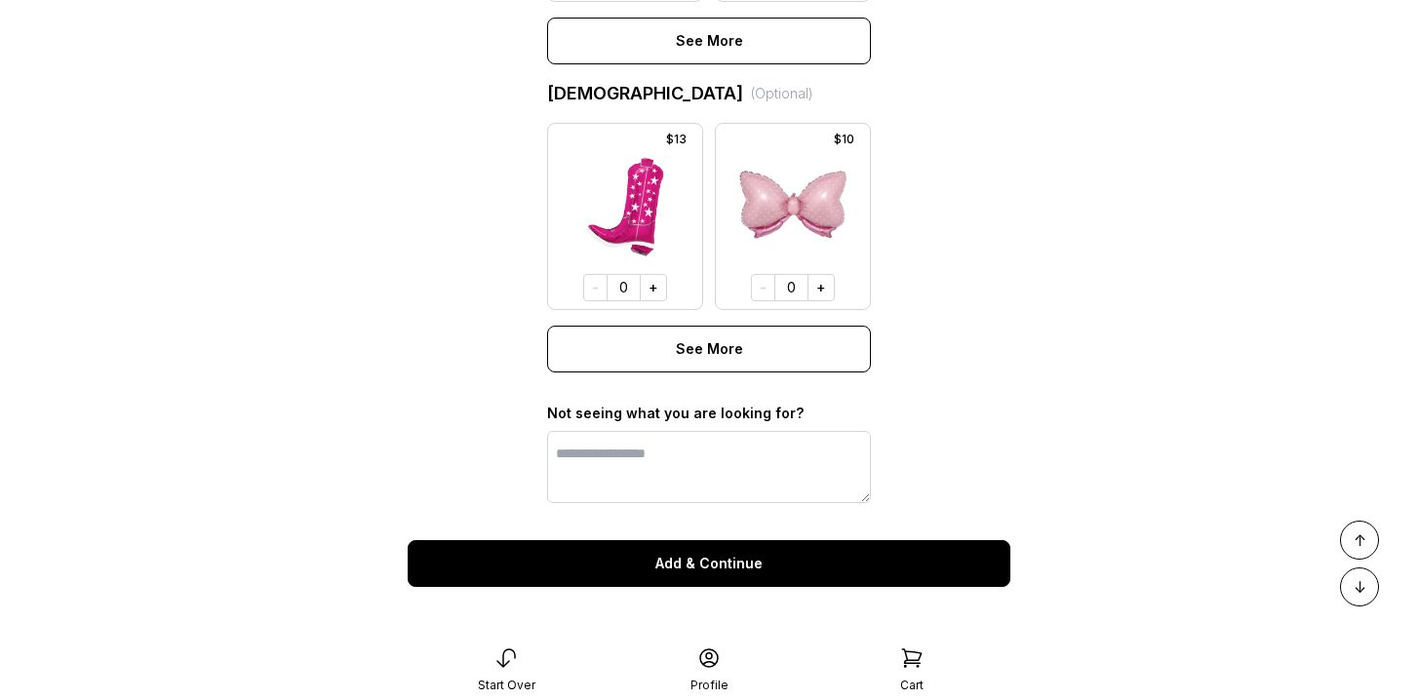
click at [705, 557] on button "Add & Continue" at bounding box center [709, 563] width 603 height 47
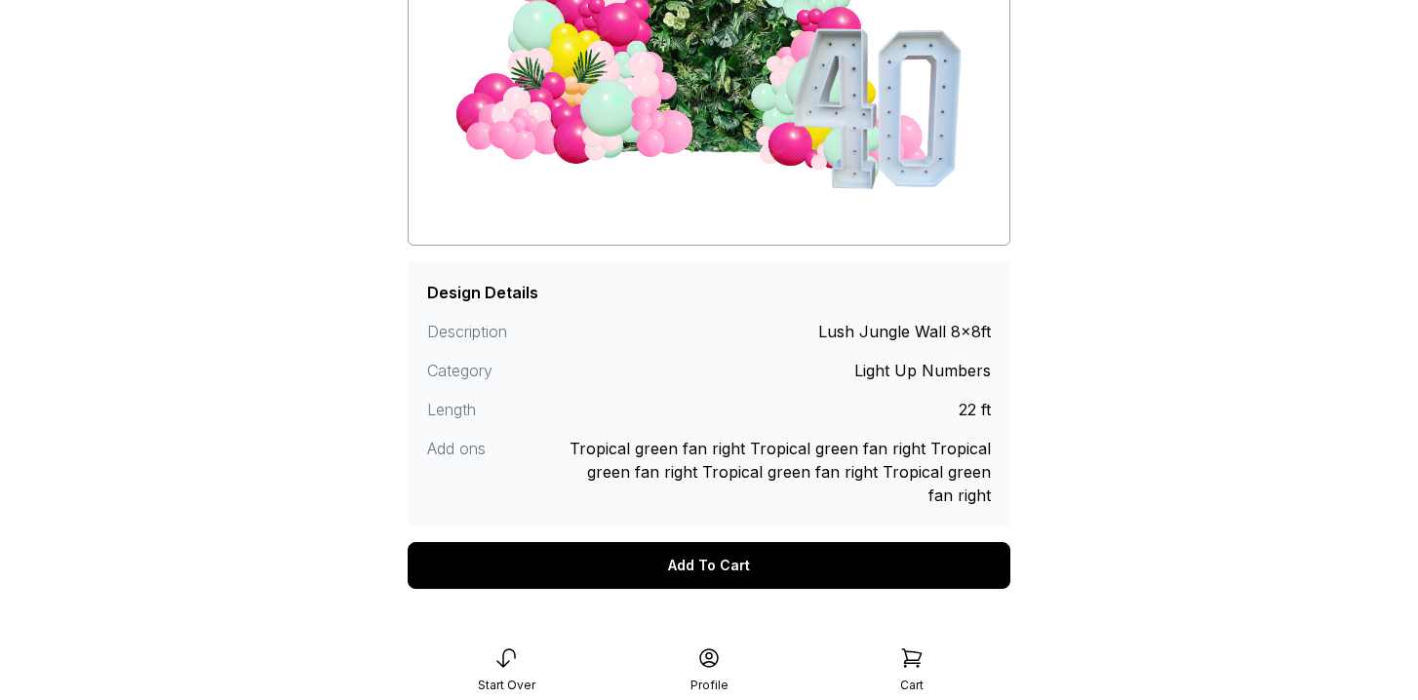
scroll to position [405, 0]
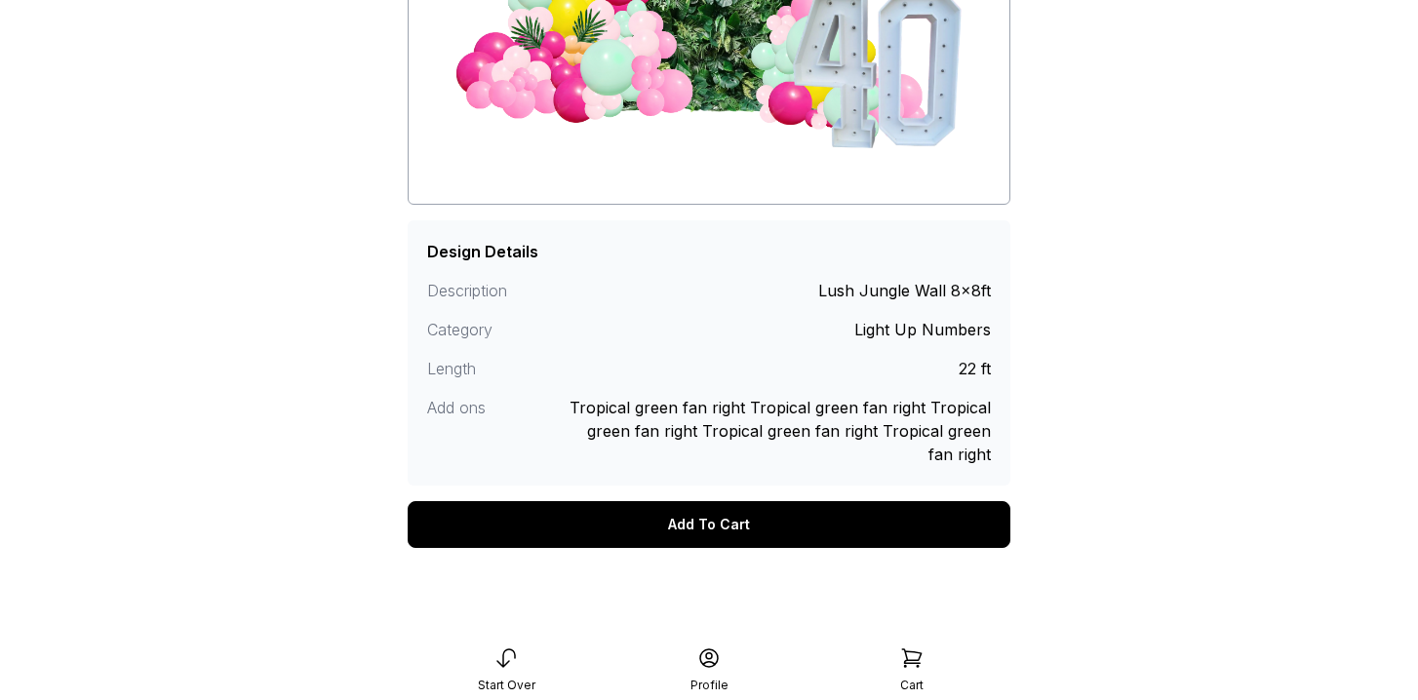
click at [730, 529] on div "Add To Cart" at bounding box center [709, 524] width 603 height 47
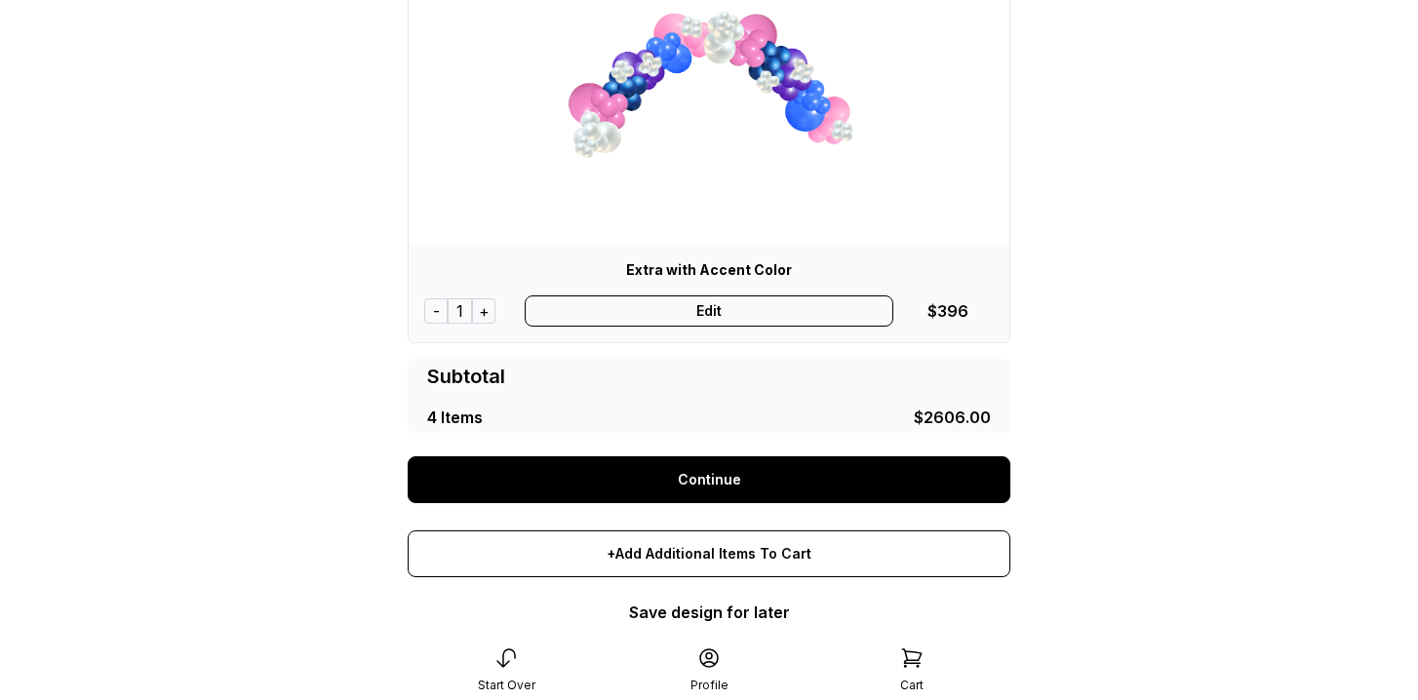
scroll to position [1656, 0]
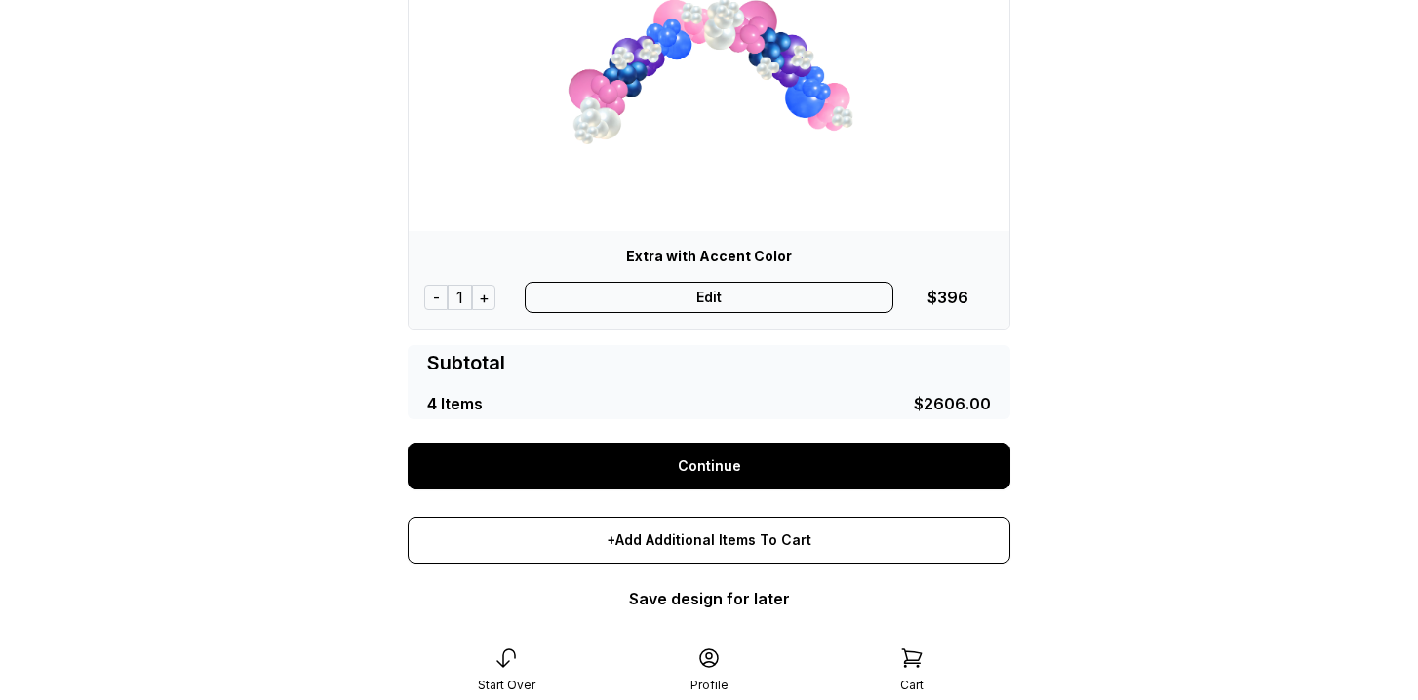
click at [713, 473] on link "Continue" at bounding box center [709, 466] width 603 height 47
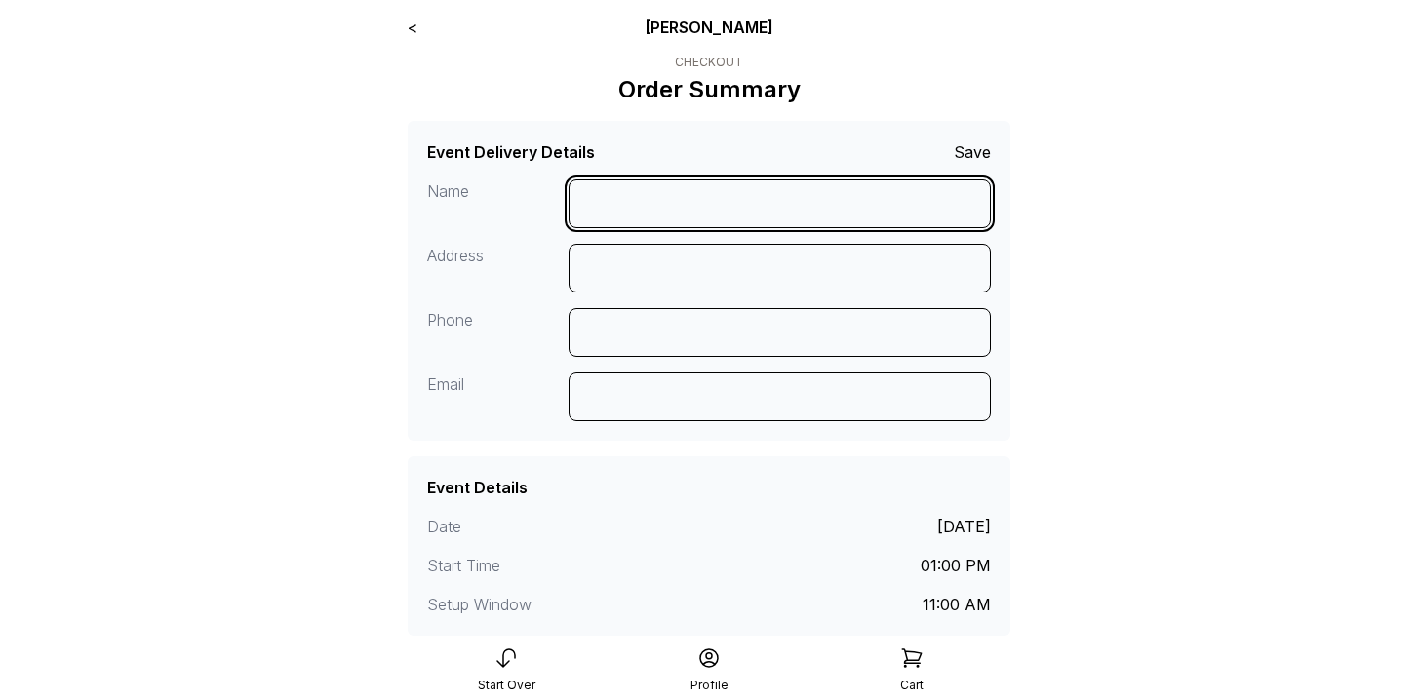
click at [605, 212] on input at bounding box center [780, 203] width 423 height 49
type input "*"
type input "**********"
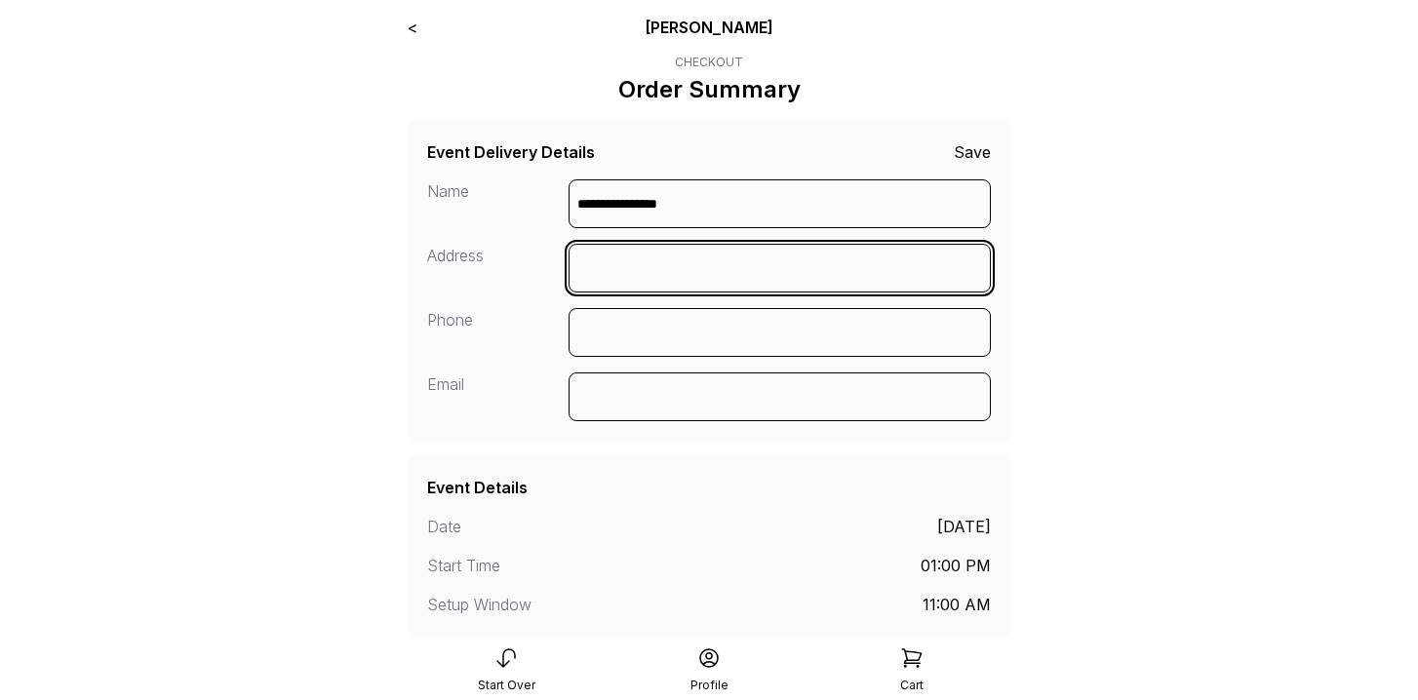
click at [633, 274] on input at bounding box center [780, 268] width 423 height 49
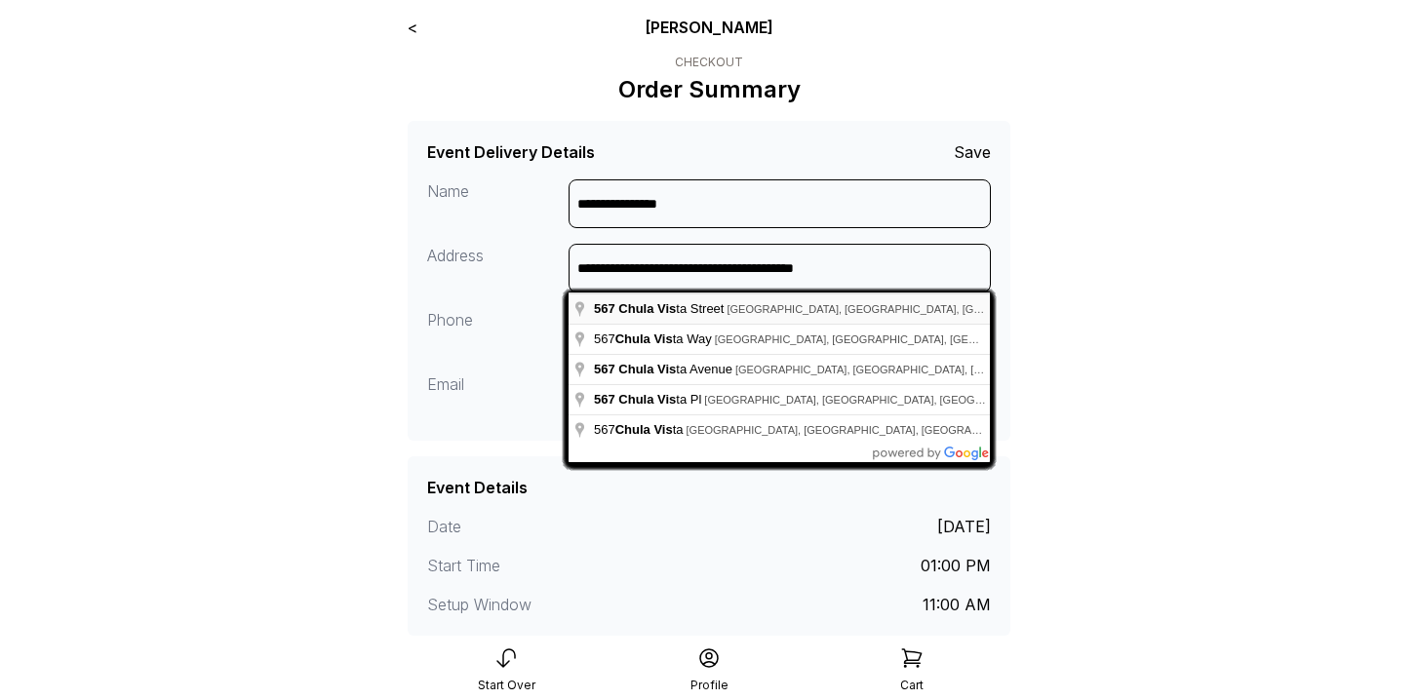
type input "**********"
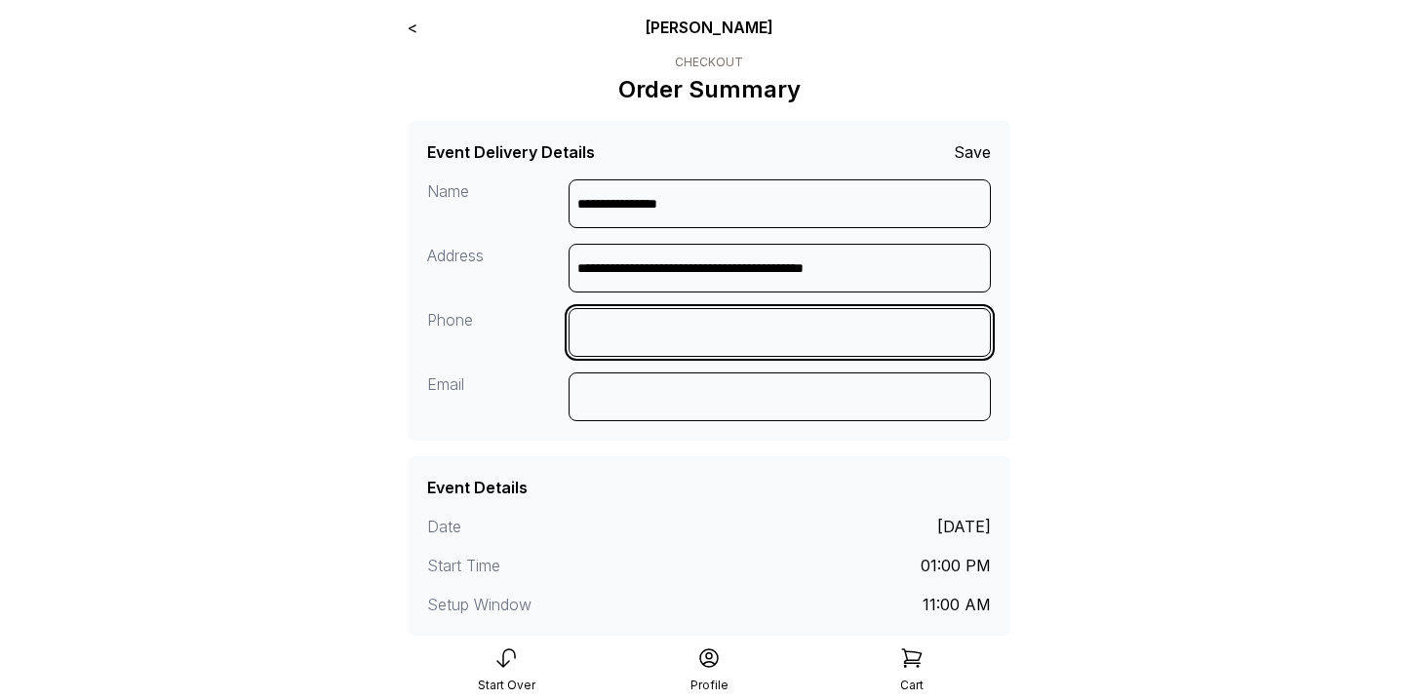
click at [698, 310] on input at bounding box center [780, 332] width 423 height 49
type input "**********"
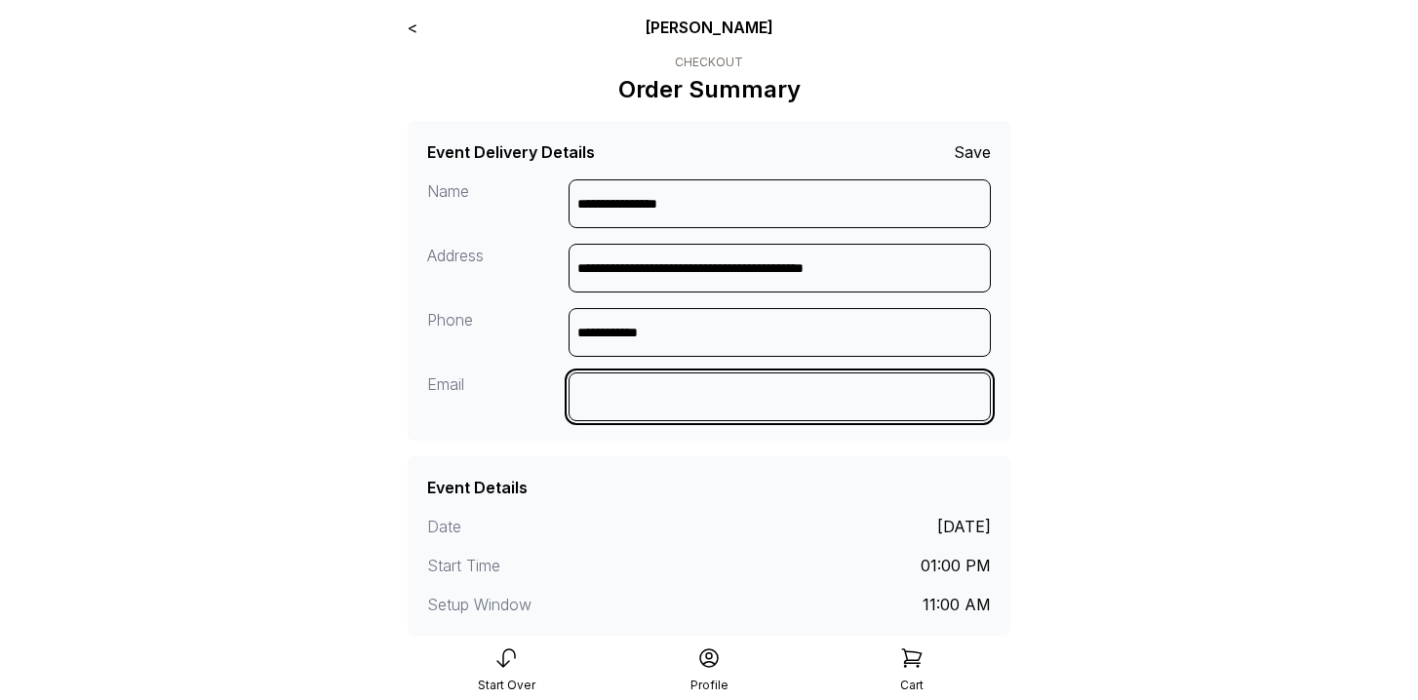
click at [662, 395] on input at bounding box center [780, 397] width 423 height 49
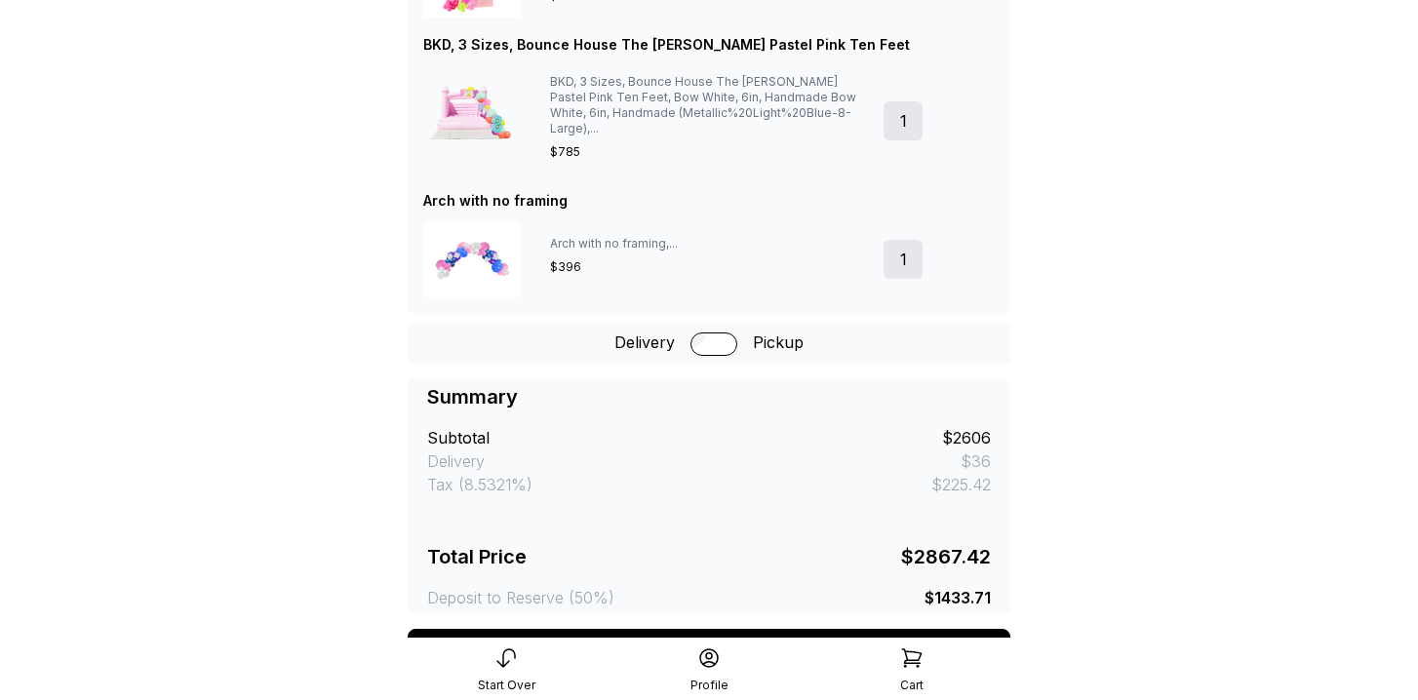
scroll to position [1037, 0]
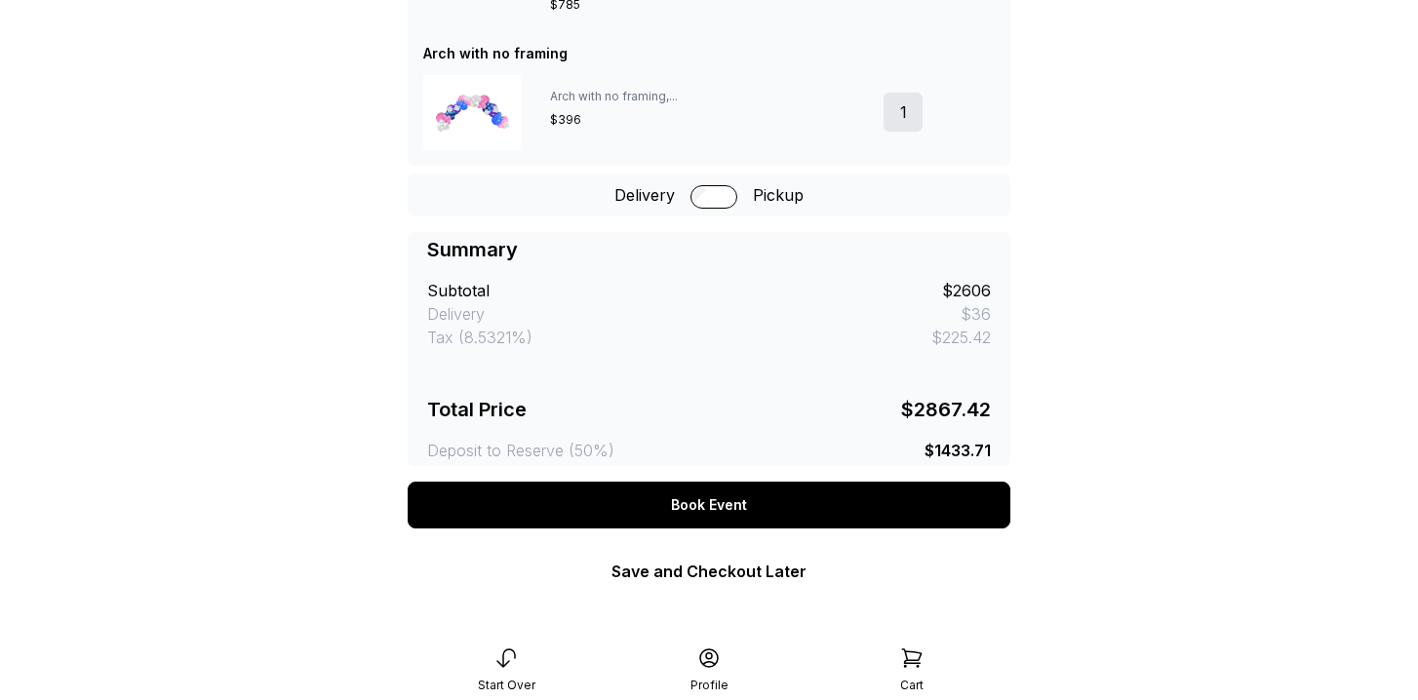
type input "**********"
click at [907, 651] on icon at bounding box center [911, 658] width 23 height 23
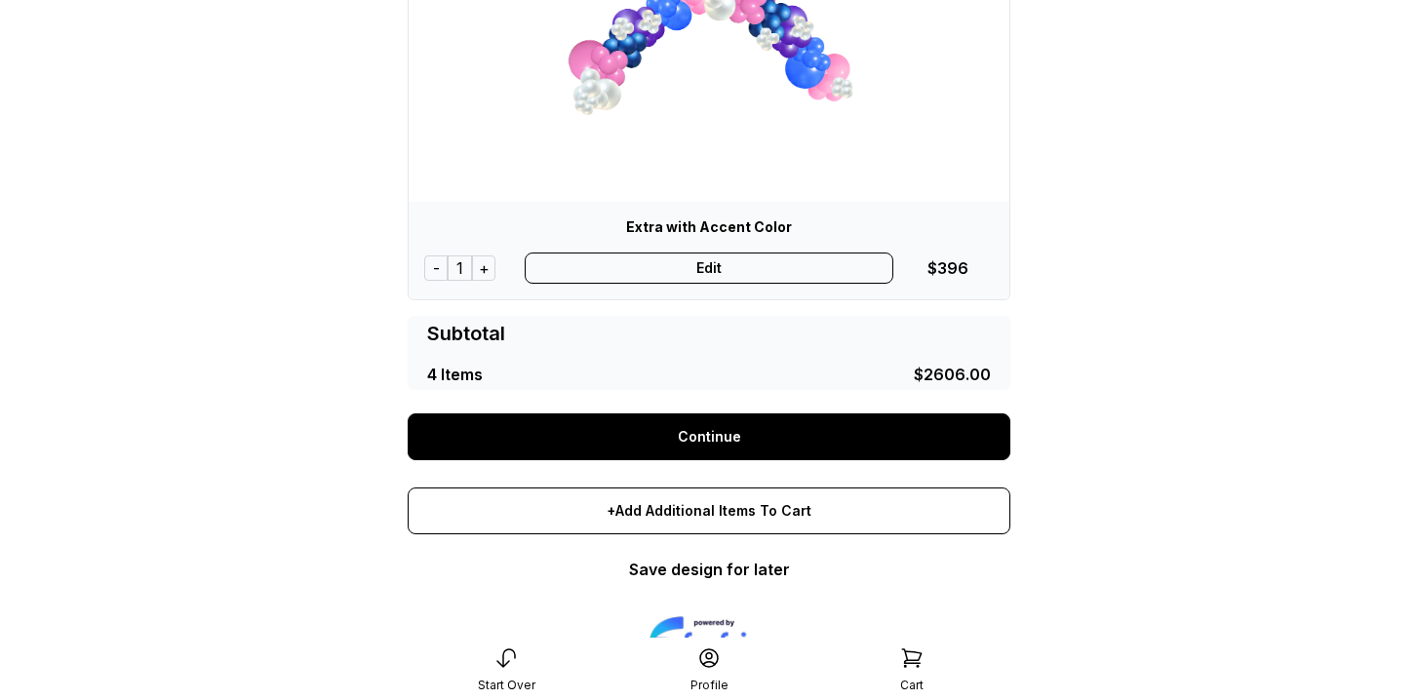
scroll to position [1770, 0]
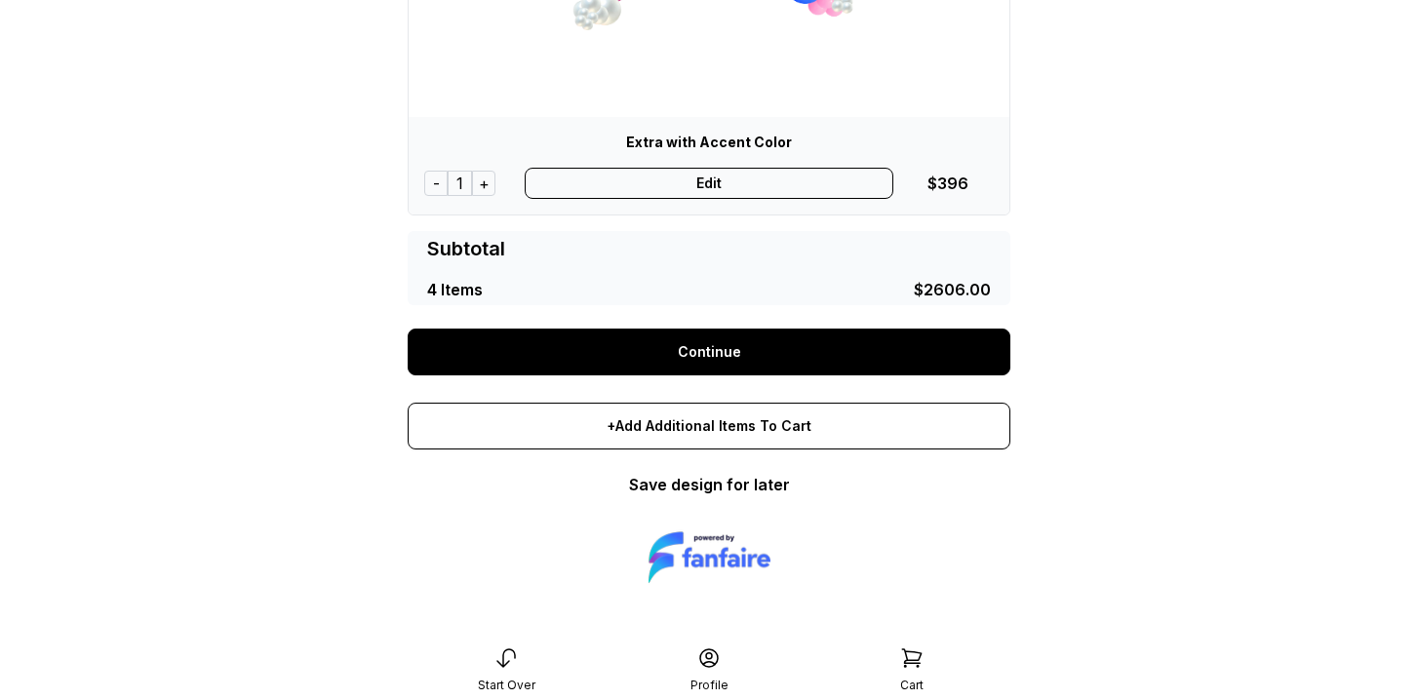
click at [750, 360] on link "Continue" at bounding box center [709, 352] width 603 height 47
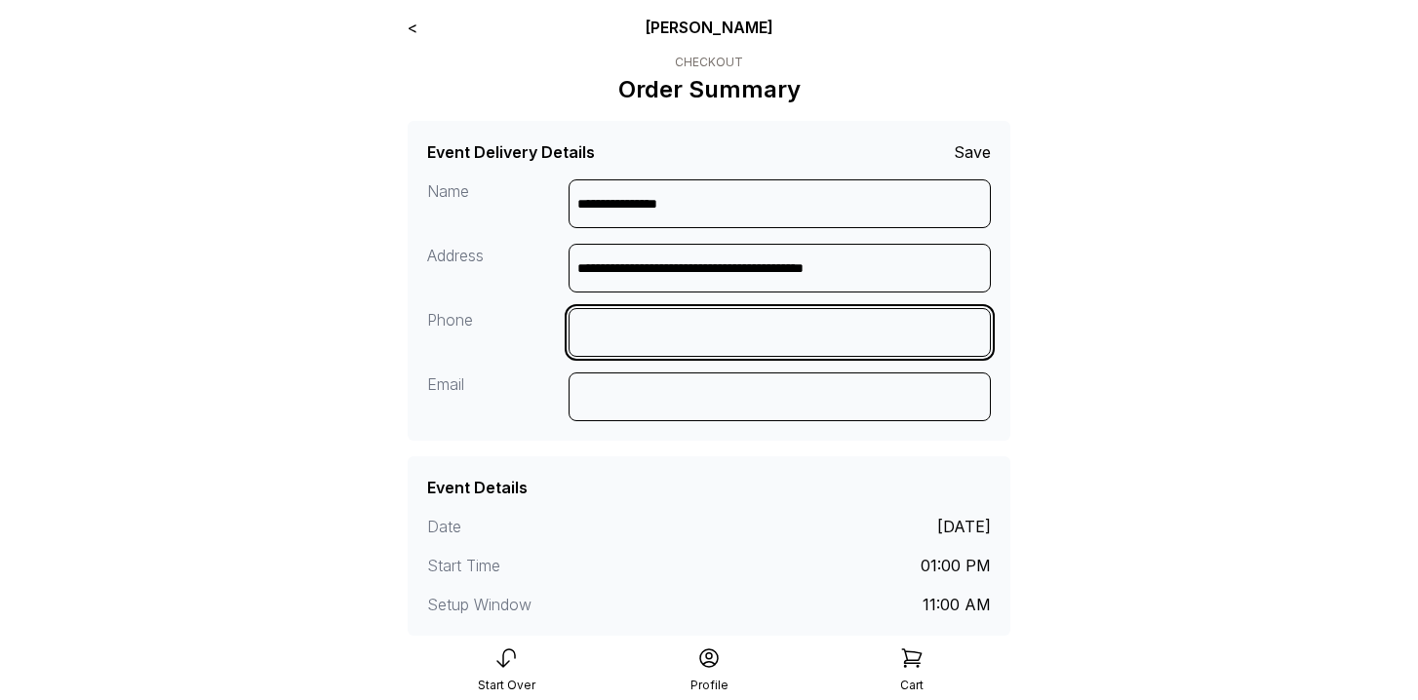
click at [719, 339] on input at bounding box center [780, 332] width 423 height 49
type input "**********"
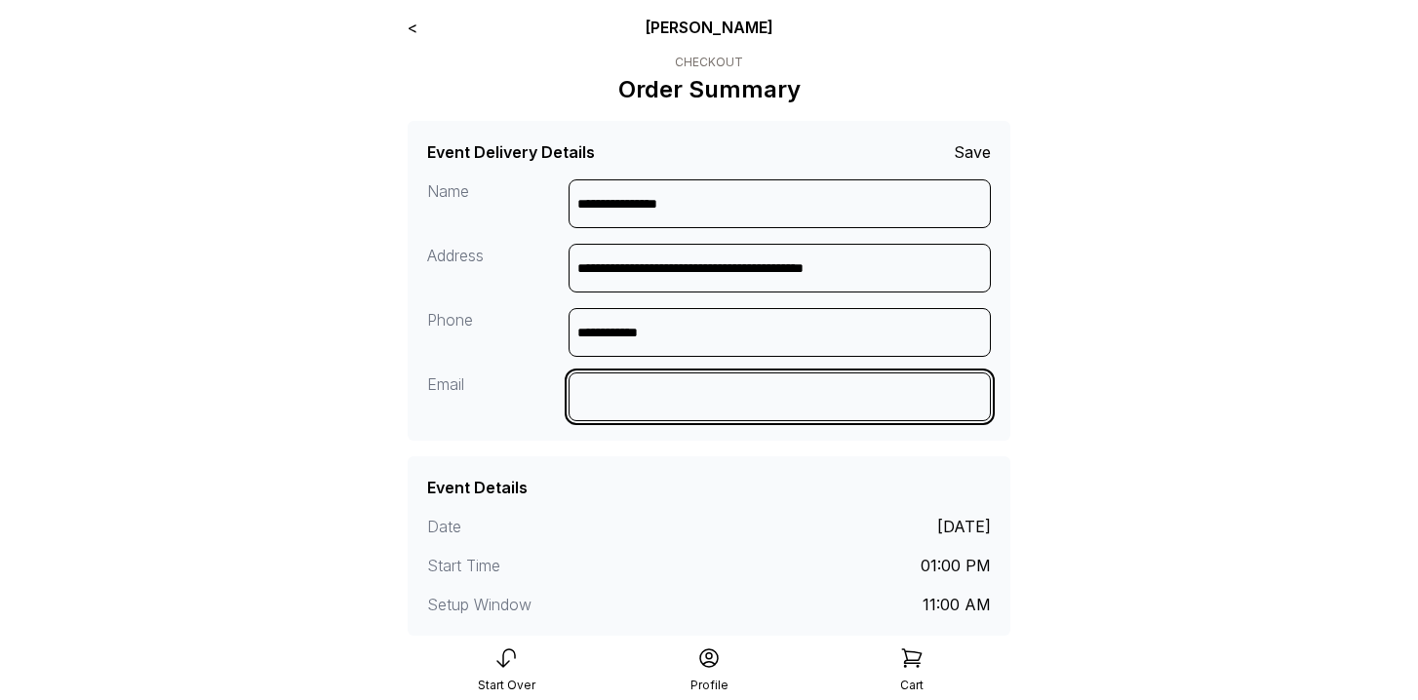
click at [709, 399] on input at bounding box center [780, 397] width 423 height 49
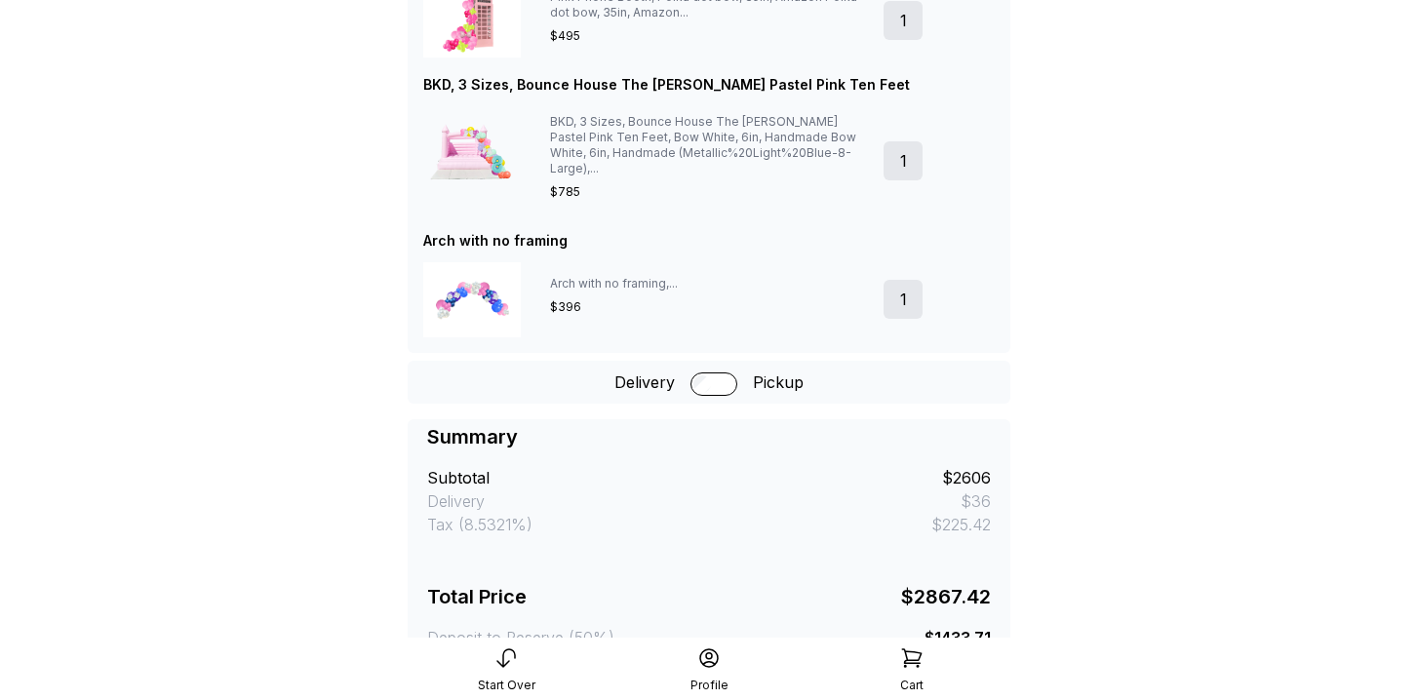
scroll to position [1037, 0]
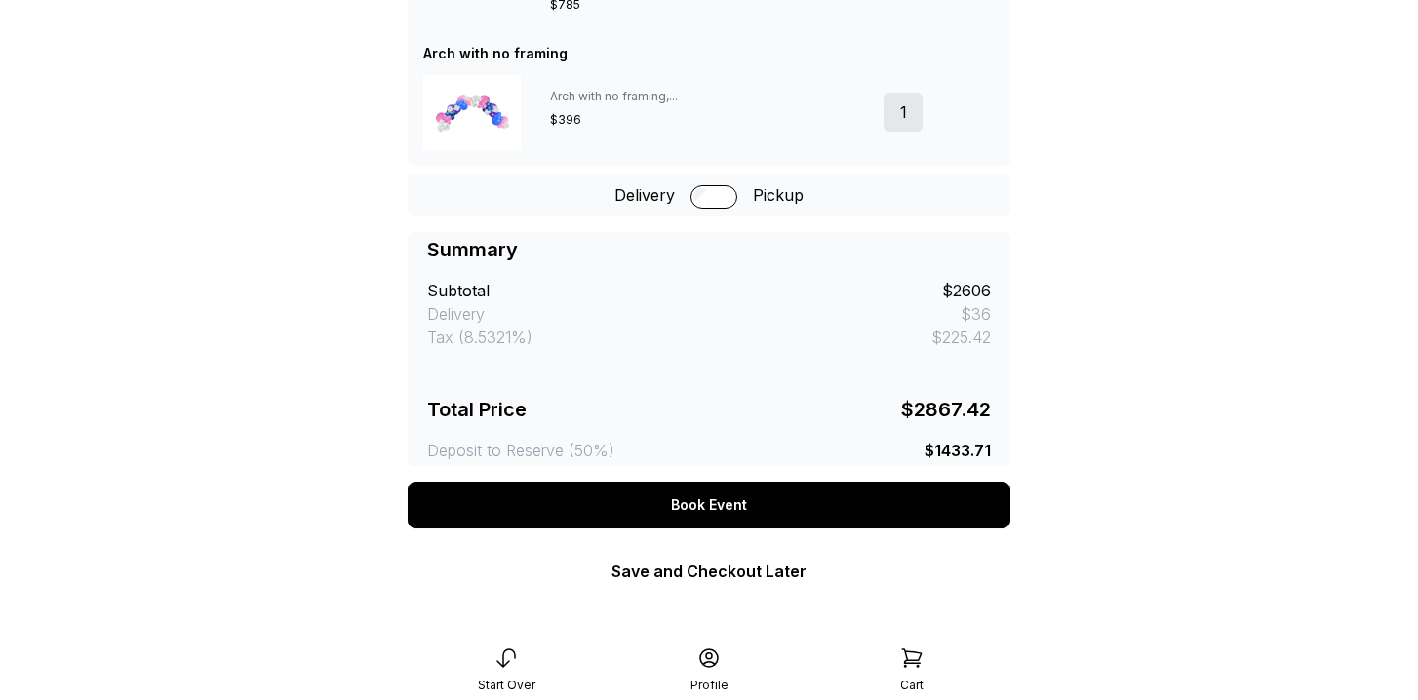
type input "**********"
click at [748, 495] on div "Book Event" at bounding box center [709, 505] width 603 height 47
